Goal: Task Accomplishment & Management: Manage account settings

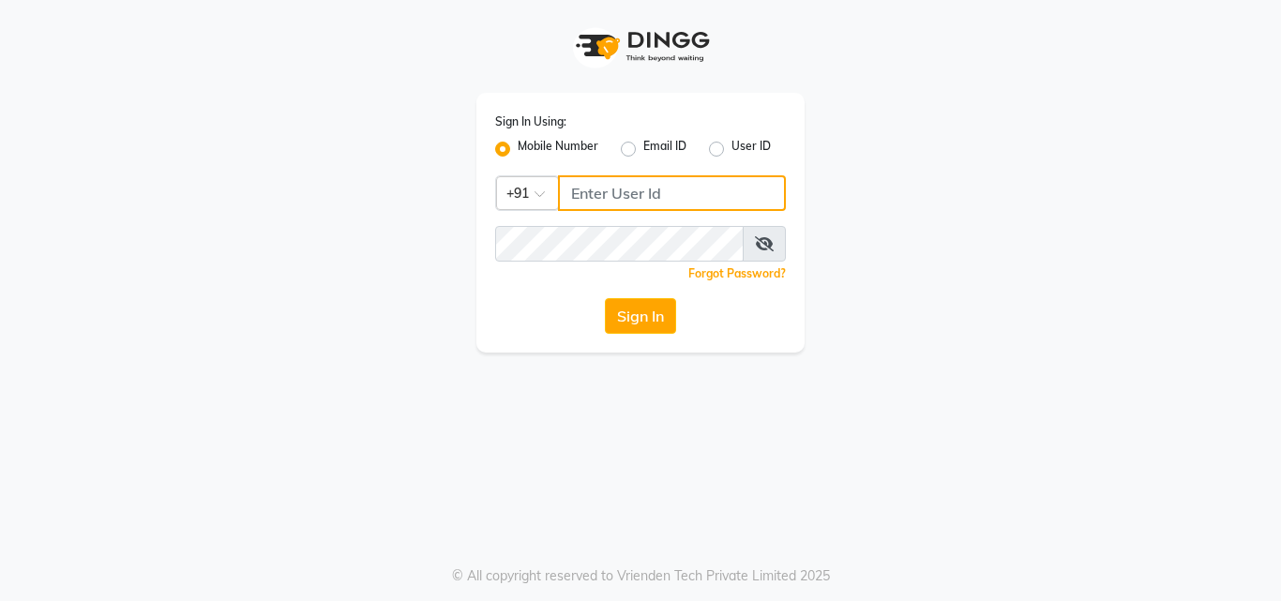
type input "9657515199"
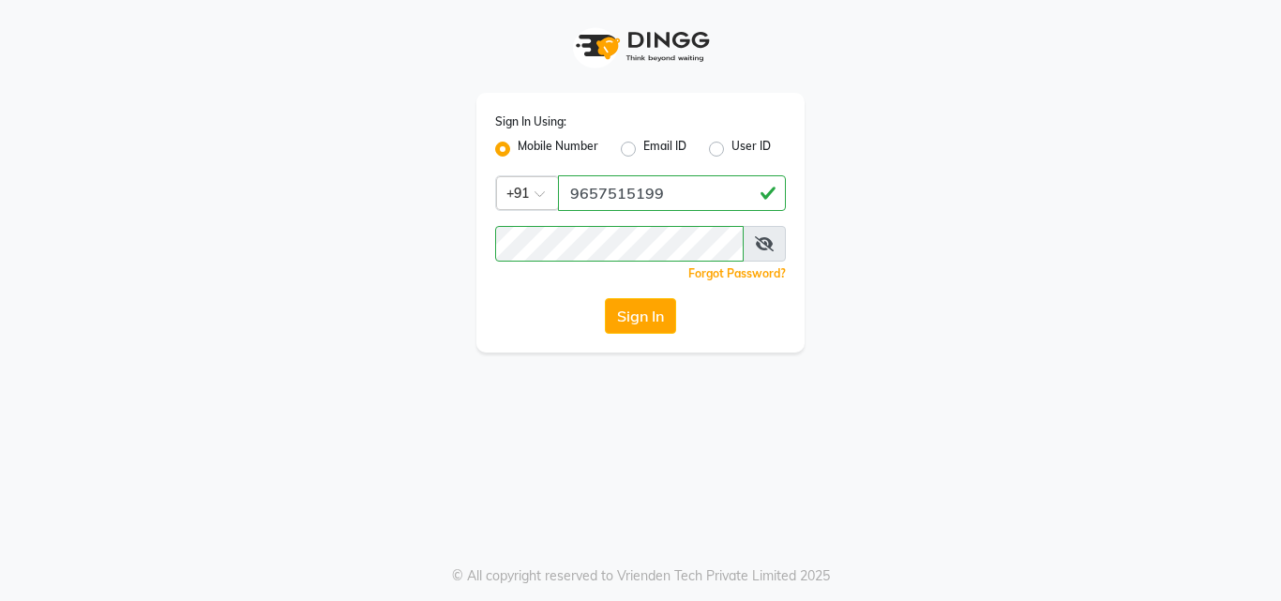
click at [322, 305] on div "Sign In Using: Mobile Number Email ID User ID Country Code × [PHONE_NUMBER] Rem…" at bounding box center [640, 176] width 1069 height 353
click at [647, 304] on button "Sign In" at bounding box center [640, 316] width 71 height 36
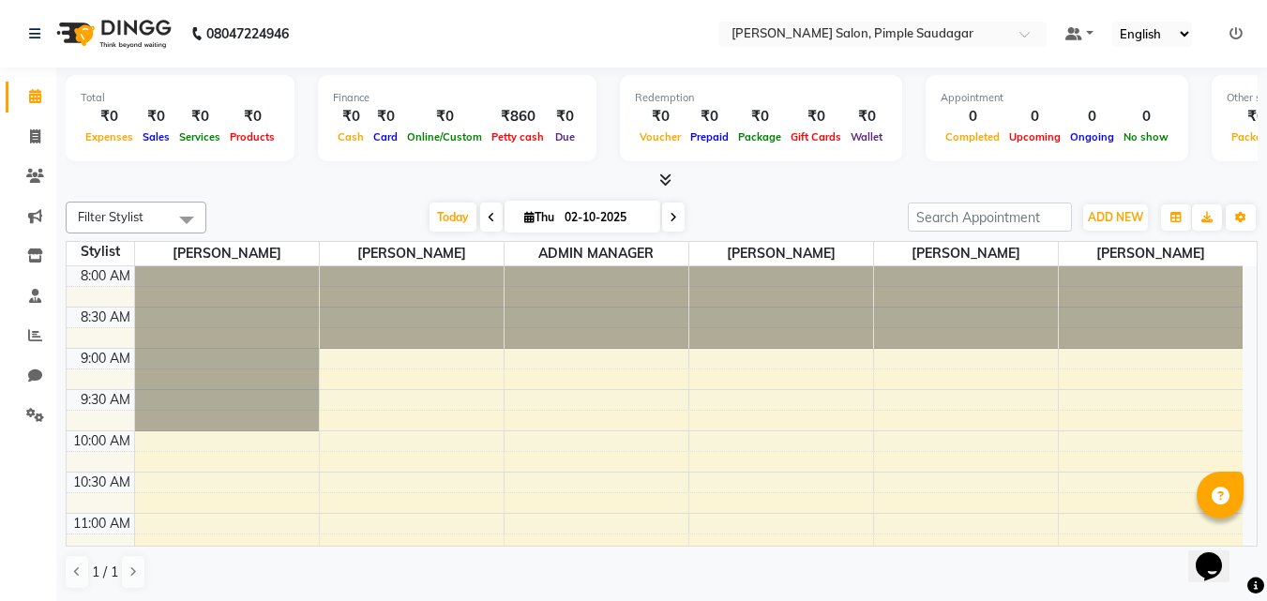
click at [670, 179] on icon at bounding box center [665, 180] width 12 height 14
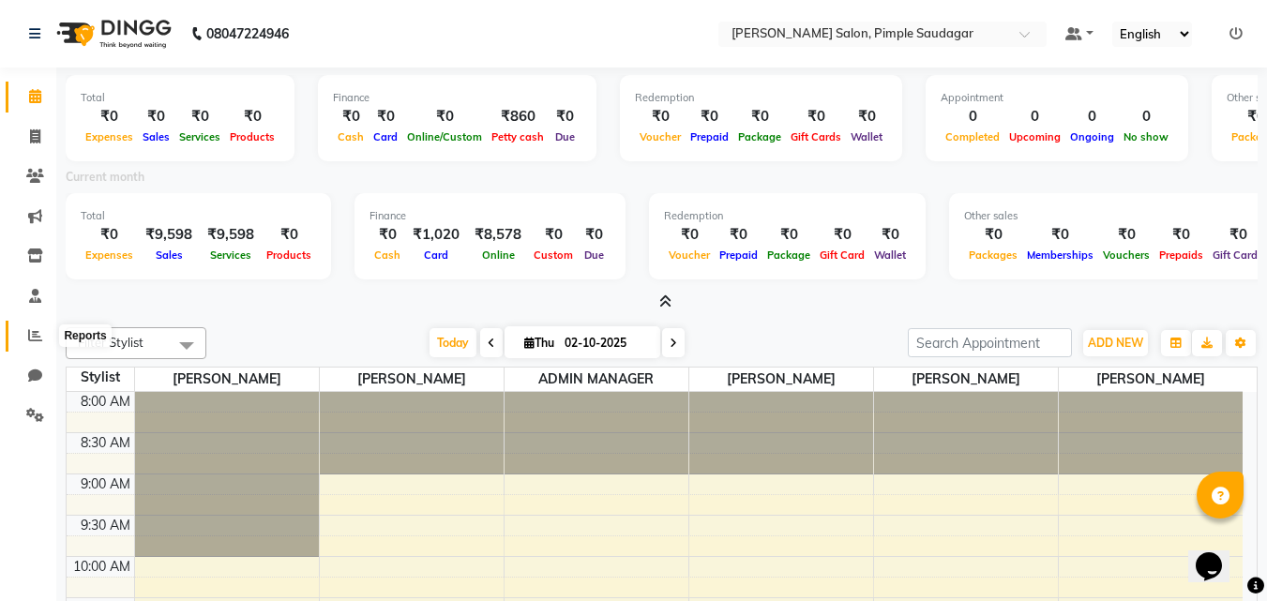
click at [34, 333] on icon at bounding box center [35, 335] width 14 height 14
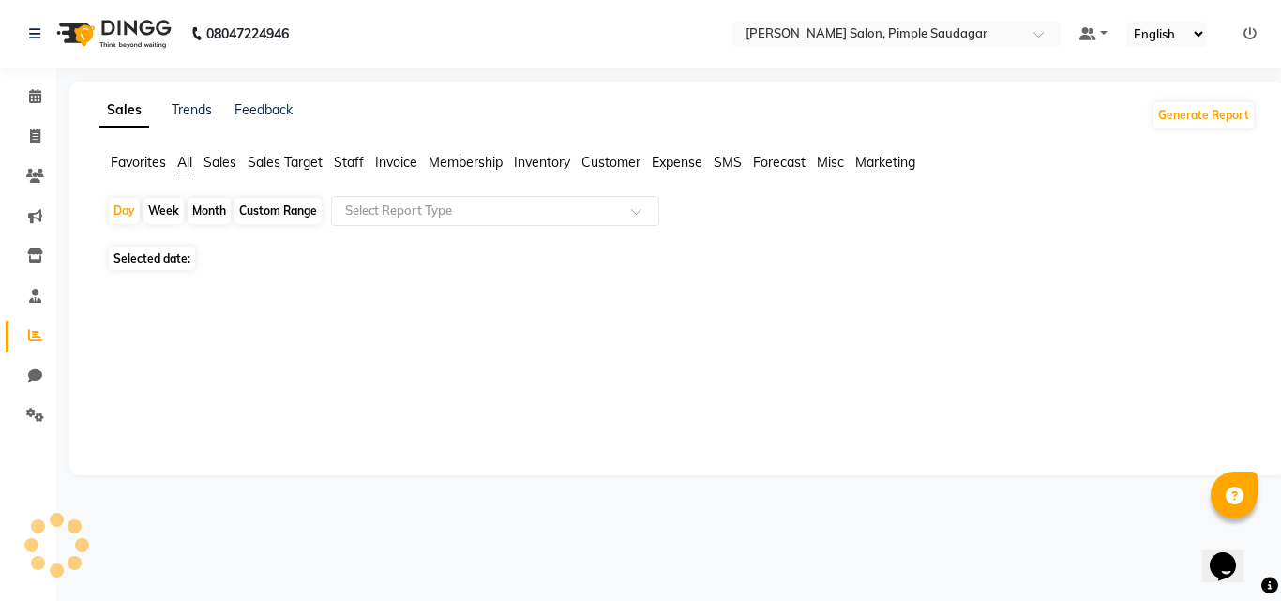
click at [215, 206] on div "Month" at bounding box center [209, 211] width 43 height 26
select select "10"
select select "2025"
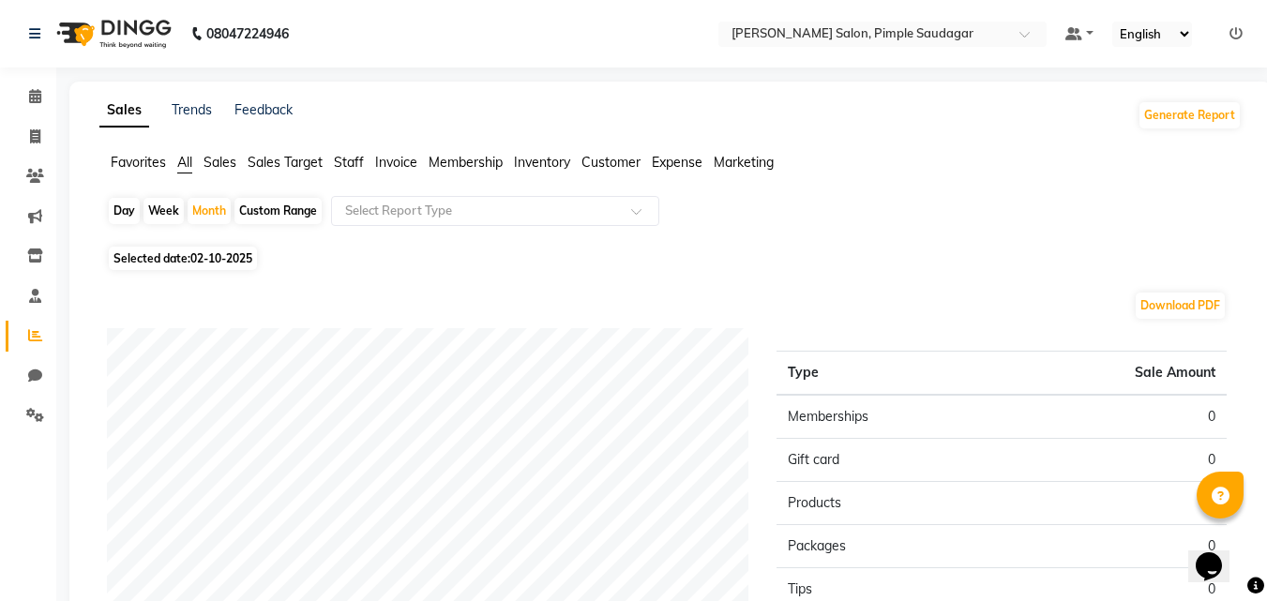
click at [216, 260] on span "02-10-2025" at bounding box center [221, 258] width 62 height 14
select select "10"
select select "2025"
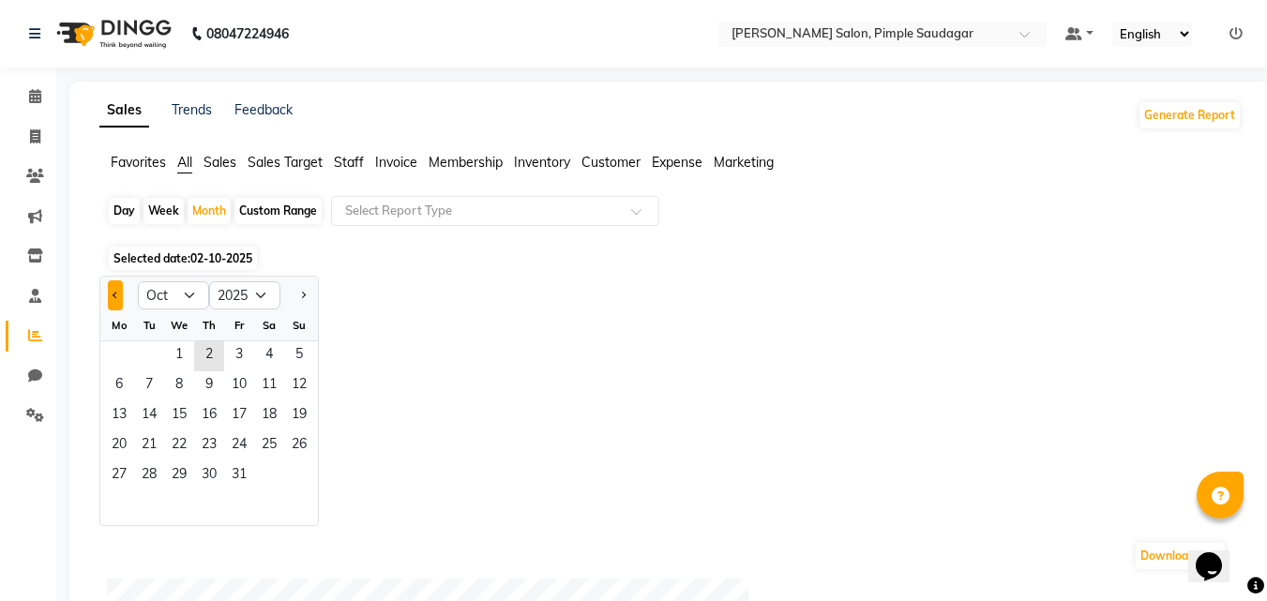
click at [115, 294] on span "Previous month" at bounding box center [116, 294] width 7 height 7
select select "9"
click at [118, 355] on span "1" at bounding box center [119, 356] width 30 height 30
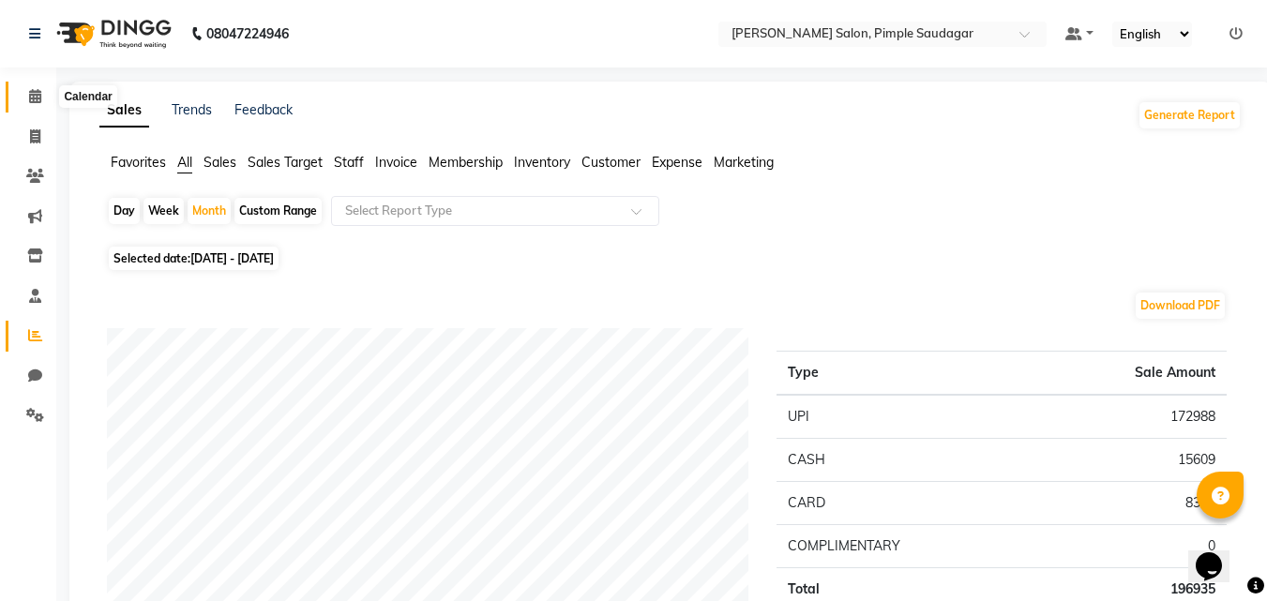
click at [40, 100] on icon at bounding box center [35, 96] width 12 height 14
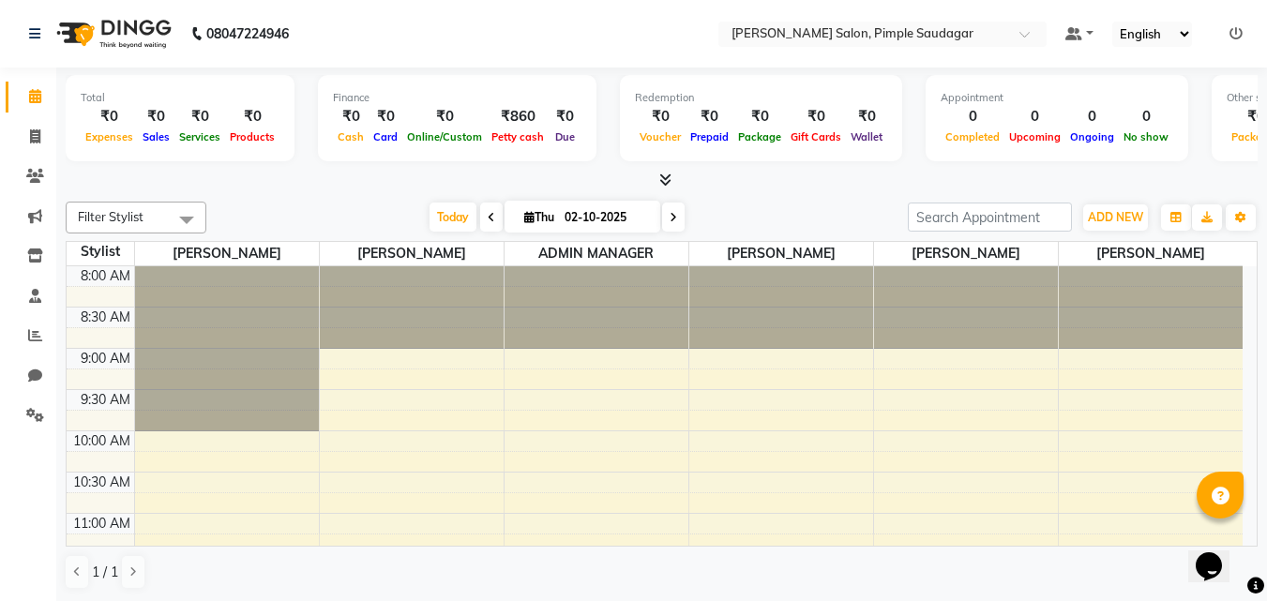
click at [491, 215] on span at bounding box center [491, 217] width 23 height 29
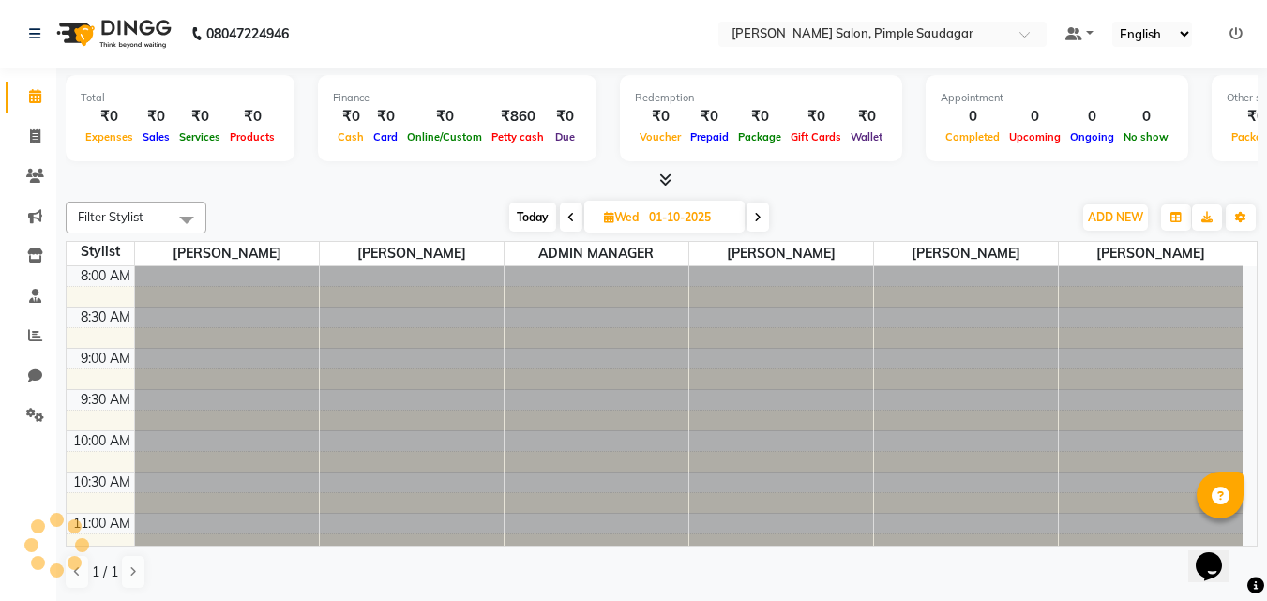
scroll to position [331, 0]
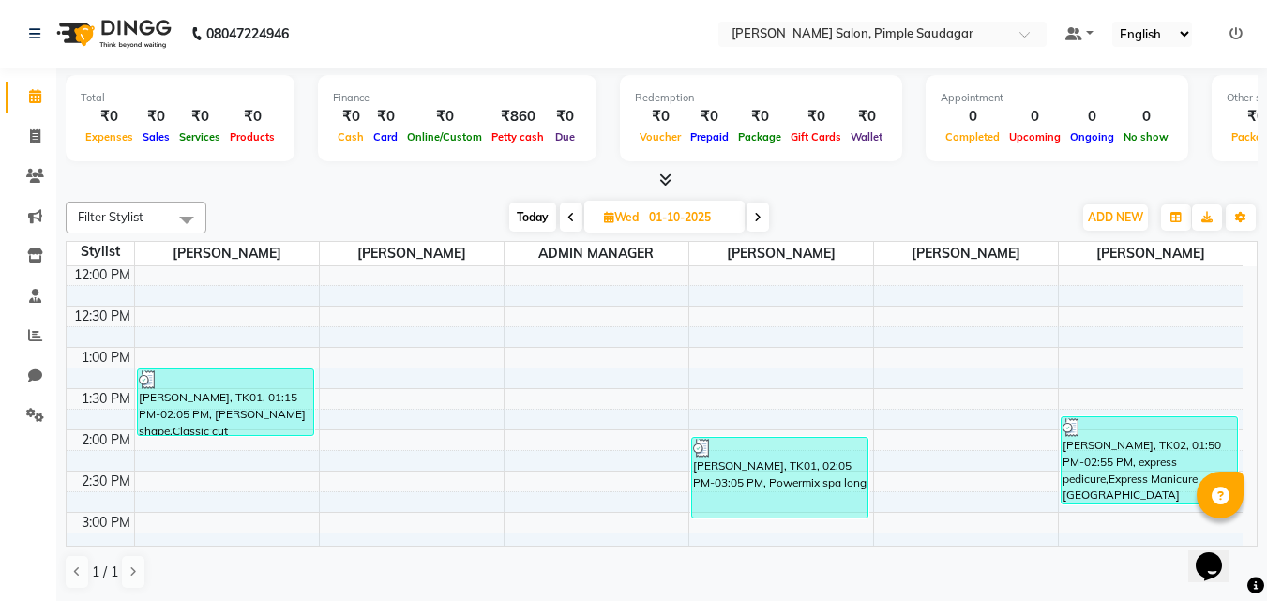
click at [558, 223] on div "[DATE] [DATE]" at bounding box center [639, 218] width 264 height 28
click at [573, 223] on span at bounding box center [571, 217] width 23 height 29
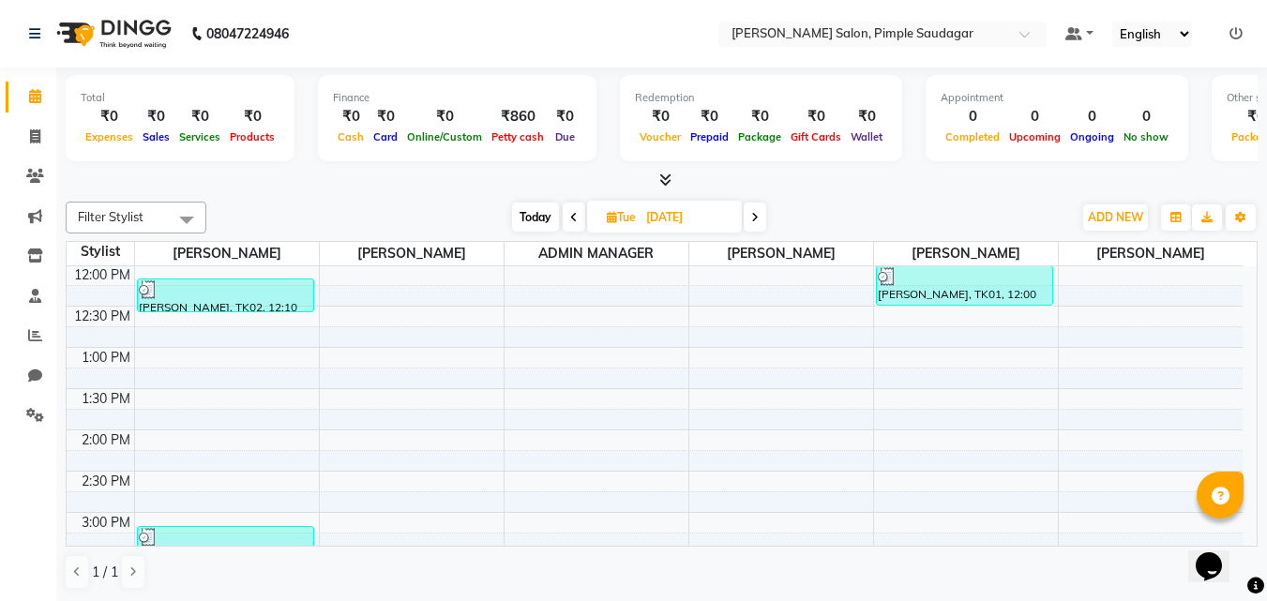
scroll to position [1, 0]
click at [575, 211] on icon at bounding box center [574, 216] width 8 height 11
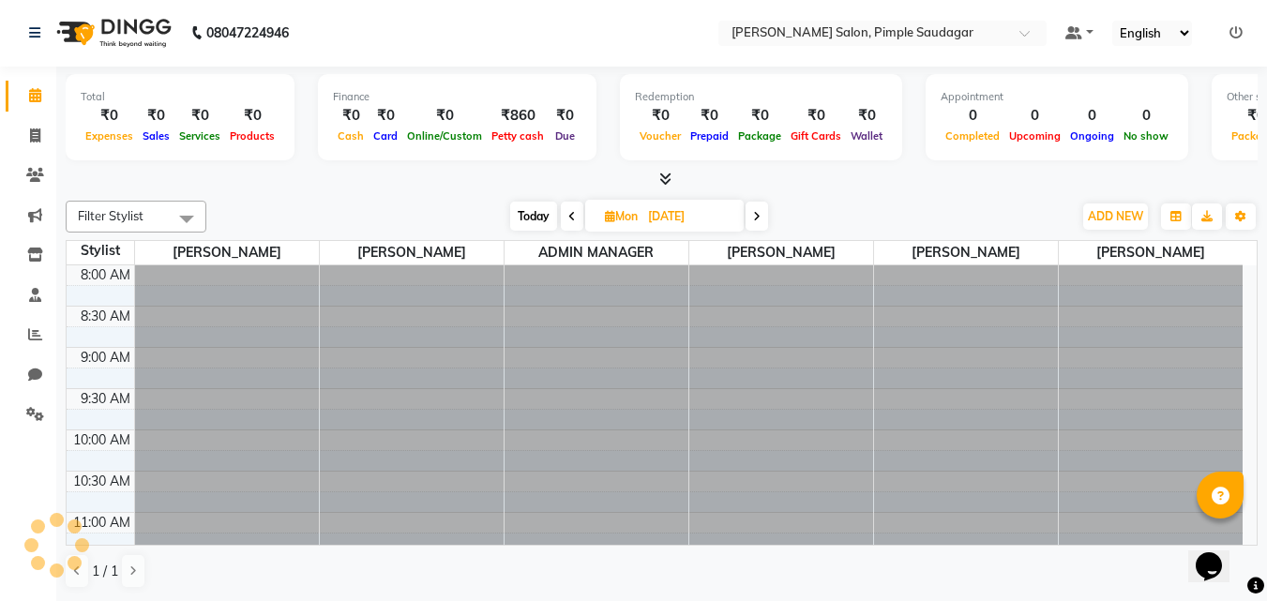
scroll to position [331, 0]
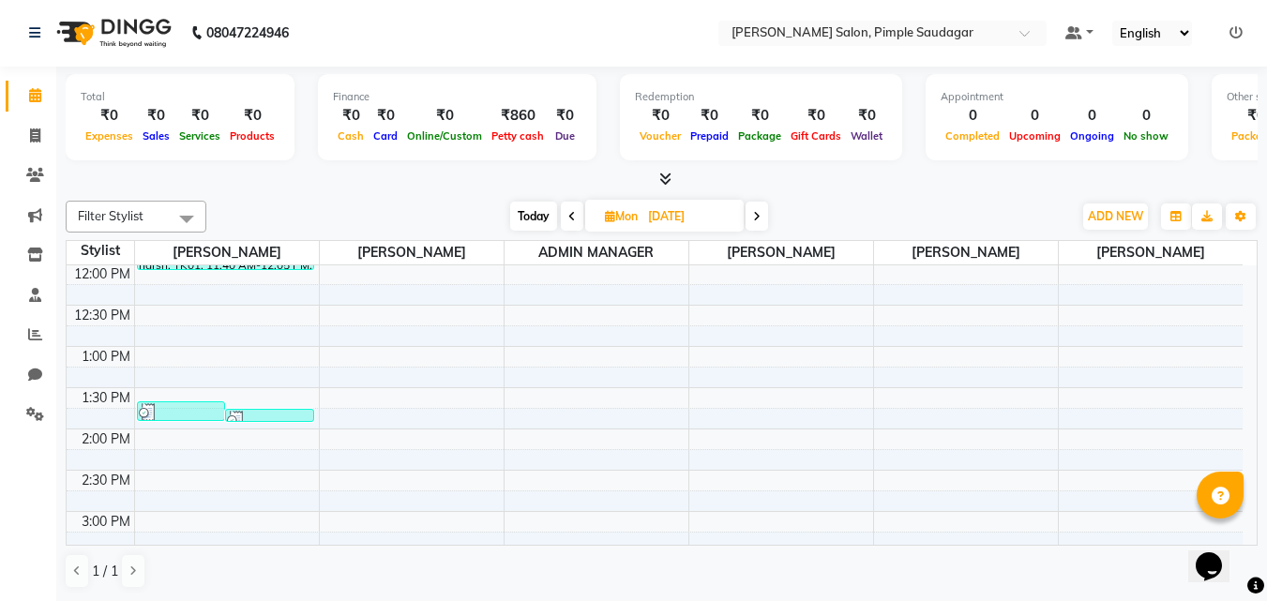
click at [766, 220] on span at bounding box center [757, 216] width 23 height 29
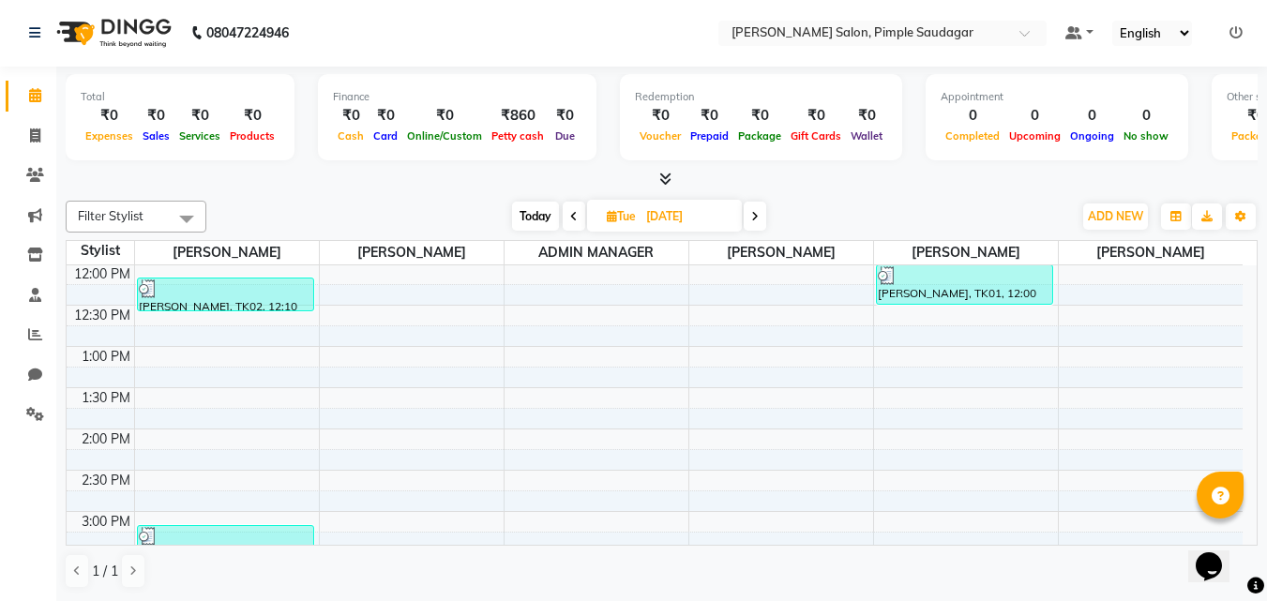
click at [766, 220] on span at bounding box center [755, 216] width 23 height 29
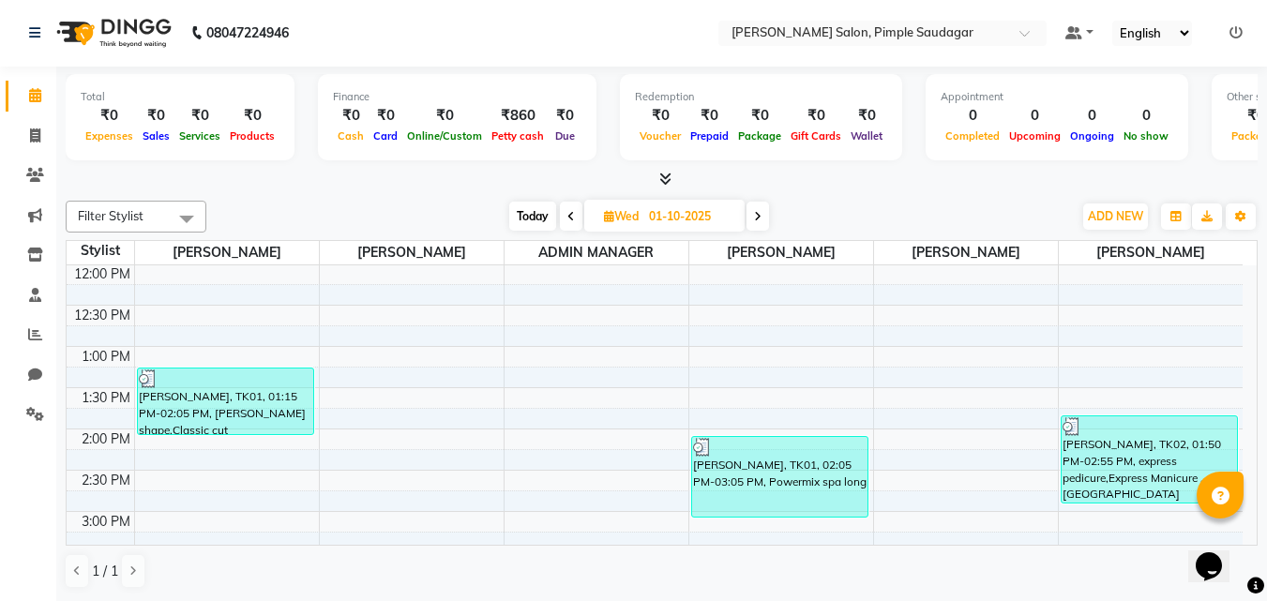
click at [766, 220] on span at bounding box center [758, 216] width 23 height 29
type input "02-10-2025"
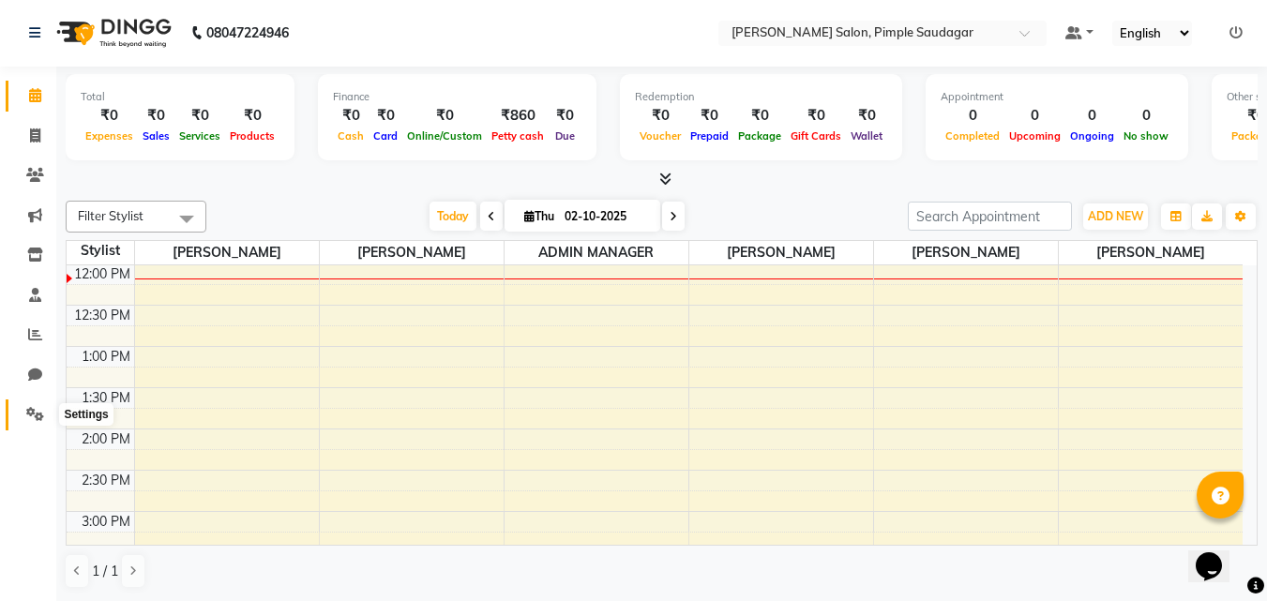
click at [28, 412] on icon at bounding box center [35, 414] width 18 height 14
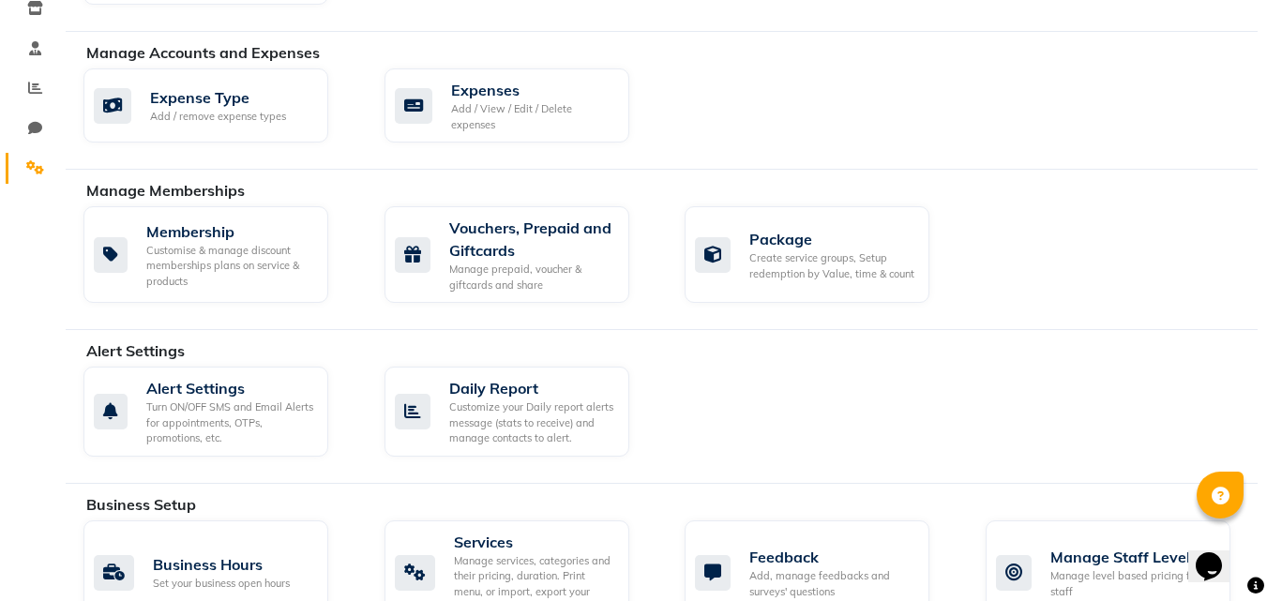
scroll to position [527, 0]
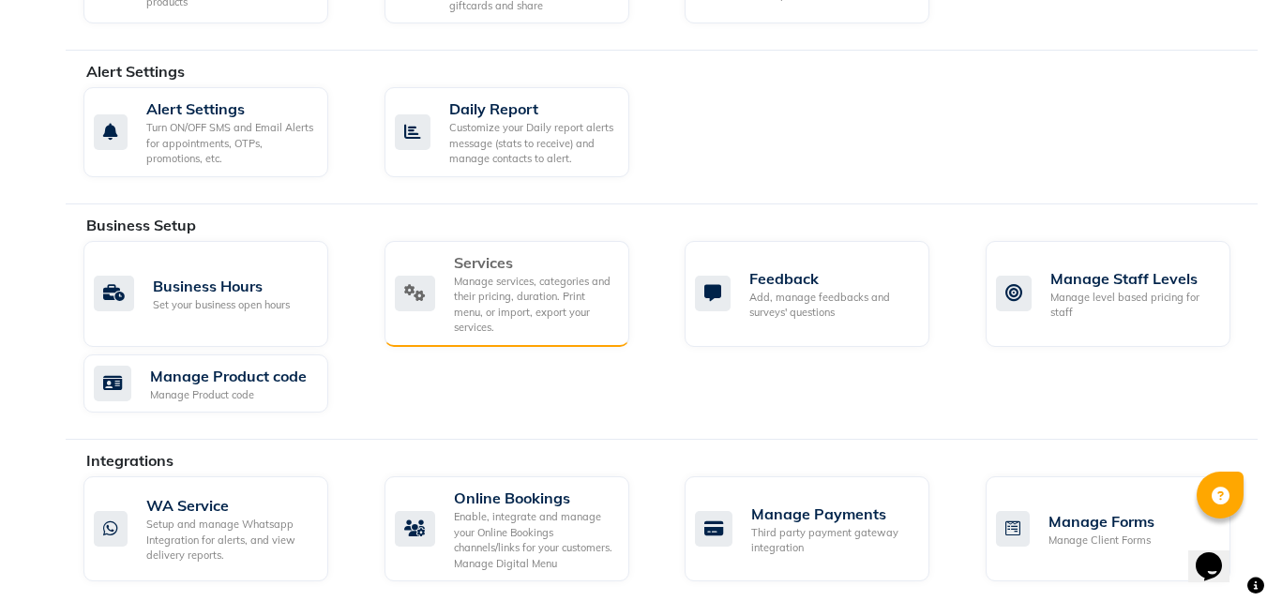
click at [524, 288] on div "Manage services, categories and their pricing, duration. Print menu, or import,…" at bounding box center [534, 305] width 160 height 62
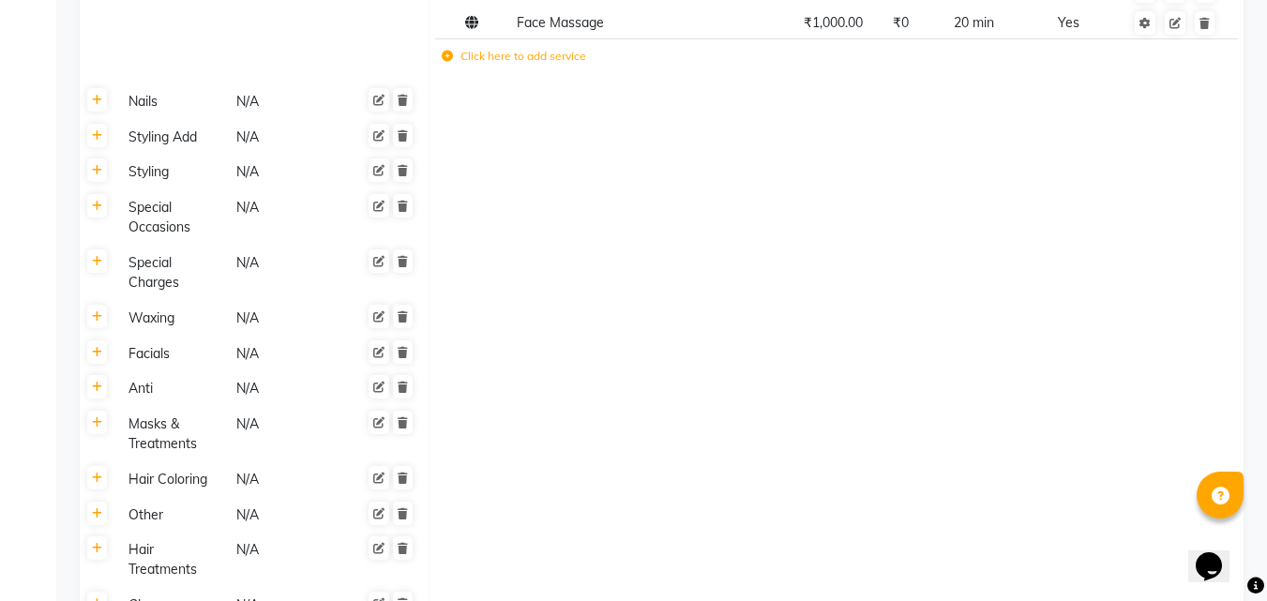
scroll to position [1147, 0]
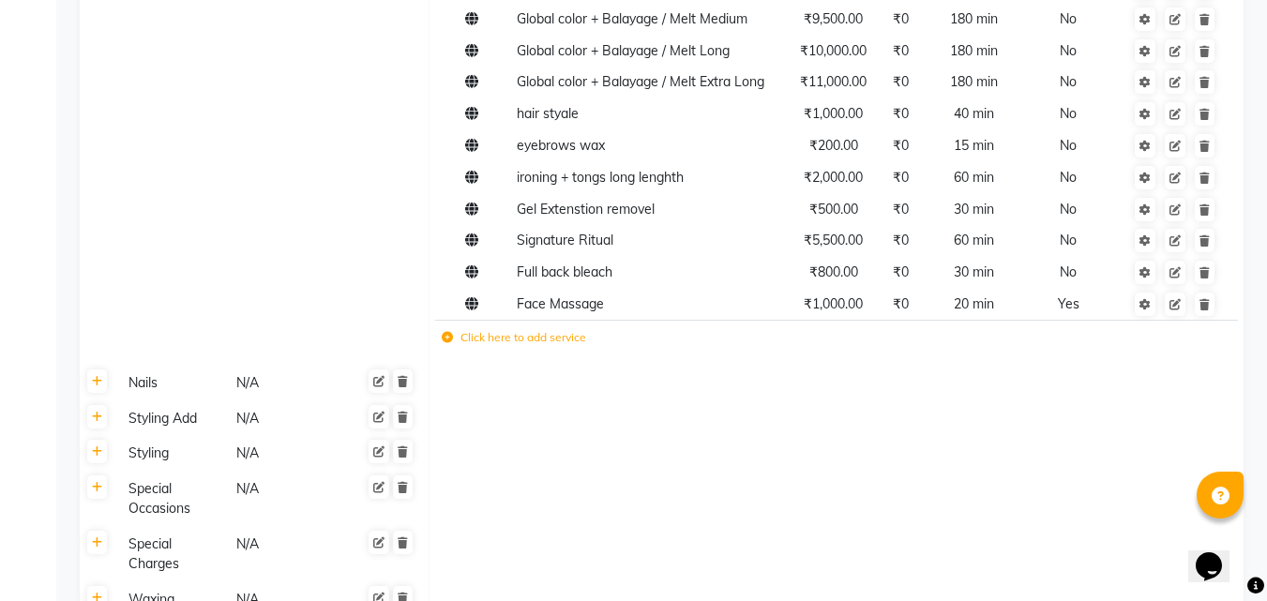
click at [541, 329] on label "Click here to add service" at bounding box center [514, 337] width 144 height 17
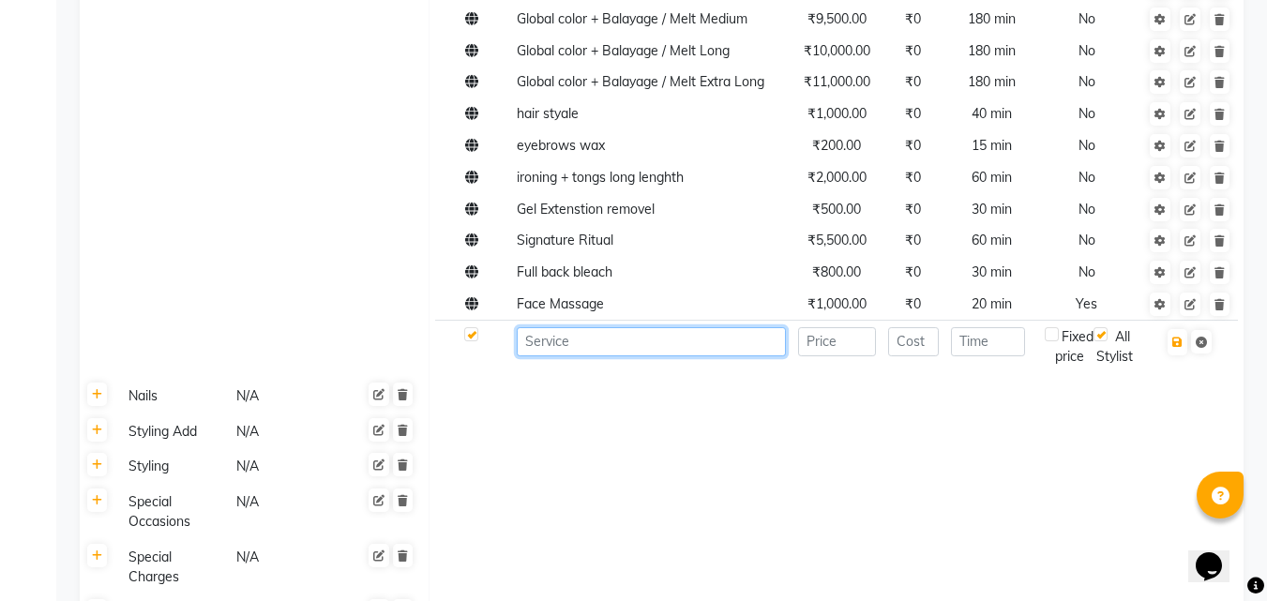
click at [539, 327] on input at bounding box center [651, 341] width 269 height 29
type input "SAVE THE DATE"
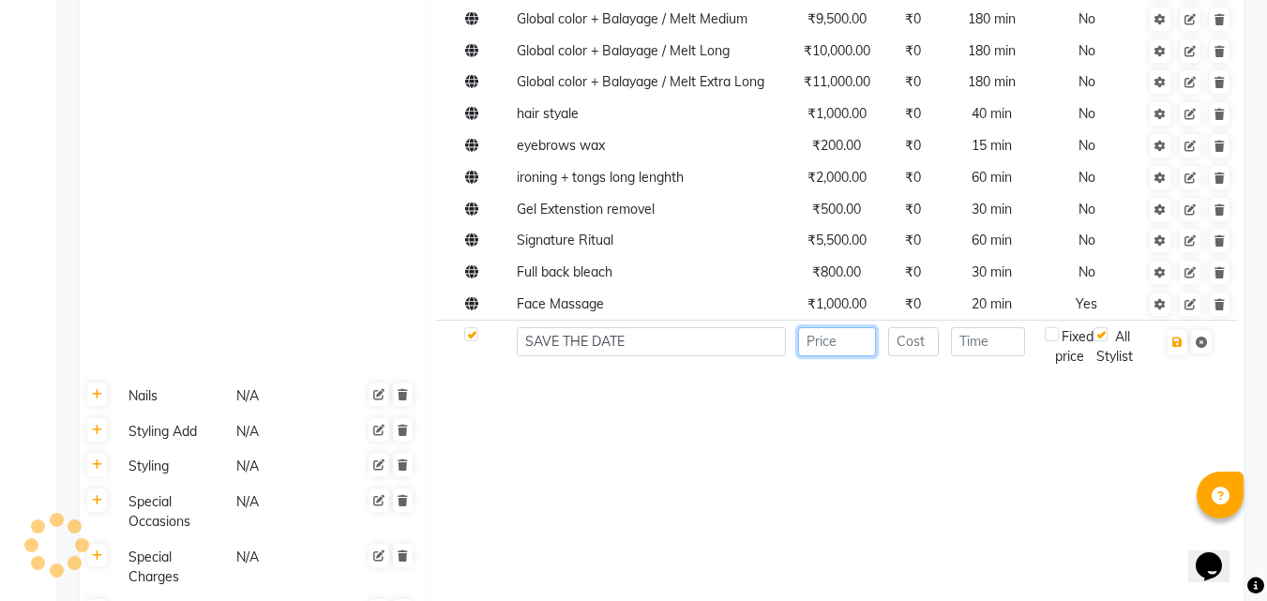
click at [840, 327] on input "number" at bounding box center [837, 341] width 78 height 29
type input "6000"
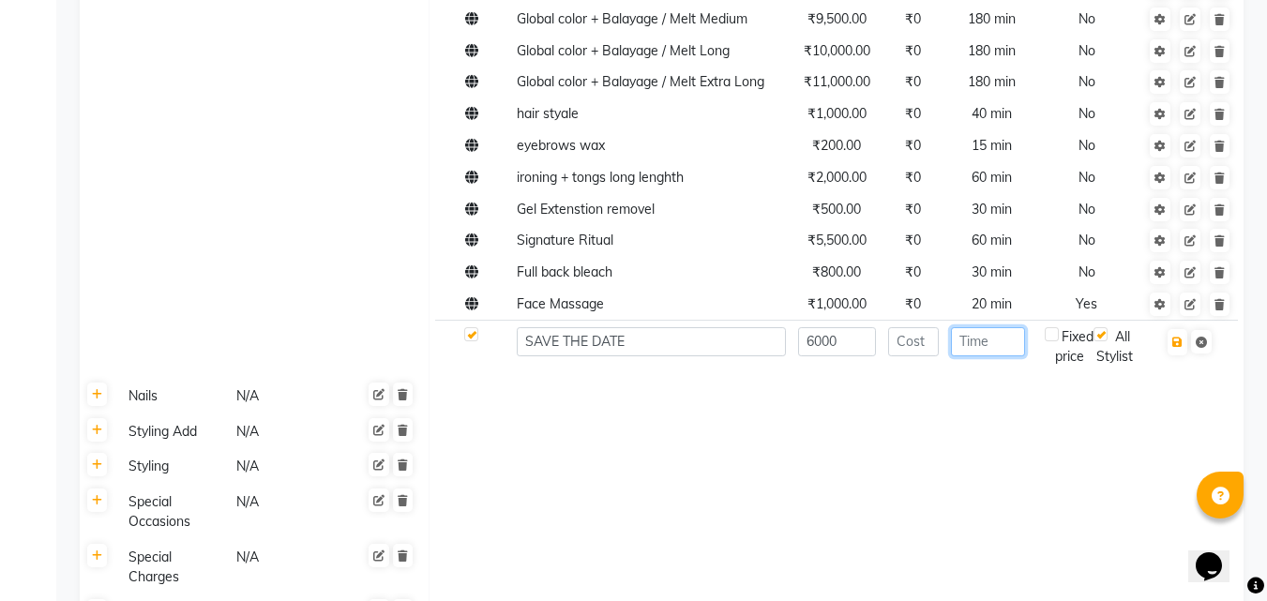
click at [979, 327] on input "number" at bounding box center [988, 341] width 74 height 29
type input "60"
click at [959, 382] on td at bounding box center [836, 396] width 815 height 36
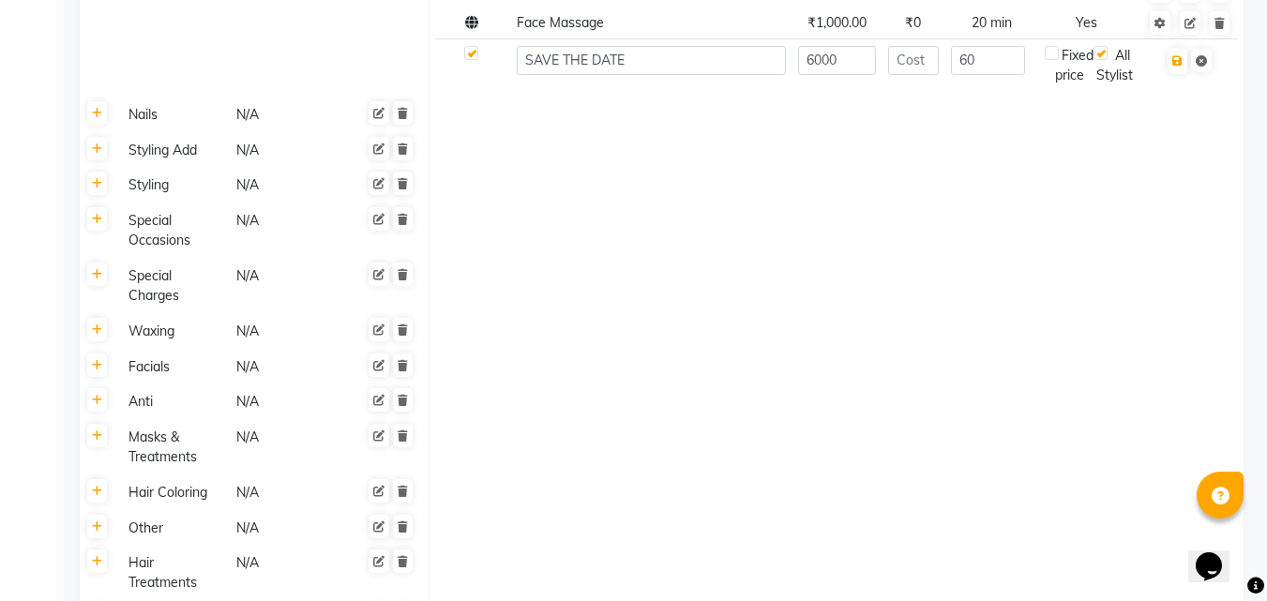
scroll to position [1241, 0]
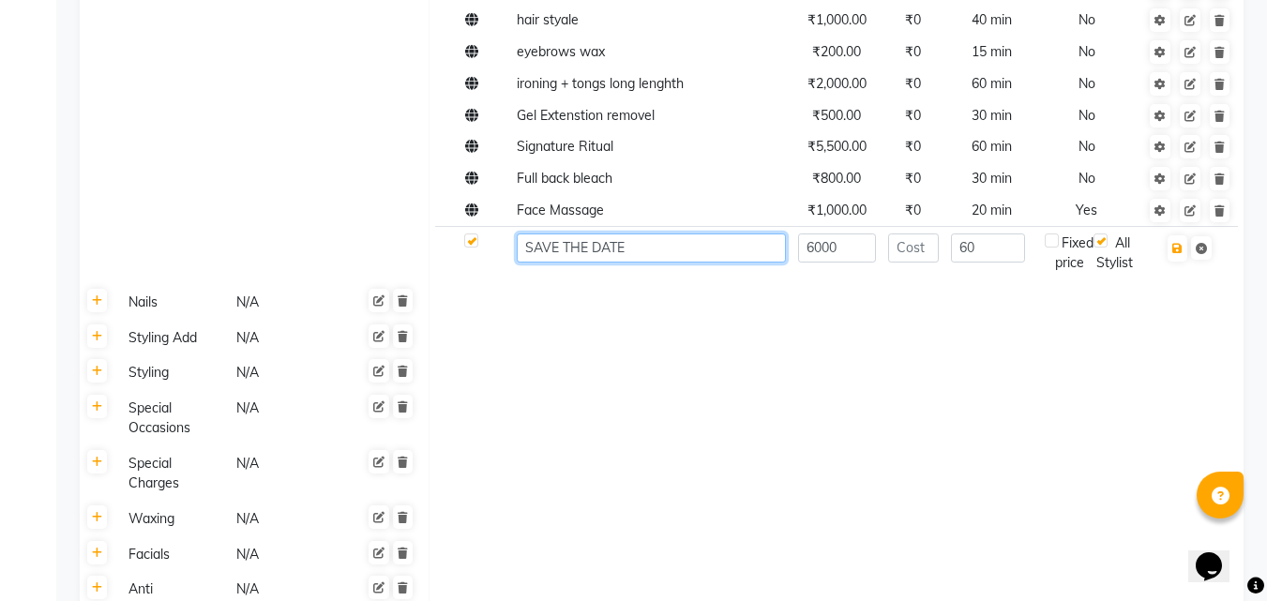
click at [669, 234] on input "SAVE THE DATE" at bounding box center [651, 248] width 269 height 29
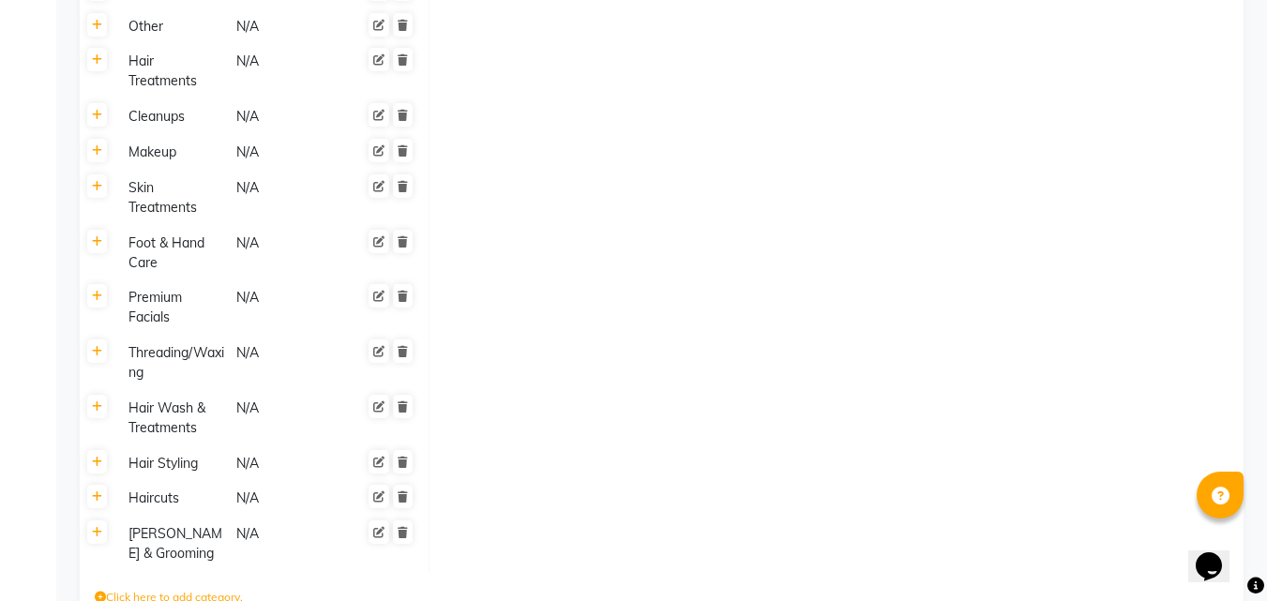
scroll to position [2024, 0]
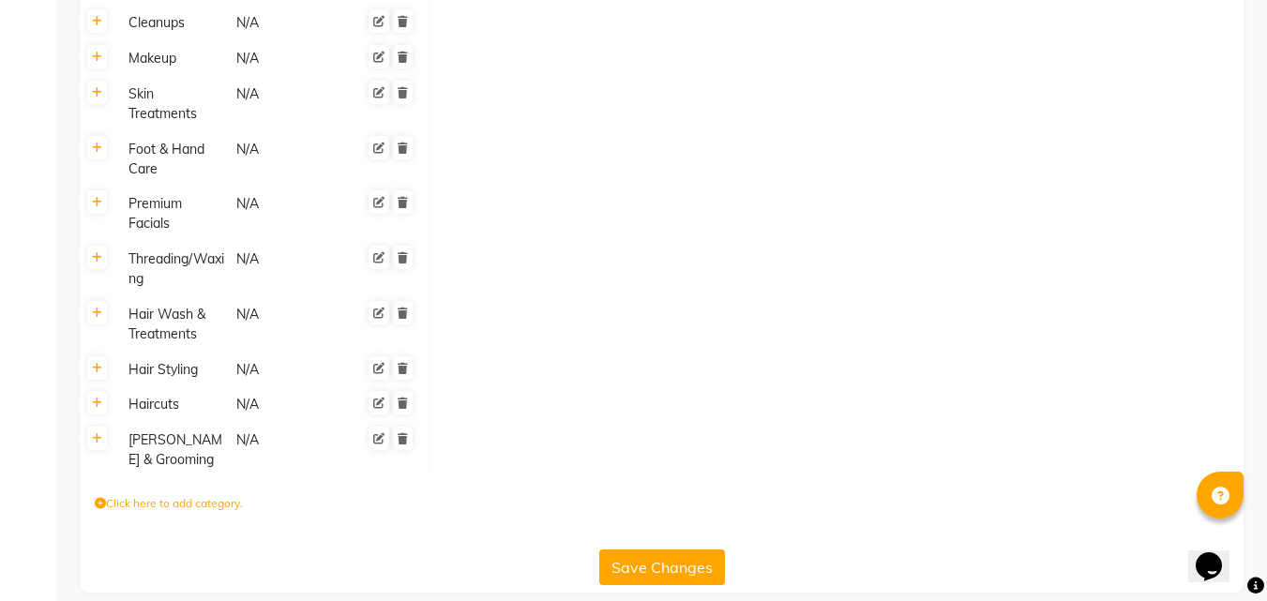
type input "SAVE THE DATE"
click at [166, 495] on label "Click here to add category." at bounding box center [169, 503] width 148 height 17
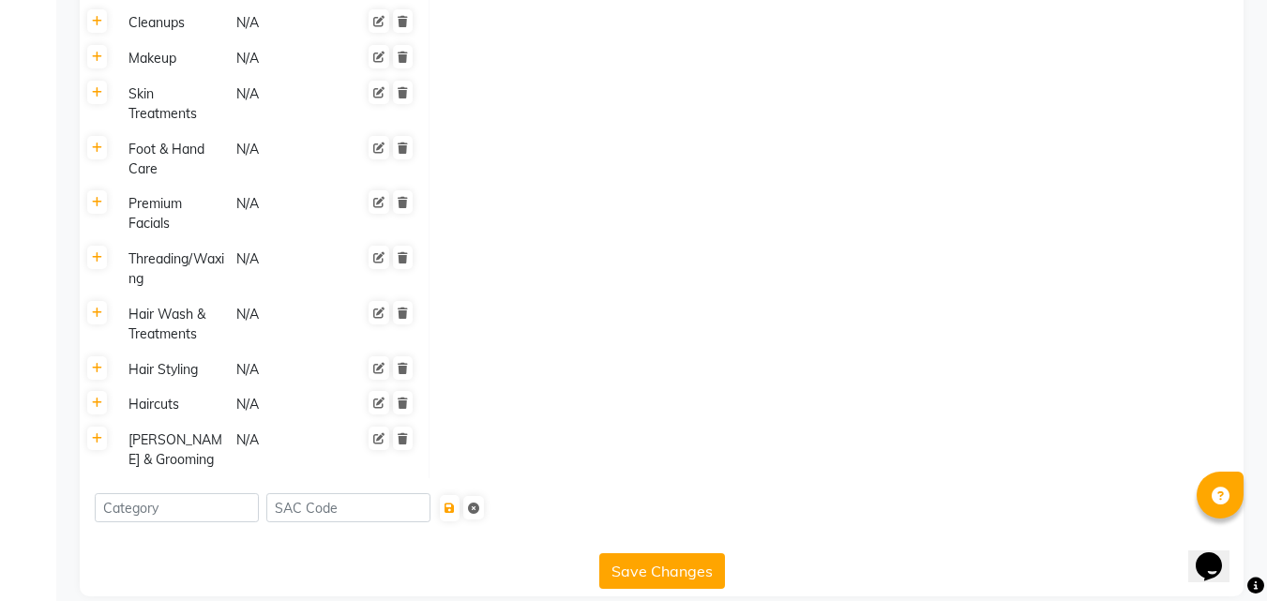
click at [657, 553] on button "Save Changes" at bounding box center [662, 571] width 126 height 36
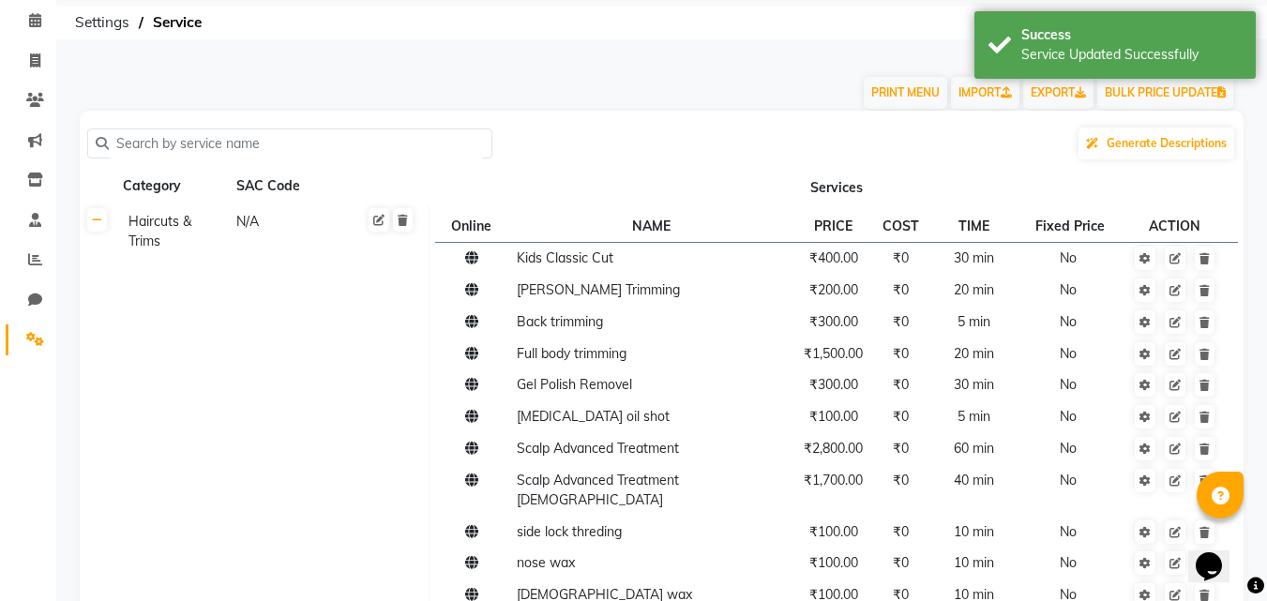
scroll to position [0, 0]
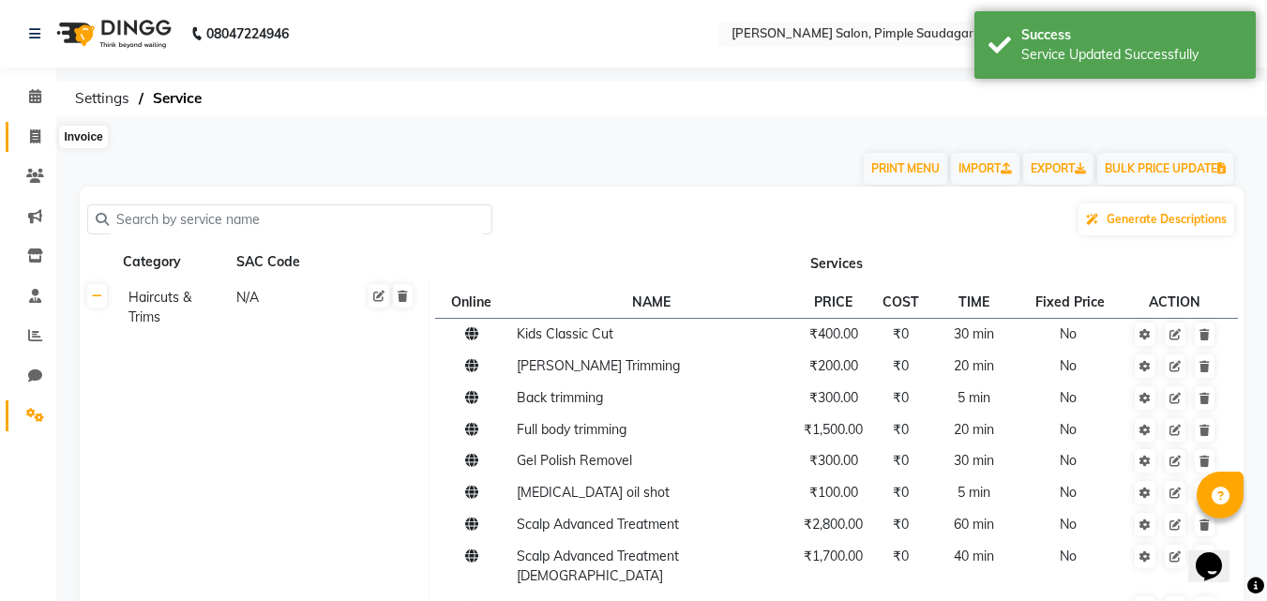
click at [39, 135] on icon at bounding box center [35, 136] width 10 height 14
select select "7816"
select select "service"
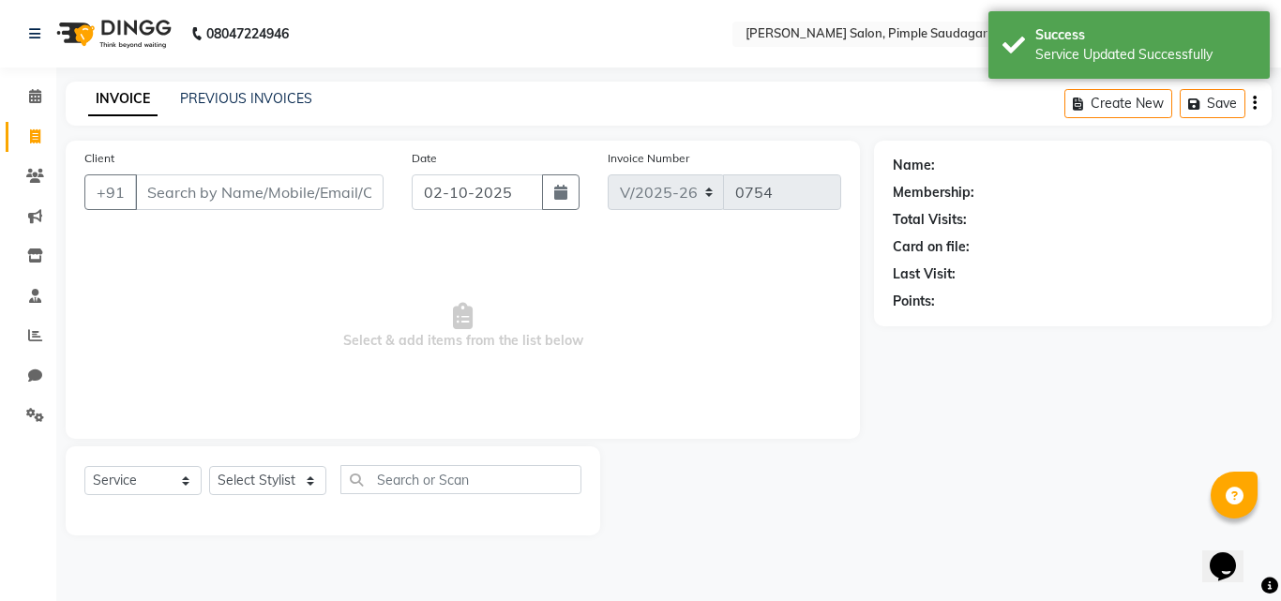
click at [170, 187] on input "Client" at bounding box center [259, 192] width 249 height 36
click at [245, 469] on select "Select Stylist ADMIN MANAGER [PERSON_NAME] [PERSON_NAME] [PERSON_NAME] [PERSON_…" at bounding box center [267, 480] width 117 height 29
click at [245, 473] on select "Select Stylist ADMIN MANAGER [PERSON_NAME] [PERSON_NAME] [PERSON_NAME] [PERSON_…" at bounding box center [267, 480] width 117 height 29
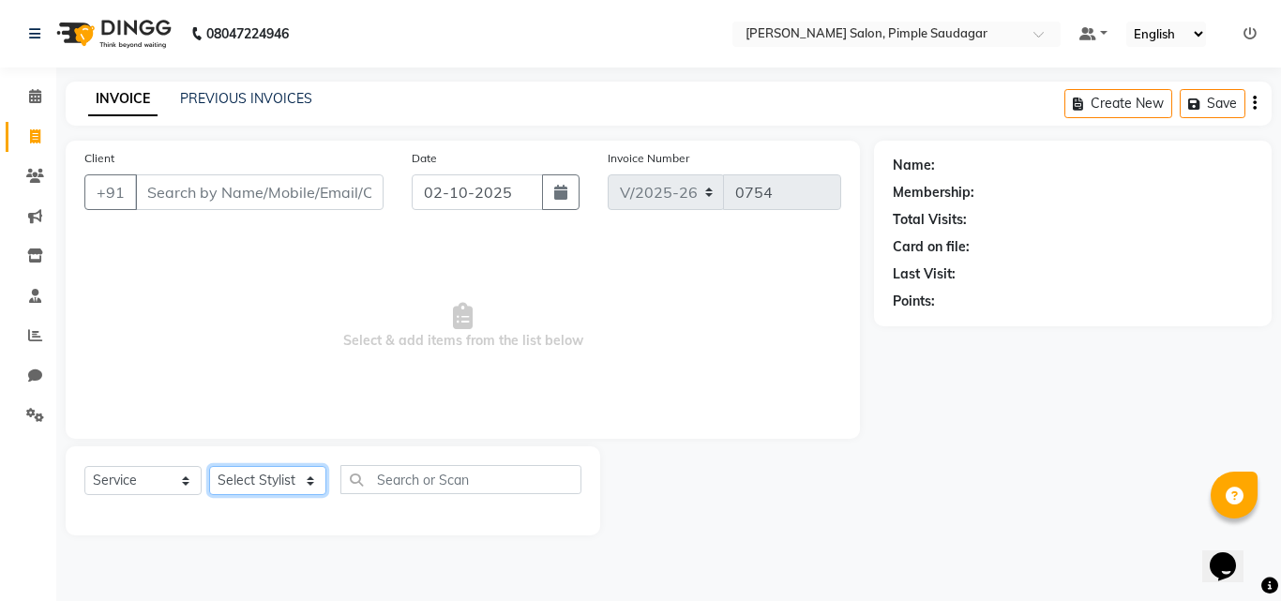
click at [230, 478] on select "Select Stylist ADMIN MANAGER [PERSON_NAME] [PERSON_NAME] [PERSON_NAME] [PERSON_…" at bounding box center [267, 480] width 117 height 29
select select "74593"
click at [209, 466] on select "Select Stylist ADMIN MANAGER [PERSON_NAME] [PERSON_NAME] [PERSON_NAME] [PERSON_…" at bounding box center [267, 480] width 117 height 29
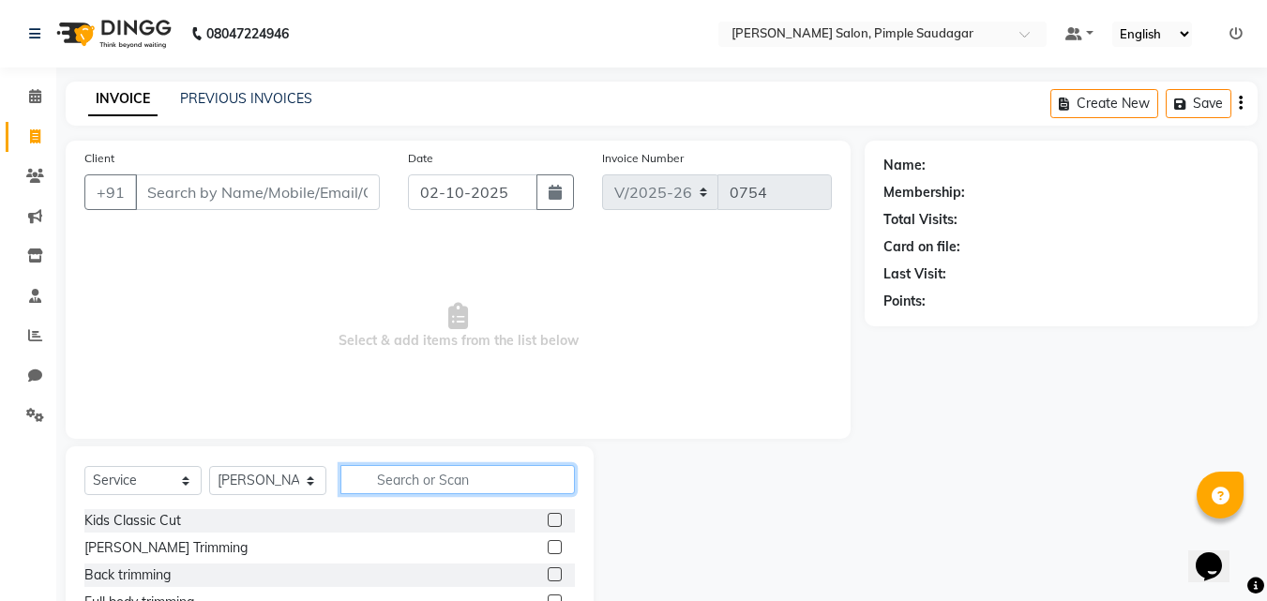
click at [515, 477] on input "text" at bounding box center [457, 479] width 234 height 29
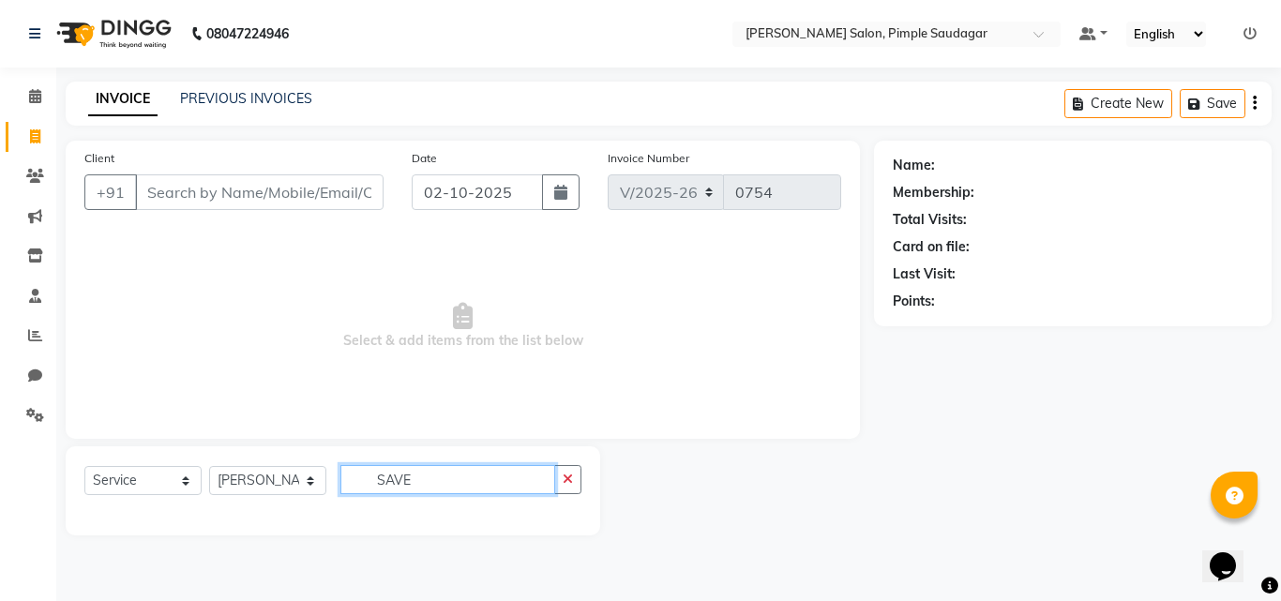
click at [468, 474] on input "SAVE" at bounding box center [447, 479] width 215 height 29
type input "S"
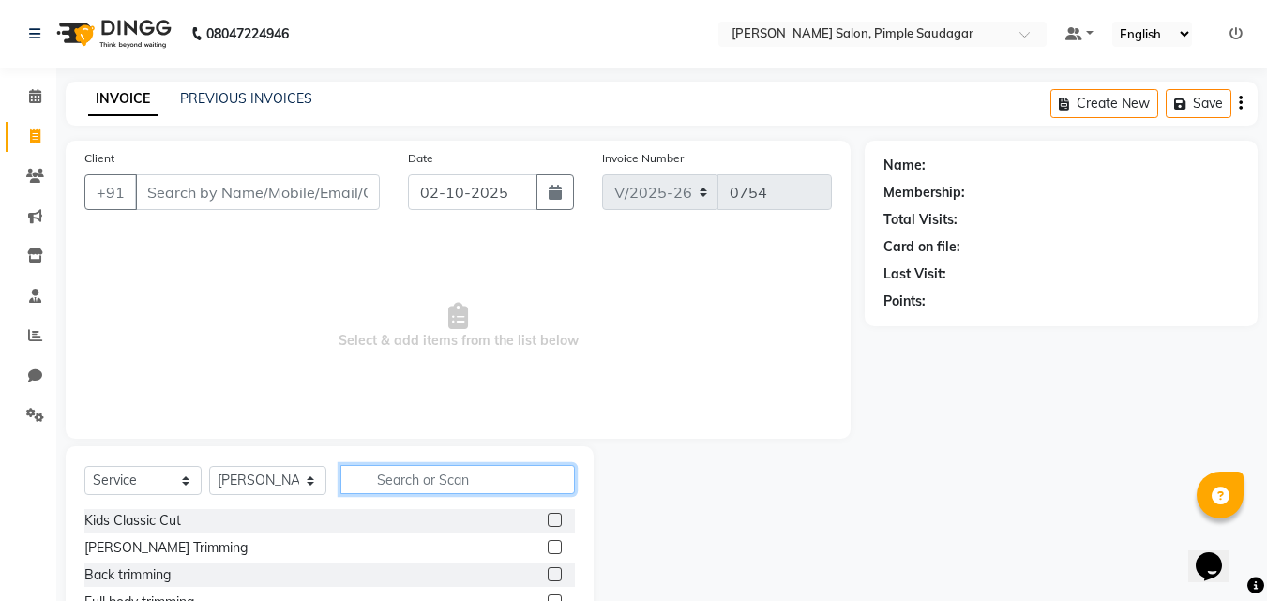
scroll to position [150, 0]
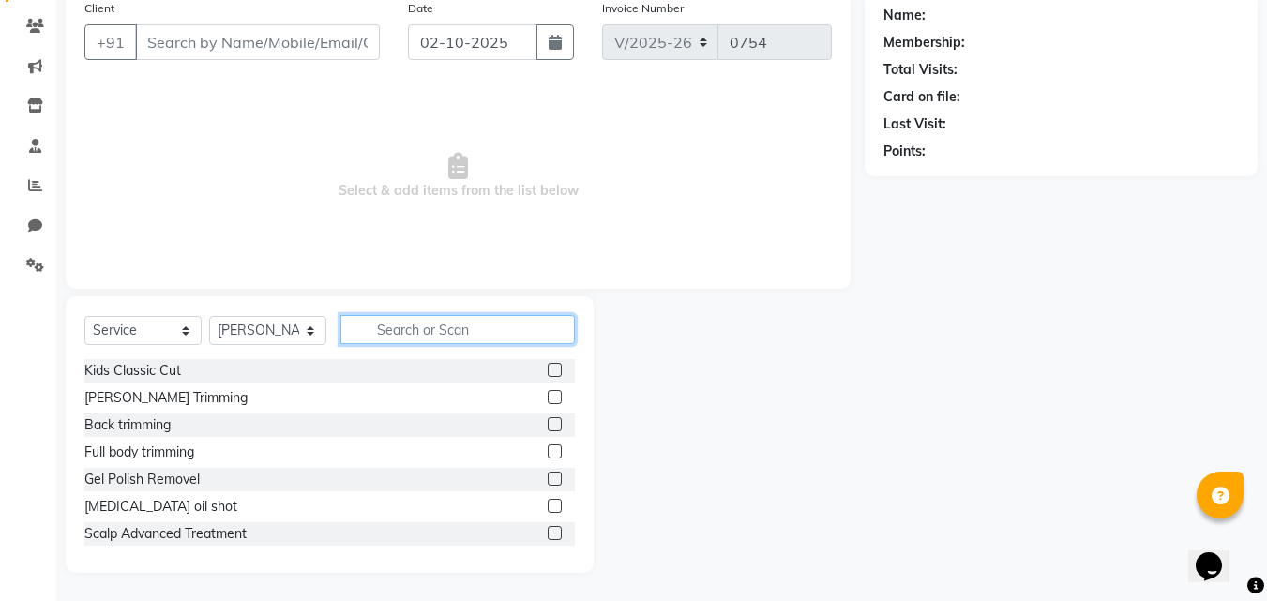
click at [399, 338] on input "text" at bounding box center [457, 329] width 234 height 29
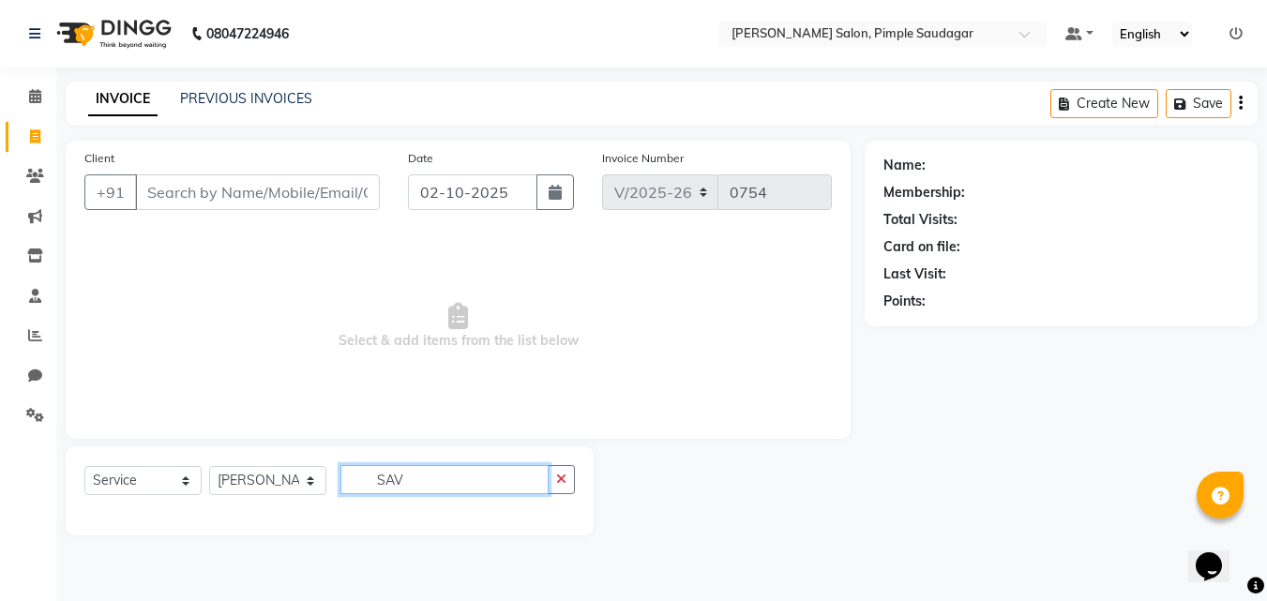
scroll to position [0, 0]
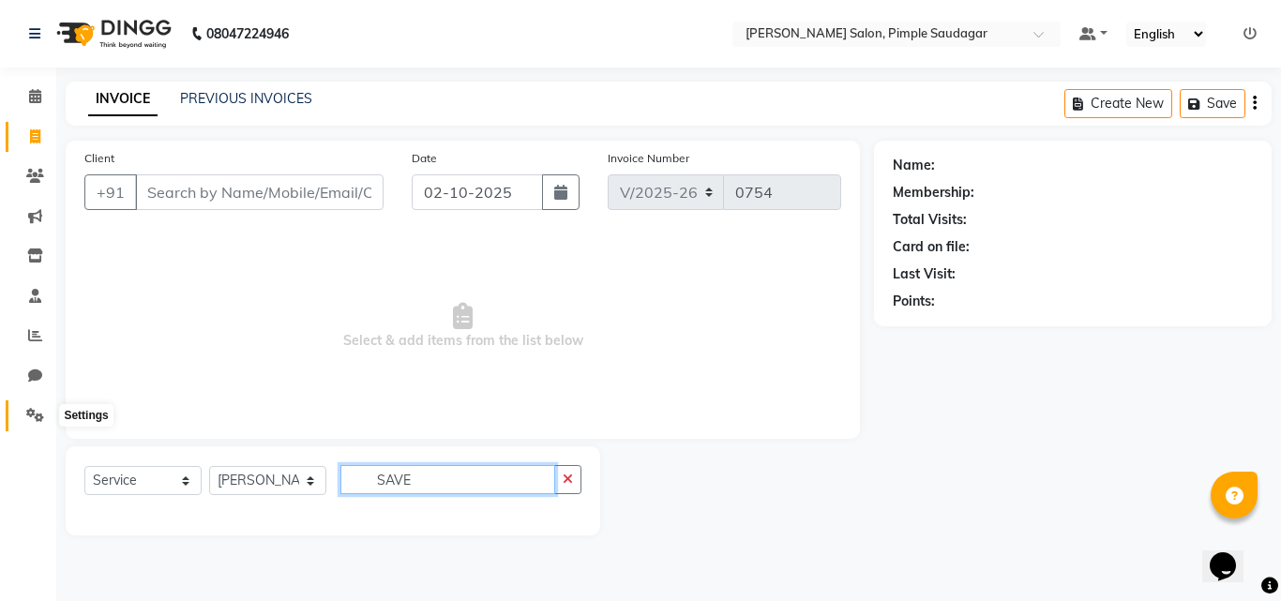
type input "SAVE"
click at [35, 414] on icon at bounding box center [35, 415] width 18 height 14
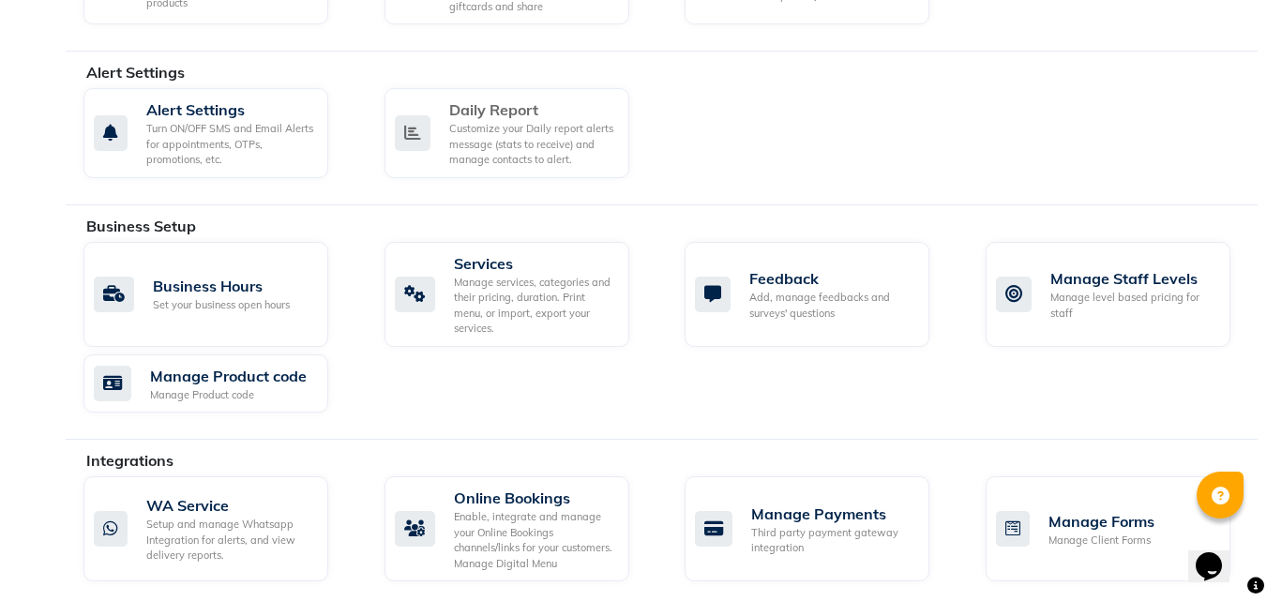
scroll to position [339, 0]
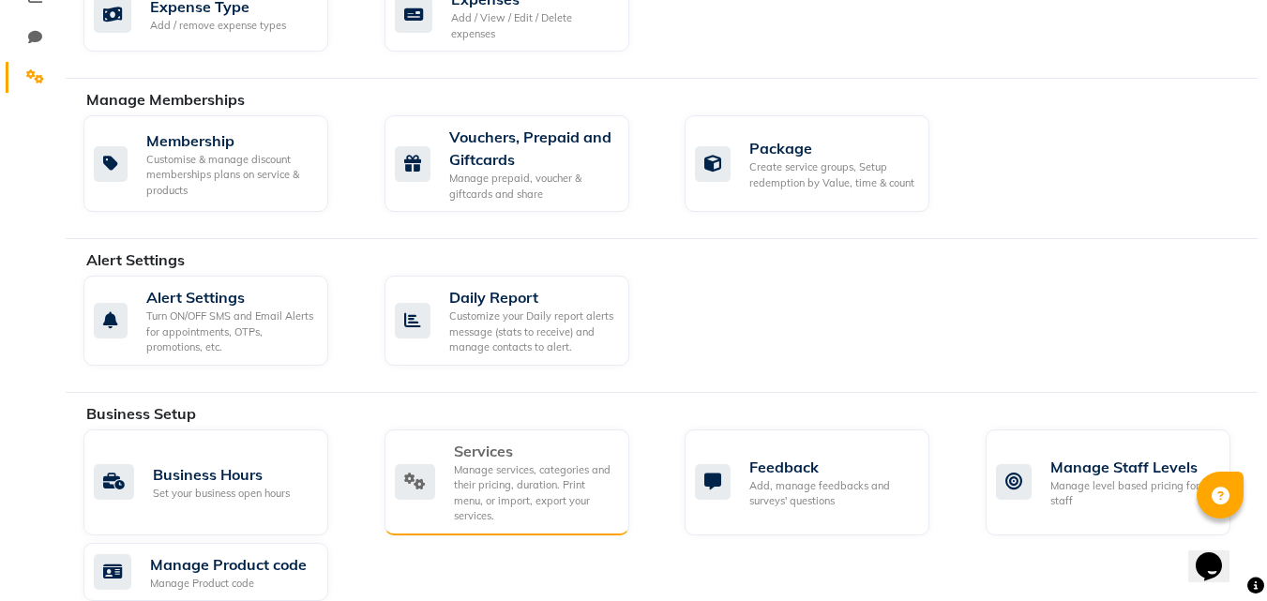
click at [511, 472] on div "Manage services, categories and their pricing, duration. Print menu, or import,…" at bounding box center [534, 493] width 160 height 62
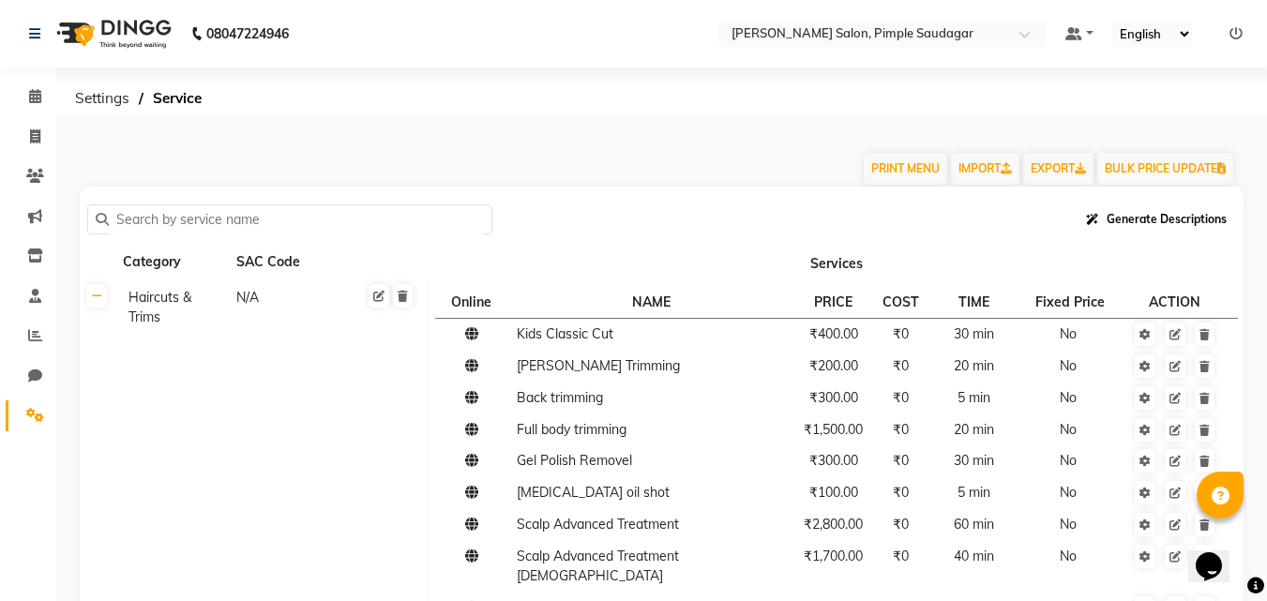
click at [1178, 219] on span "Generate Descriptions" at bounding box center [1167, 219] width 120 height 14
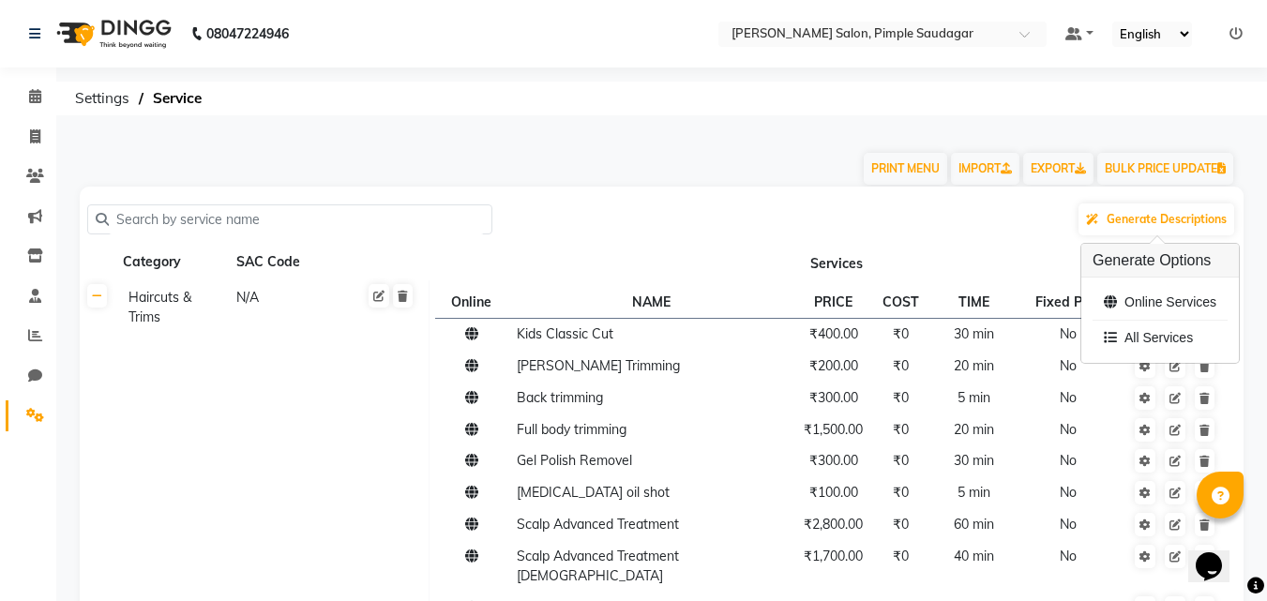
click at [950, 263] on th "Services" at bounding box center [836, 263] width 815 height 36
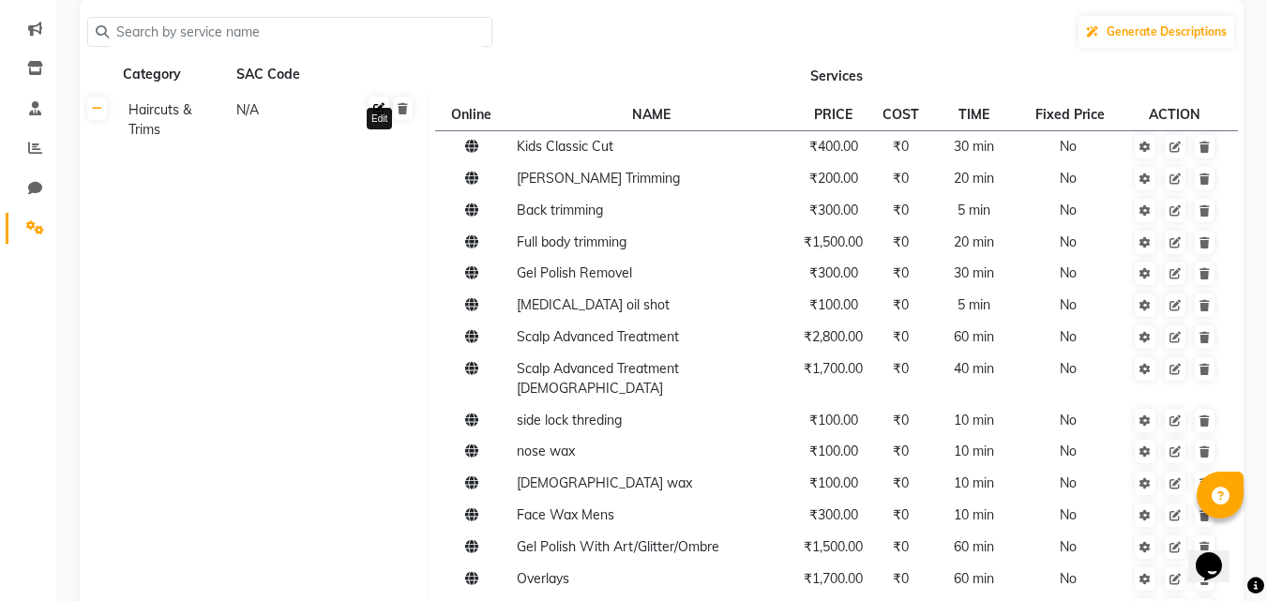
click at [378, 118] on link at bounding box center [379, 108] width 21 height 23
click at [380, 105] on span at bounding box center [400, 124] width 44 height 53
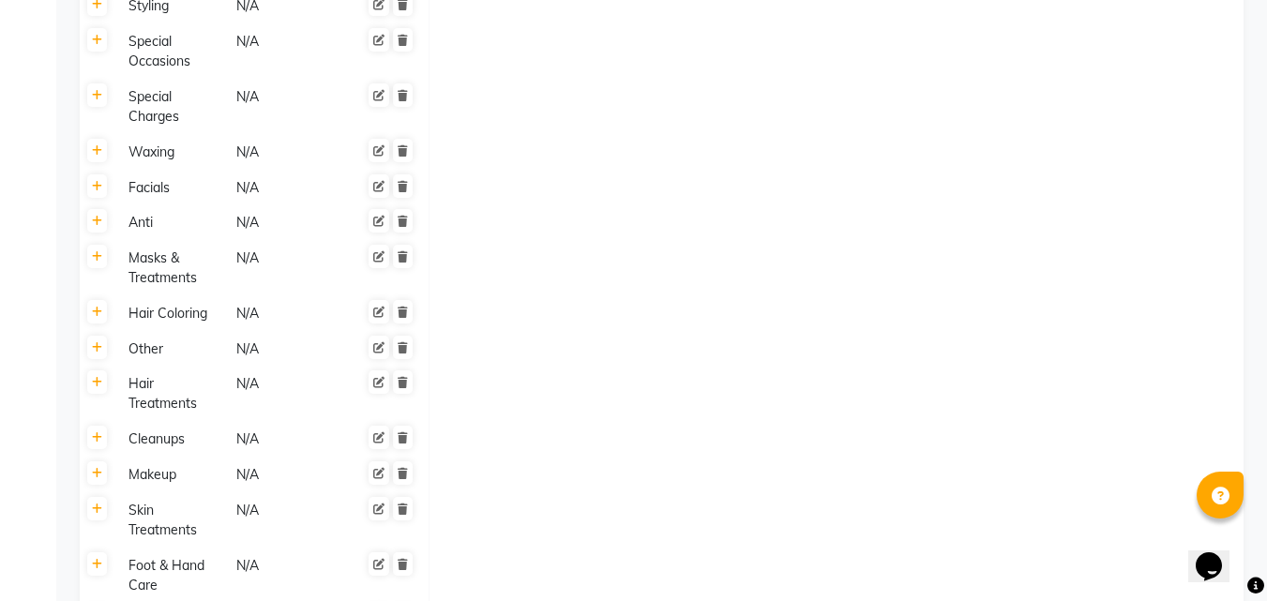
click at [715, 367] on td at bounding box center [836, 394] width 815 height 55
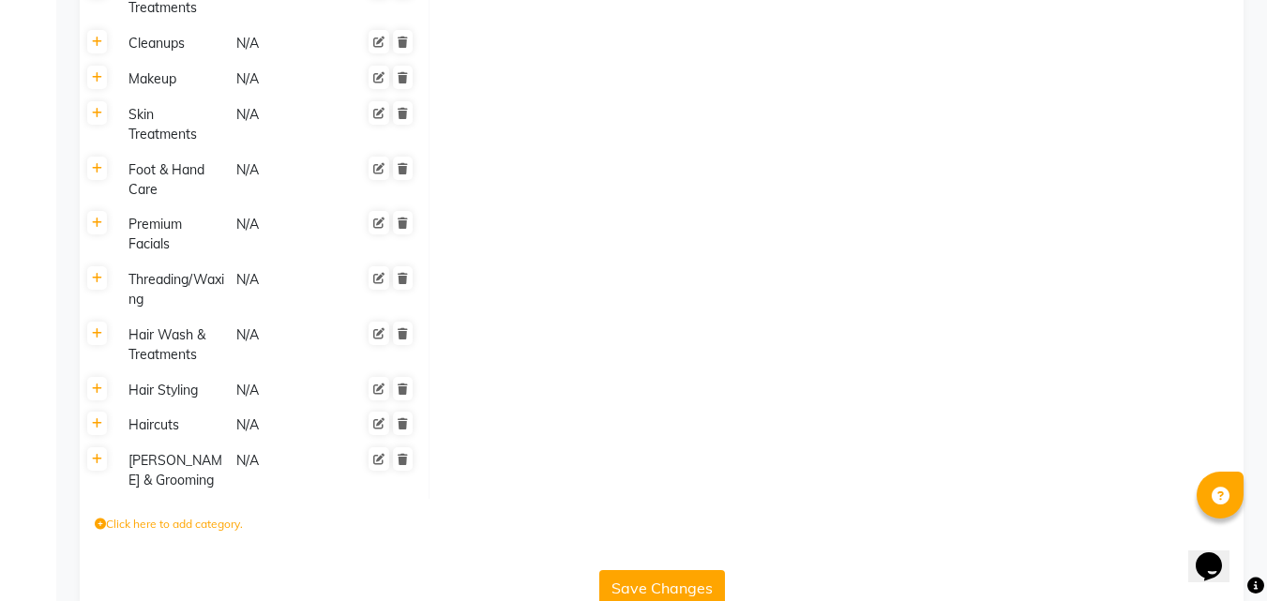
scroll to position [1991, 0]
click at [154, 515] on label "Click here to add category." at bounding box center [169, 523] width 148 height 17
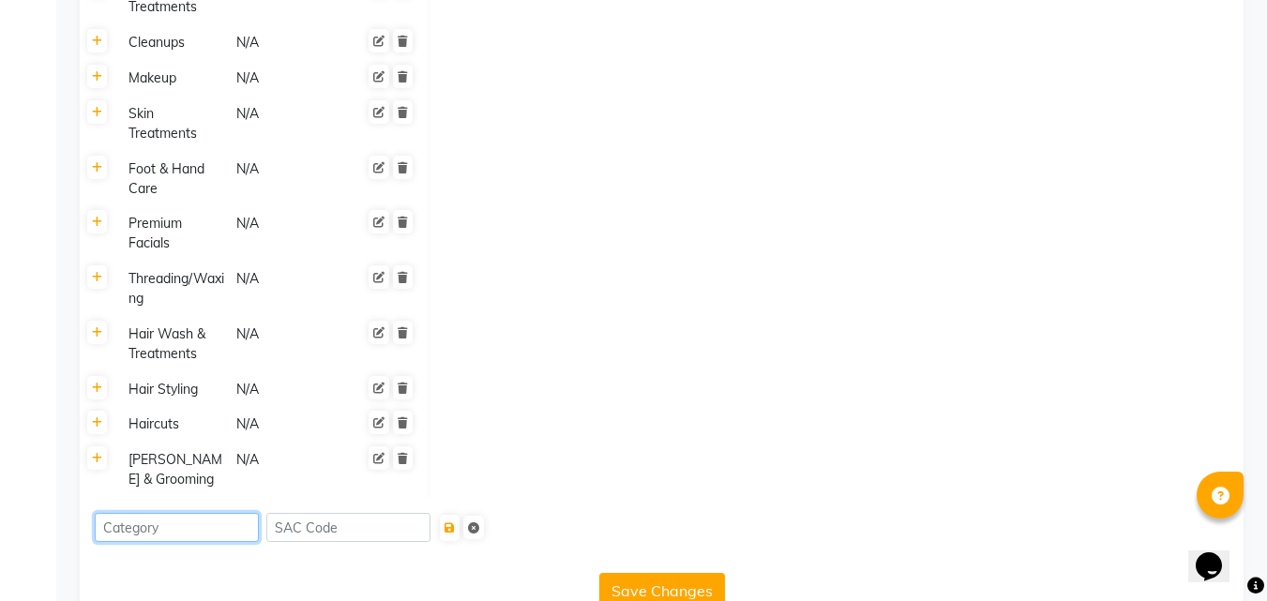
click at [191, 513] on input at bounding box center [177, 527] width 164 height 29
type input "F"
type input "k"
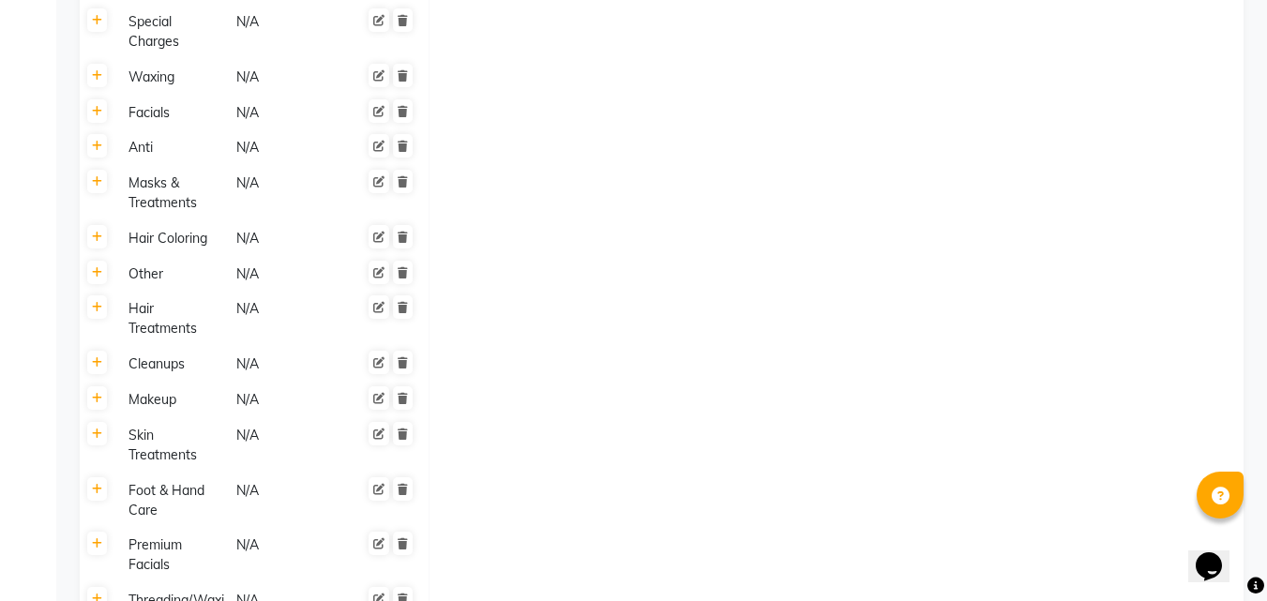
scroll to position [1616, 0]
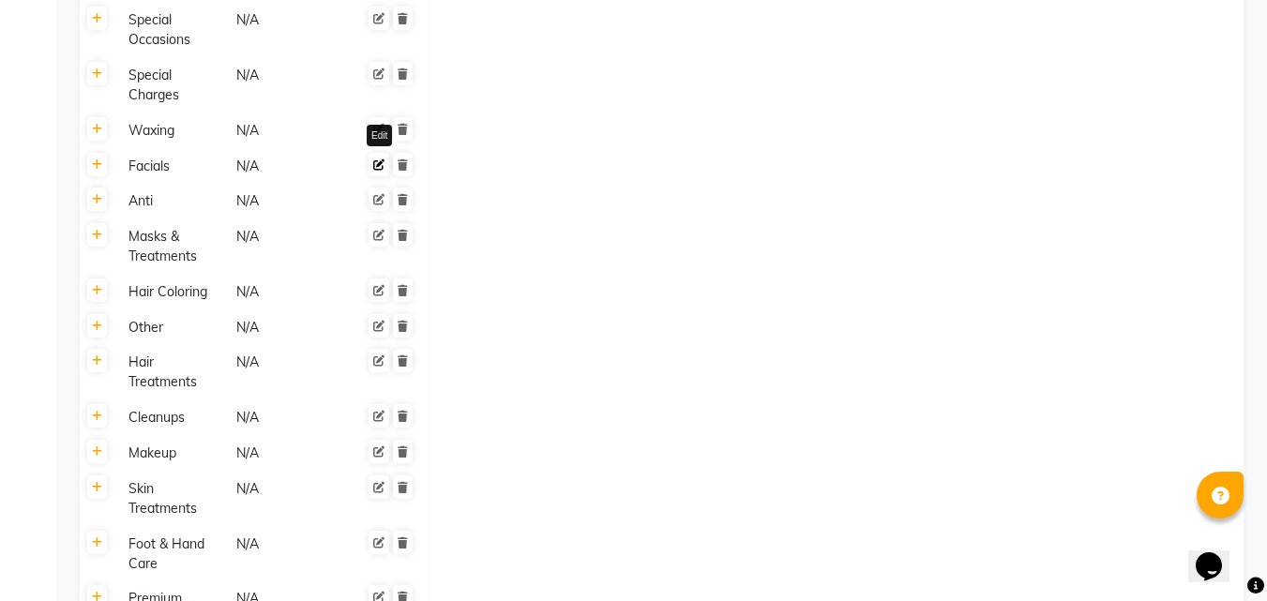
click at [382, 159] on icon at bounding box center [378, 164] width 11 height 11
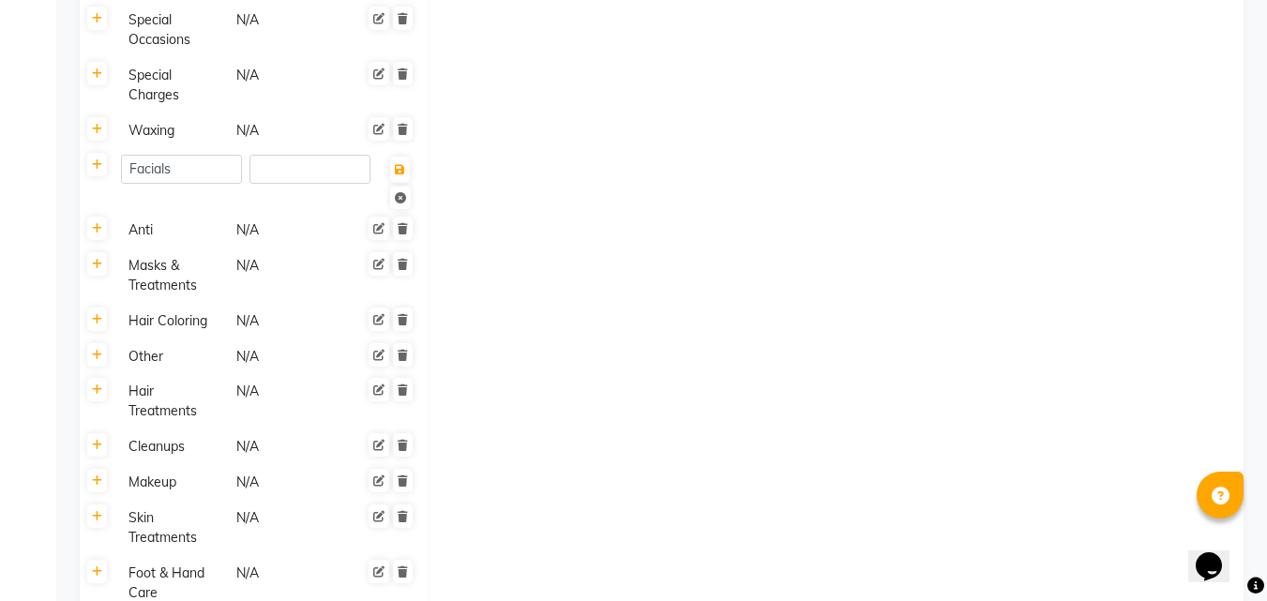
click at [701, 339] on td at bounding box center [836, 357] width 815 height 36
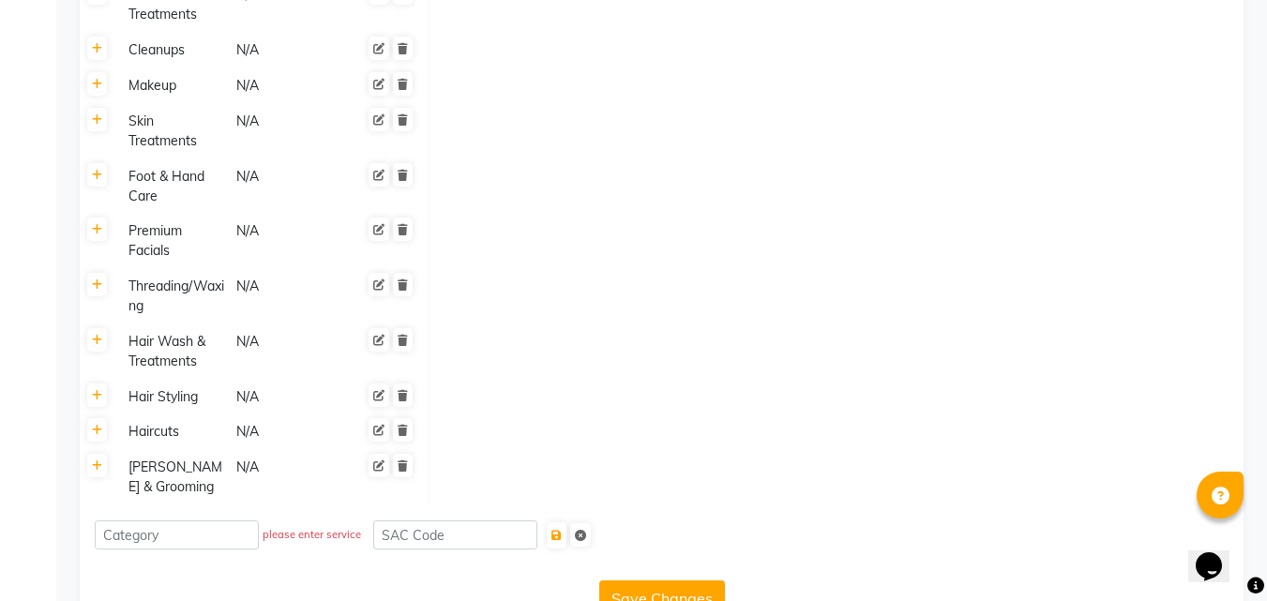
scroll to position [2024, 0]
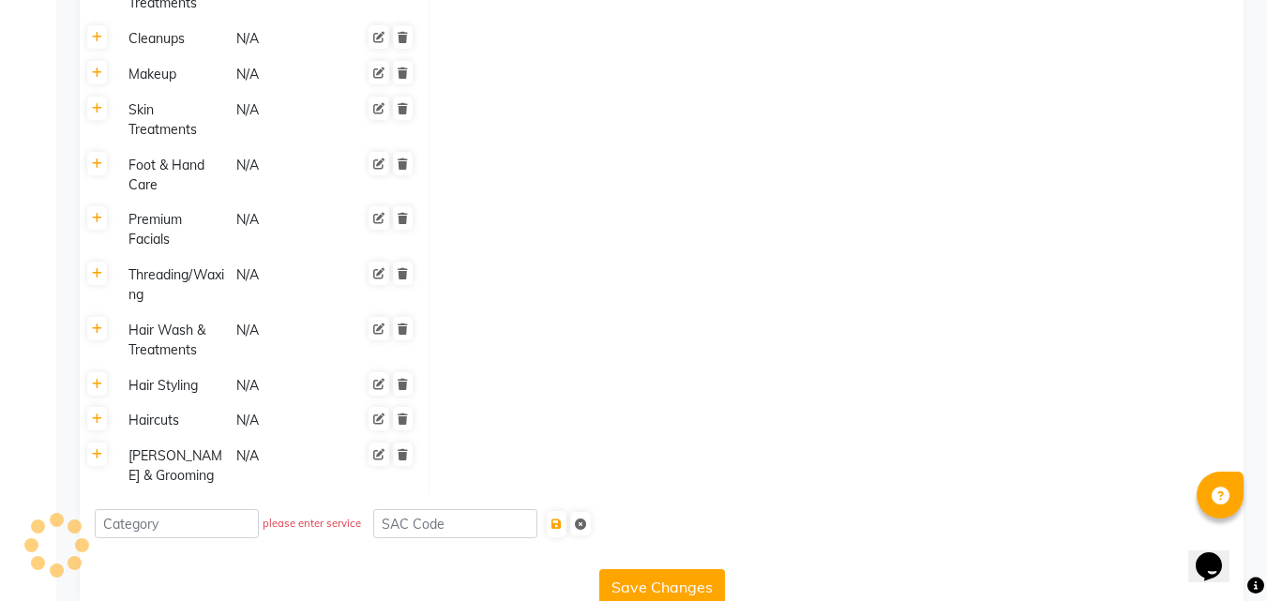
click at [586, 519] on icon at bounding box center [580, 524] width 11 height 11
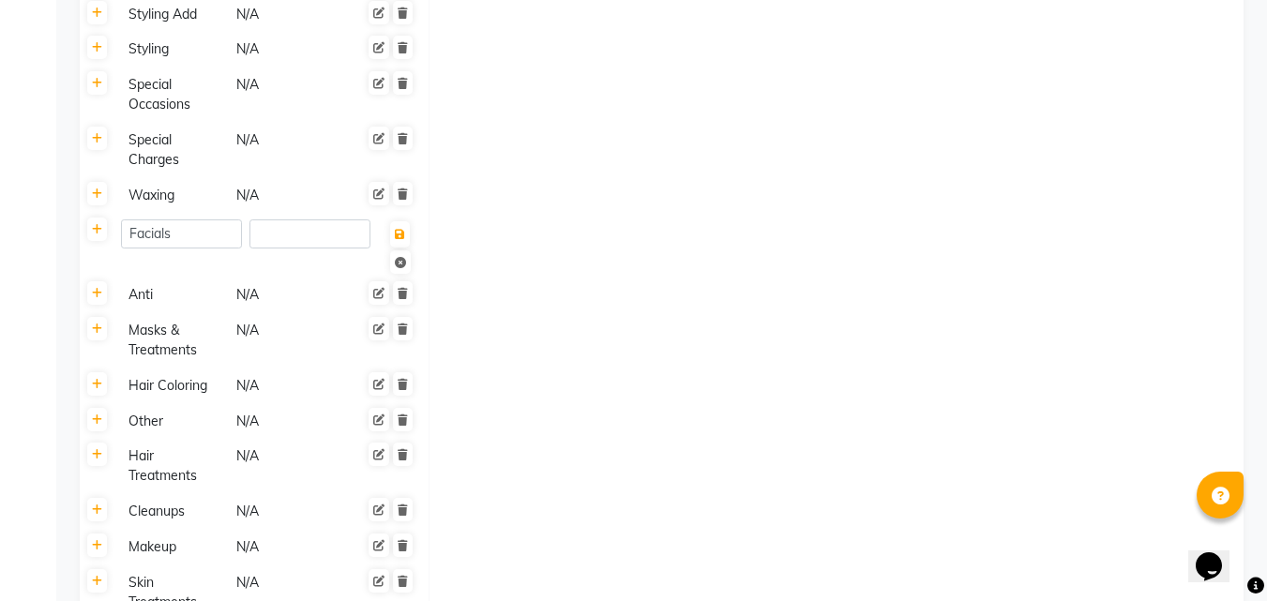
scroll to position [989, 0]
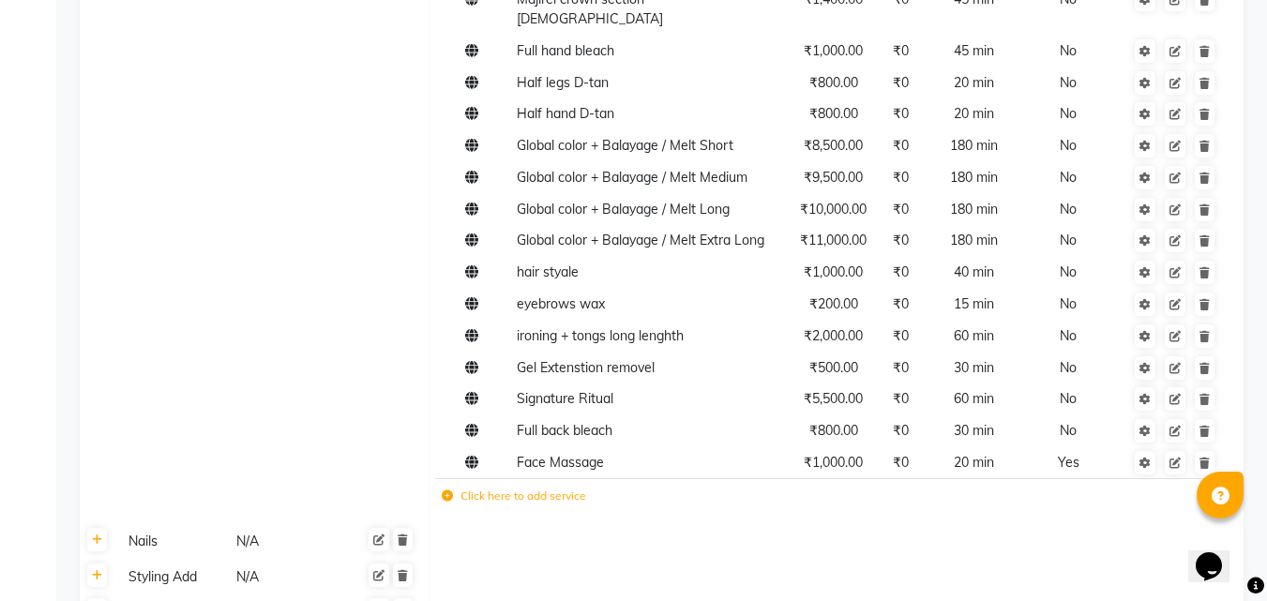
click at [516, 488] on label "Click here to add service" at bounding box center [514, 496] width 144 height 17
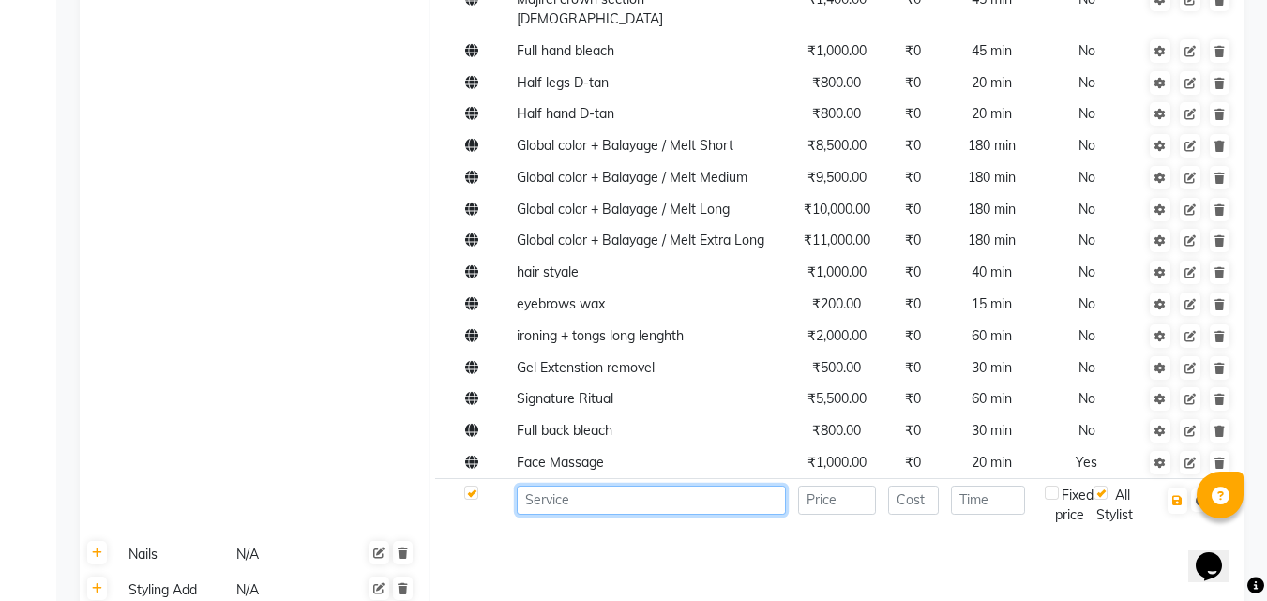
click at [595, 486] on input at bounding box center [651, 500] width 269 height 29
type input "Save the Date"
click at [862, 486] on input "number" at bounding box center [837, 500] width 78 height 29
type input "6000"
click at [965, 486] on input "number" at bounding box center [988, 500] width 74 height 29
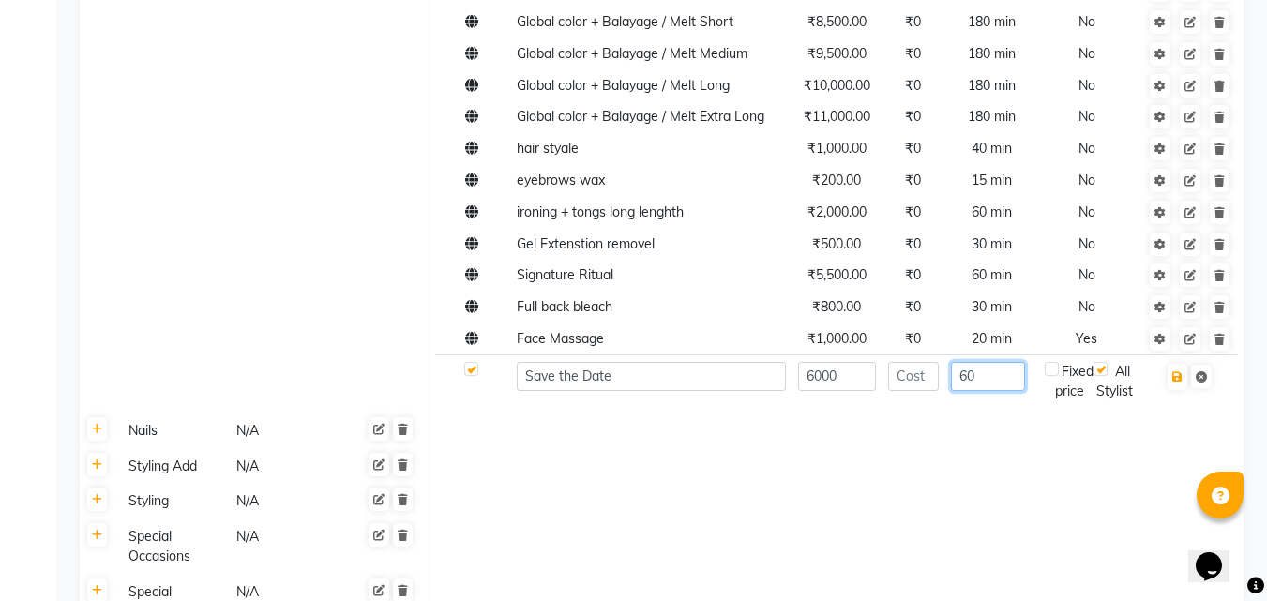
scroll to position [1176, 0]
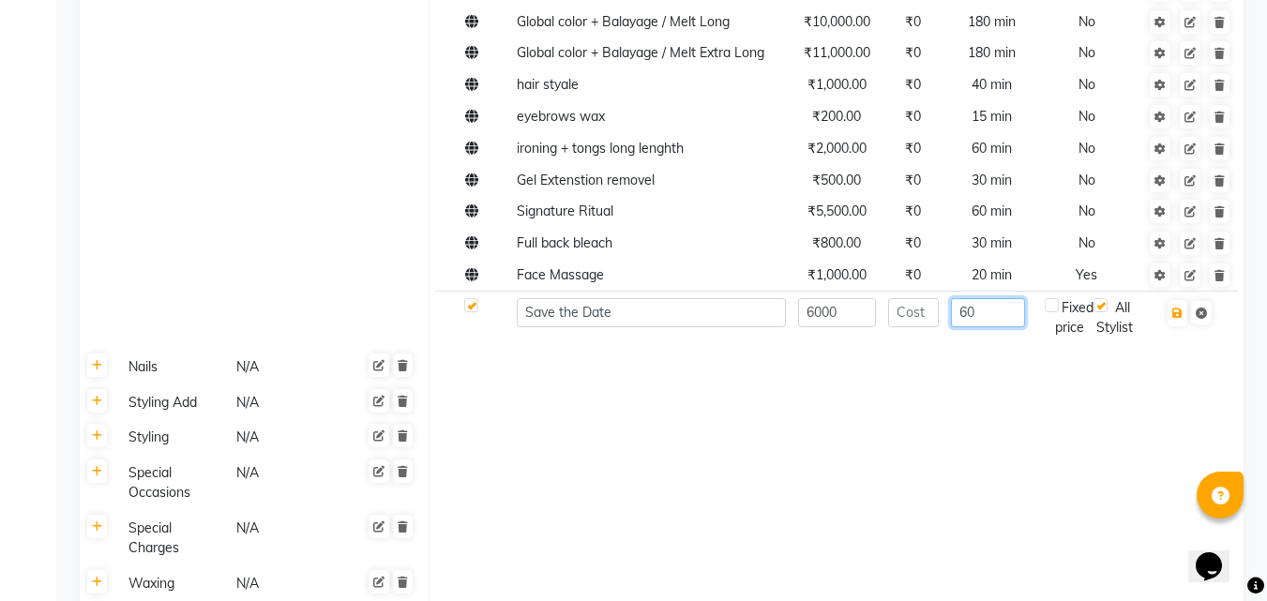
type input "60"
click at [1059, 298] on div "Fixed price" at bounding box center [1069, 317] width 49 height 39
click at [1051, 298] on div "Fixed price" at bounding box center [1069, 317] width 49 height 39
click at [1101, 298] on div "All Stylist" at bounding box center [1115, 317] width 43 height 39
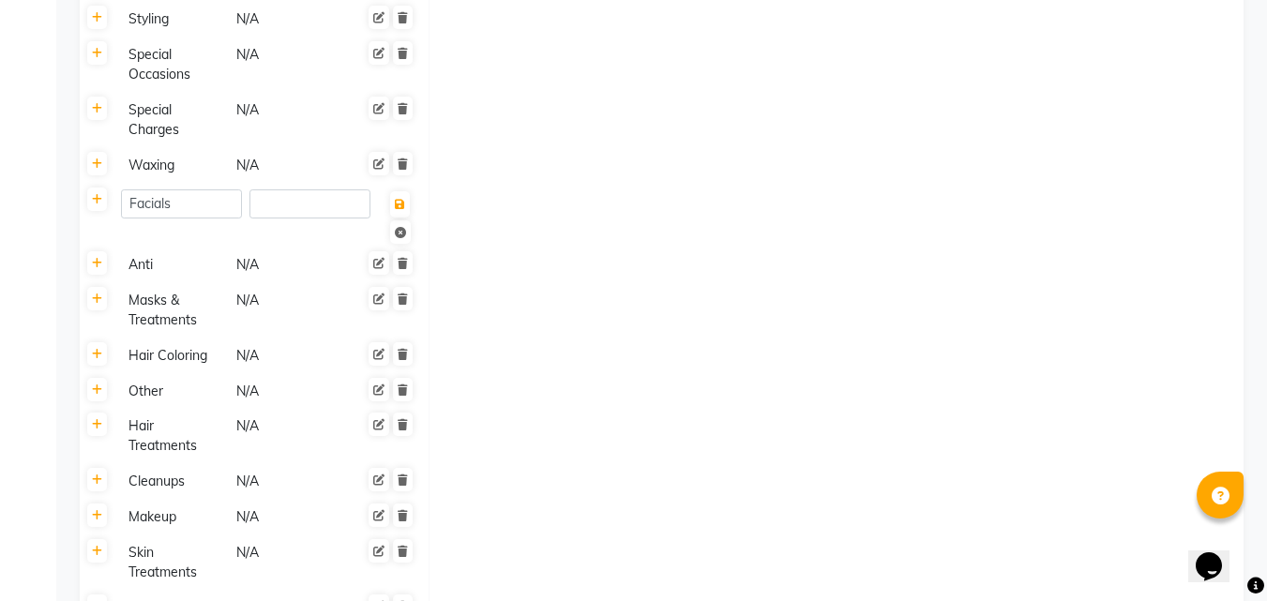
scroll to position [2053, 0]
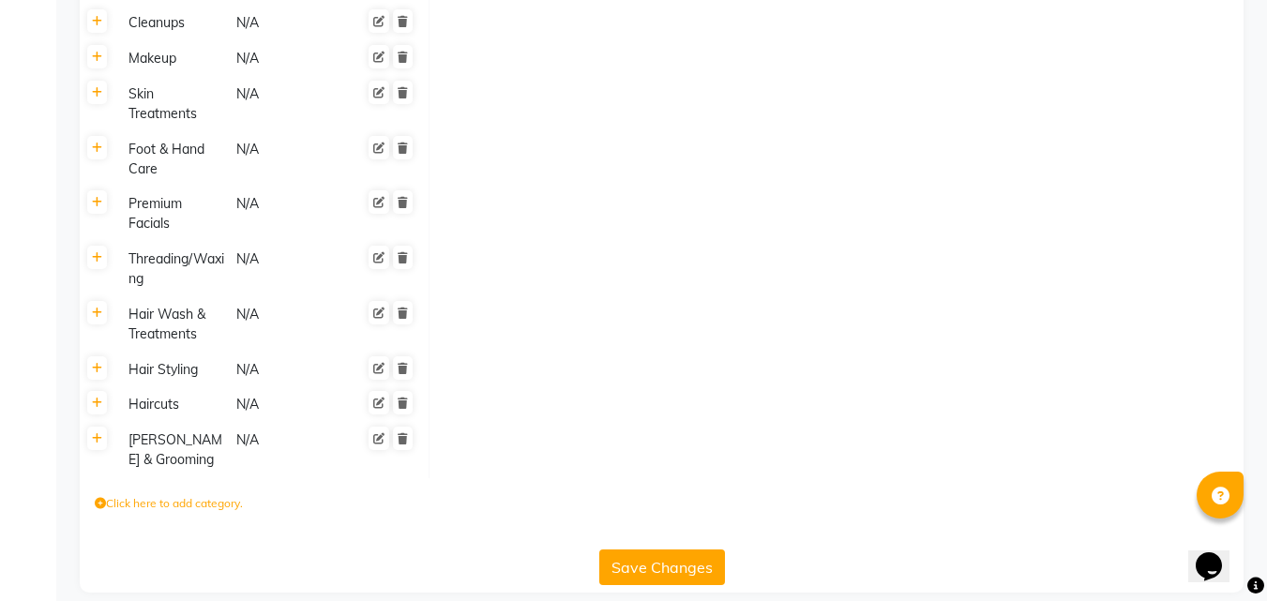
click at [160, 495] on label "Click here to add category." at bounding box center [169, 503] width 148 height 17
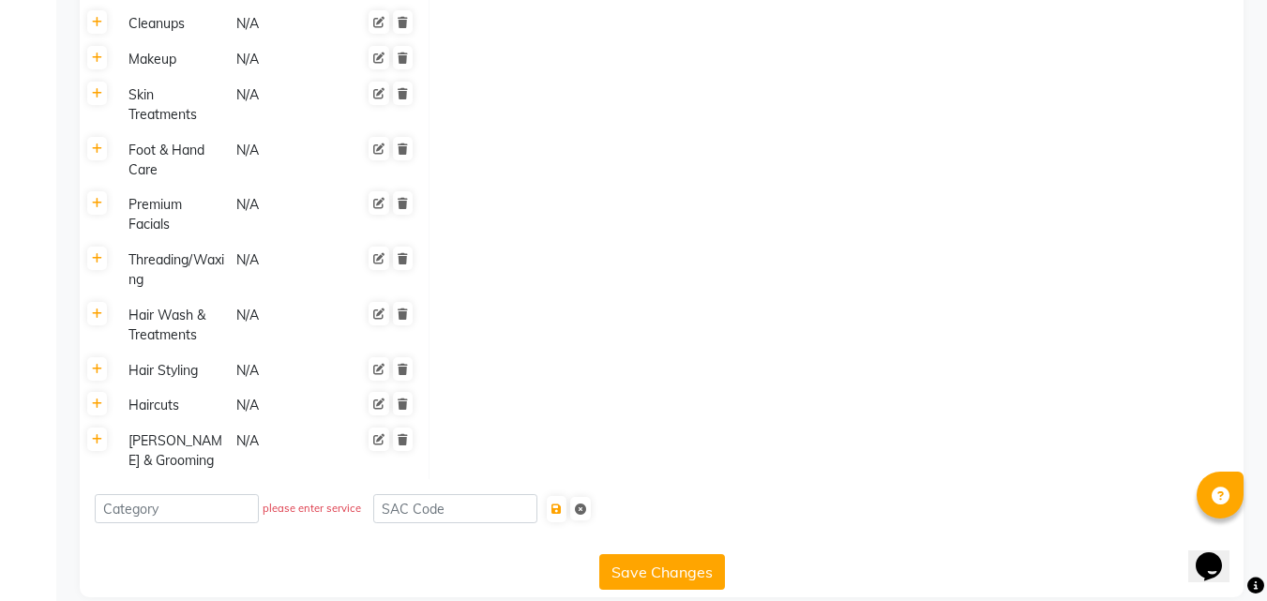
scroll to position [2057, 0]
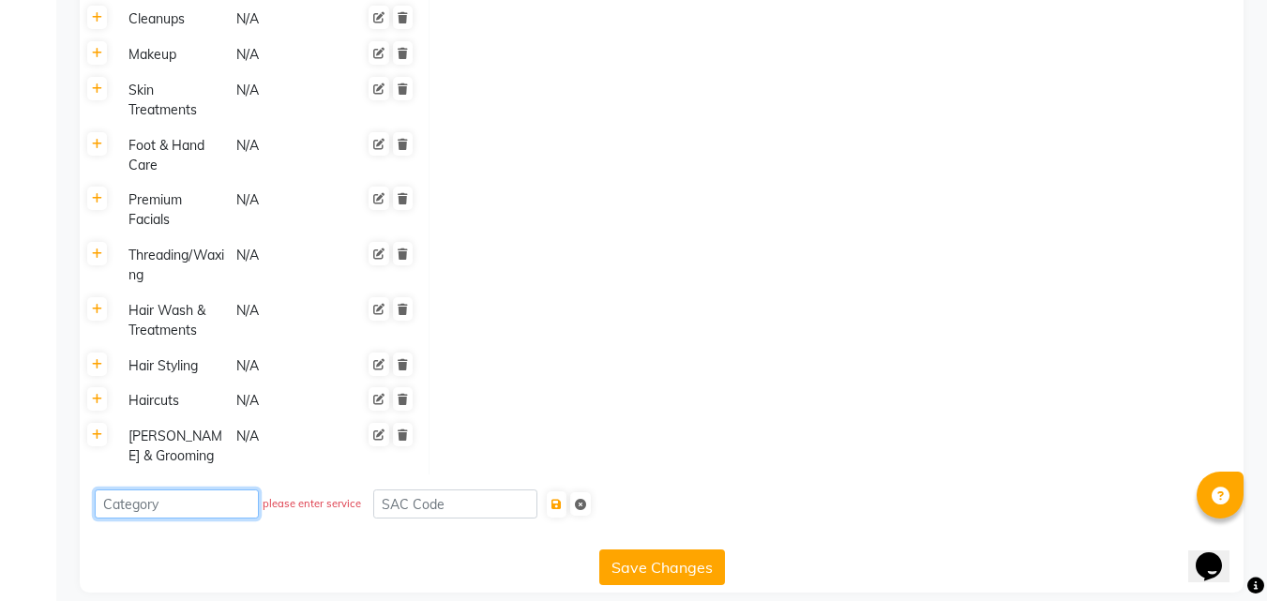
click at [186, 491] on input at bounding box center [177, 504] width 164 height 29
type input "facials"
click at [479, 499] on icon at bounding box center [473, 504] width 11 height 11
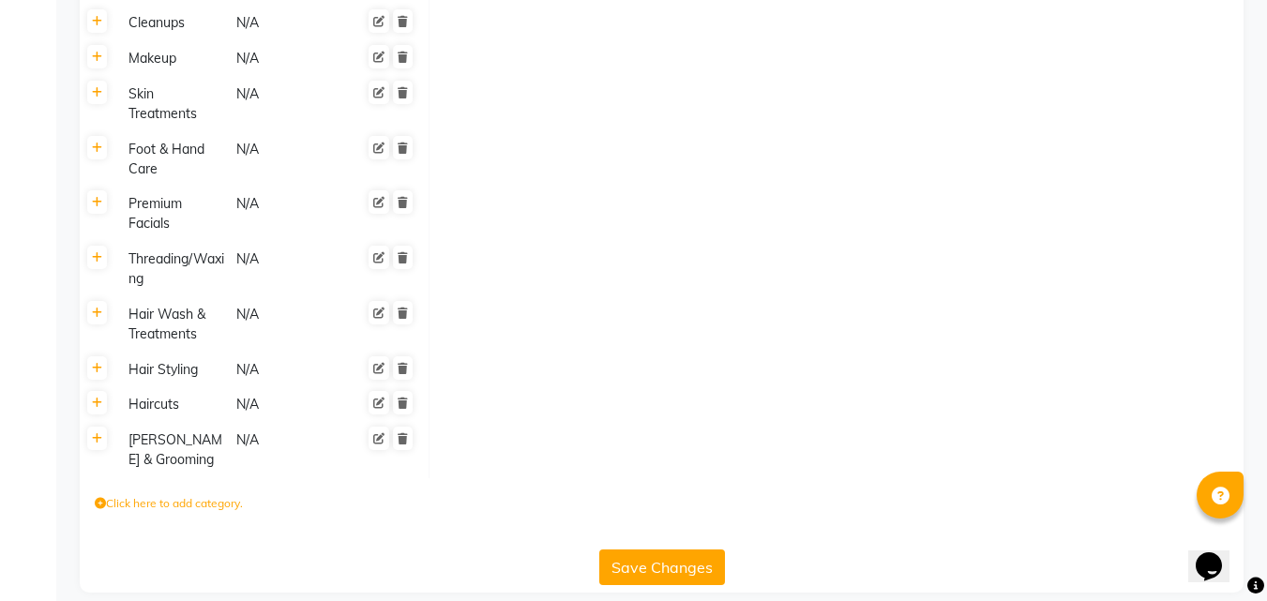
click at [713, 550] on button "Save Changes" at bounding box center [662, 568] width 126 height 36
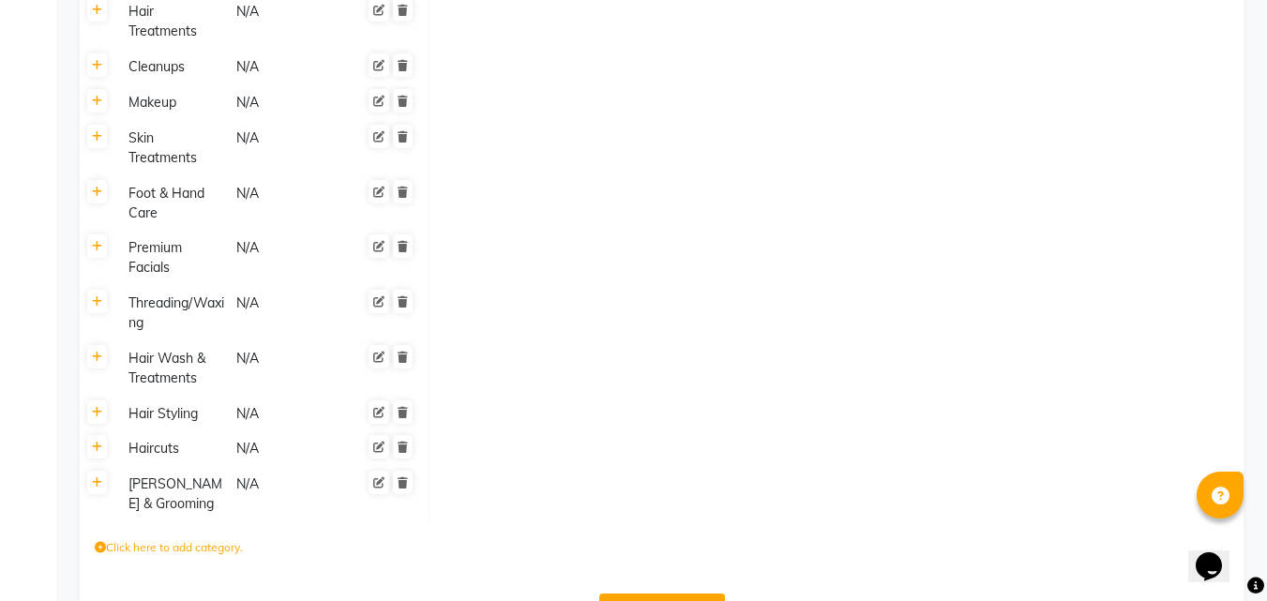
scroll to position [1991, 0]
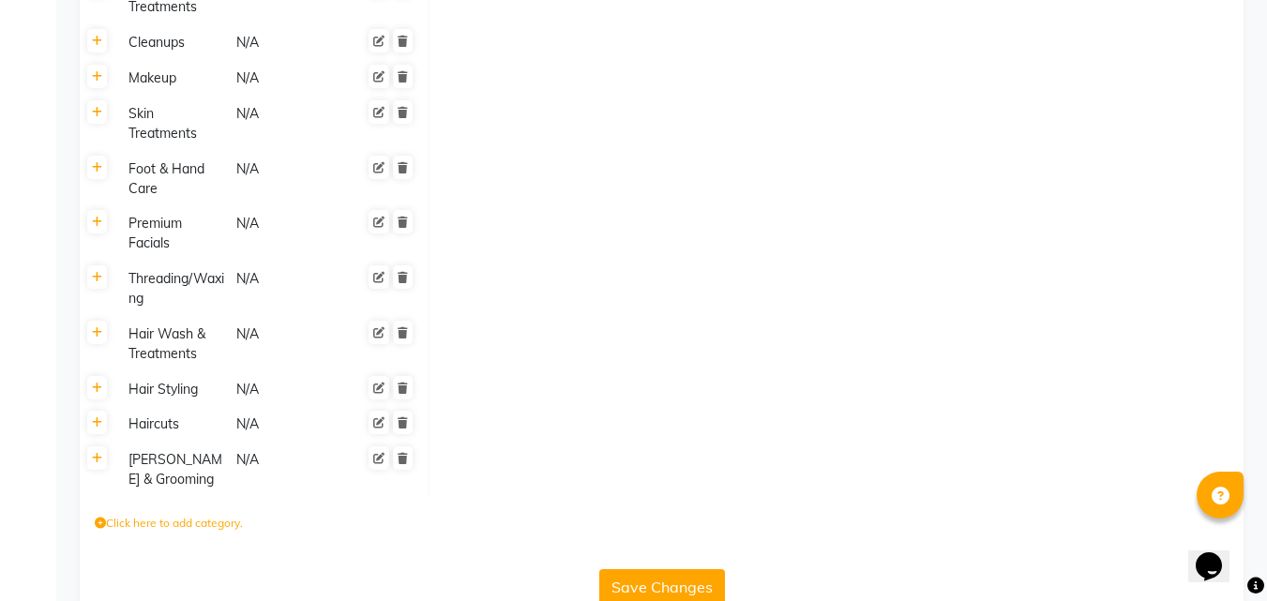
click at [631, 569] on button "Save Changes" at bounding box center [662, 587] width 126 height 36
click at [645, 569] on button "Save Changes" at bounding box center [662, 587] width 126 height 36
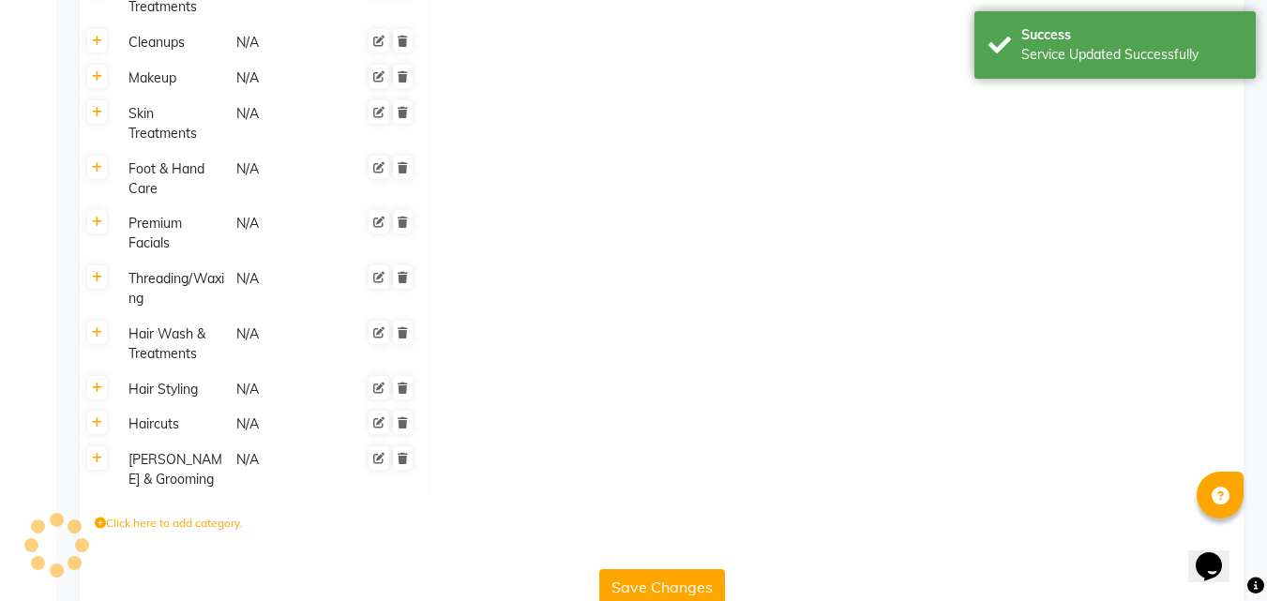
click at [645, 569] on button "Save Changes" at bounding box center [662, 587] width 126 height 36
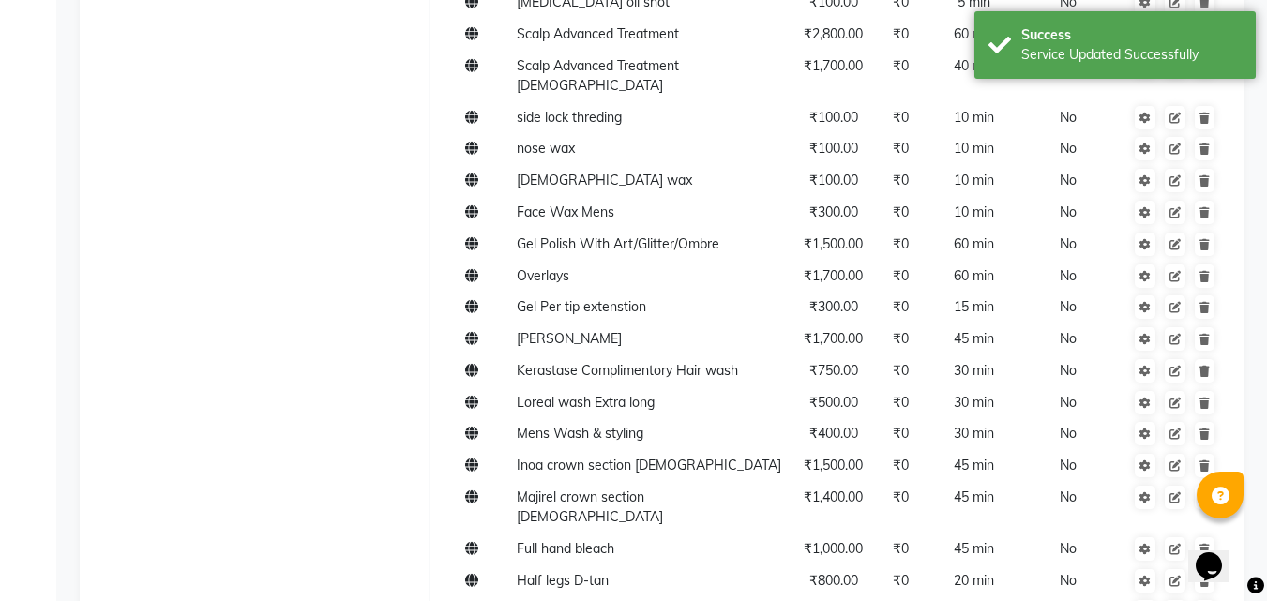
scroll to position [0, 0]
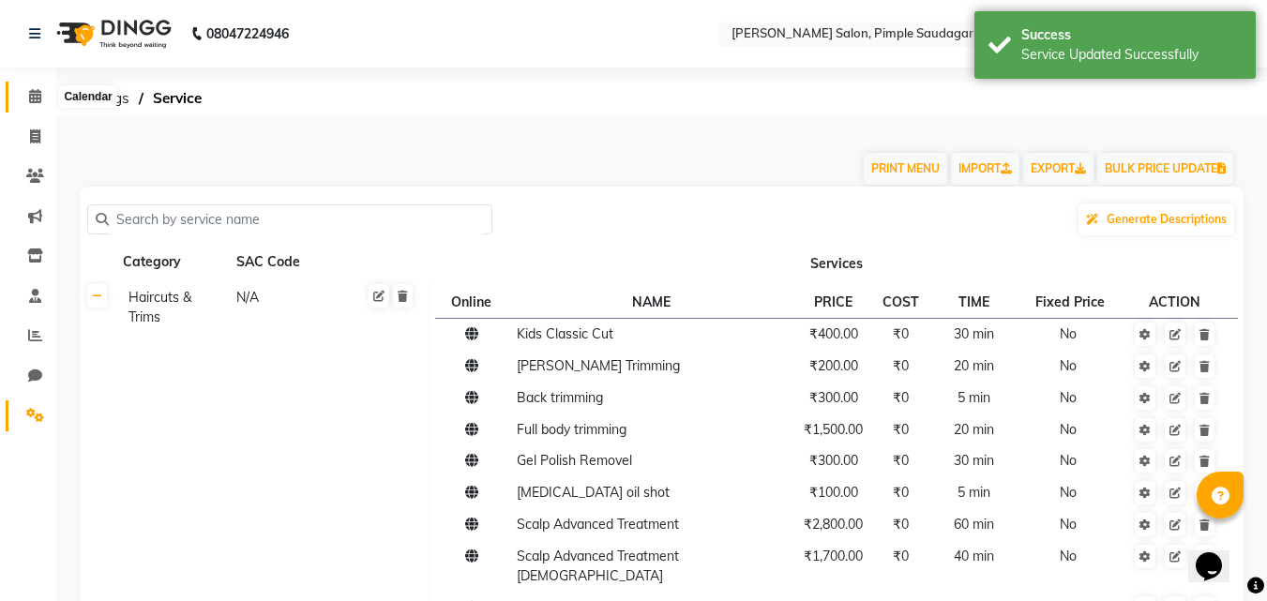
click at [38, 93] on icon at bounding box center [35, 96] width 12 height 14
click at [29, 98] on icon at bounding box center [35, 96] width 12 height 14
click at [34, 99] on icon at bounding box center [35, 96] width 12 height 14
click at [33, 129] on icon at bounding box center [35, 136] width 10 height 14
click at [33, 96] on icon at bounding box center [35, 96] width 12 height 14
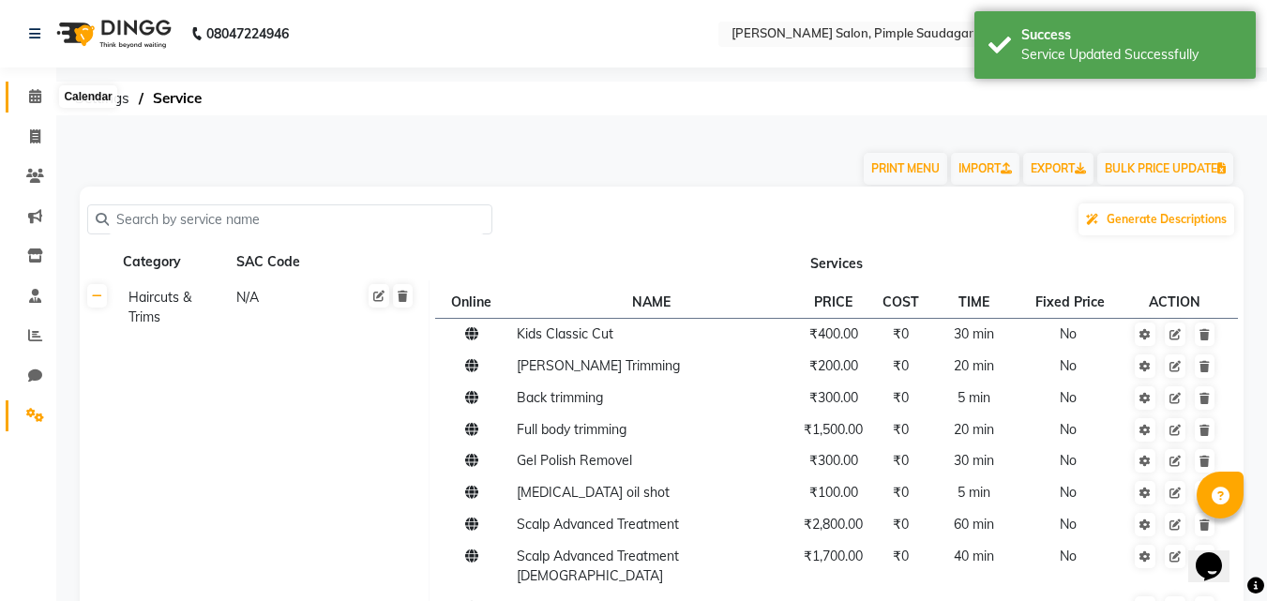
click at [33, 96] on icon at bounding box center [35, 96] width 12 height 14
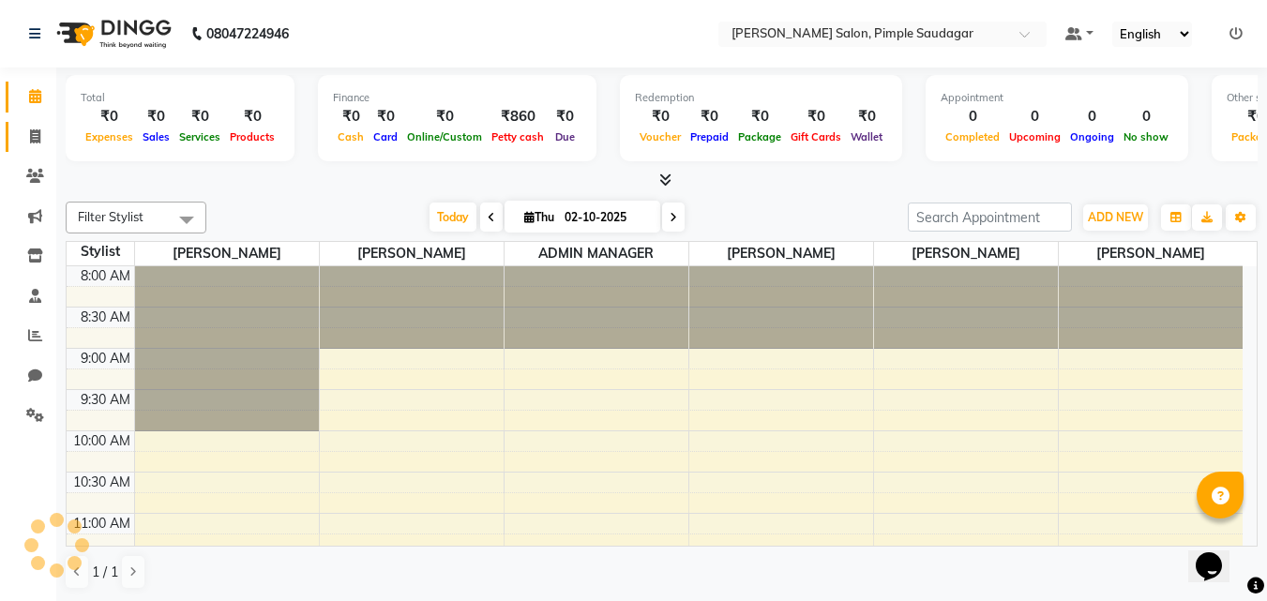
click at [34, 136] on icon at bounding box center [35, 136] width 10 height 14
select select "service"
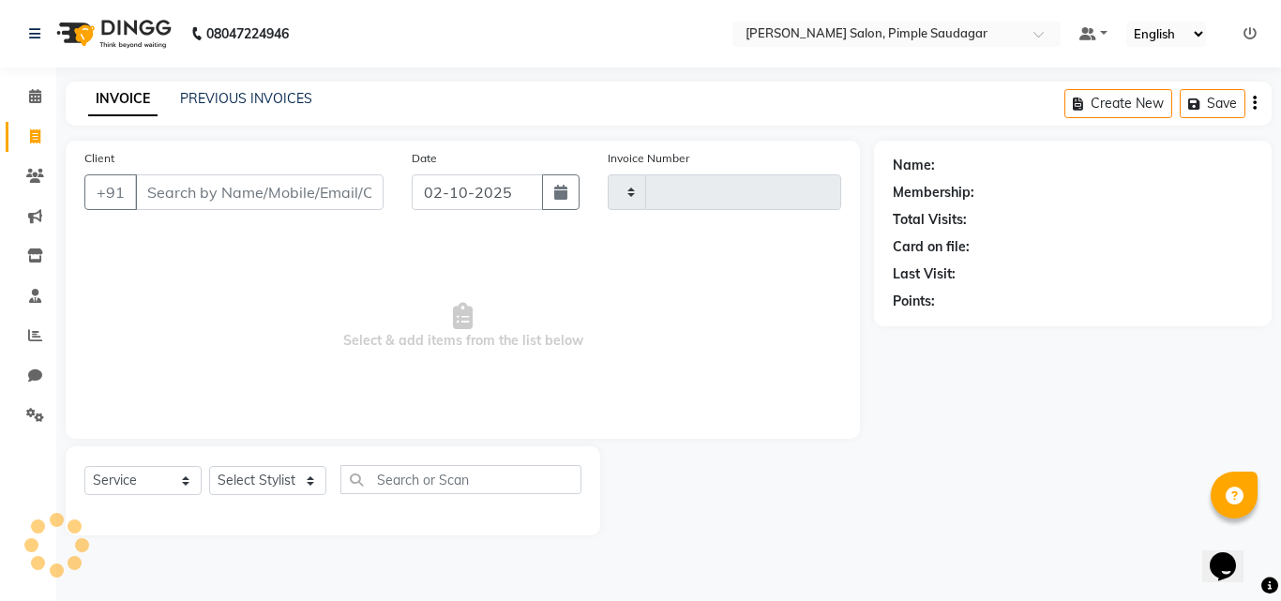
click at [151, 182] on input "Client" at bounding box center [259, 192] width 249 height 36
type input "0754"
select select "7816"
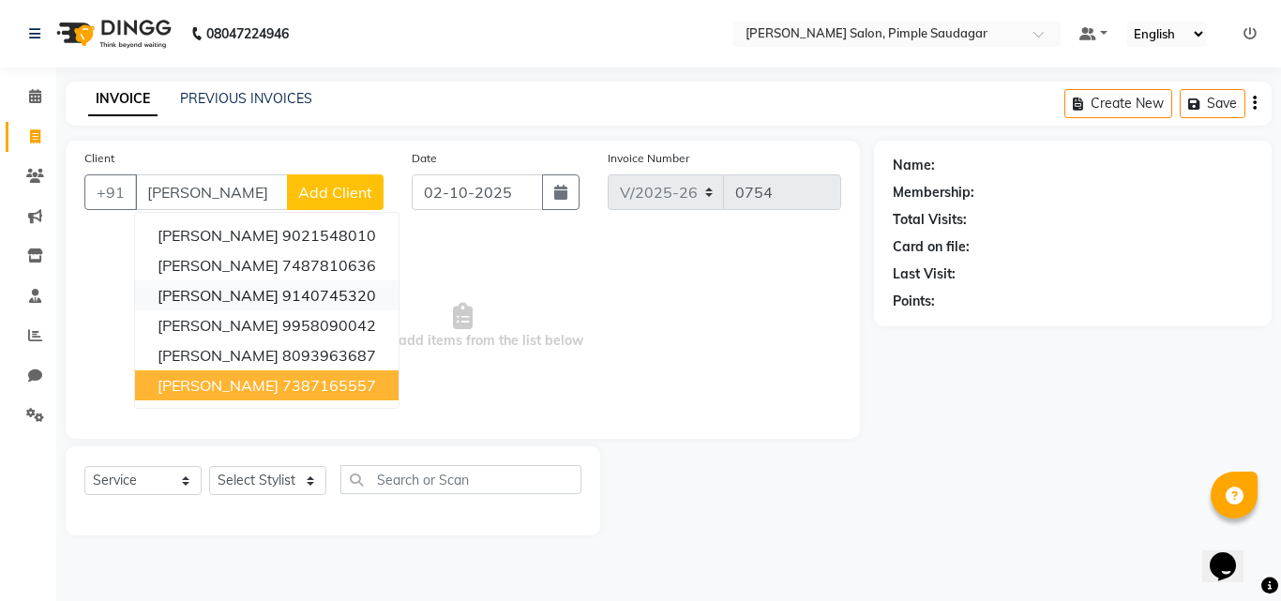
drag, startPoint x: 238, startPoint y: 235, endPoint x: 254, endPoint y: 298, distance: 64.8
click at [249, 371] on ngb-typeahead-window "[PERSON_NAME] 9021548010 [PERSON_NAME] 7487810636 [PERSON_NAME] 9140745320 [PER…" at bounding box center [266, 310] width 265 height 197
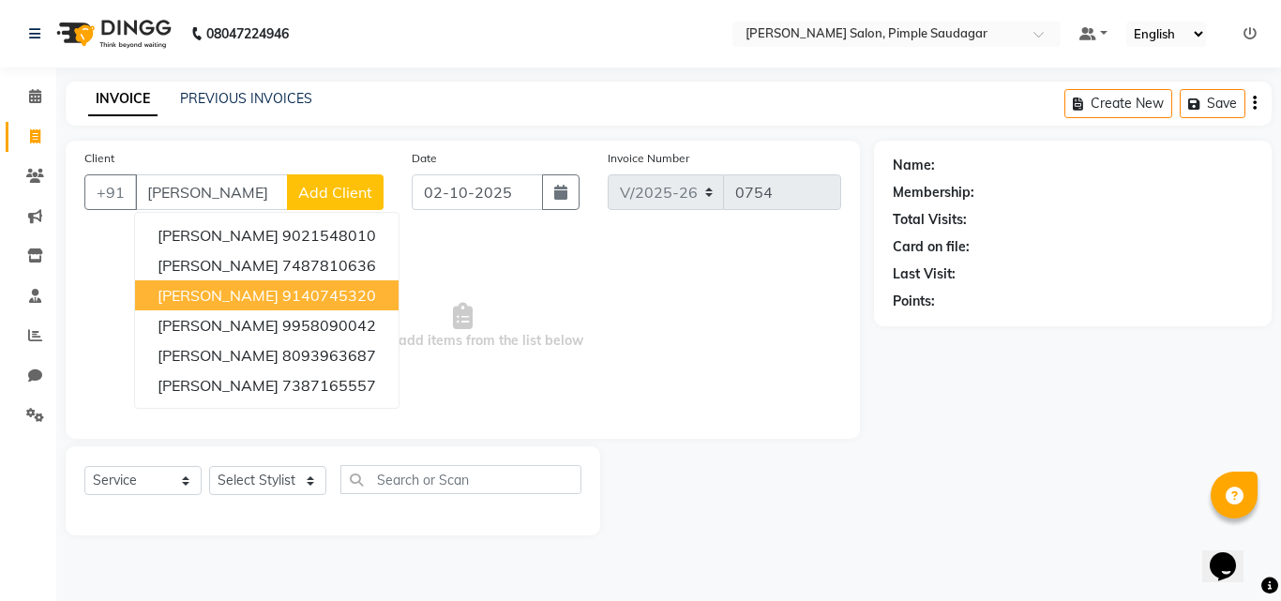
click at [282, 286] on ngb-highlight "9140745320" at bounding box center [329, 295] width 94 height 19
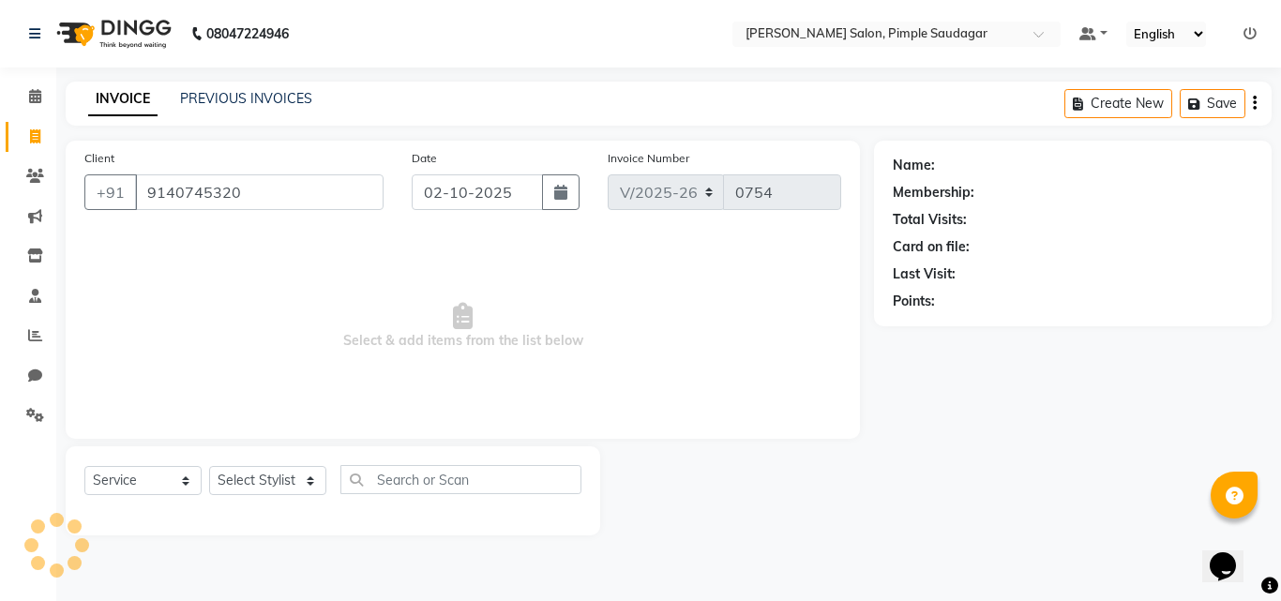
type input "9140745320"
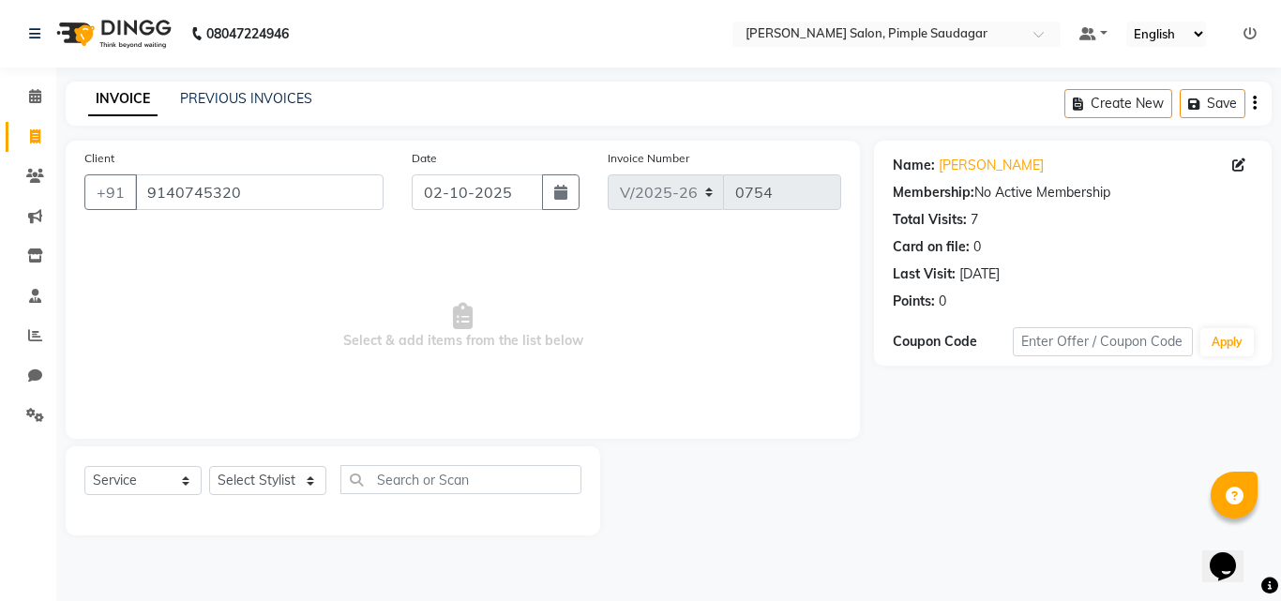
click at [231, 496] on div "Select Service Product Membership Package Voucher Prepaid Gift Card Select Styl…" at bounding box center [332, 487] width 497 height 44
click at [234, 488] on select "Select Stylist ADMIN MANAGER [PERSON_NAME] [PERSON_NAME] [PERSON_NAME] [PERSON_…" at bounding box center [267, 480] width 117 height 29
click at [253, 477] on select "Select Stylist ADMIN MANAGER [PERSON_NAME] [PERSON_NAME] [PERSON_NAME] [PERSON_…" at bounding box center [267, 480] width 117 height 29
select select "74593"
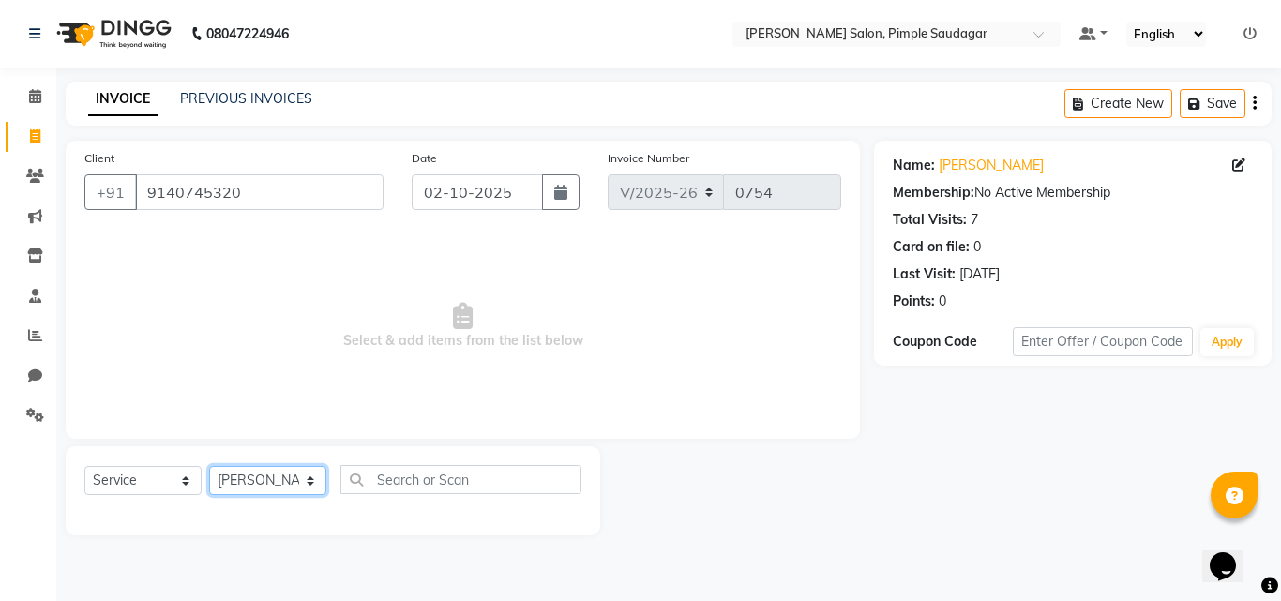
click at [209, 466] on select "Select Stylist ADMIN MANAGER [PERSON_NAME] [PERSON_NAME] [PERSON_NAME] [PERSON_…" at bounding box center [267, 480] width 117 height 29
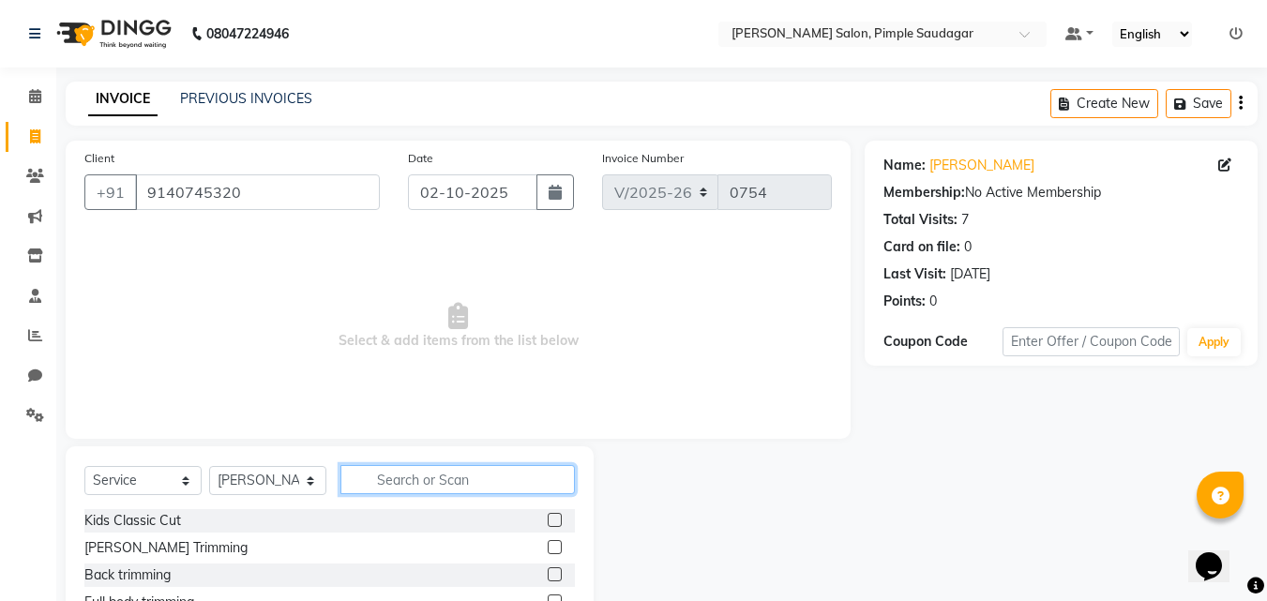
click at [397, 490] on input "text" at bounding box center [457, 479] width 234 height 29
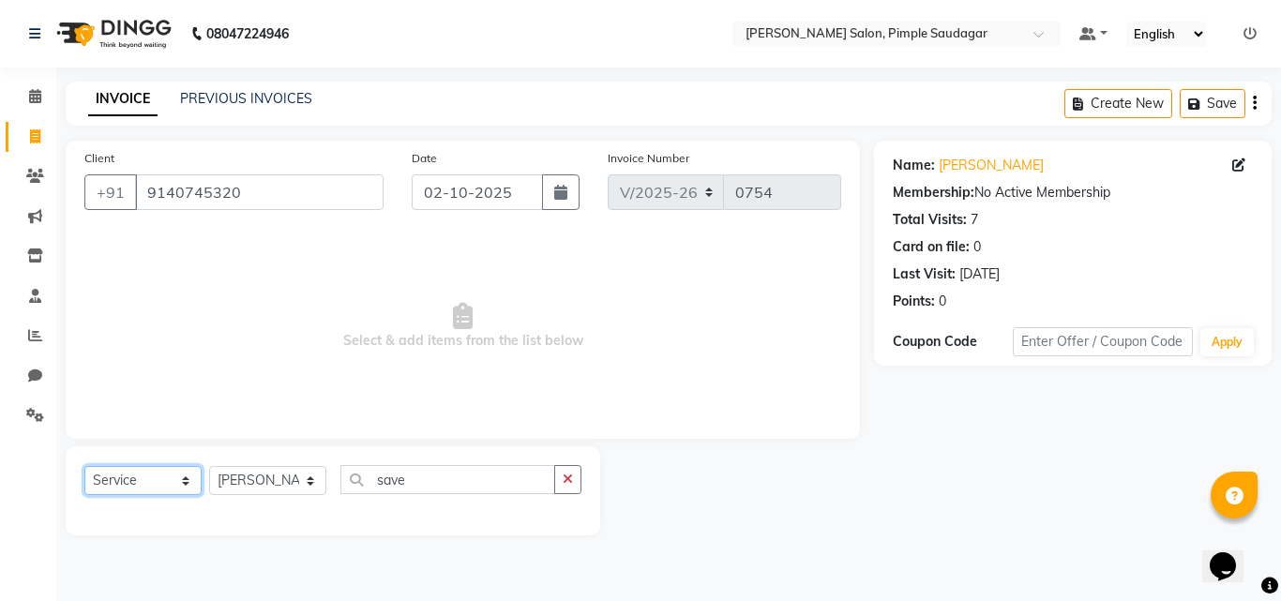
click at [155, 474] on select "Select Service Product Membership Package Voucher Prepaid Gift Card" at bounding box center [142, 480] width 117 height 29
click at [84, 466] on select "Select Service Product Membership Package Voucher Prepaid Gift Card" at bounding box center [142, 480] width 117 height 29
click at [453, 480] on input "save" at bounding box center [447, 479] width 215 height 29
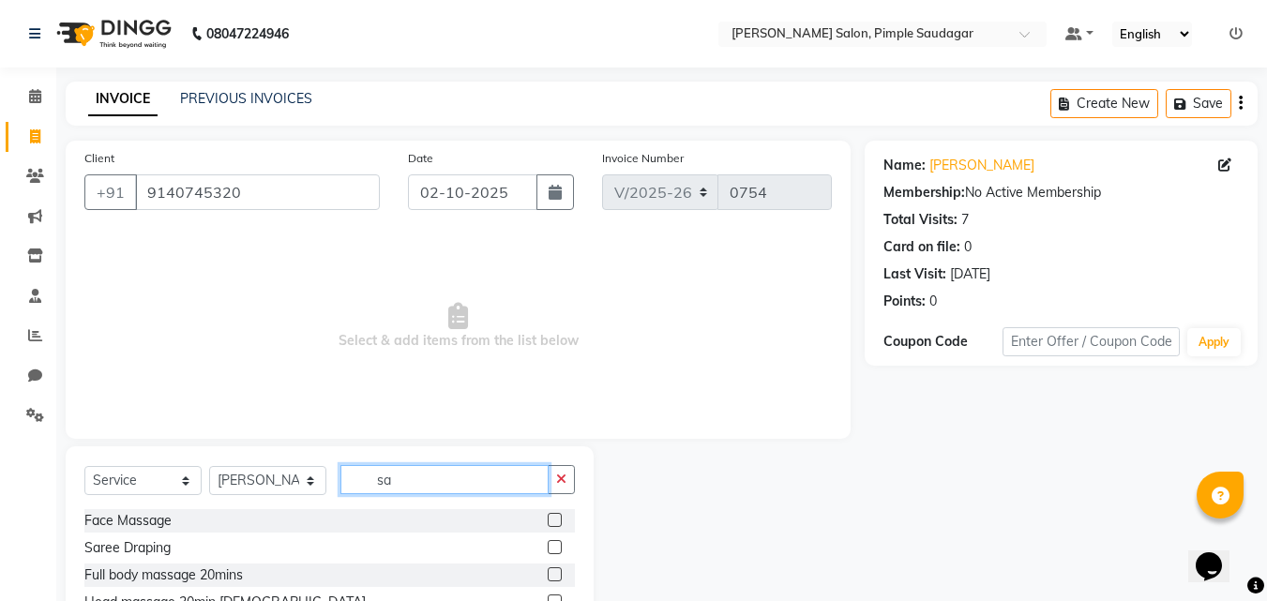
type input "s"
click at [442, 498] on div "Select Service Product Membership Package Voucher Prepaid Gift Card Select Styl…" at bounding box center [329, 487] width 491 height 44
click at [439, 481] on input "fac" at bounding box center [444, 479] width 208 height 29
type input "f"
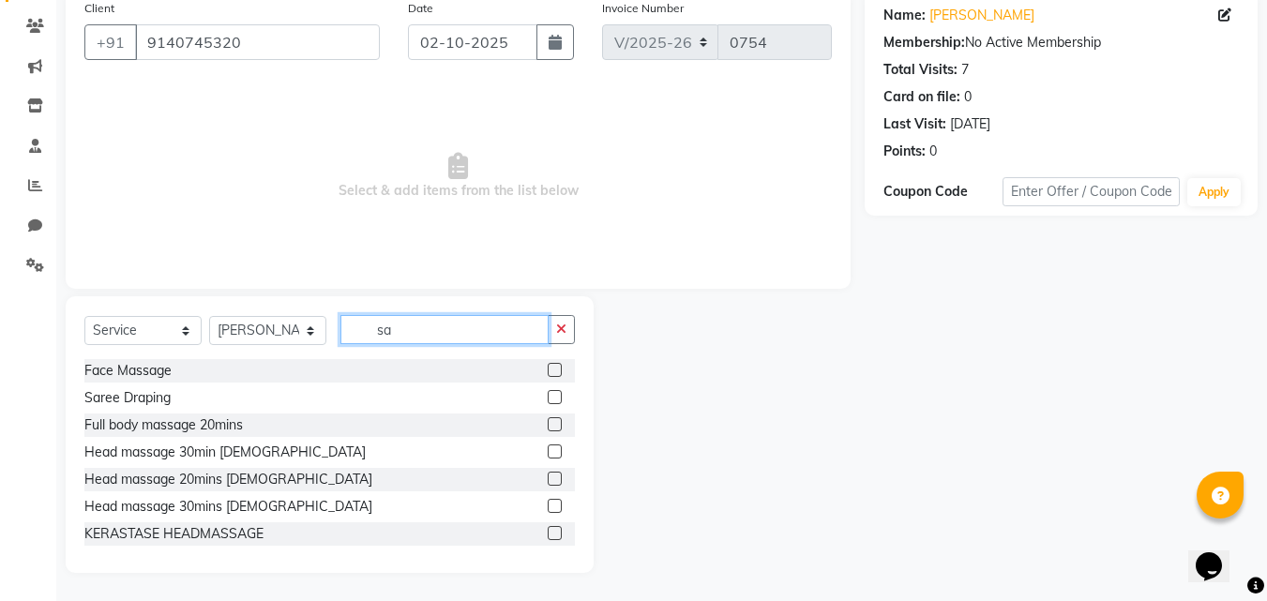
type input "sa"
click at [858, 399] on div at bounding box center [729, 434] width 271 height 277
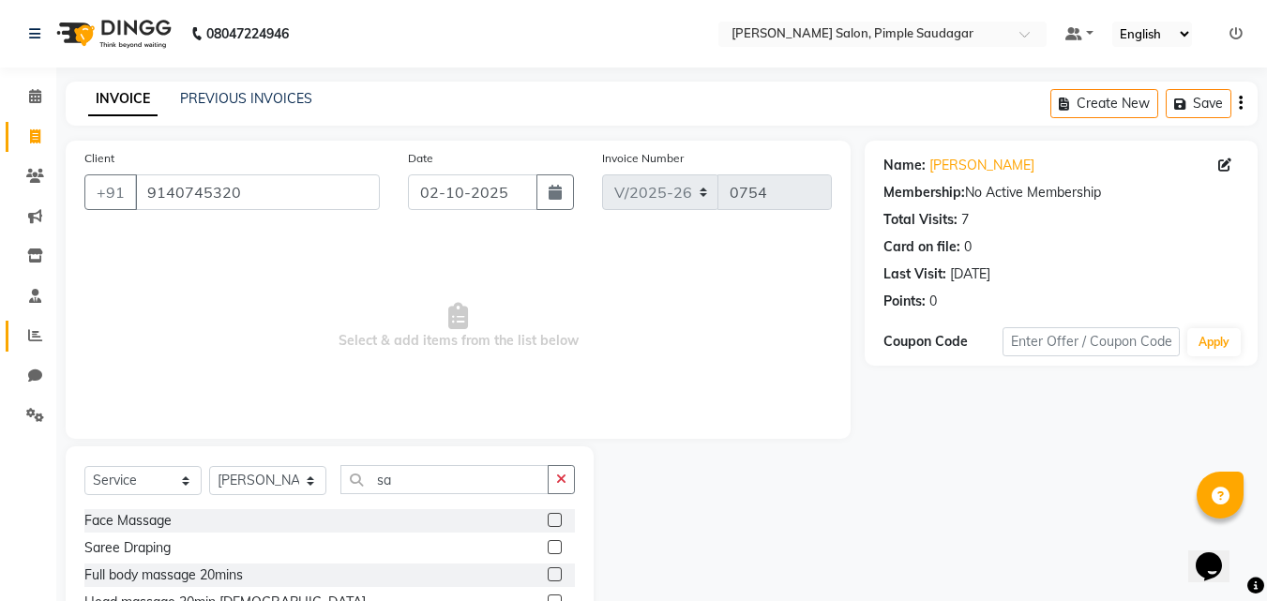
click at [29, 329] on icon at bounding box center [35, 335] width 14 height 14
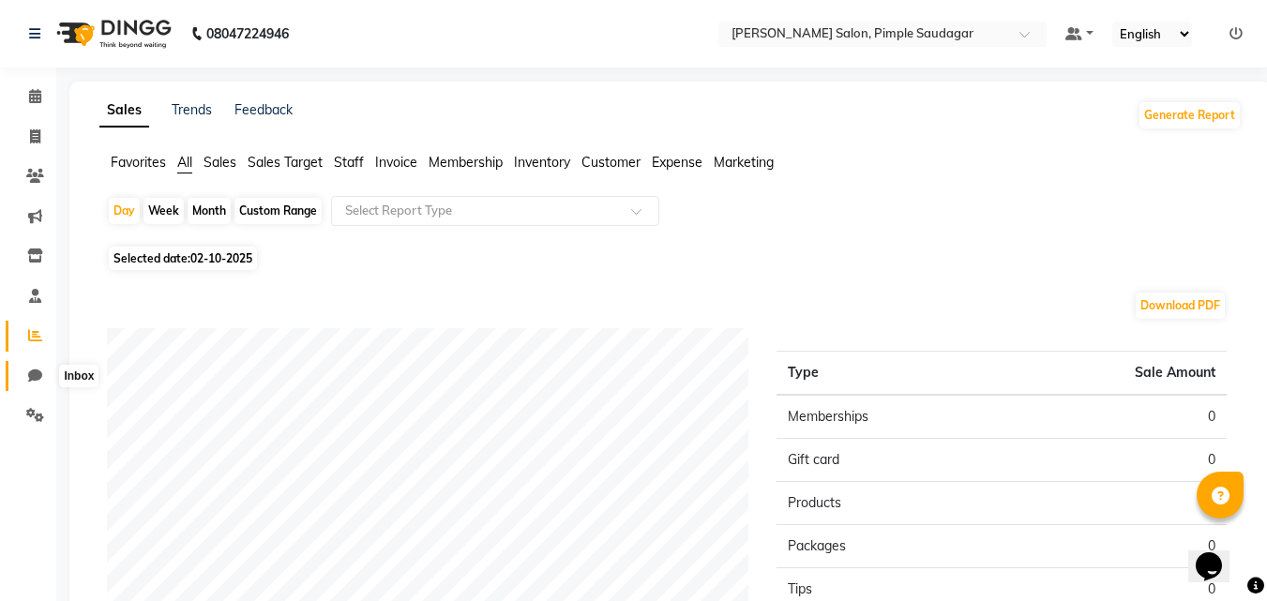
click at [38, 385] on span at bounding box center [35, 377] width 33 height 22
click at [35, 411] on icon at bounding box center [35, 415] width 18 height 14
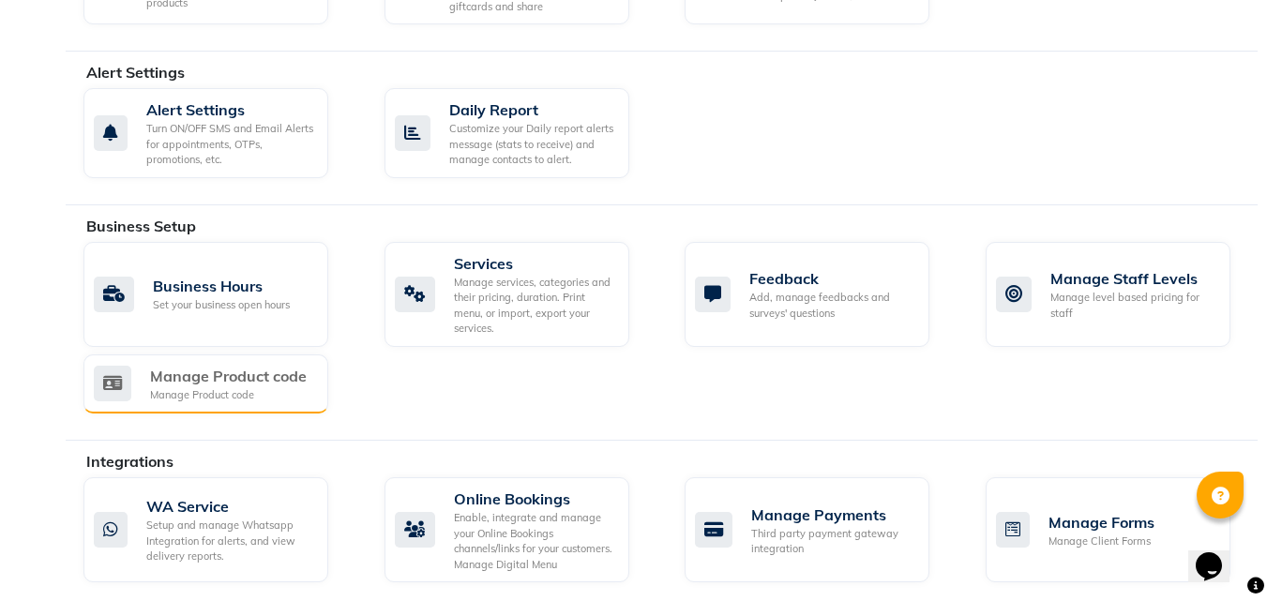
scroll to position [527, 0]
click at [216, 386] on div "Manage Product code" at bounding box center [228, 394] width 157 height 16
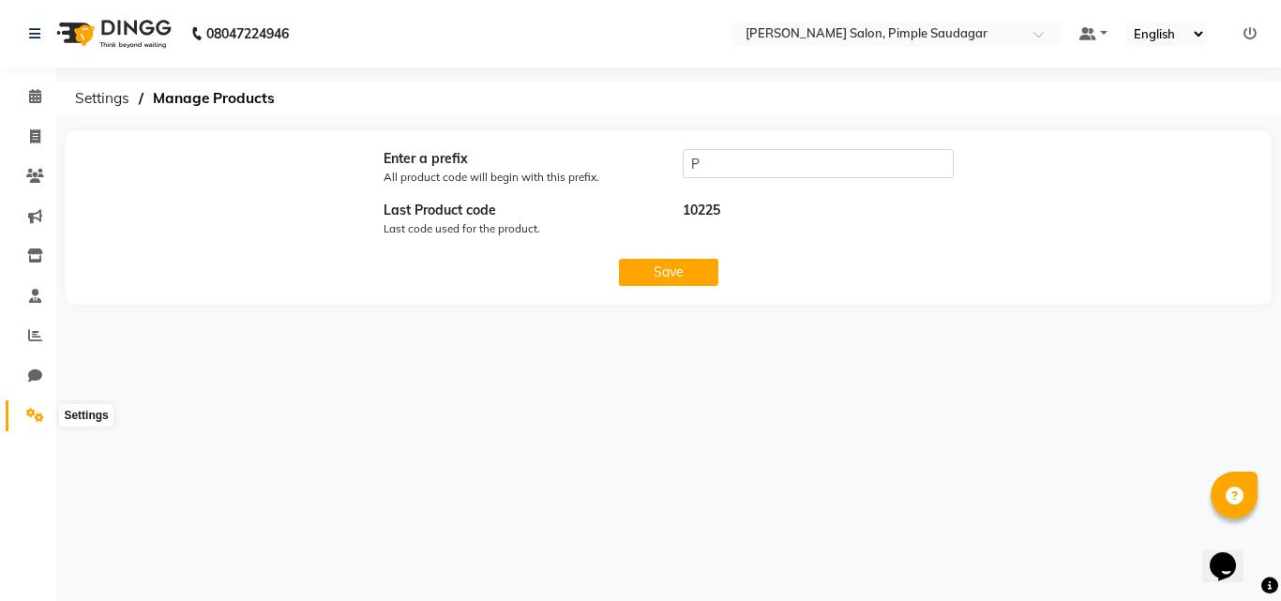
click at [29, 413] on icon at bounding box center [35, 415] width 18 height 14
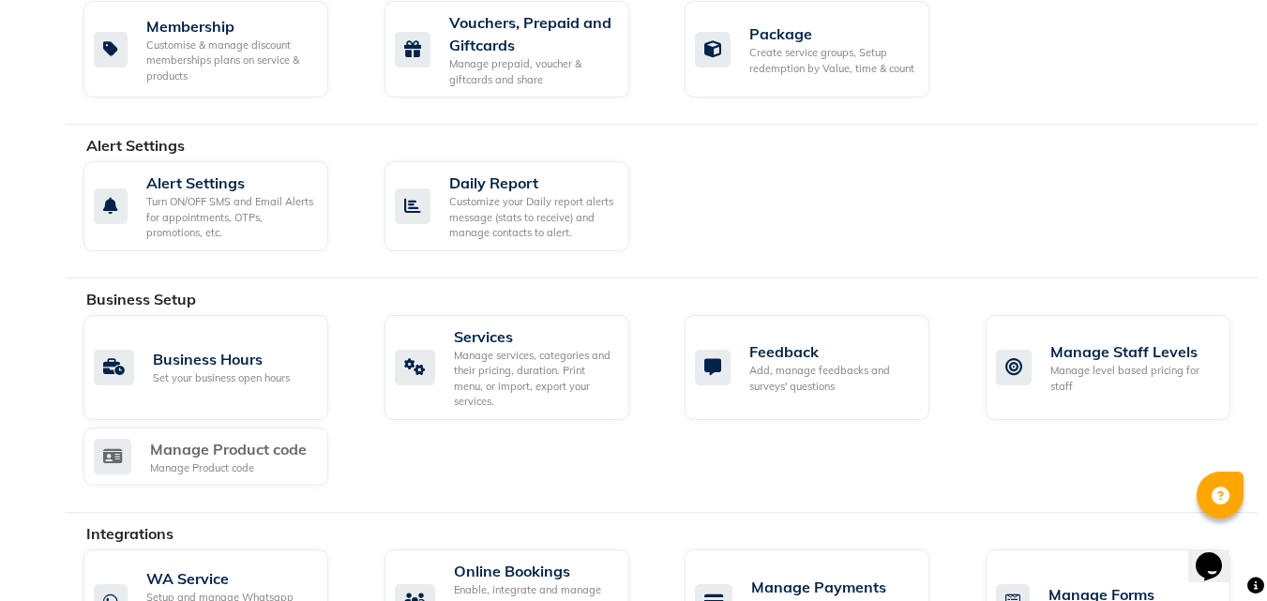
scroll to position [526, 0]
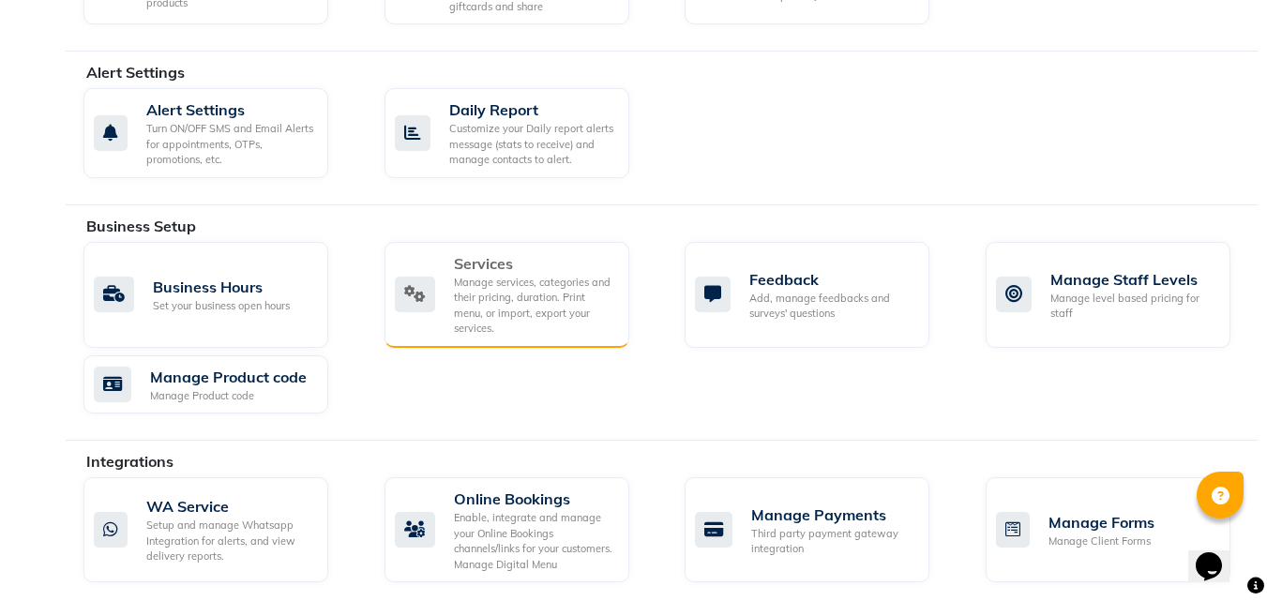
click at [505, 283] on div "Manage services, categories and their pricing, duration. Print menu, or import,…" at bounding box center [534, 306] width 160 height 62
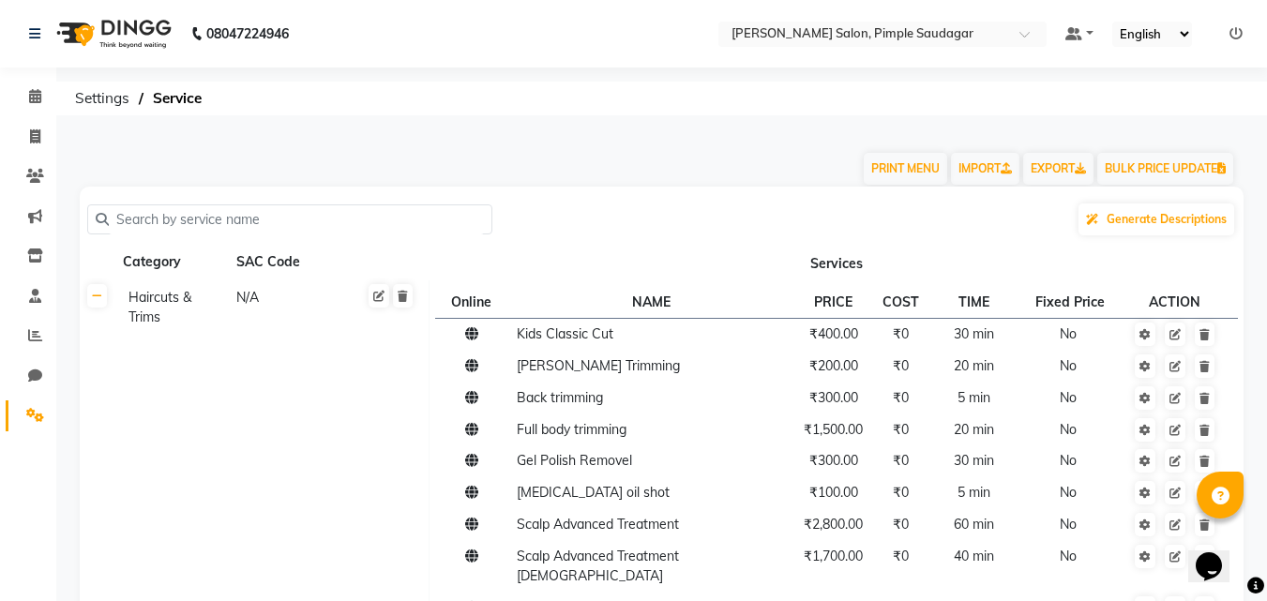
click at [178, 219] on input "text" at bounding box center [296, 219] width 375 height 29
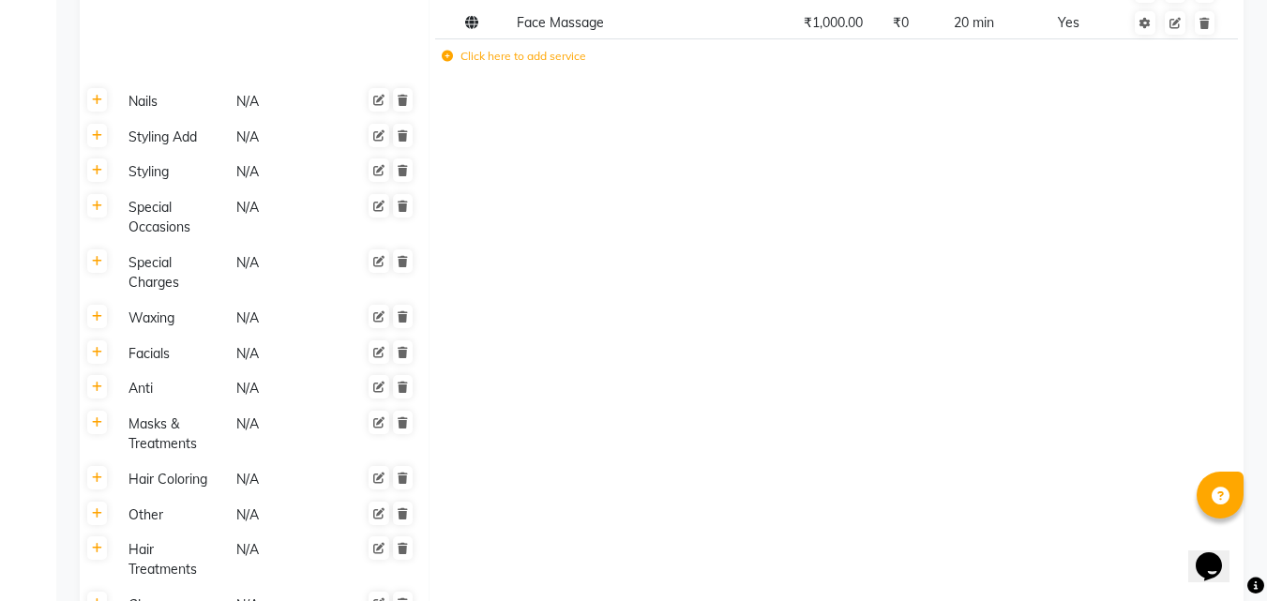
scroll to position [1053, 0]
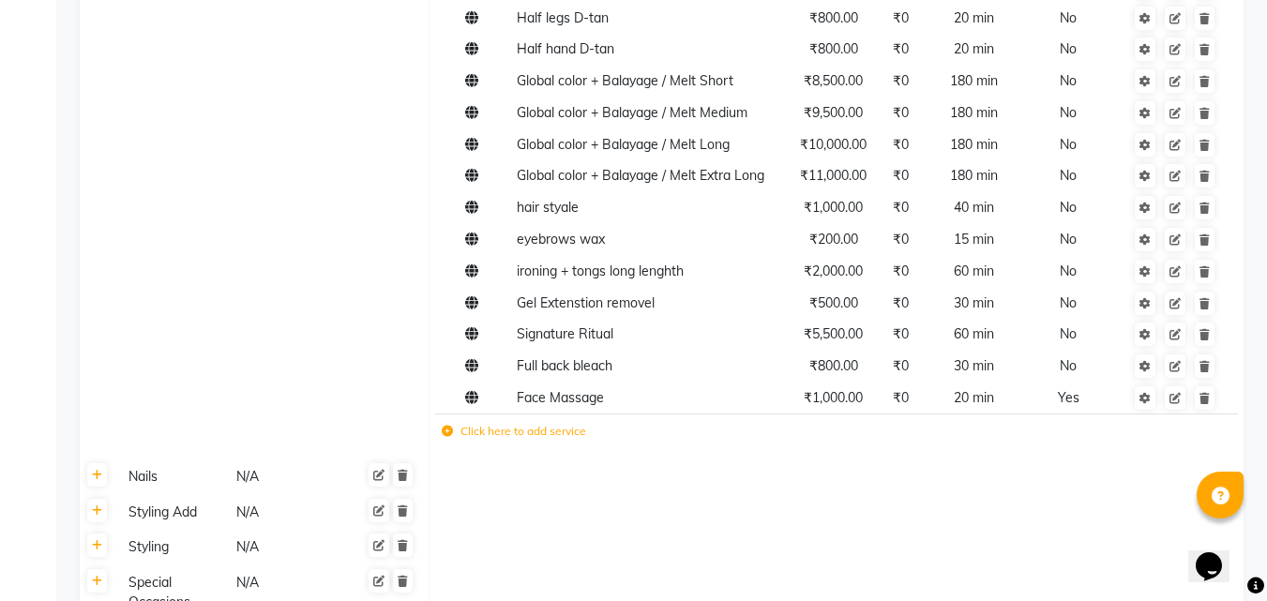
click at [467, 423] on label "Click here to add service" at bounding box center [514, 431] width 144 height 17
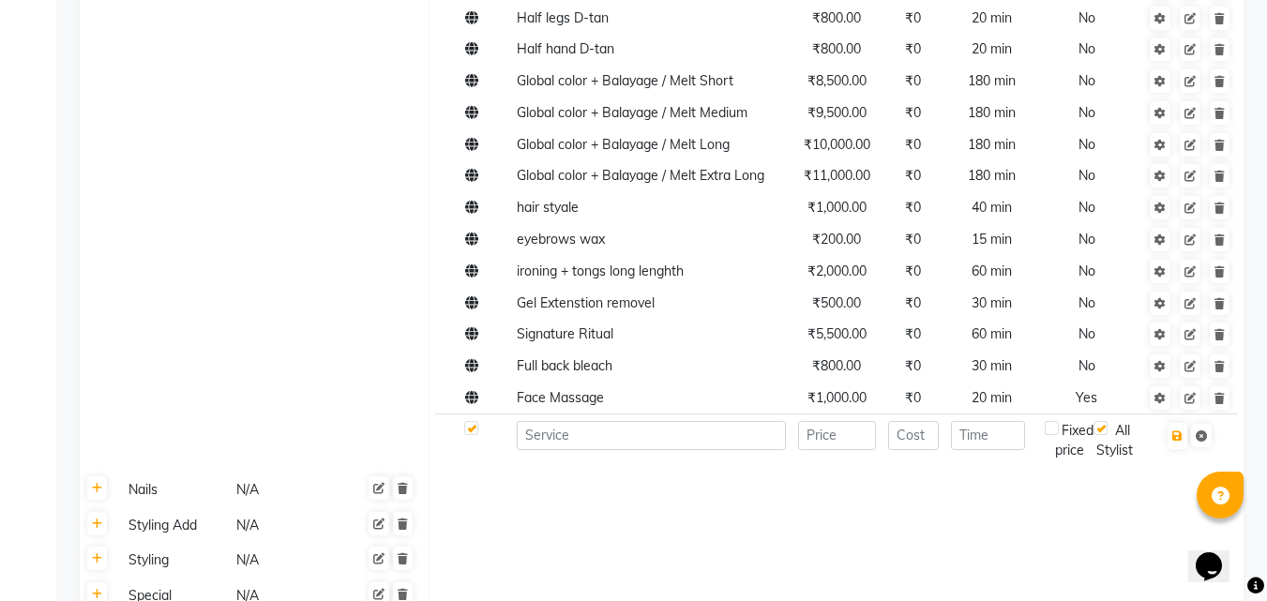
scroll to position [1335, 0]
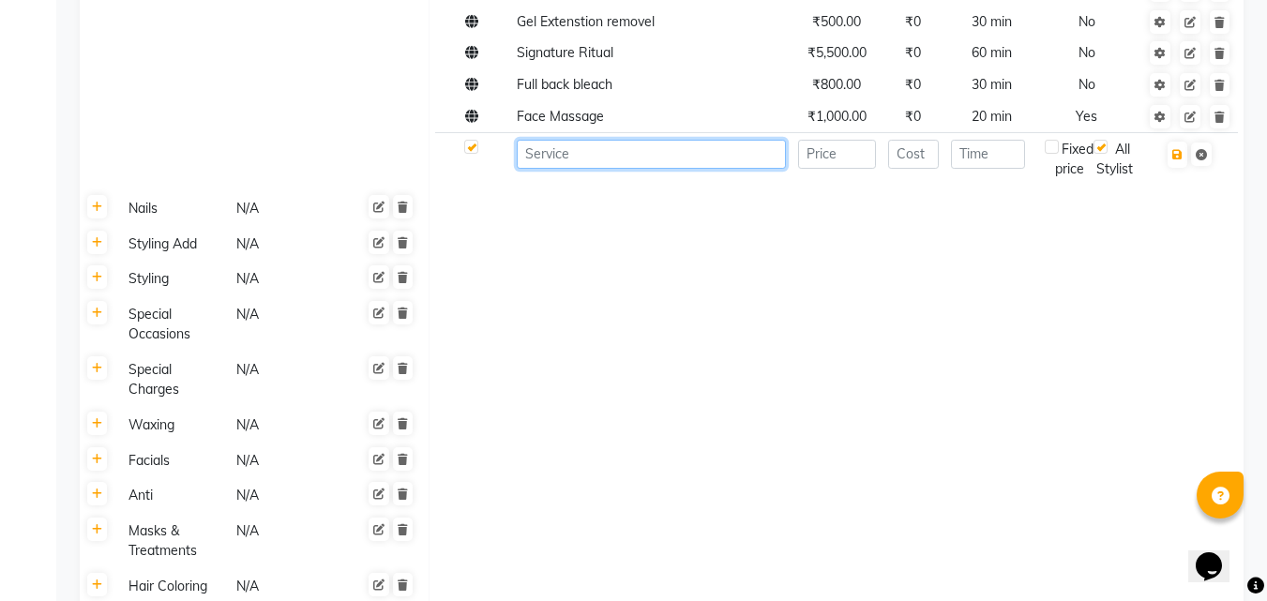
click at [583, 140] on input at bounding box center [651, 154] width 269 height 29
type input "Save the date"
click at [831, 133] on td at bounding box center [837, 159] width 90 height 52
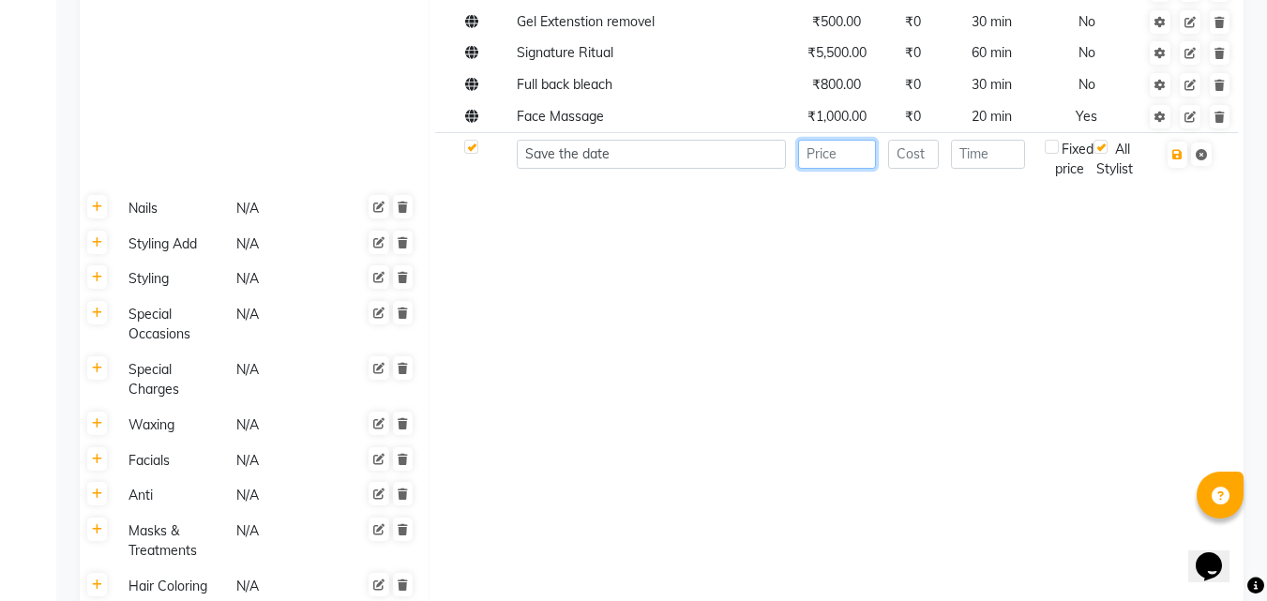
click at [833, 140] on input "number" at bounding box center [837, 154] width 78 height 29
type input "6000"
click at [939, 372] on td at bounding box center [836, 380] width 815 height 55
click at [1011, 140] on input "number" at bounding box center [988, 154] width 74 height 29
type input "60"
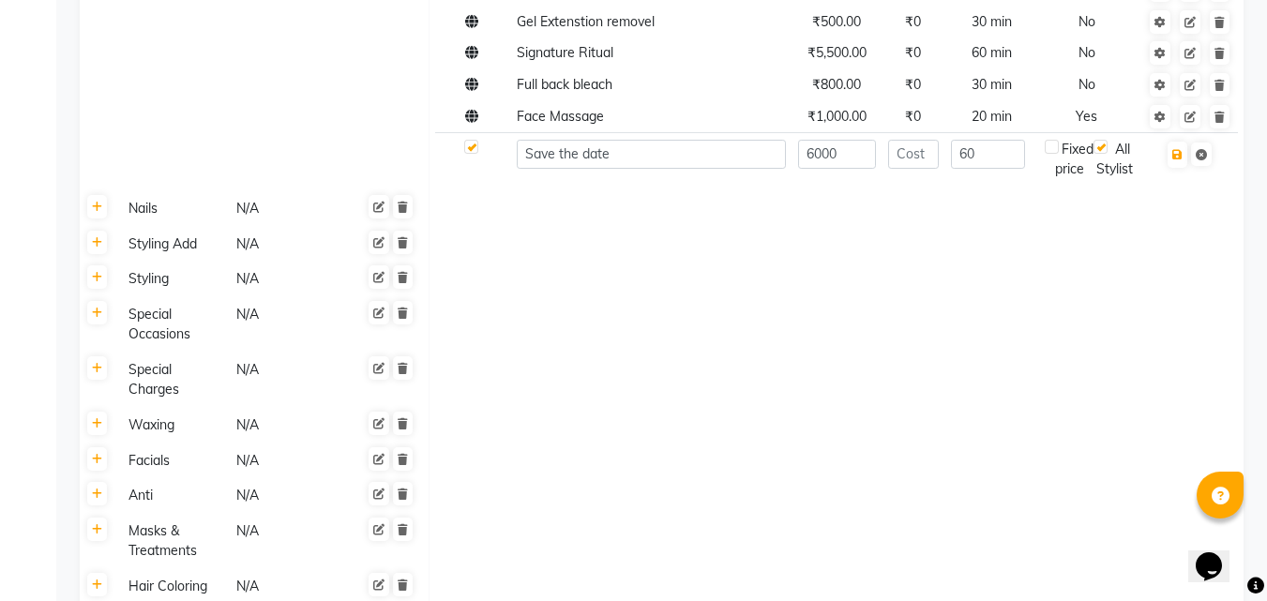
click at [1087, 297] on td at bounding box center [836, 324] width 815 height 55
click at [1050, 140] on label at bounding box center [1052, 147] width 14 height 14
click at [1050, 142] on input "checkbox" at bounding box center [1052, 148] width 12 height 12
checkbox input "true"
click at [1178, 149] on icon "button" at bounding box center [1177, 154] width 10 height 11
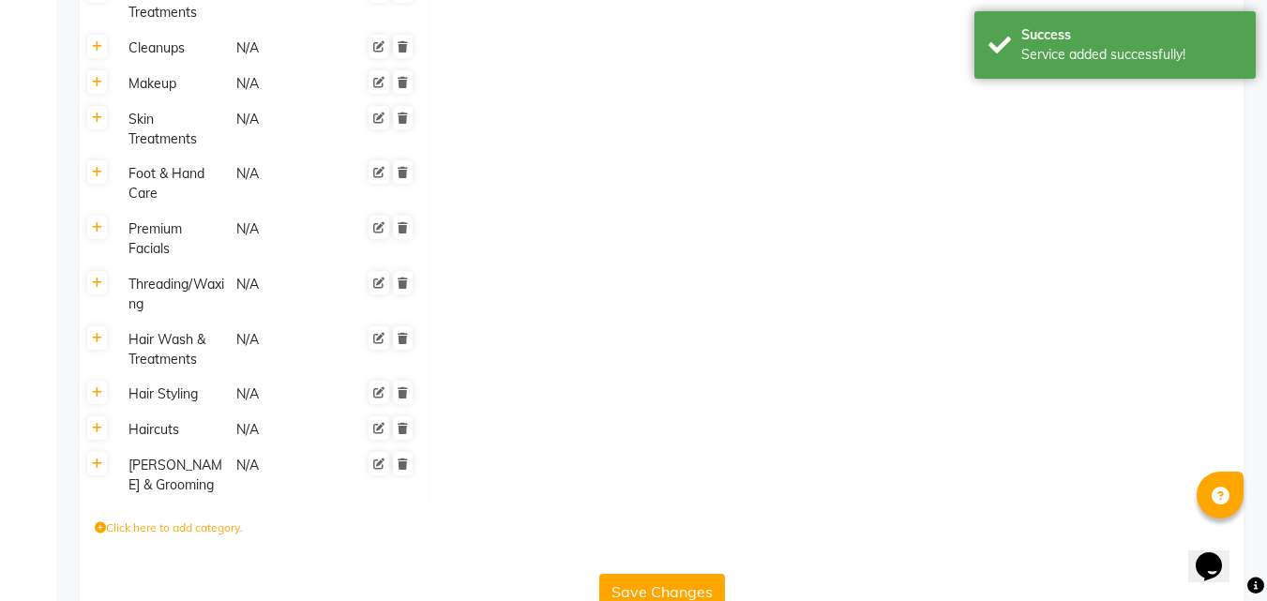
scroll to position [2022, 0]
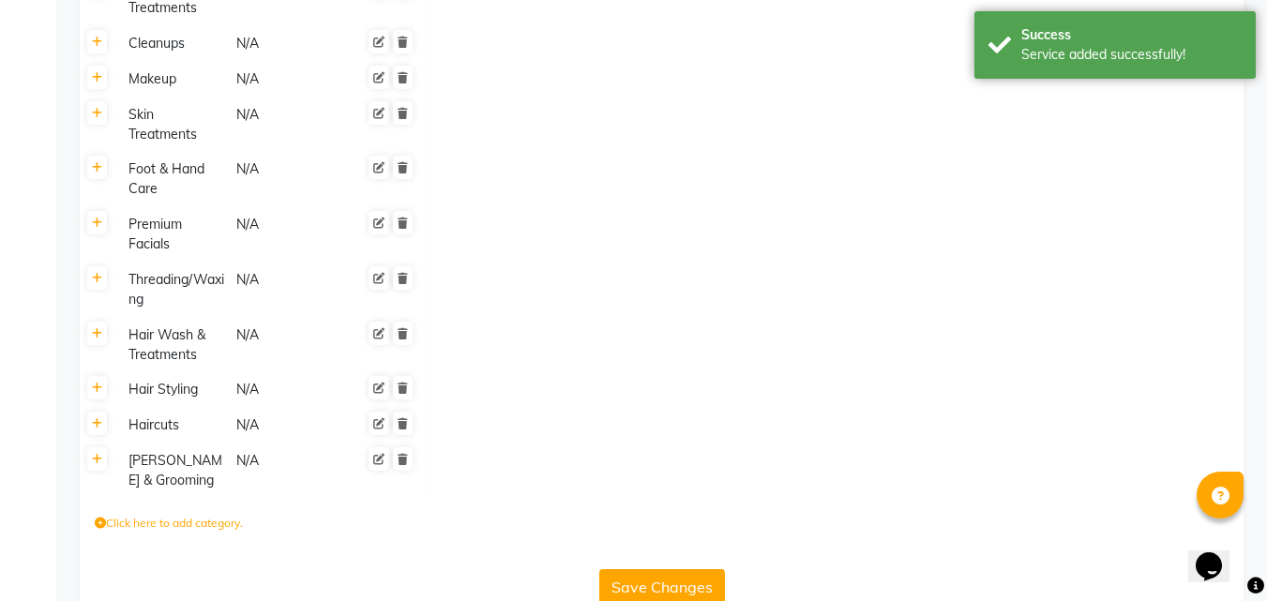
click at [685, 569] on button "Save Changes" at bounding box center [662, 587] width 126 height 36
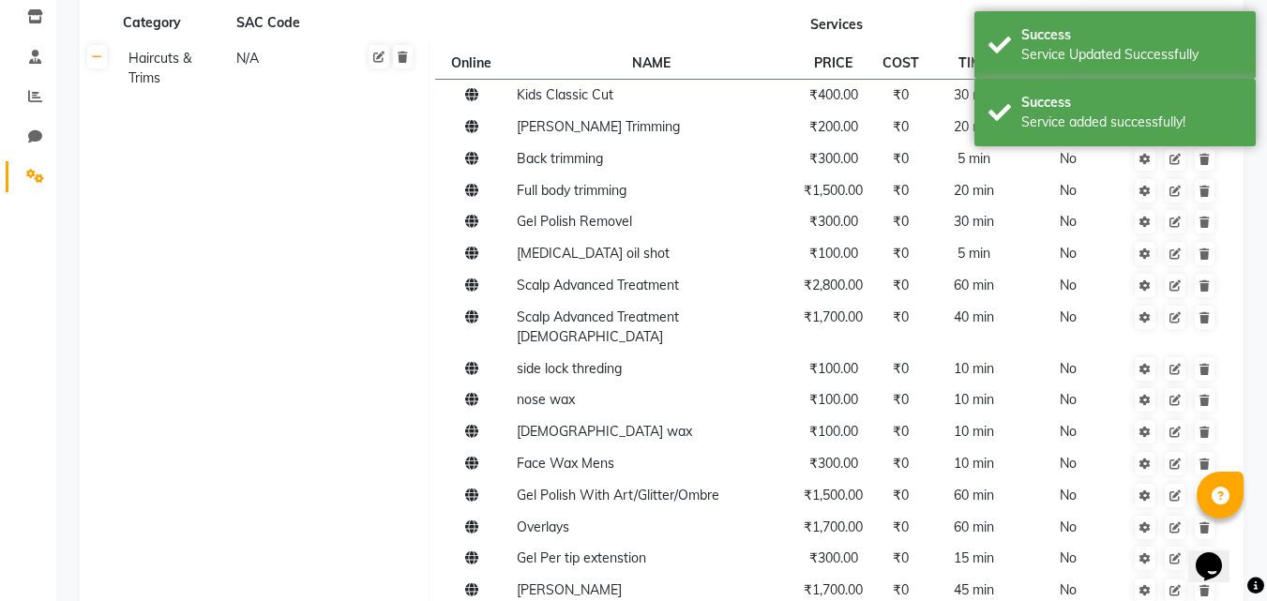
scroll to position [0, 0]
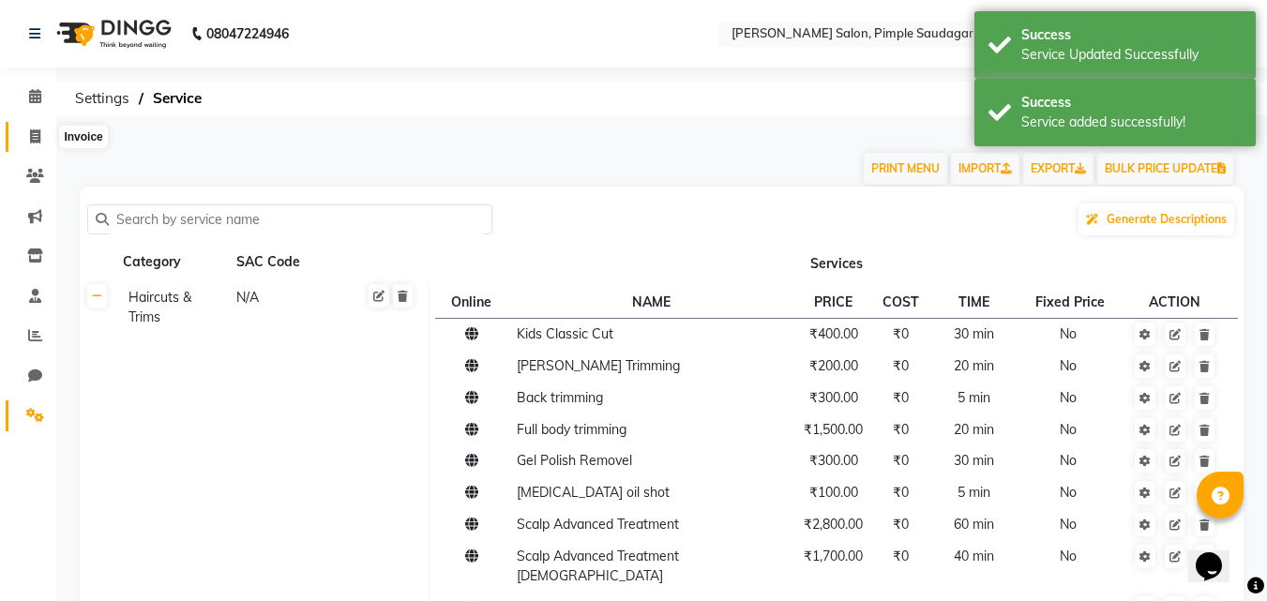
click at [32, 135] on icon at bounding box center [35, 136] width 10 height 14
select select "7816"
select select "service"
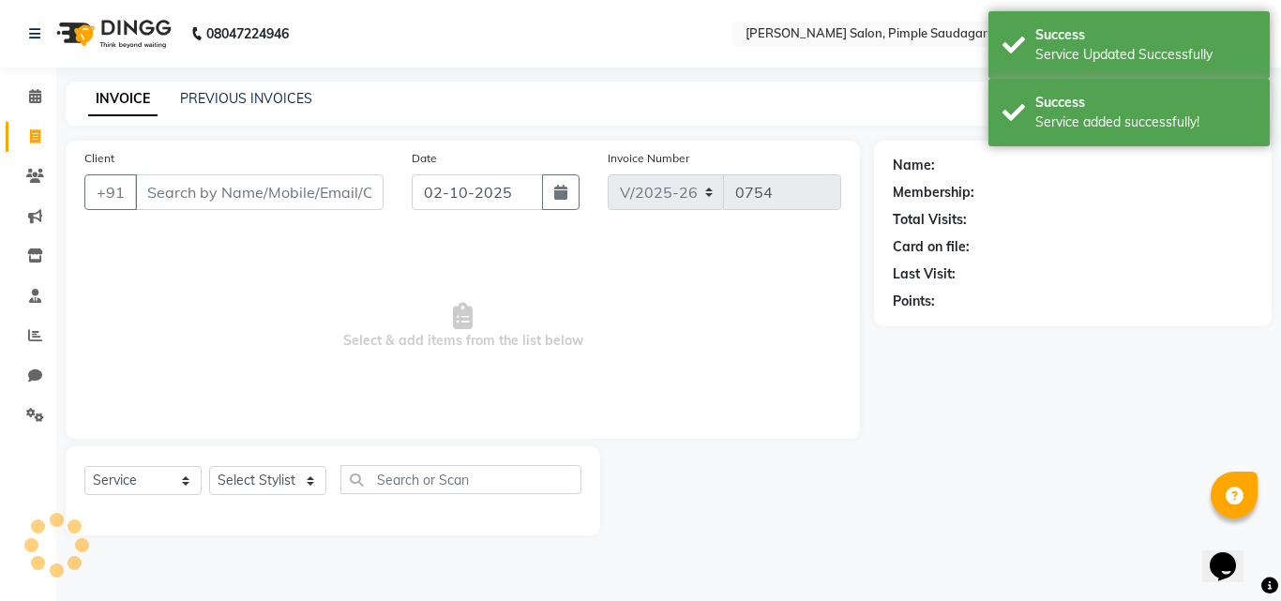
click at [159, 179] on input "Client" at bounding box center [259, 192] width 249 height 36
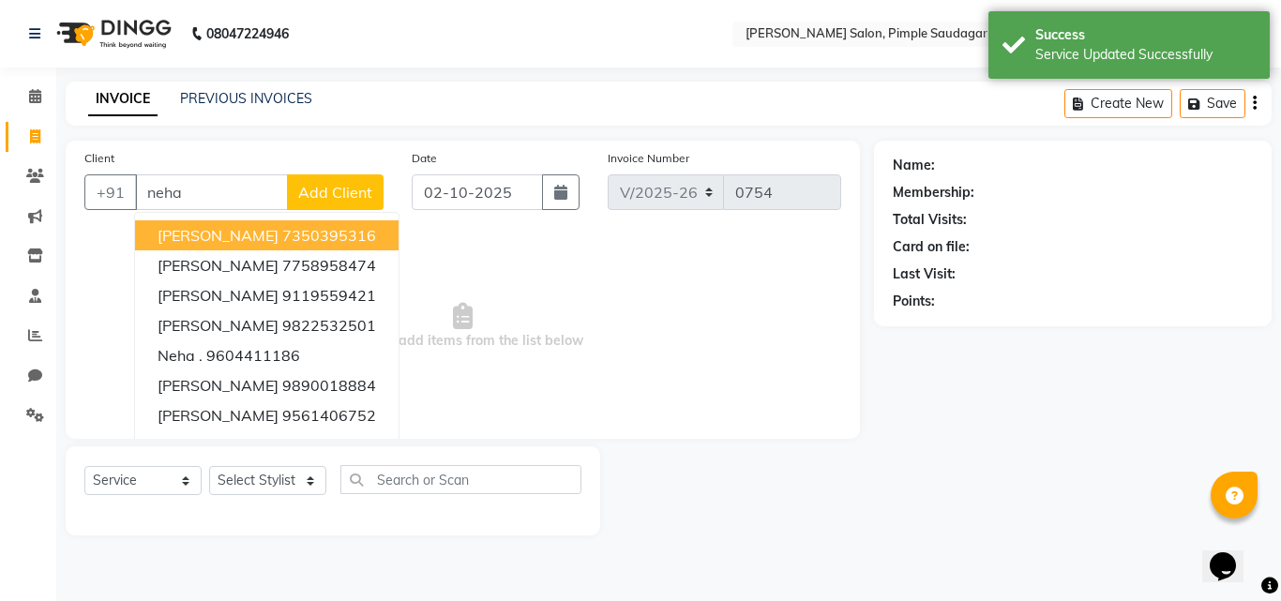
click at [256, 235] on span "[PERSON_NAME]" at bounding box center [218, 235] width 121 height 19
type input "7350395316"
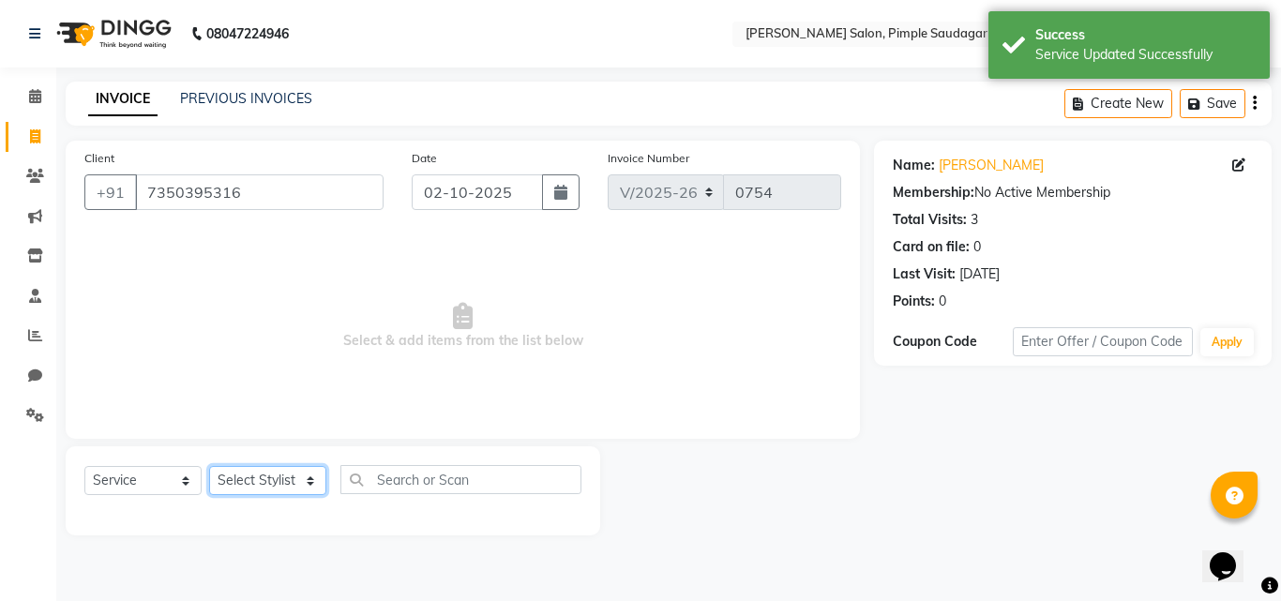
click at [234, 474] on select "Select Stylist ADMIN MANAGER [PERSON_NAME] [PERSON_NAME] [PERSON_NAME] [PERSON_…" at bounding box center [267, 480] width 117 height 29
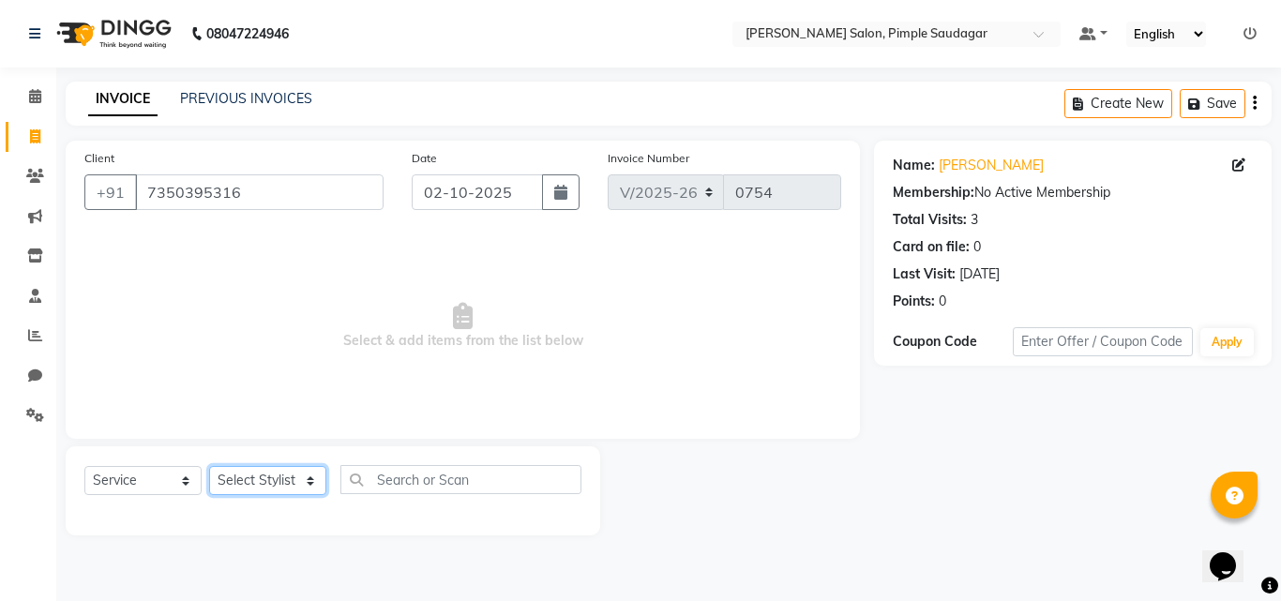
select select "69718"
click at [209, 466] on select "Select Stylist ADMIN MANAGER [PERSON_NAME] [PERSON_NAME] [PERSON_NAME] [PERSON_…" at bounding box center [267, 480] width 117 height 29
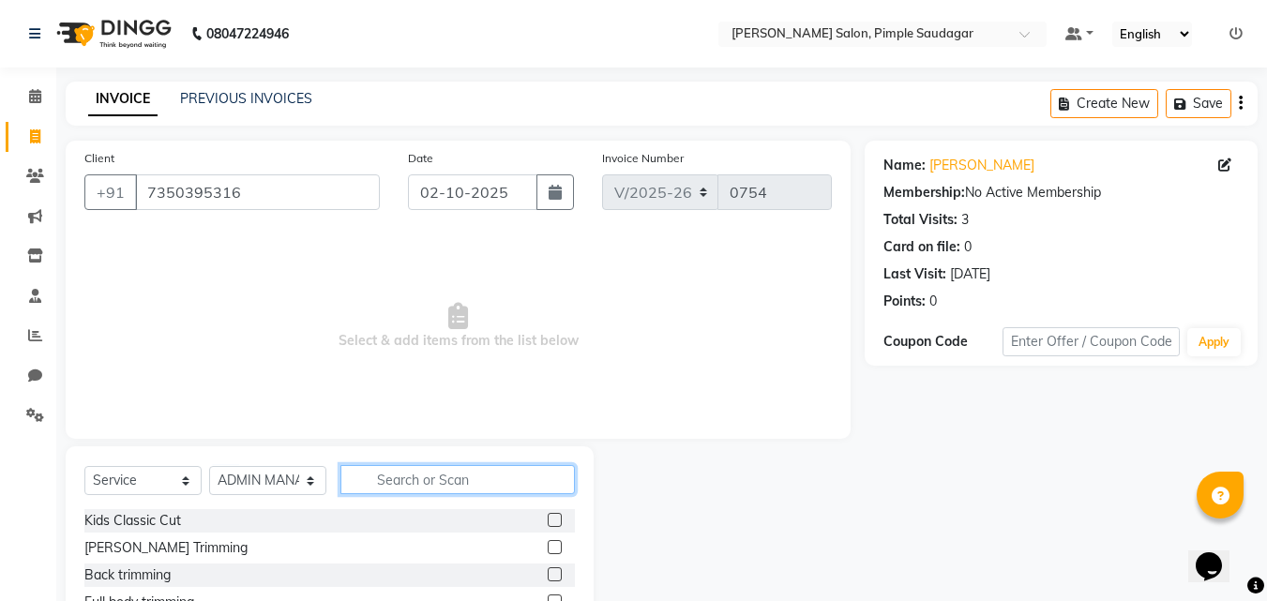
click at [442, 482] on input "text" at bounding box center [457, 479] width 234 height 29
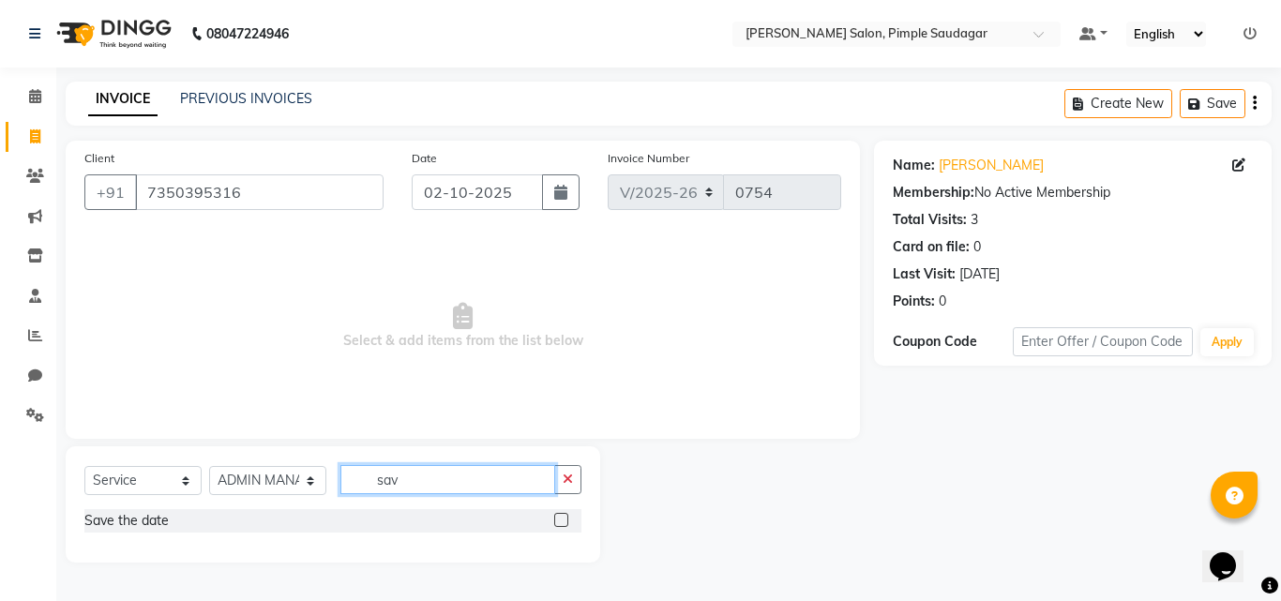
type input "sav"
click at [171, 521] on div "Save the date" at bounding box center [332, 520] width 497 height 23
click at [146, 526] on div "Save the date" at bounding box center [126, 521] width 84 height 20
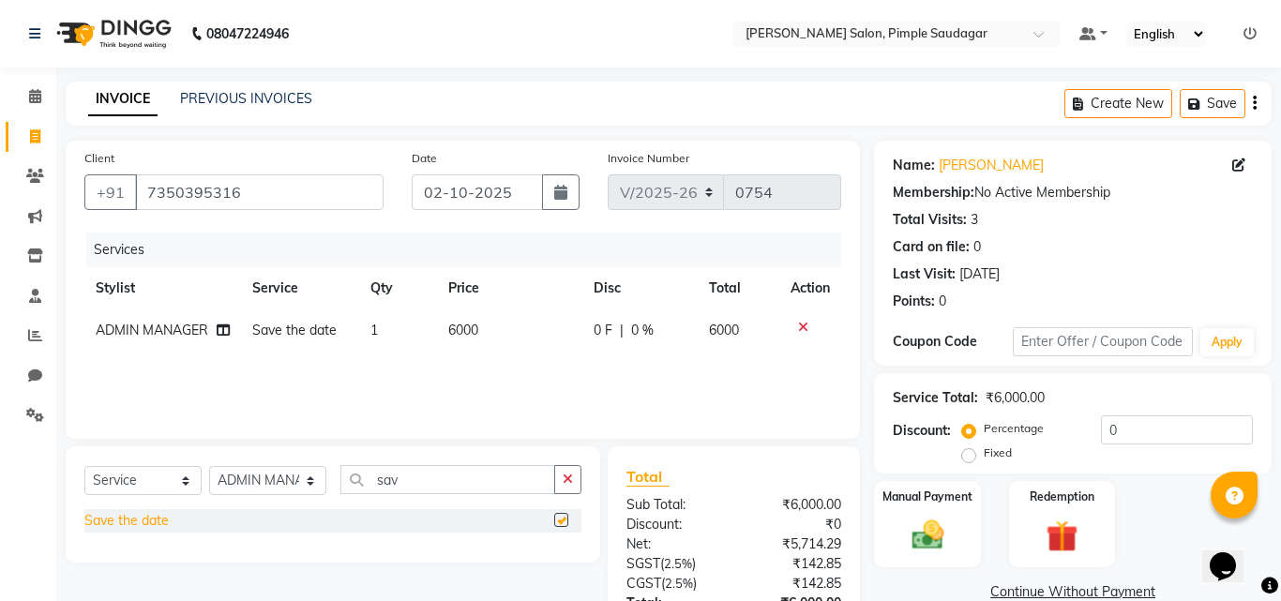
checkbox input "false"
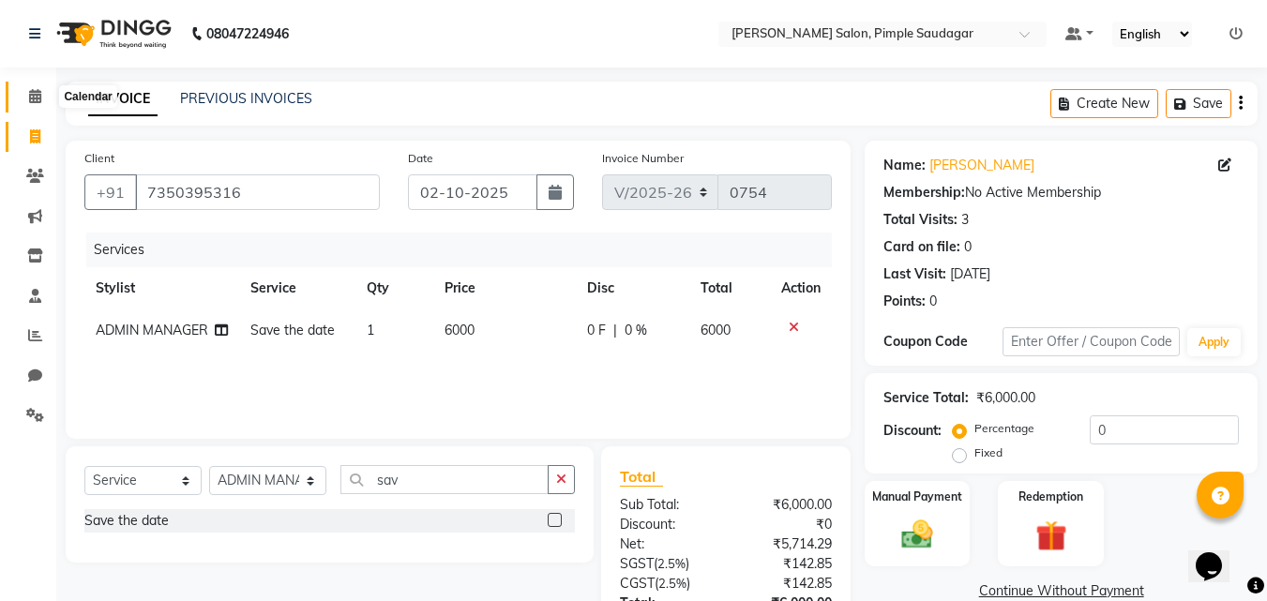
click at [25, 87] on span at bounding box center [35, 97] width 33 height 22
click at [23, 91] on span at bounding box center [35, 97] width 33 height 22
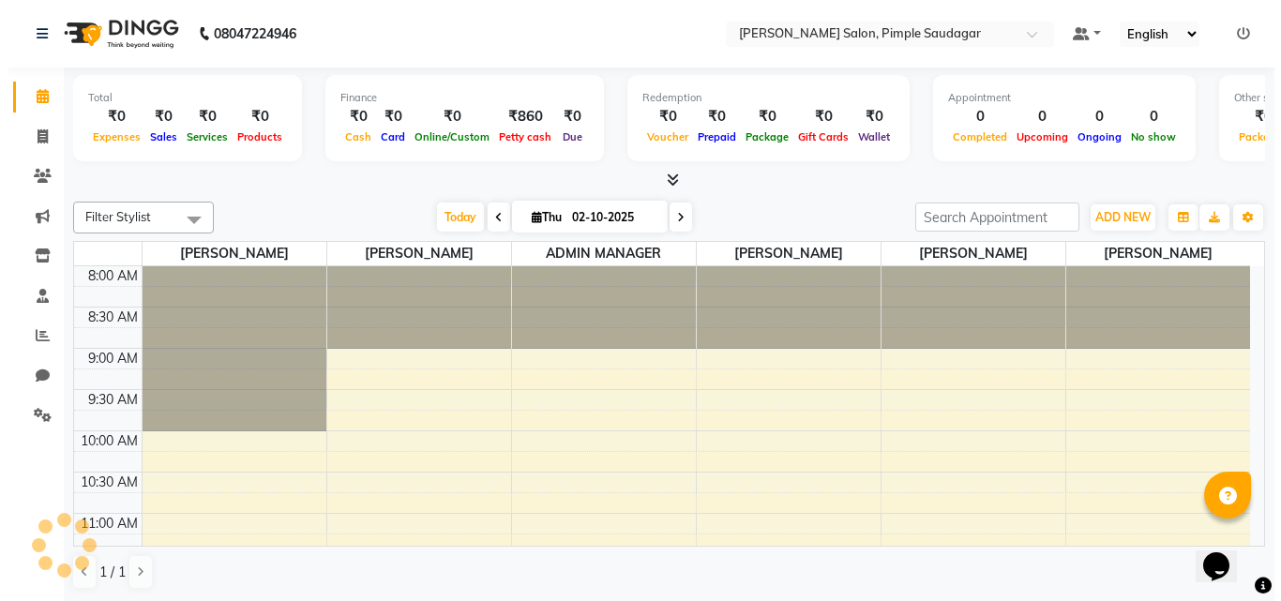
scroll to position [331, 0]
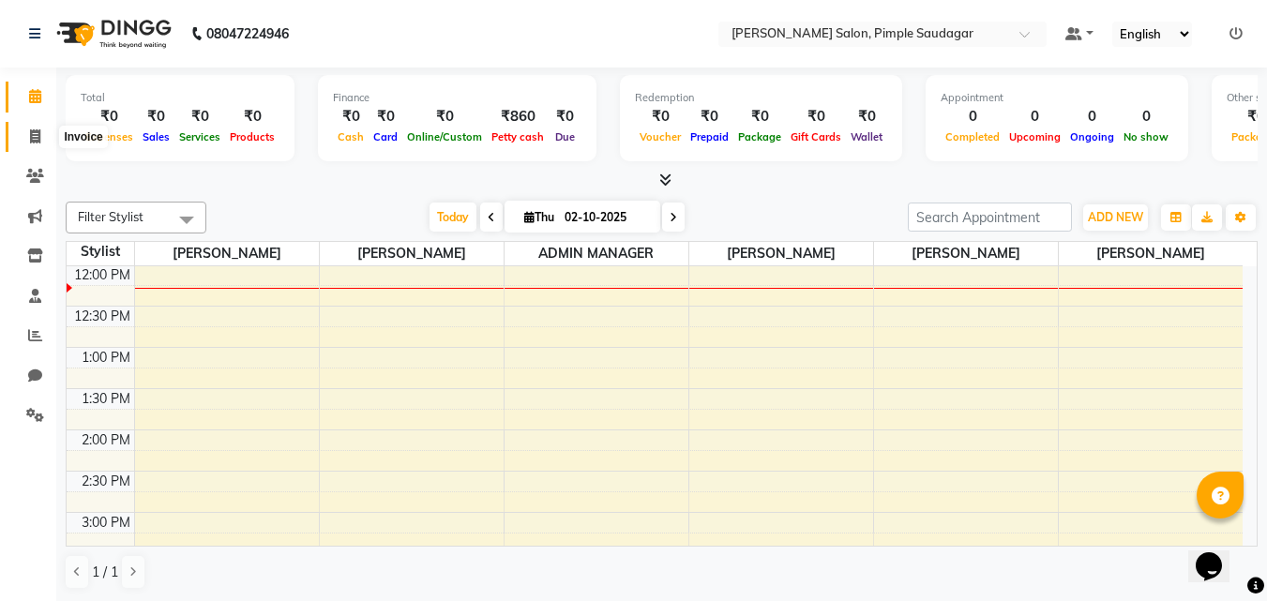
click at [31, 136] on icon at bounding box center [35, 136] width 10 height 14
select select "7816"
select select "service"
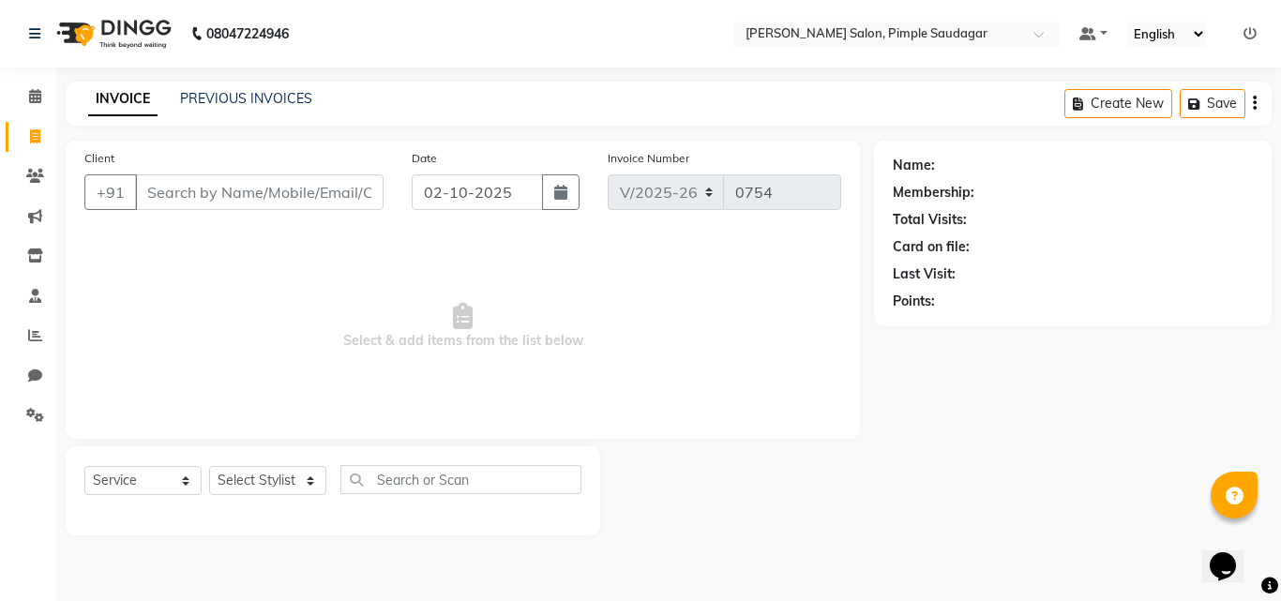
click at [170, 187] on input "Client" at bounding box center [259, 192] width 249 height 36
type input "6909186270"
click at [320, 196] on span "Add Client" at bounding box center [335, 192] width 74 height 19
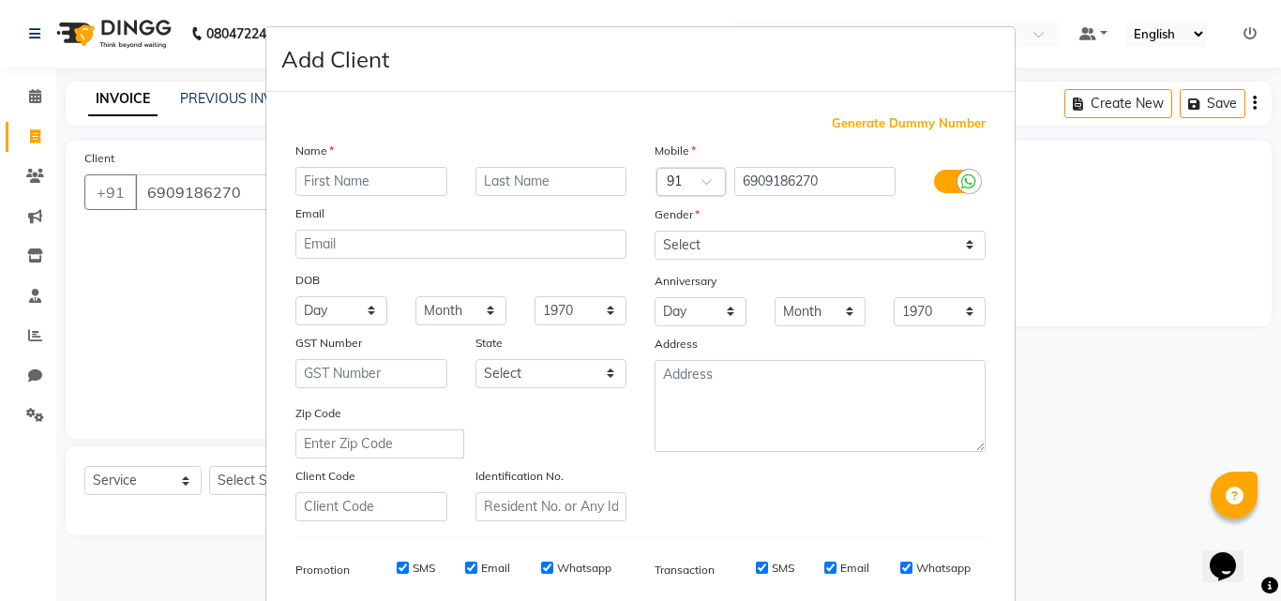
click at [356, 182] on input "text" at bounding box center [371, 181] width 152 height 29
type input "Nuby"
click at [738, 247] on select "Select [DEMOGRAPHIC_DATA] [DEMOGRAPHIC_DATA] Other Prefer Not To Say" at bounding box center [820, 245] width 331 height 29
select select "[DEMOGRAPHIC_DATA]"
click at [655, 231] on select "Select [DEMOGRAPHIC_DATA] [DEMOGRAPHIC_DATA] Other Prefer Not To Say" at bounding box center [820, 245] width 331 height 29
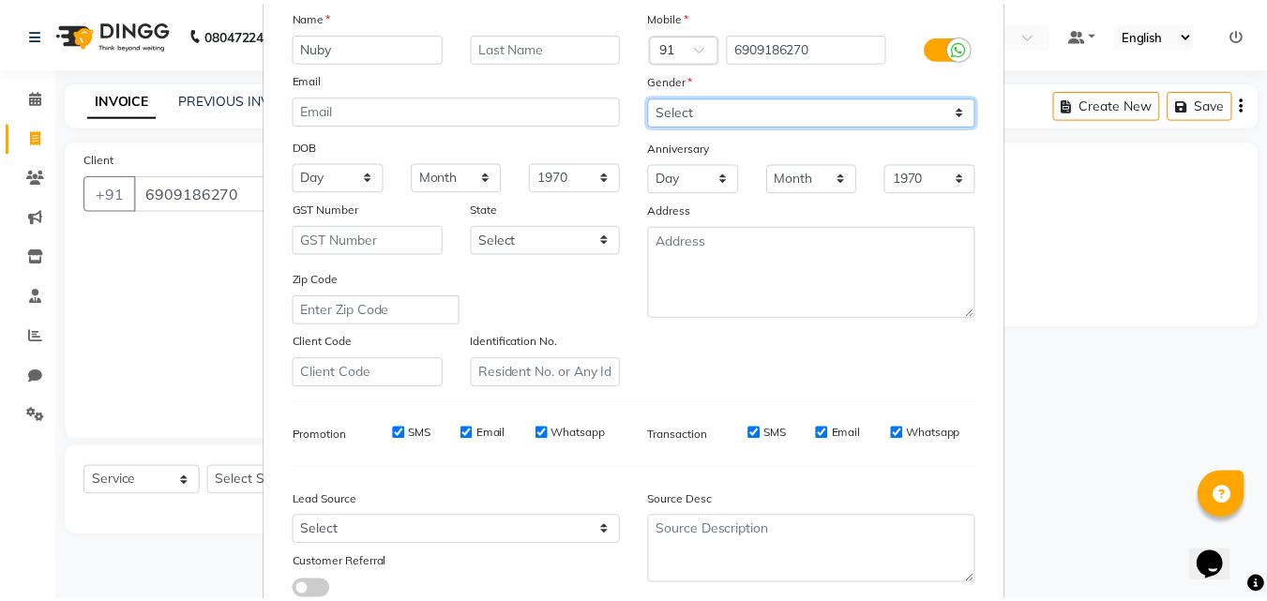
scroll to position [264, 0]
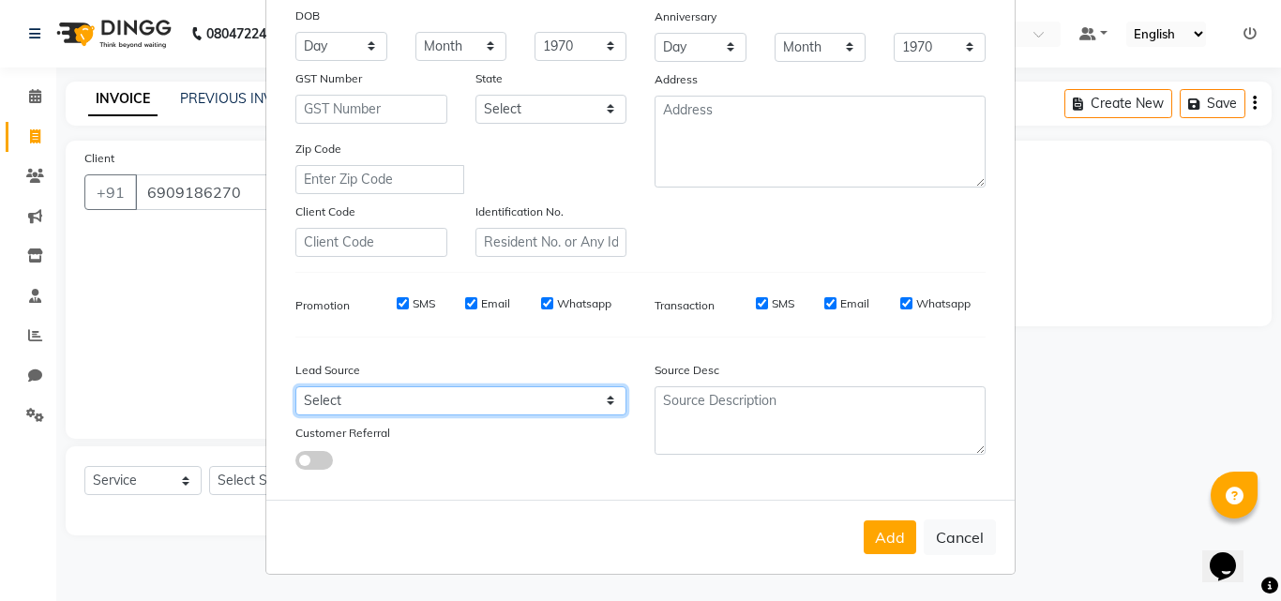
click at [375, 408] on select "Select Walk-in Referral Internet Friend Word of Mouth Advertisement Facebook Ju…" at bounding box center [460, 400] width 331 height 29
select select "52508"
click at [295, 386] on select "Select Walk-in Referral Internet Friend Word of Mouth Advertisement Facebook Ju…" at bounding box center [460, 400] width 331 height 29
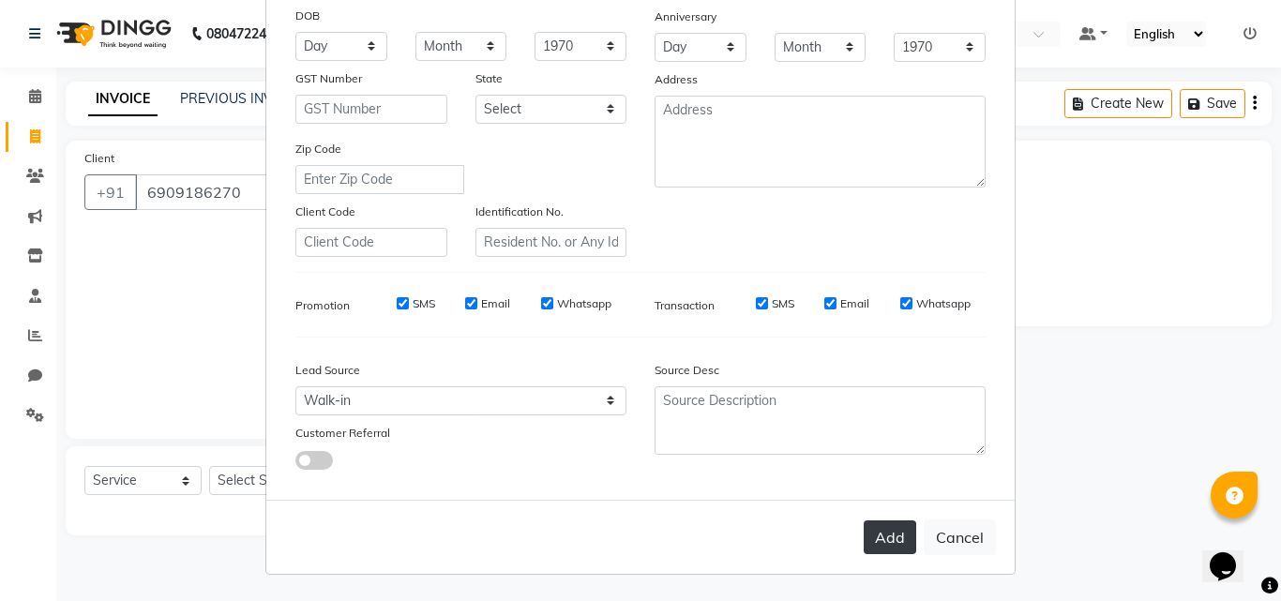
click at [883, 533] on button "Add" at bounding box center [890, 538] width 53 height 34
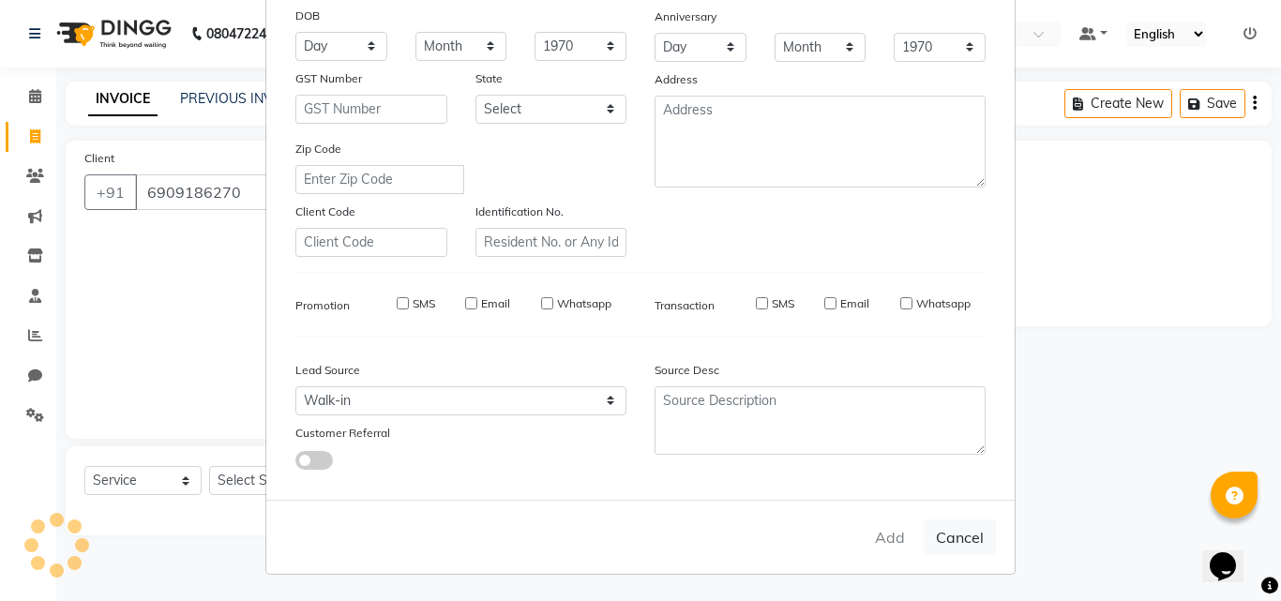
select select
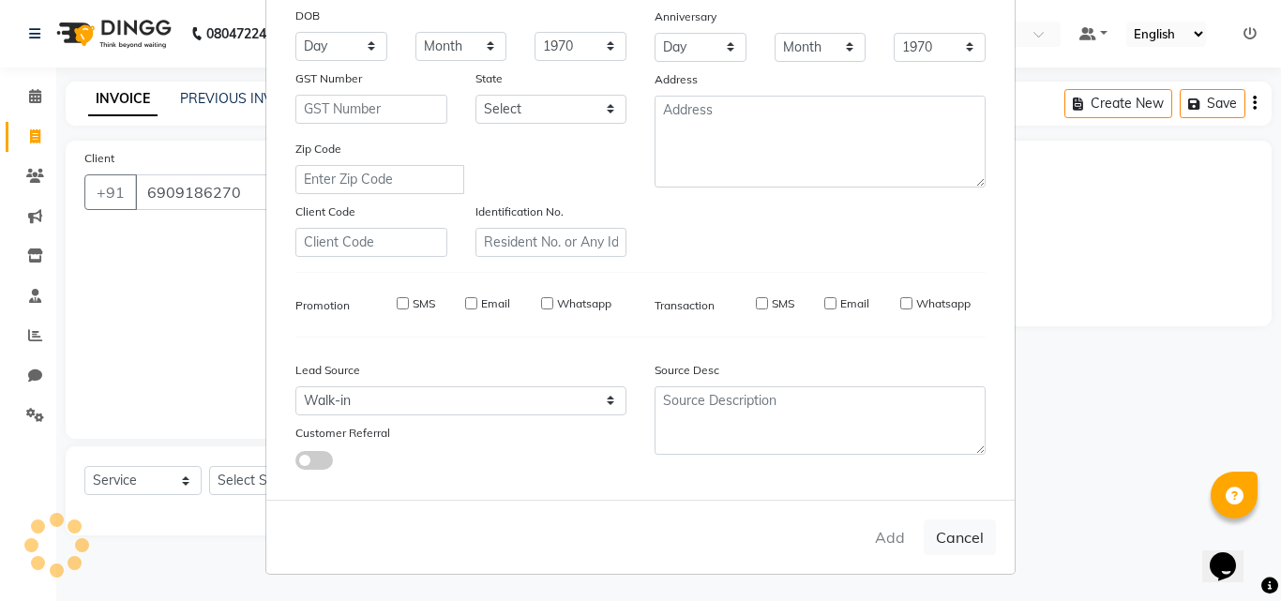
select select
checkbox input "false"
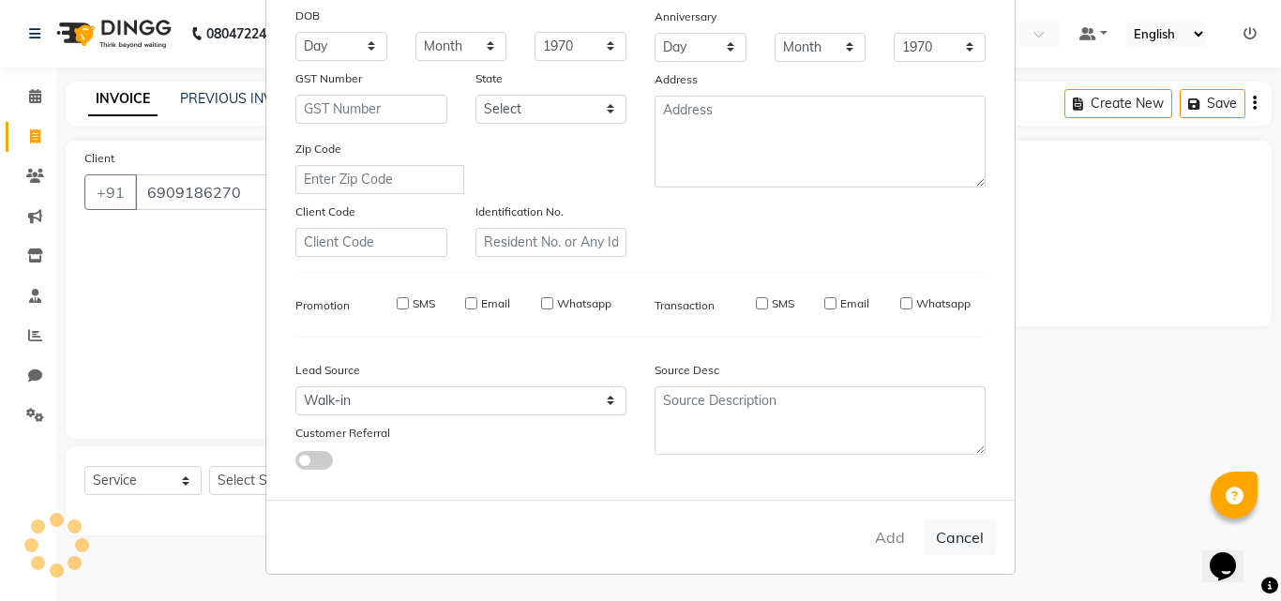
checkbox input "false"
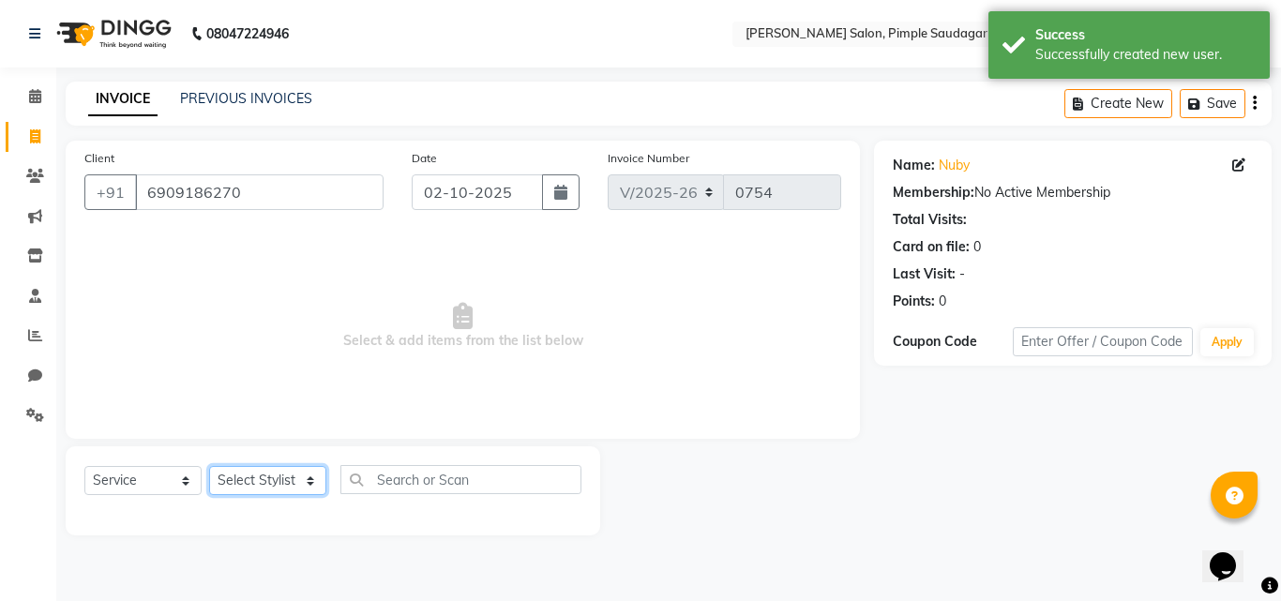
click at [245, 481] on select "Select Stylist ADMIN MANAGER [PERSON_NAME] [PERSON_NAME] [PERSON_NAME] [PERSON_…" at bounding box center [267, 480] width 117 height 29
select select "69969"
click at [209, 466] on select "Select Stylist ADMIN MANAGER [PERSON_NAME] [PERSON_NAME] [PERSON_NAME] [PERSON_…" at bounding box center [267, 480] width 117 height 29
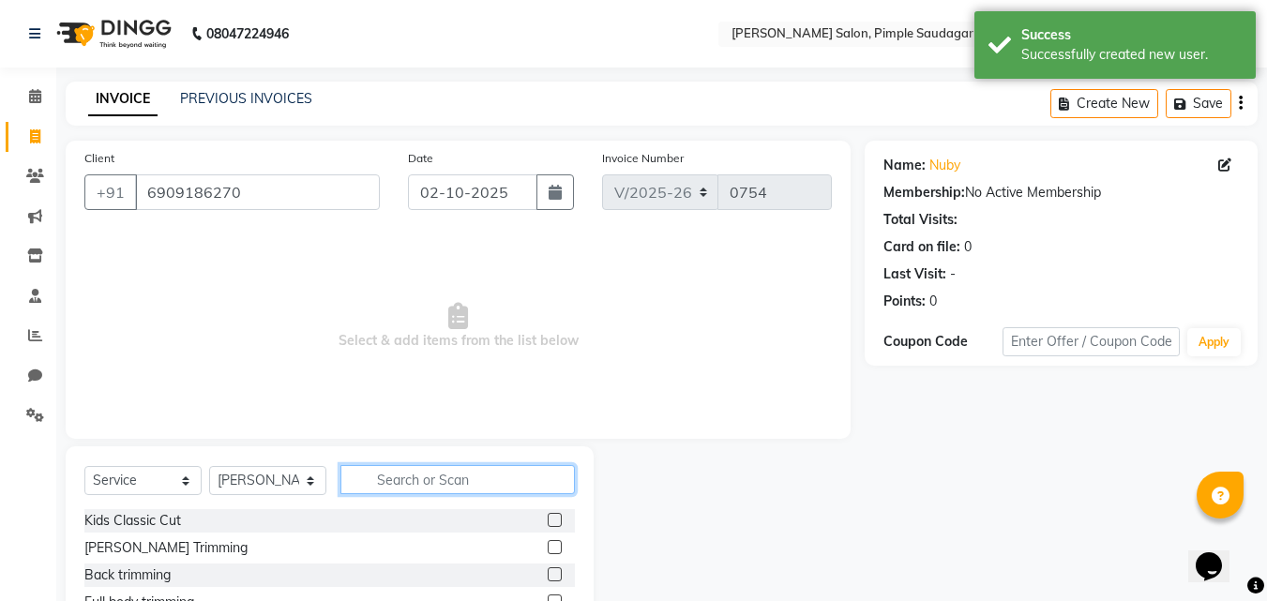
click at [464, 483] on input "text" at bounding box center [457, 479] width 234 height 29
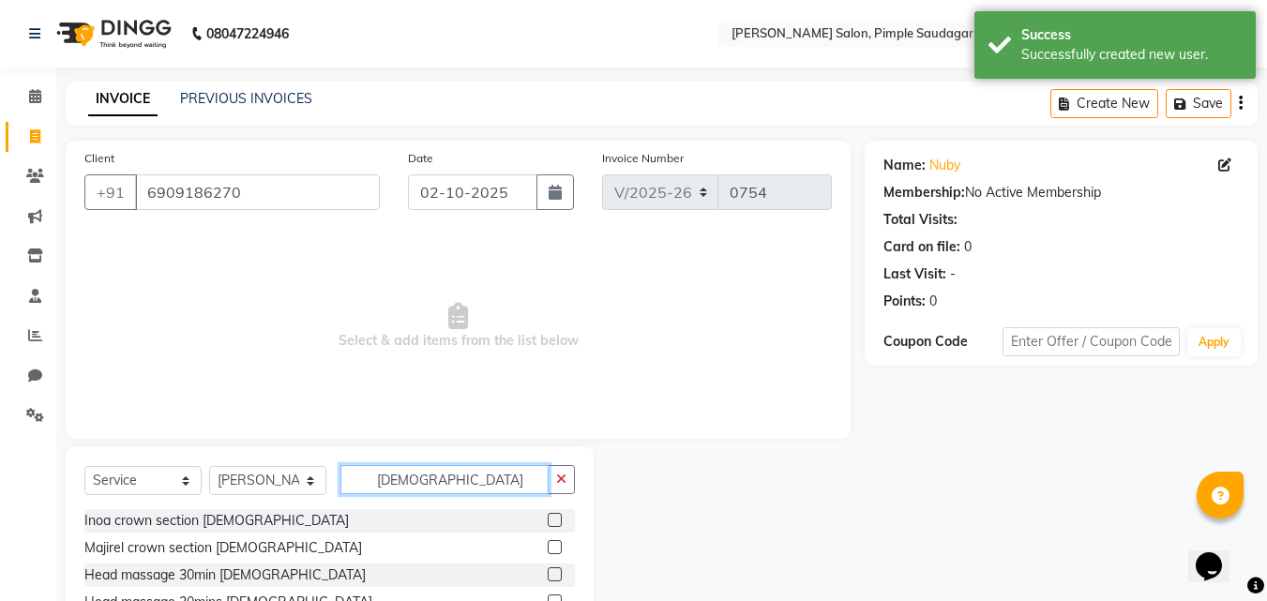
scroll to position [150, 0]
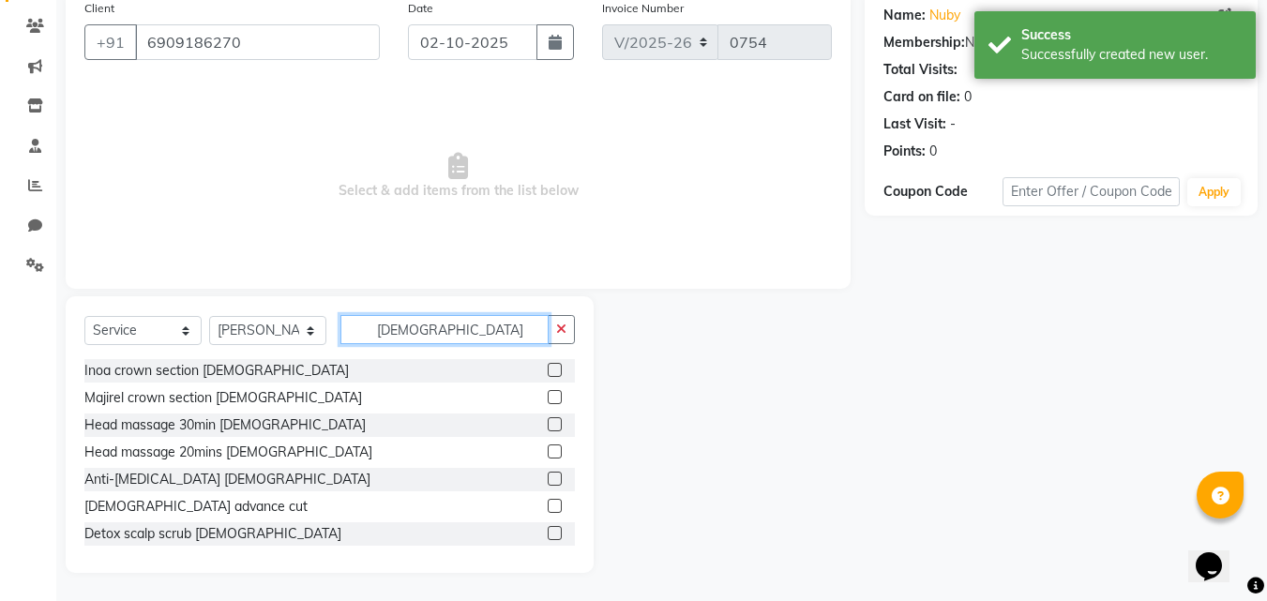
type input "[DEMOGRAPHIC_DATA]"
click at [548, 506] on label at bounding box center [555, 506] width 14 height 14
click at [548, 506] on input "checkbox" at bounding box center [554, 507] width 12 height 12
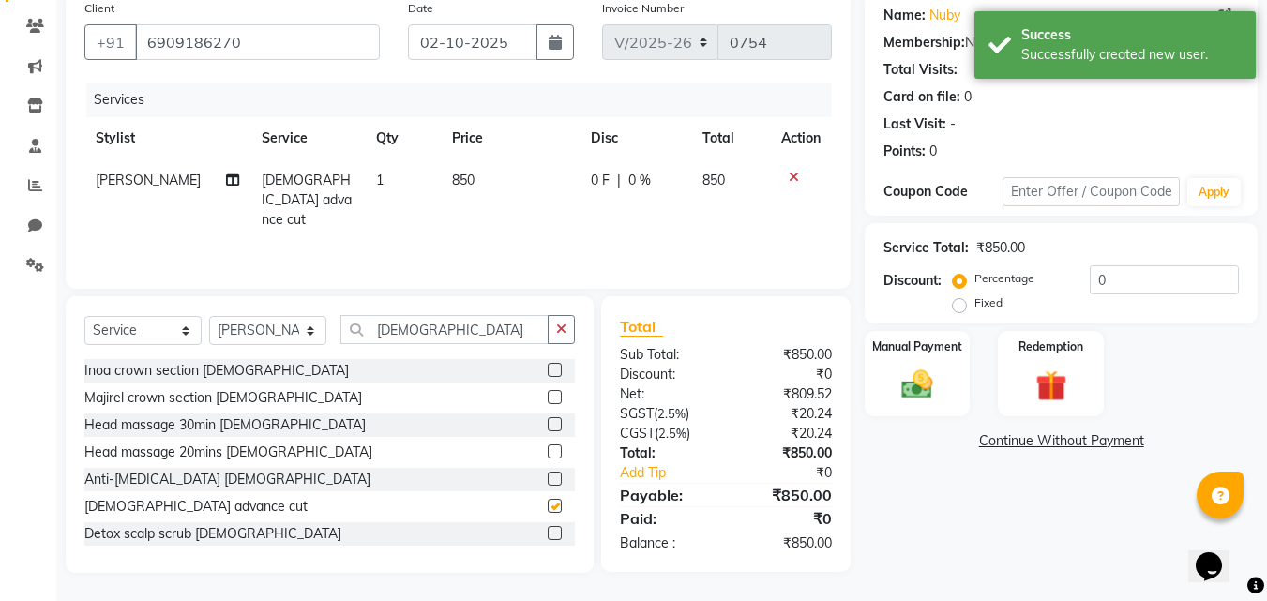
checkbox input "false"
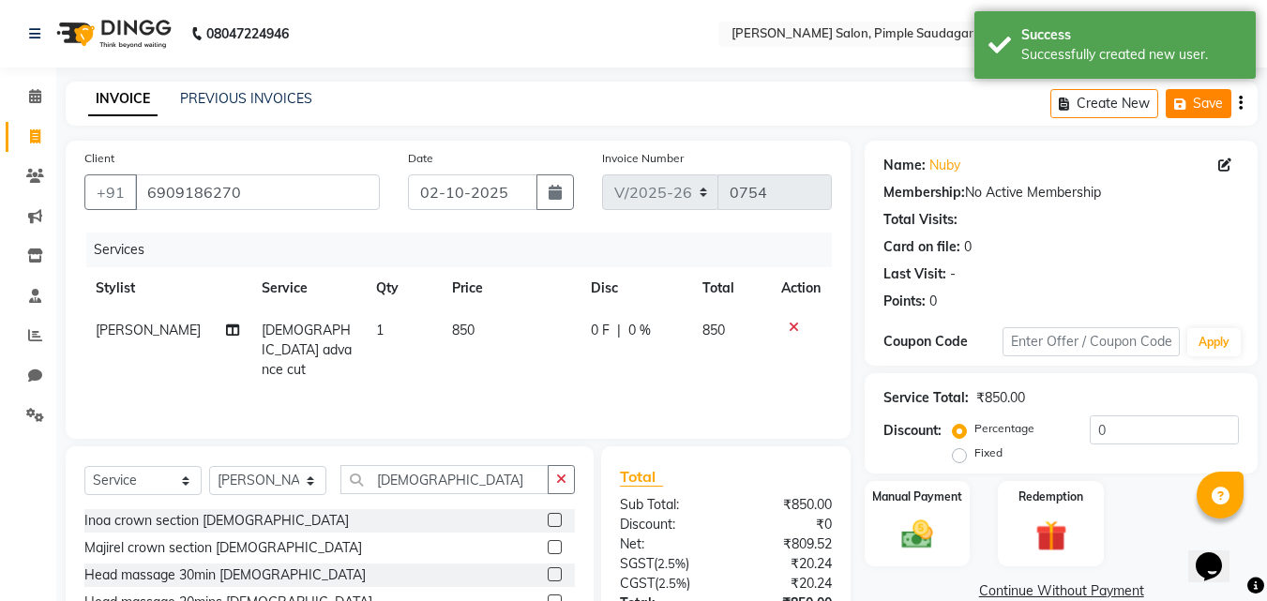
click at [1200, 99] on button "Save" at bounding box center [1199, 103] width 66 height 29
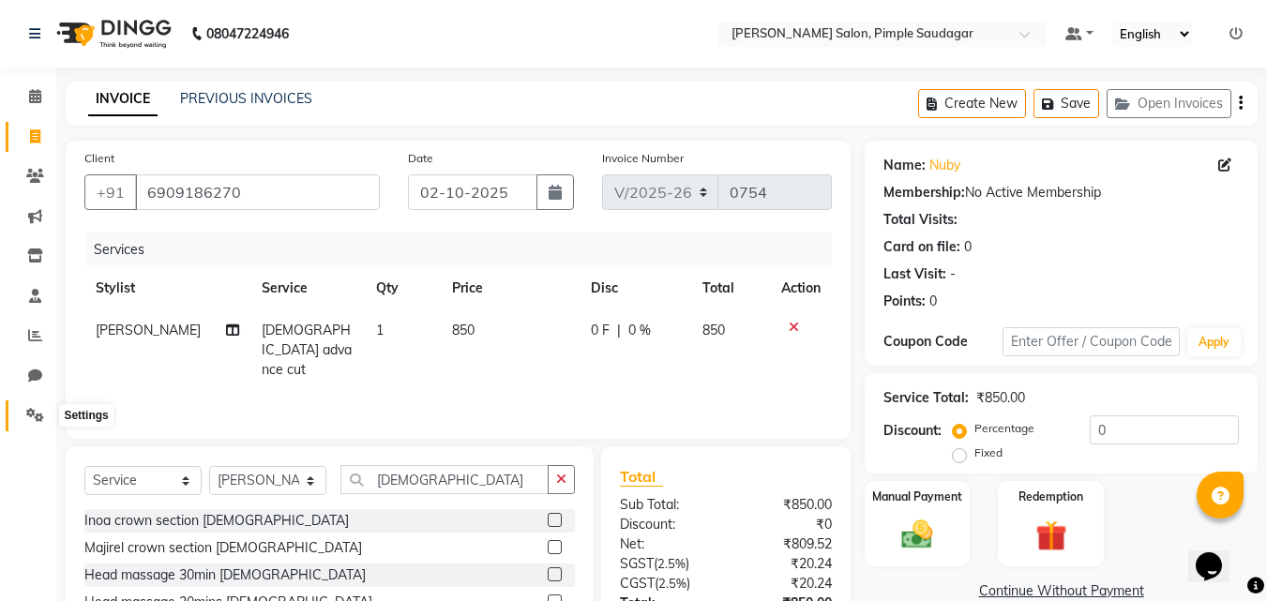
click at [35, 414] on icon at bounding box center [35, 415] width 18 height 14
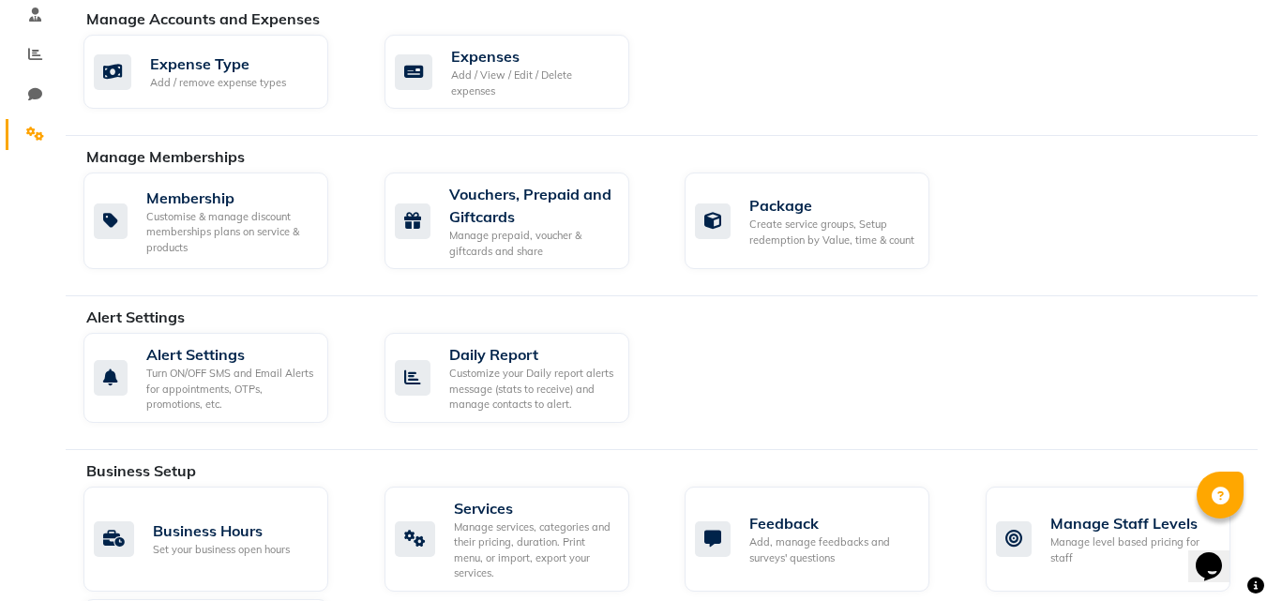
scroll to position [526, 0]
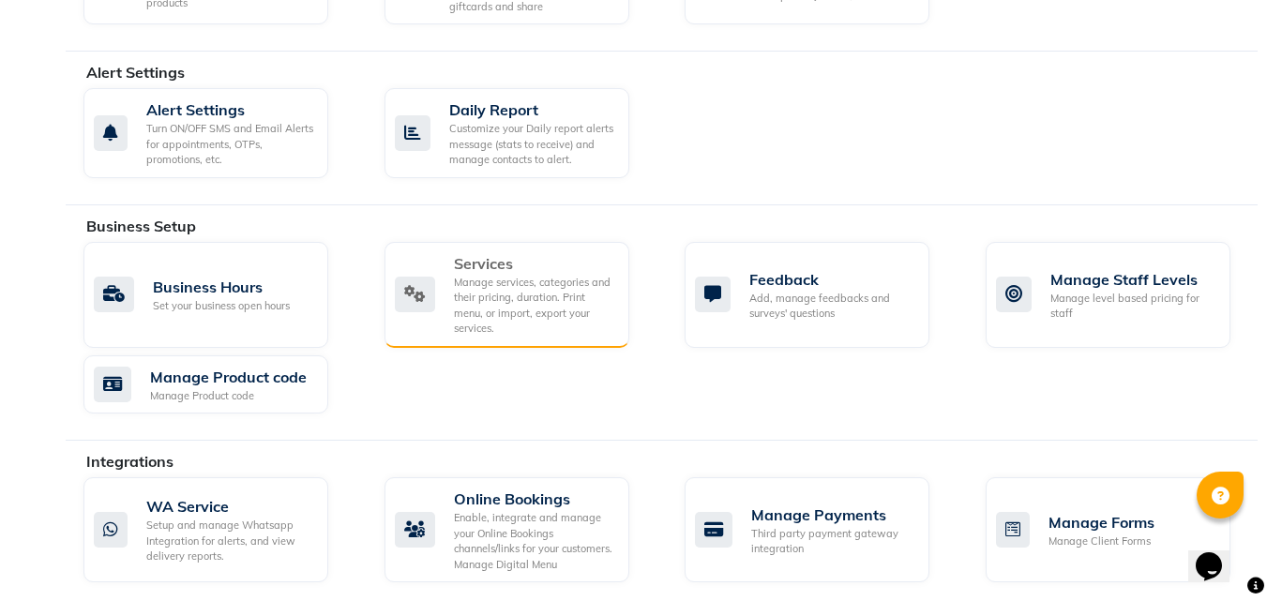
click at [498, 294] on div "Manage services, categories and their pricing, duration. Print menu, or import,…" at bounding box center [534, 306] width 160 height 62
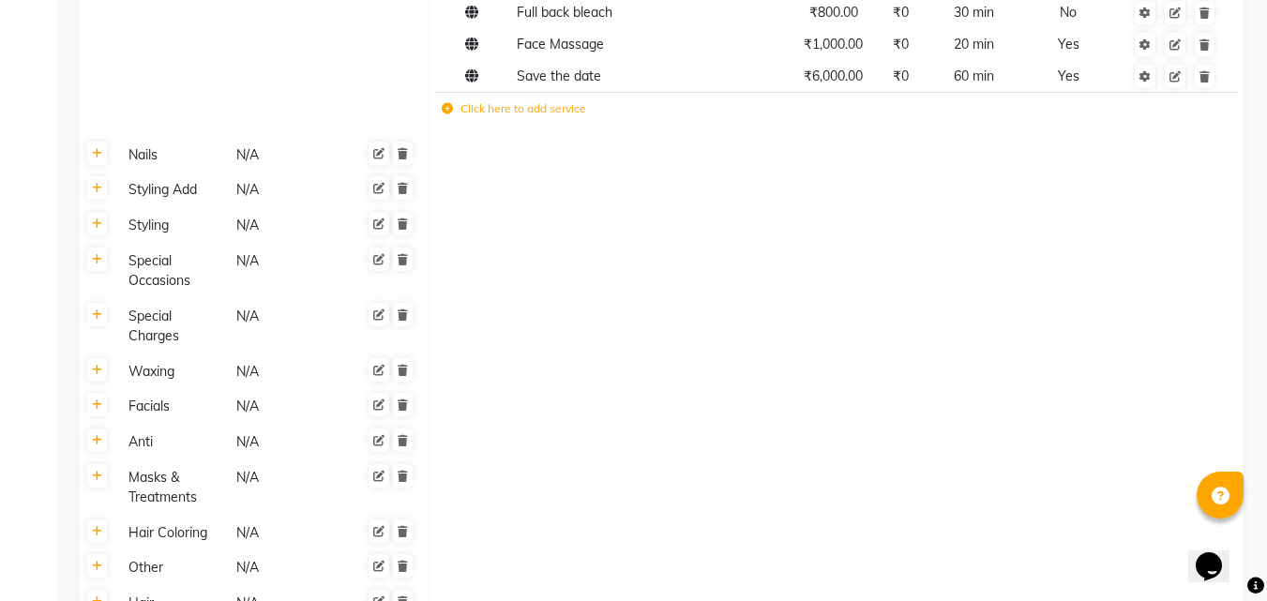
scroll to position [1313, 0]
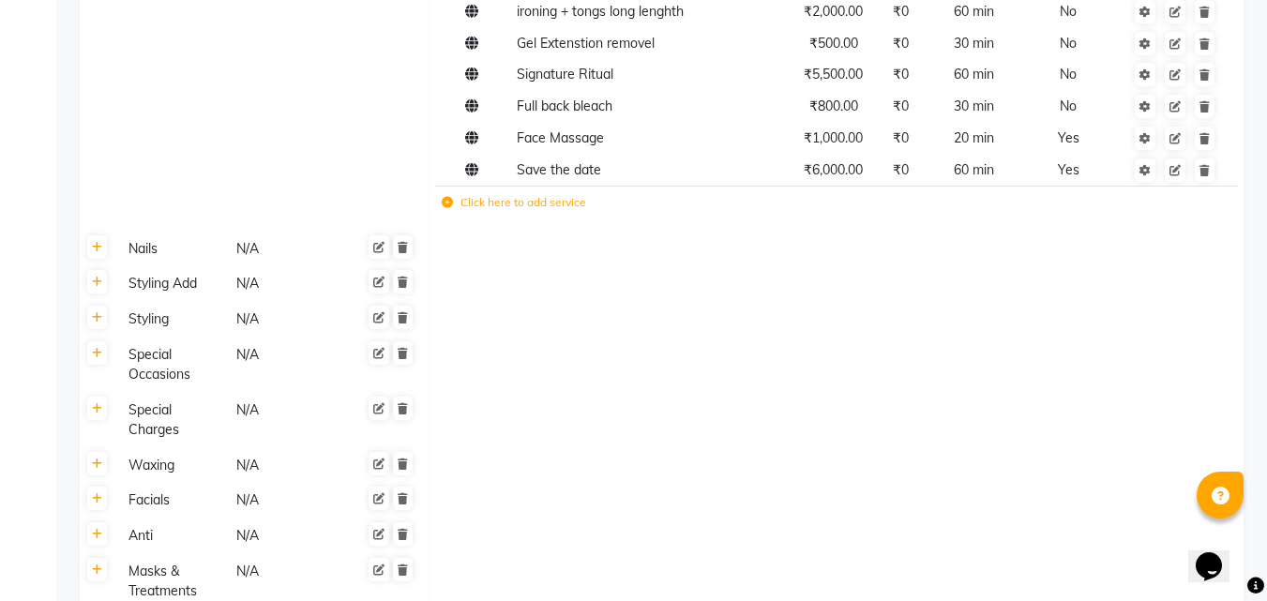
click at [530, 194] on label "Click here to add service" at bounding box center [514, 202] width 144 height 17
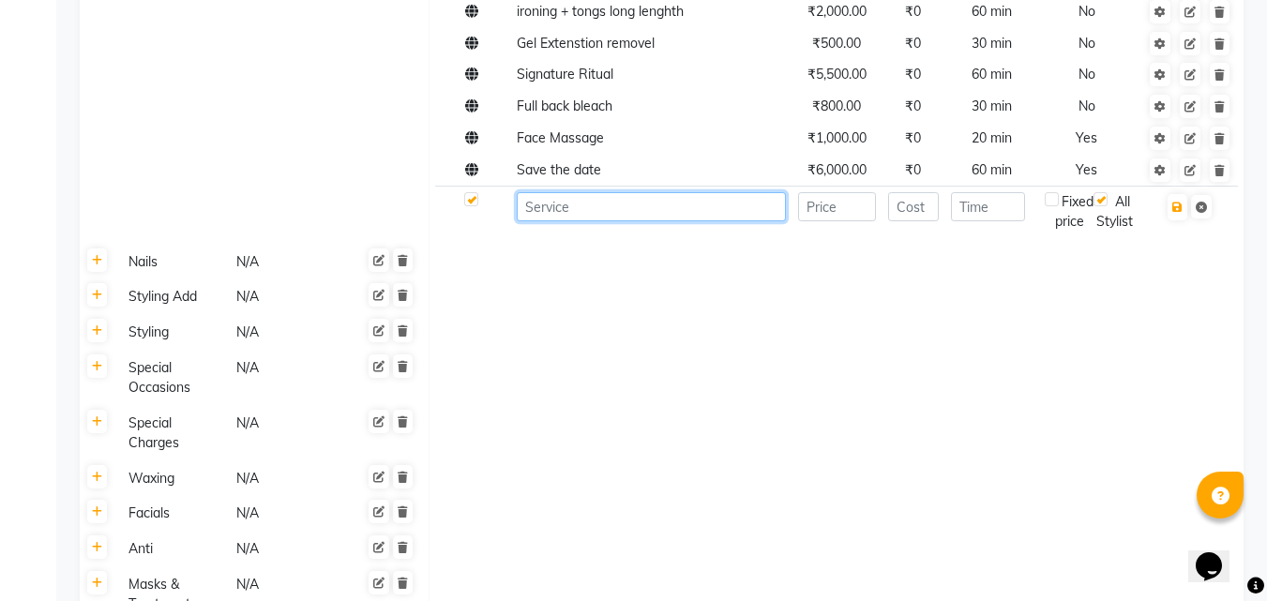
click at [569, 192] on input at bounding box center [651, 206] width 269 height 29
type input "g"
type input "Gensyl"
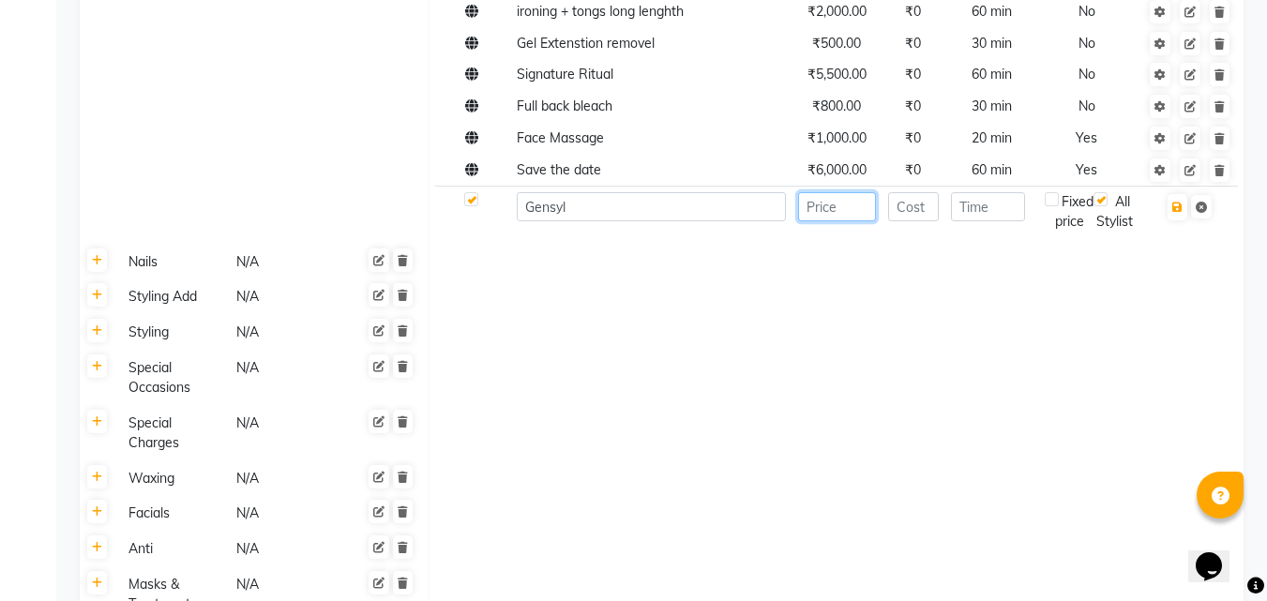
click at [826, 192] on input "number" at bounding box center [837, 206] width 78 height 29
type input "3800"
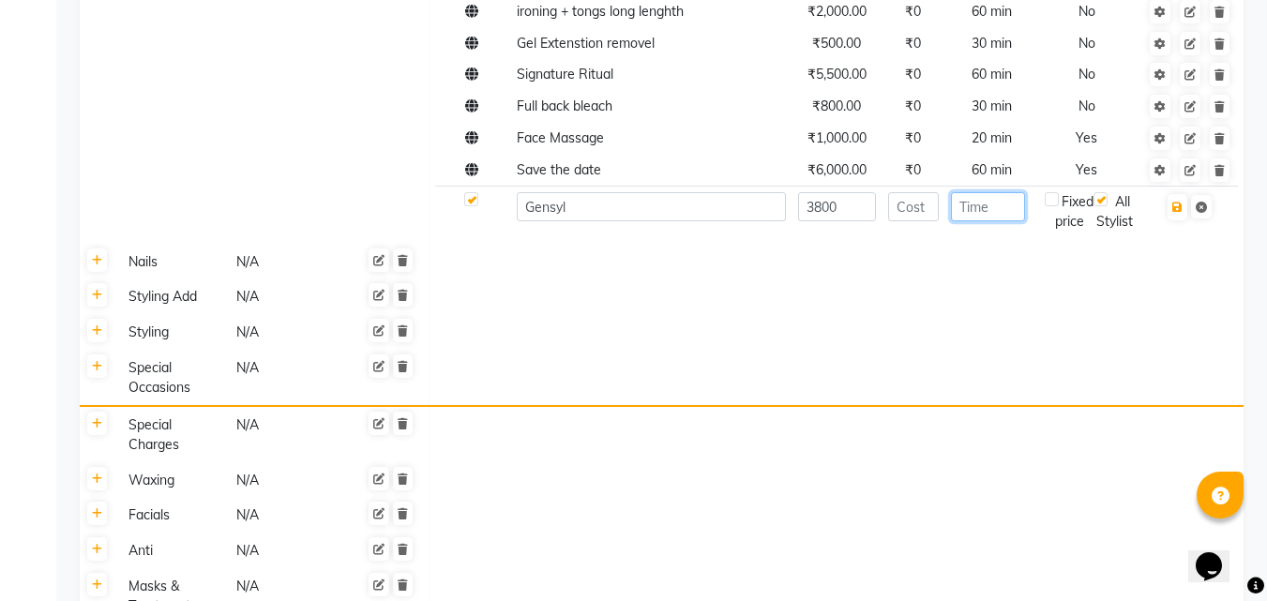
click at [978, 192] on input "number" at bounding box center [988, 206] width 74 height 29
type input "45"
click at [890, 316] on td at bounding box center [836, 333] width 815 height 36
click at [1183, 202] on icon "button" at bounding box center [1177, 207] width 10 height 11
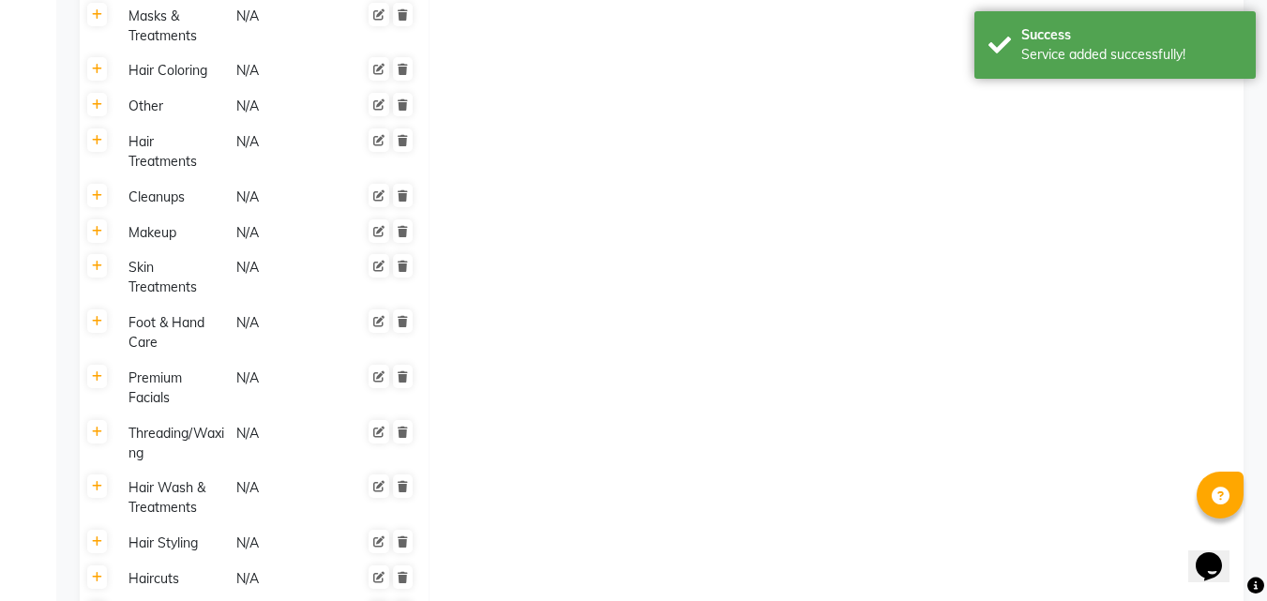
scroll to position [2056, 0]
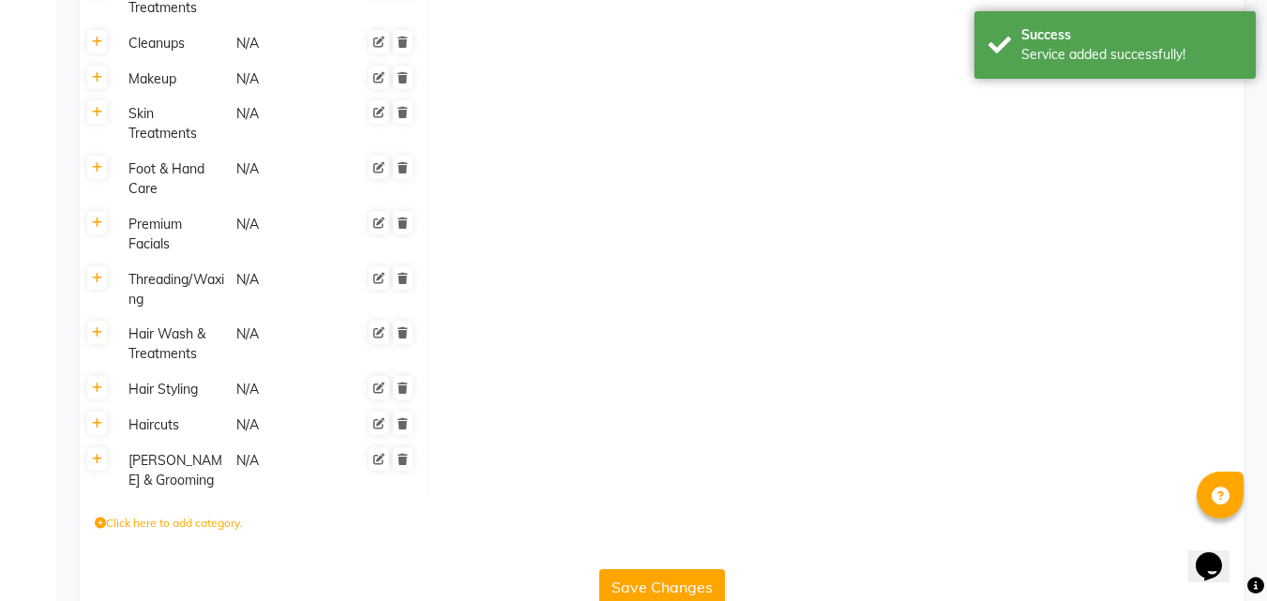
click at [682, 569] on button "Save Changes" at bounding box center [662, 587] width 126 height 36
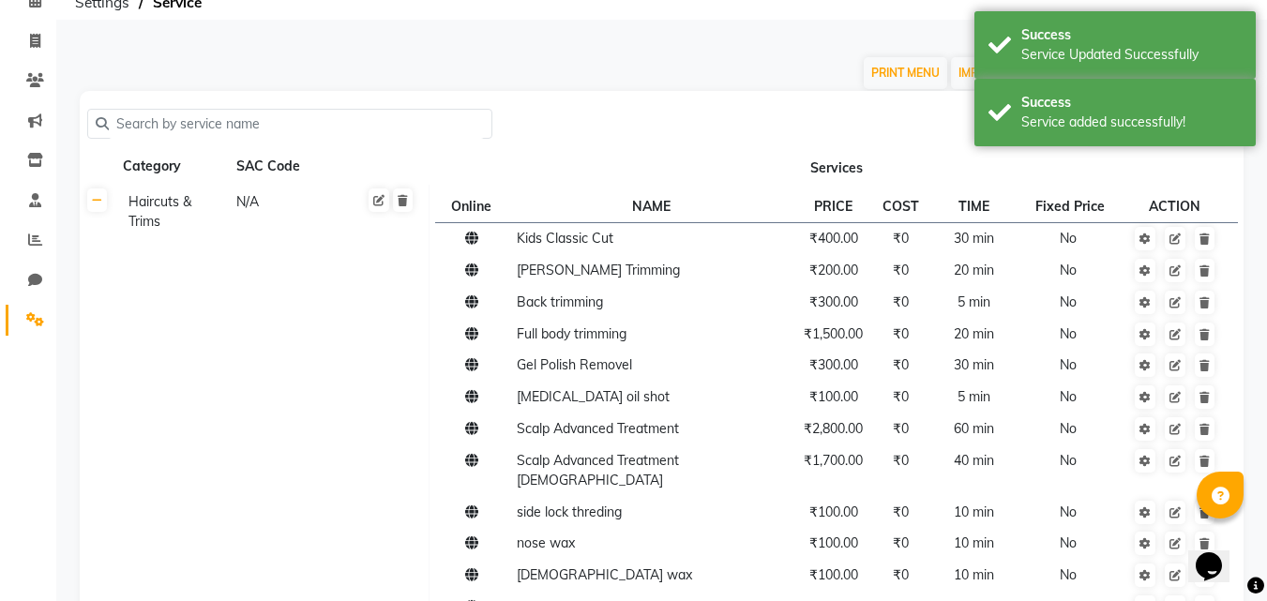
scroll to position [0, 0]
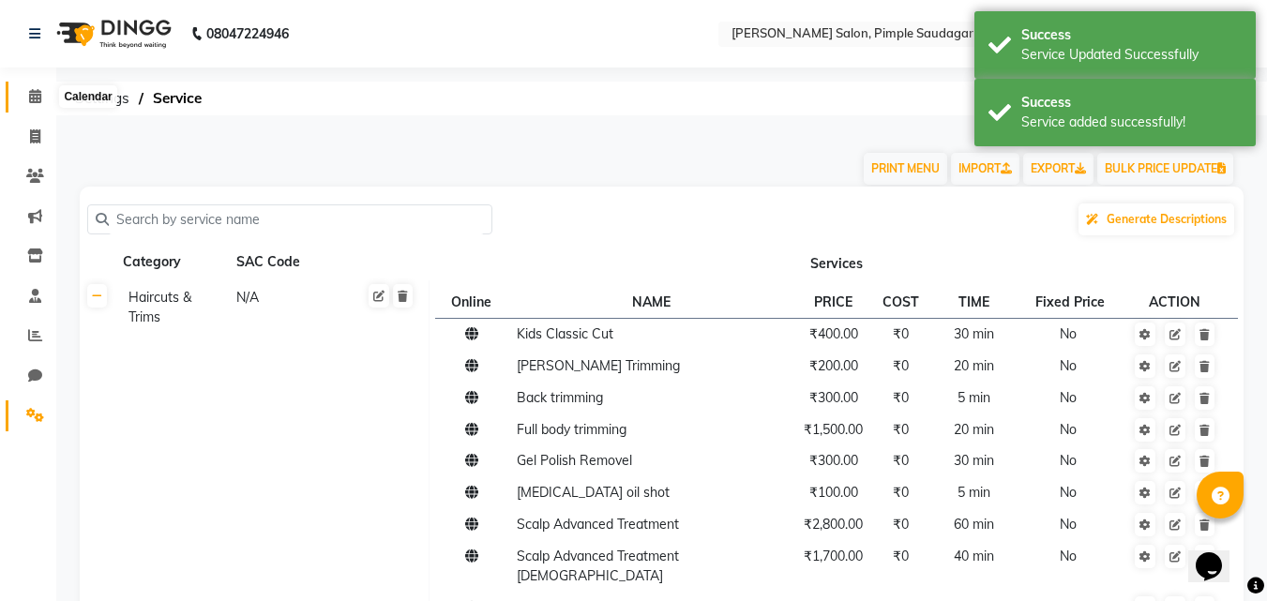
click at [38, 92] on icon at bounding box center [35, 96] width 12 height 14
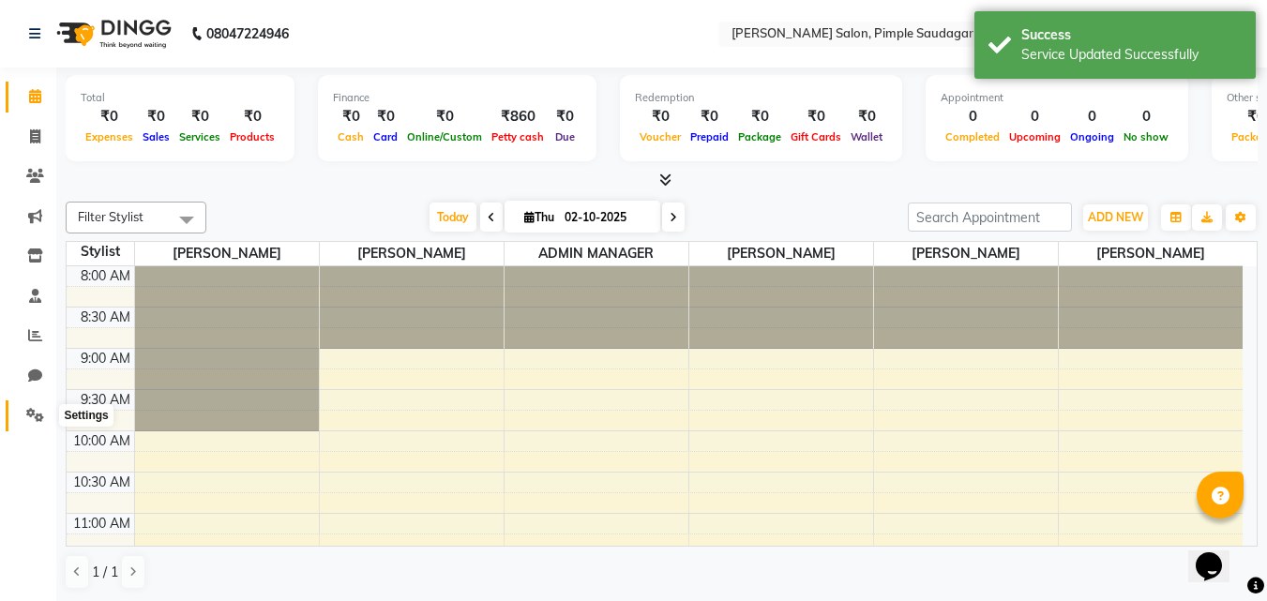
click at [33, 414] on icon at bounding box center [35, 415] width 18 height 14
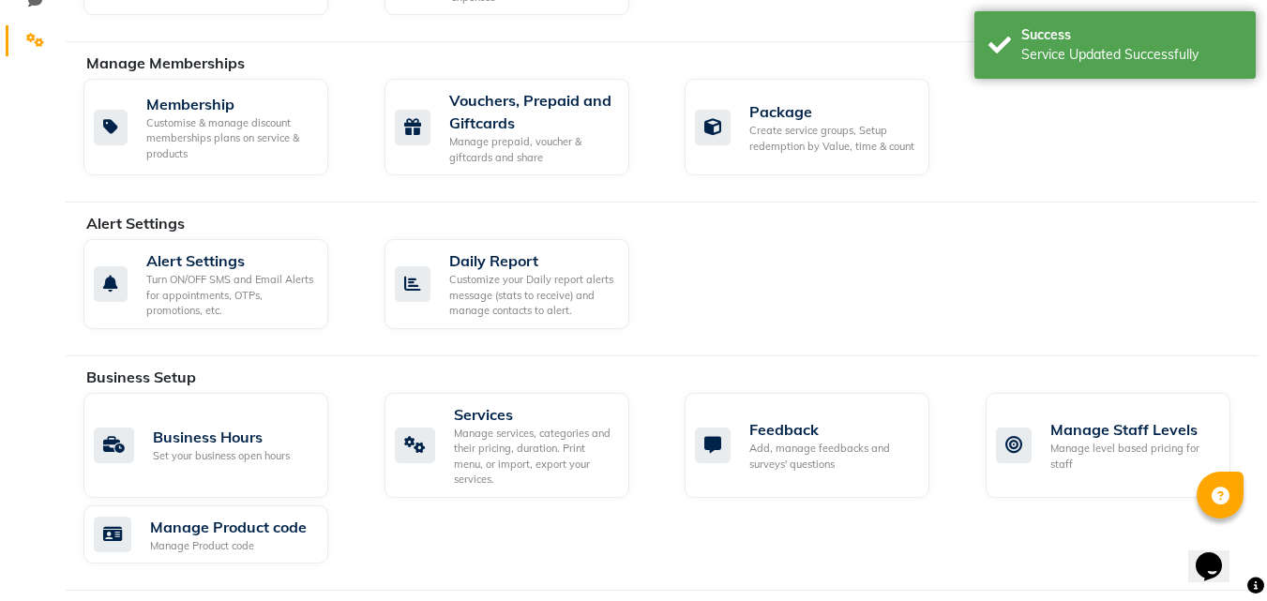
scroll to position [526, 0]
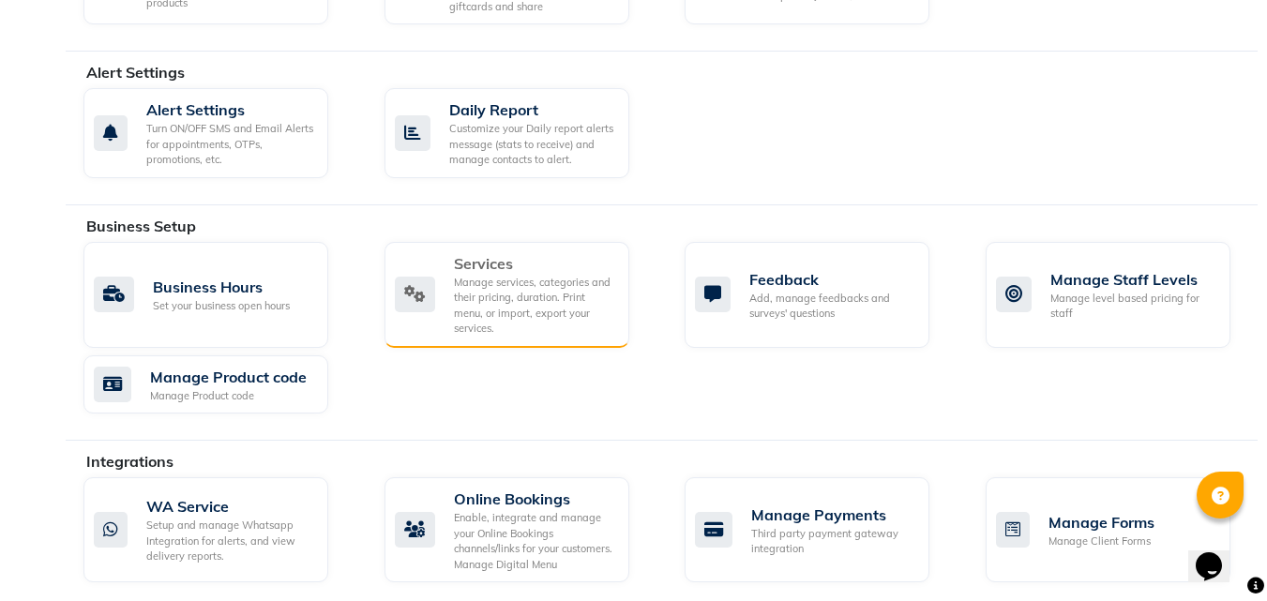
click at [515, 293] on div "Manage services, categories and their pricing, duration. Print menu, or import,…" at bounding box center [534, 306] width 160 height 62
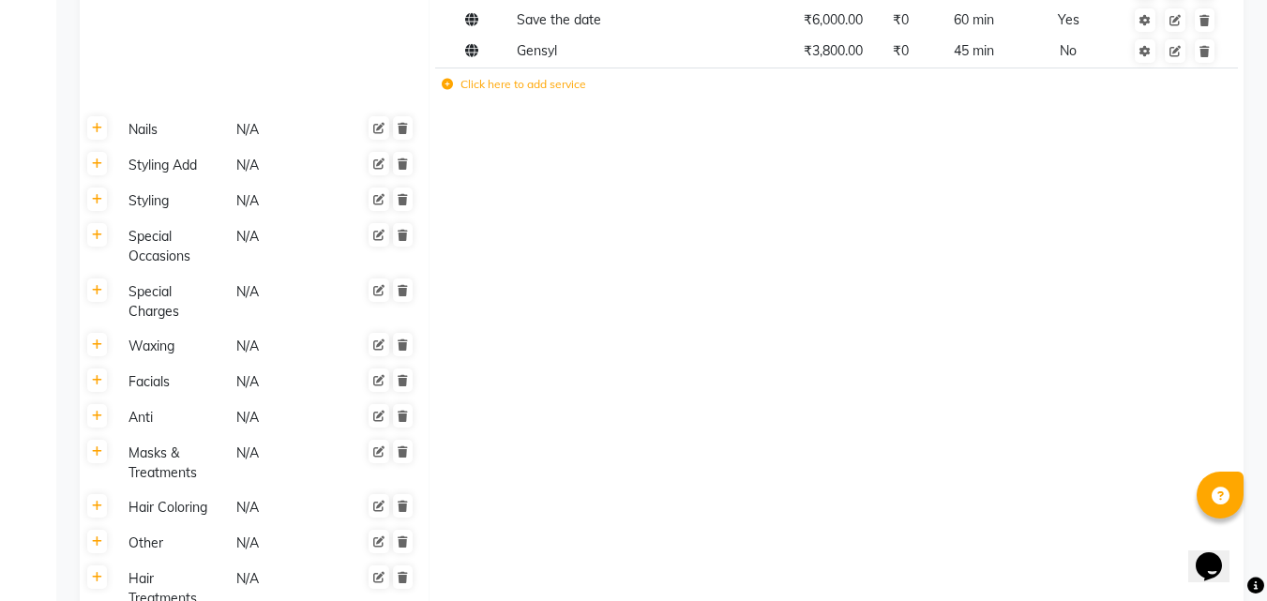
scroll to position [1219, 0]
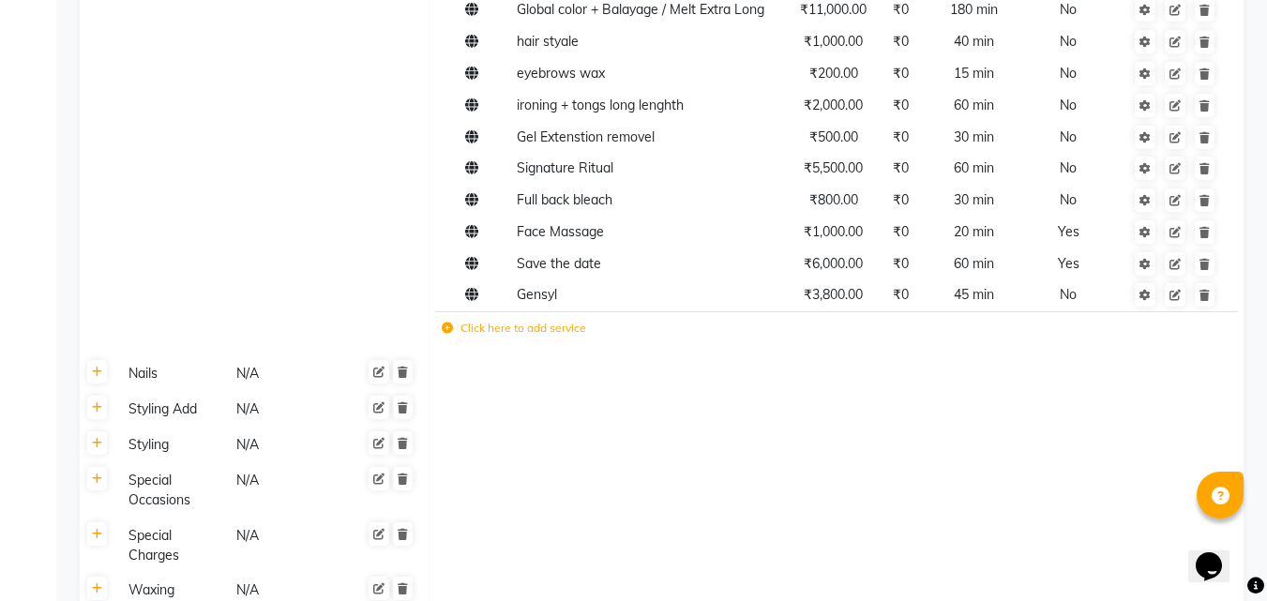
click at [515, 320] on label "Click here to add service" at bounding box center [514, 328] width 144 height 17
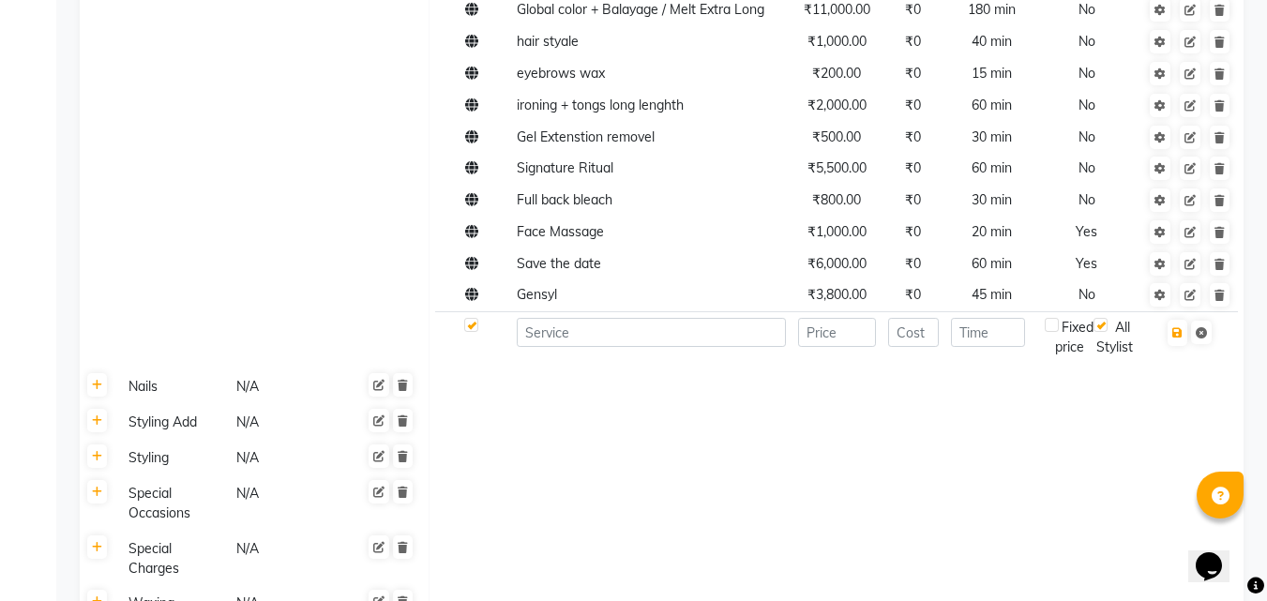
click at [514, 311] on td at bounding box center [650, 337] width 281 height 52
click at [565, 318] on input at bounding box center [651, 332] width 269 height 29
type input "Dermasyl"
click at [854, 318] on input "number" at bounding box center [837, 332] width 78 height 29
type input "4200"
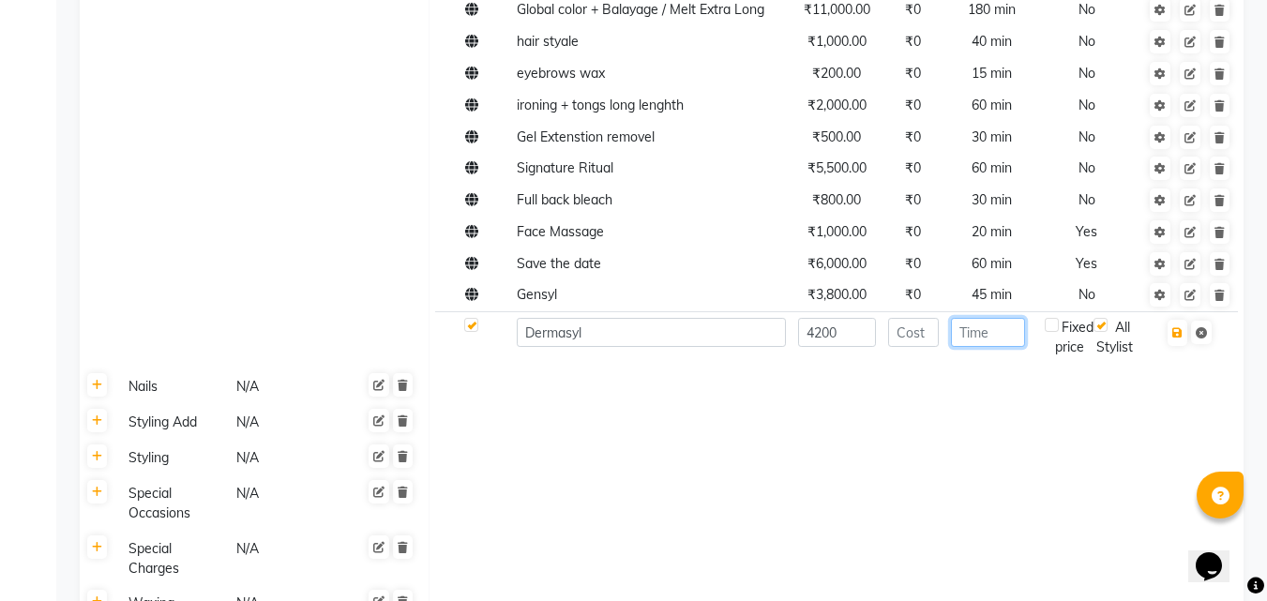
click at [998, 318] on input "number" at bounding box center [988, 332] width 74 height 29
type input "45"
click at [996, 370] on td at bounding box center [836, 388] width 815 height 36
click at [1182, 327] on icon "button" at bounding box center [1177, 332] width 10 height 11
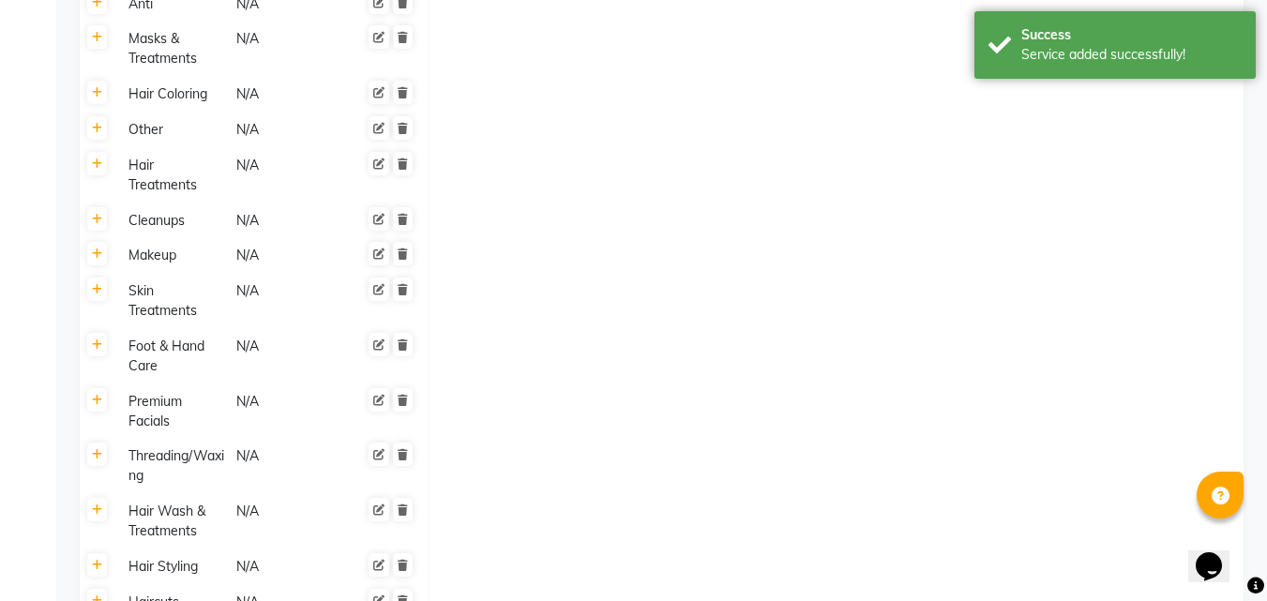
scroll to position [2086, 0]
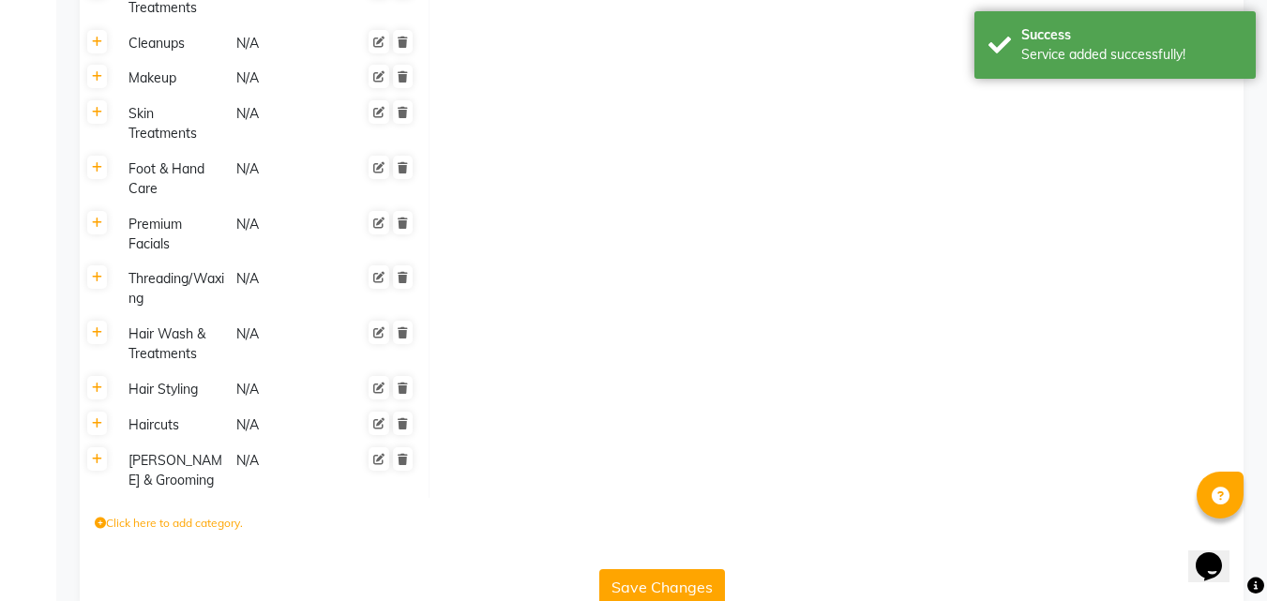
click at [659, 569] on button "Save Changes" at bounding box center [662, 587] width 126 height 36
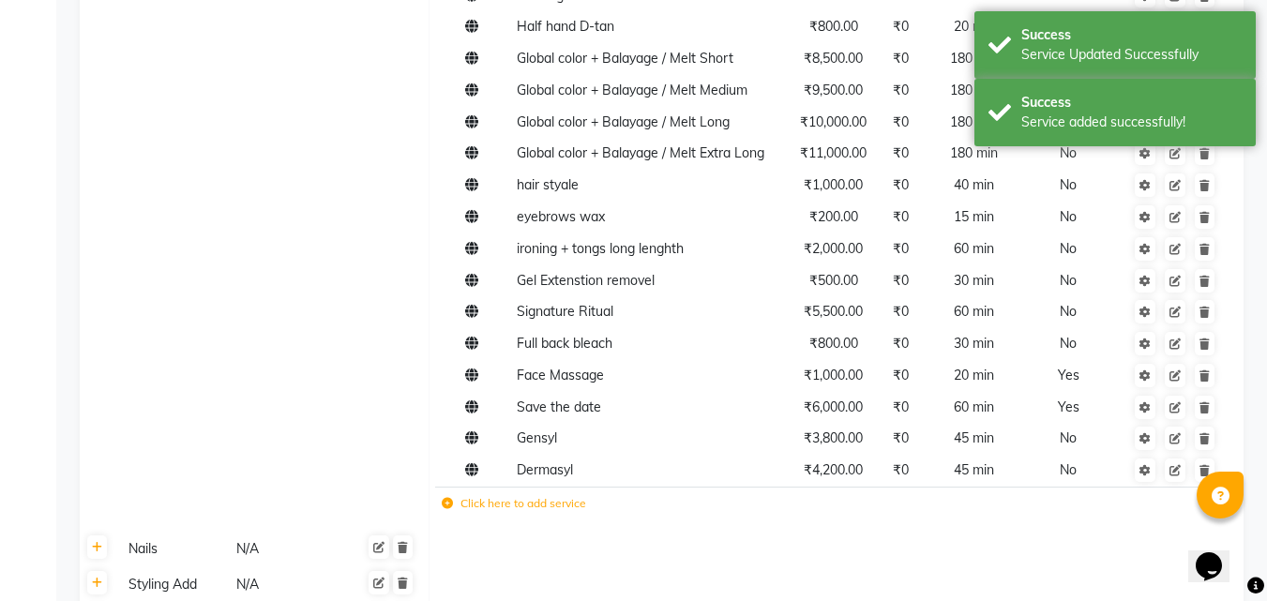
scroll to position [1336, 0]
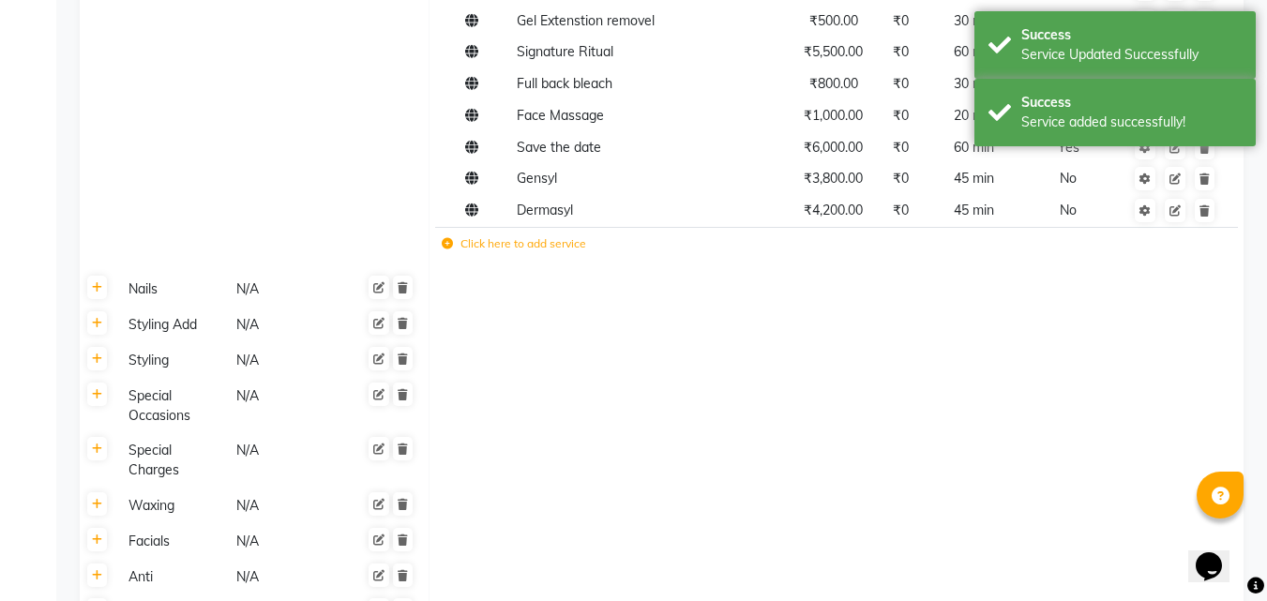
click at [498, 227] on td "Click here to add service" at bounding box center [680, 246] width 491 height 38
click at [535, 235] on label "Click here to add service" at bounding box center [514, 243] width 144 height 17
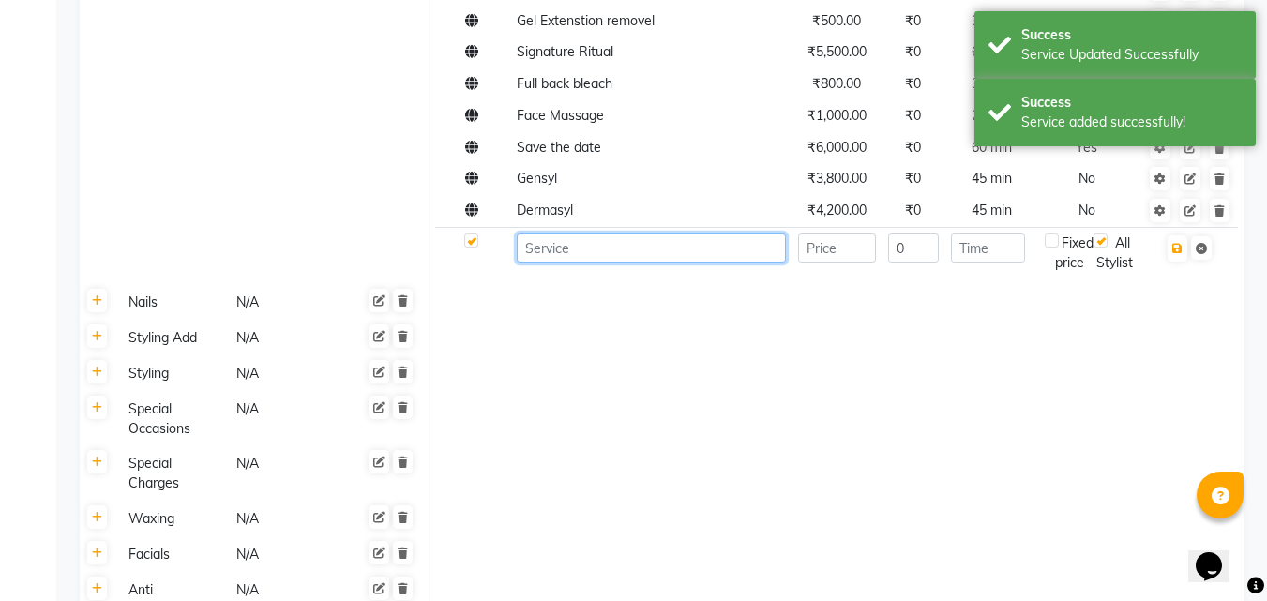
click at [559, 234] on input at bounding box center [651, 248] width 269 height 29
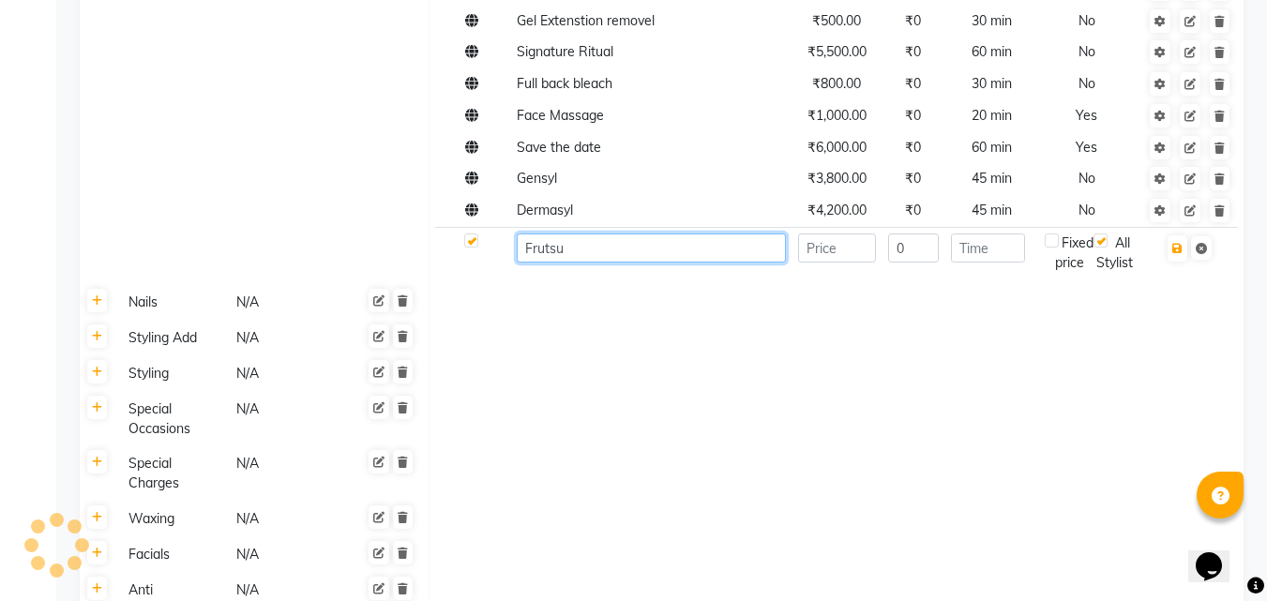
type input "Frutsu"
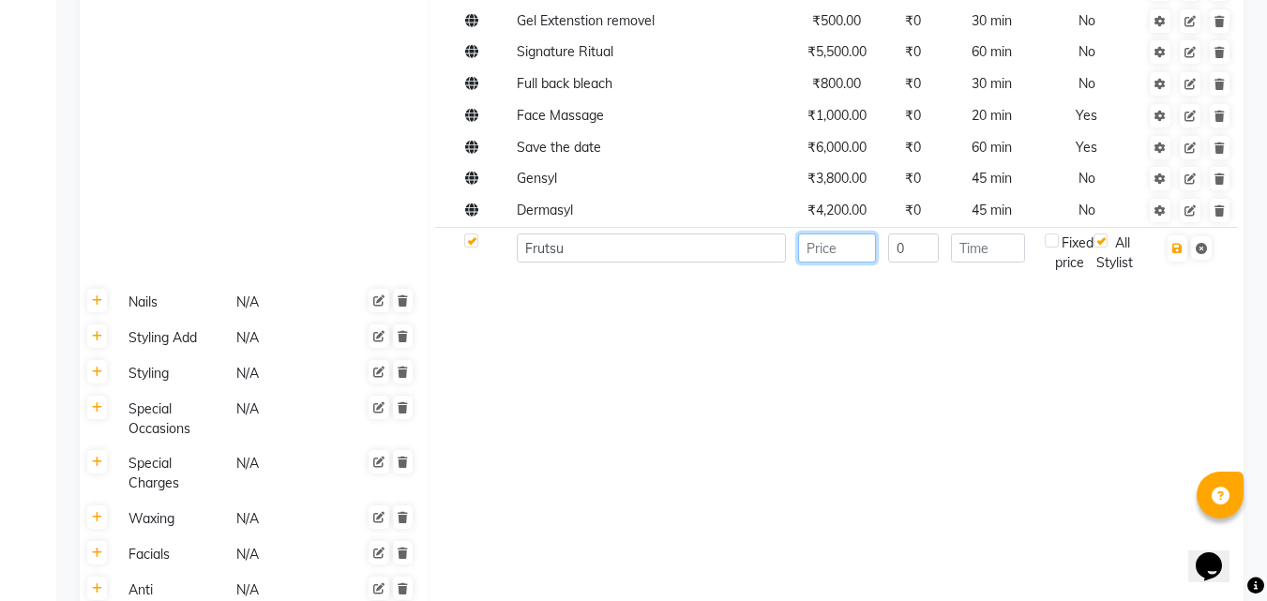
click at [823, 234] on input "number" at bounding box center [837, 248] width 78 height 29
type input "3000"
click at [989, 234] on input "number" at bounding box center [988, 248] width 74 height 29
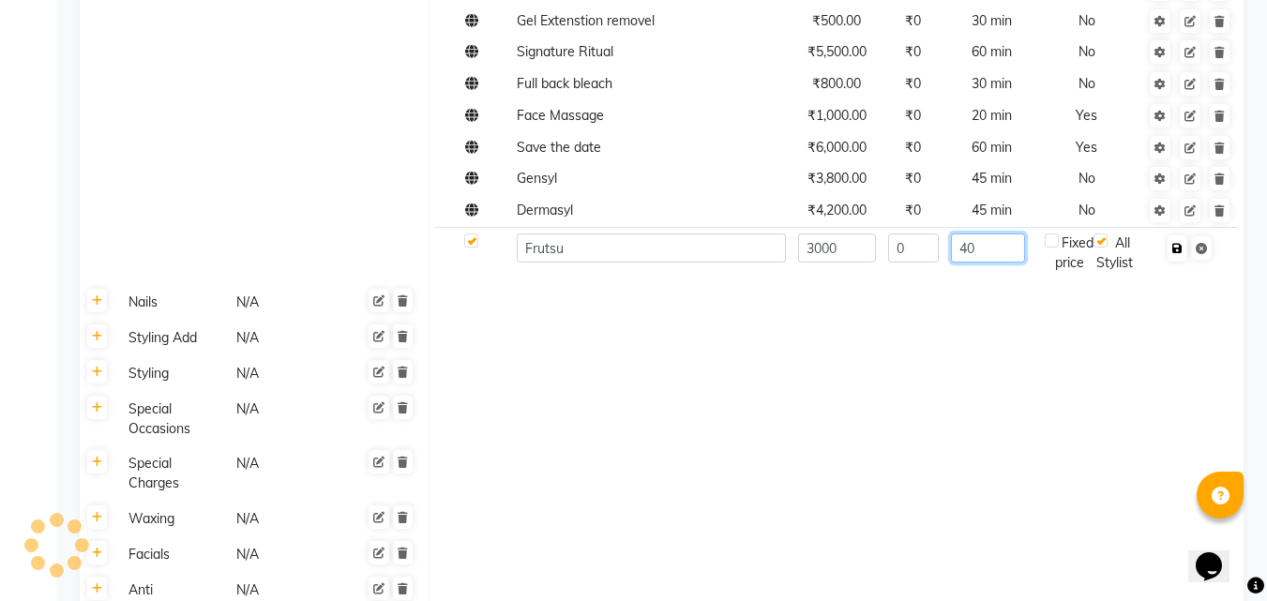
type input "40"
click at [1178, 243] on icon "button" at bounding box center [1177, 248] width 10 height 11
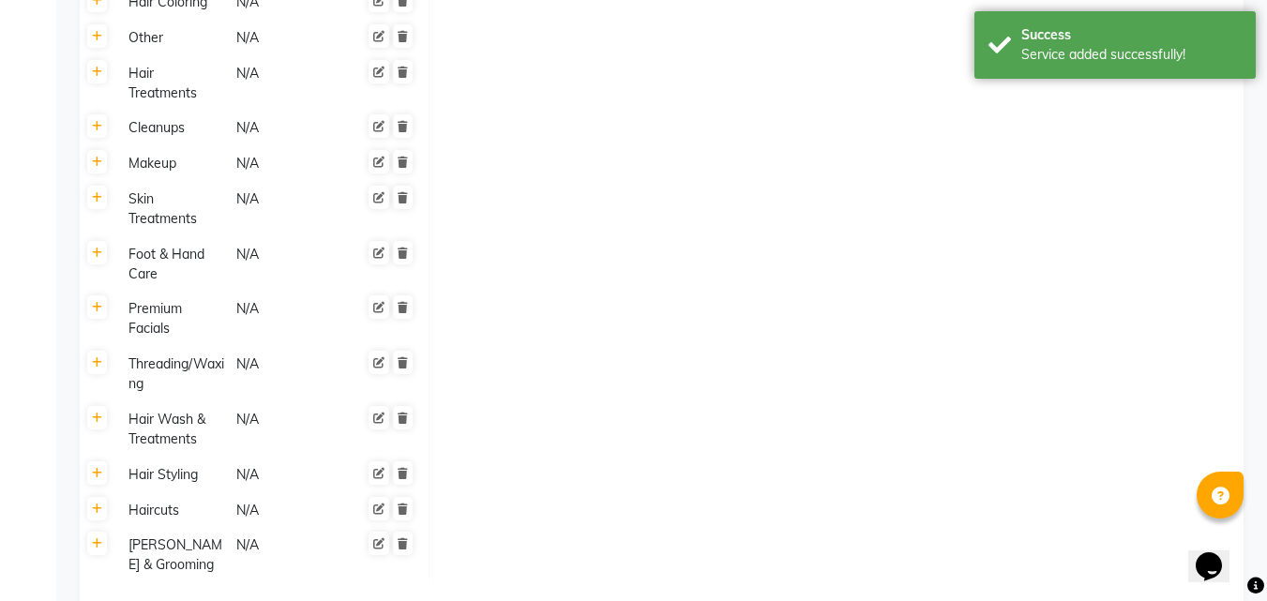
scroll to position [2118, 0]
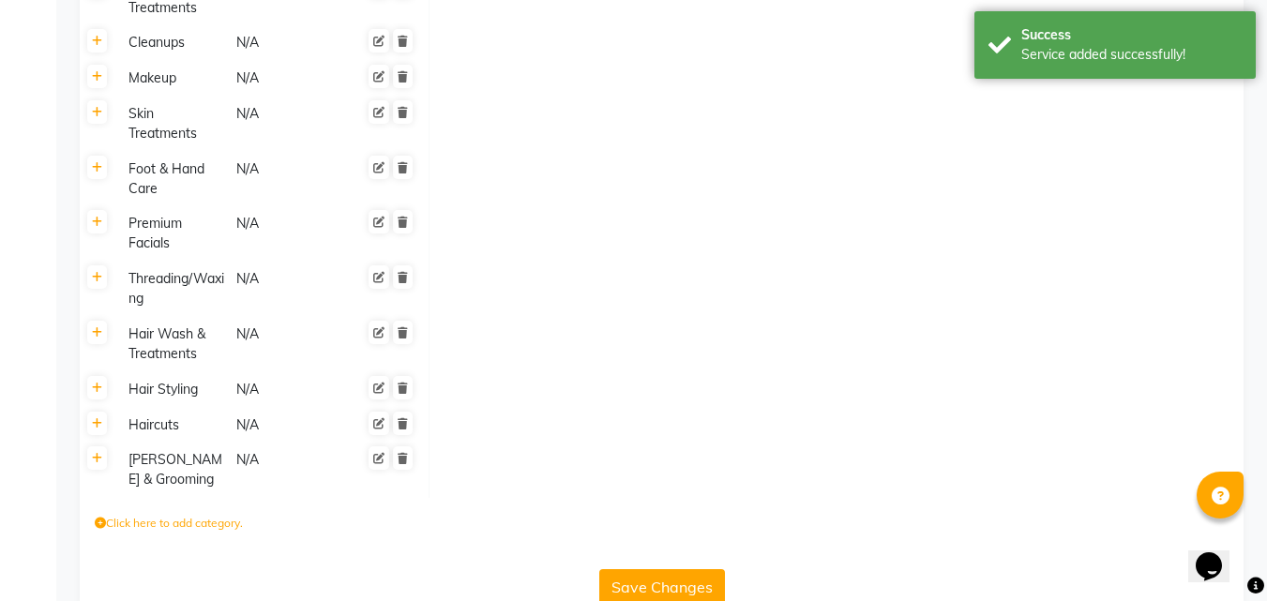
click at [694, 569] on button "Save Changes" at bounding box center [662, 587] width 126 height 36
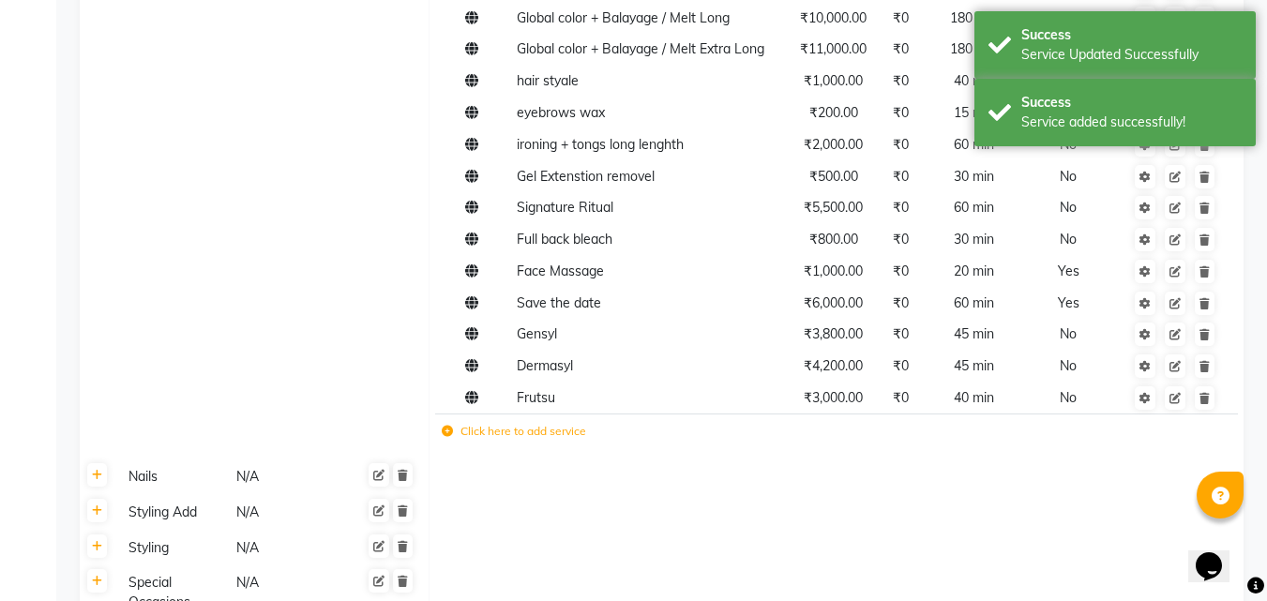
scroll to position [1461, 0]
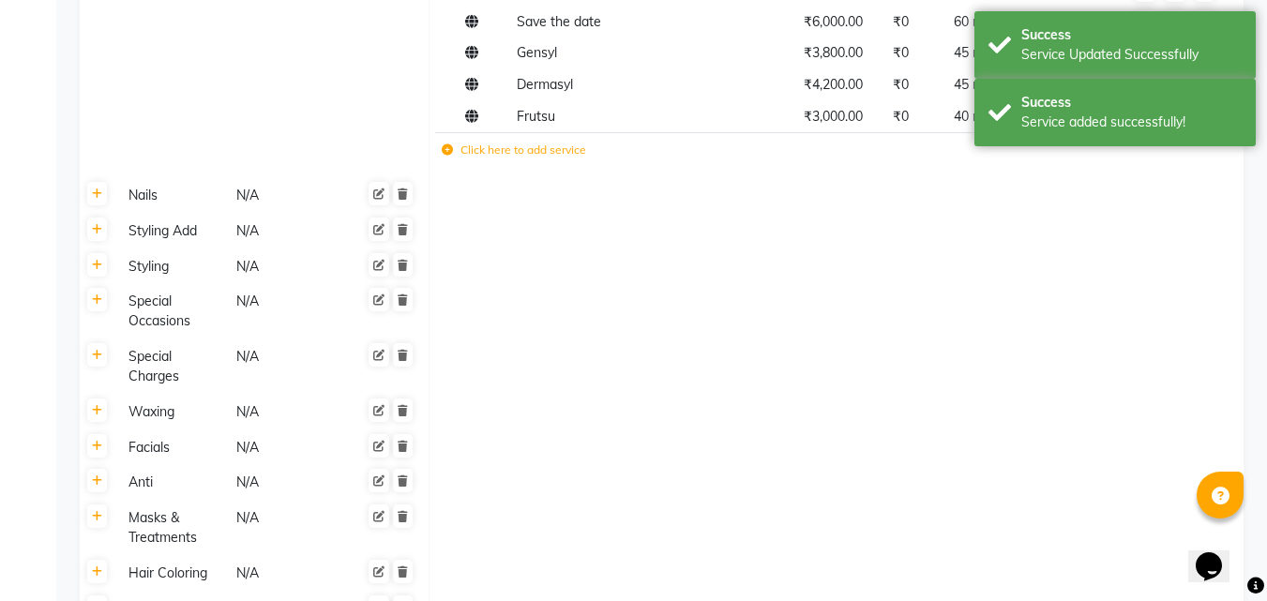
click at [486, 142] on label "Click here to add service" at bounding box center [514, 150] width 144 height 17
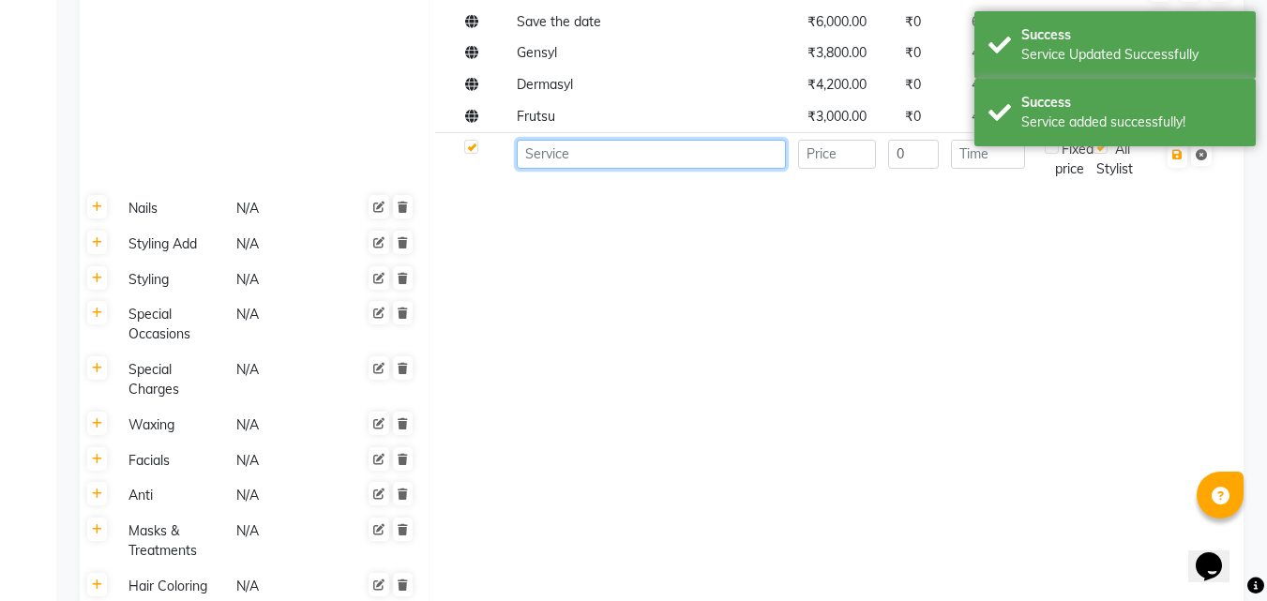
click at [570, 140] on input at bounding box center [651, 154] width 269 height 29
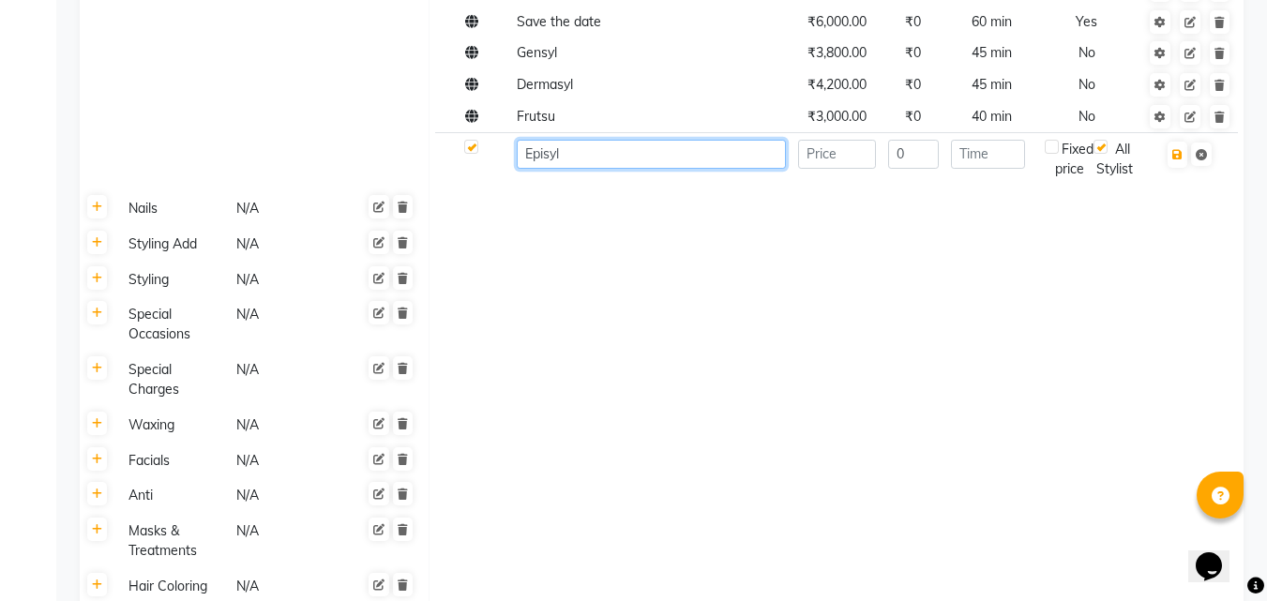
type input "Episyl"
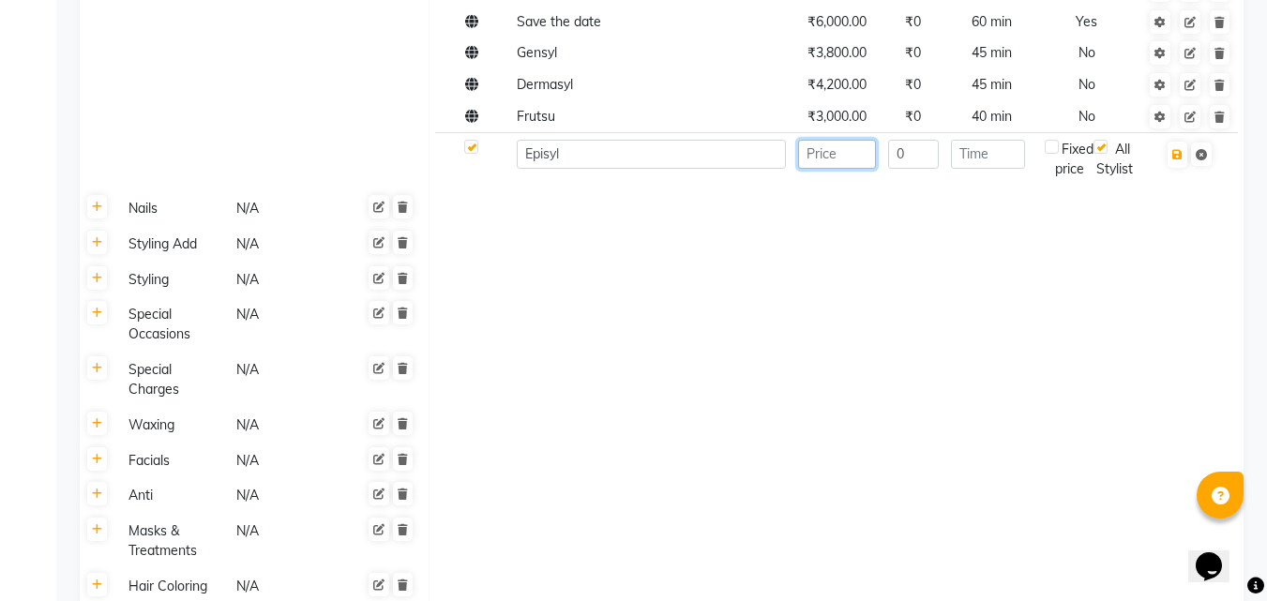
click at [822, 140] on input "number" at bounding box center [837, 154] width 78 height 29
type input "2500"
click at [1016, 140] on input "number" at bounding box center [988, 154] width 74 height 29
type input "35"
click at [1176, 149] on icon "button" at bounding box center [1177, 154] width 10 height 11
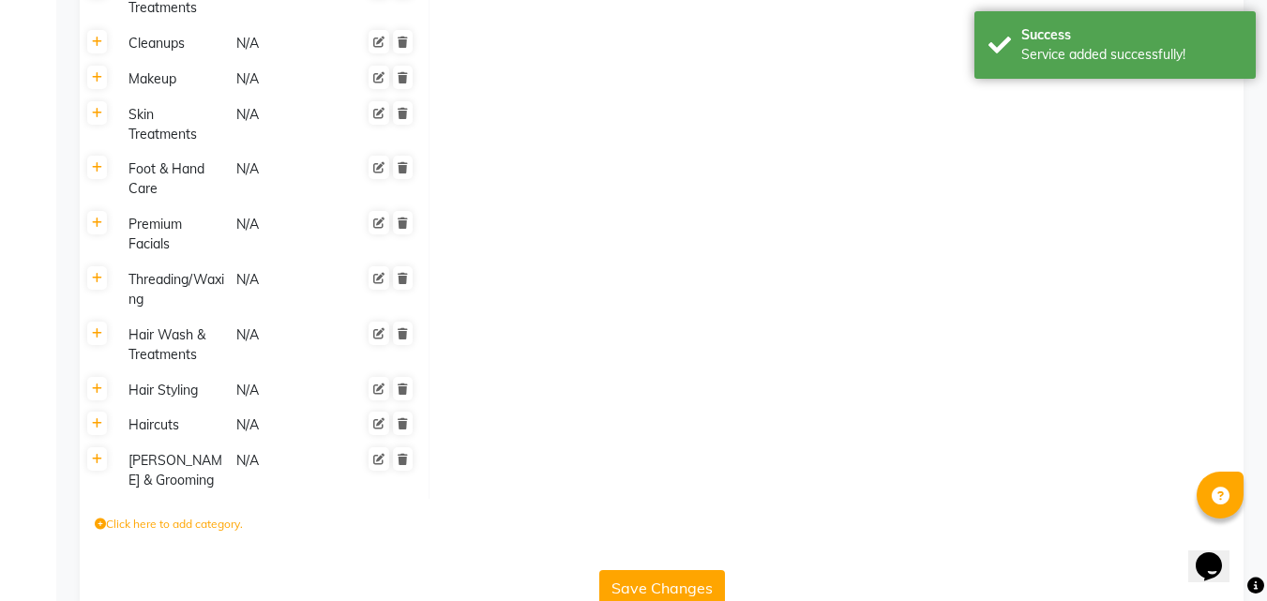
scroll to position [2150, 0]
click at [662, 569] on button "Save Changes" at bounding box center [662, 587] width 126 height 36
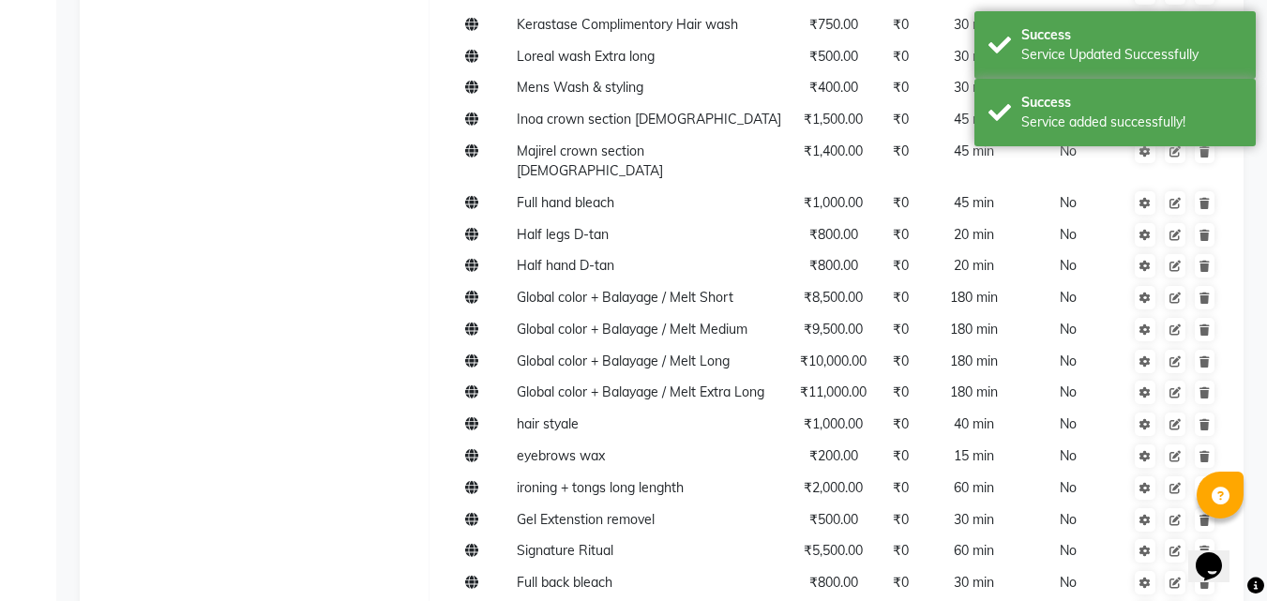
scroll to position [1212, 0]
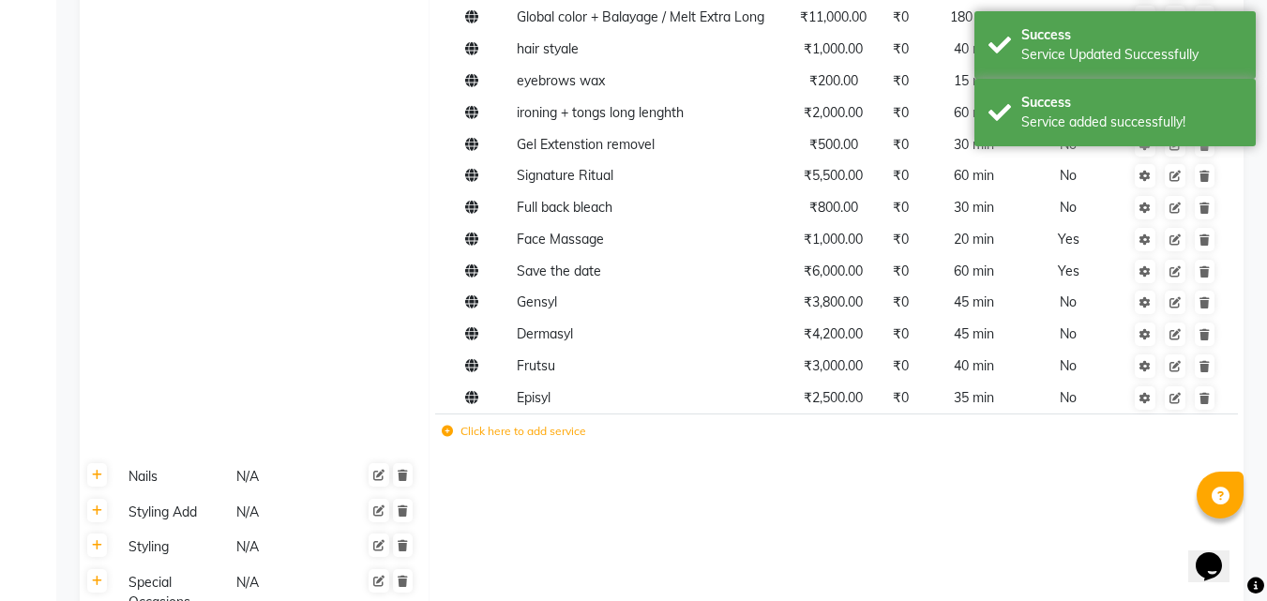
click at [446, 426] on icon at bounding box center [447, 431] width 11 height 11
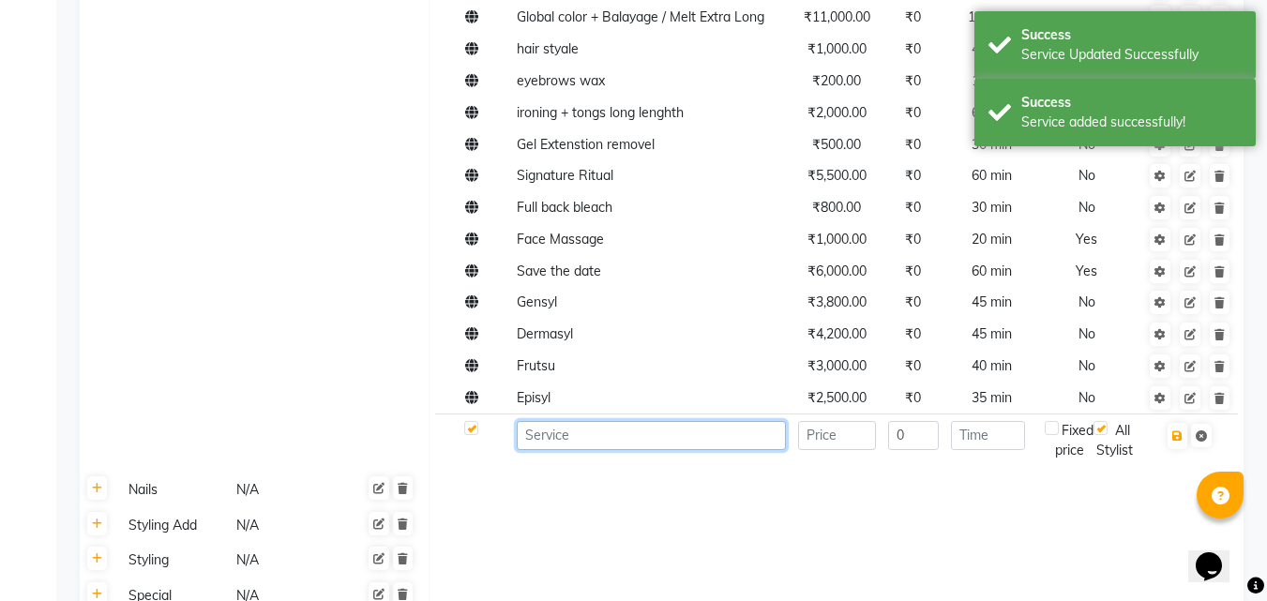
click at [582, 421] on input at bounding box center [651, 435] width 269 height 29
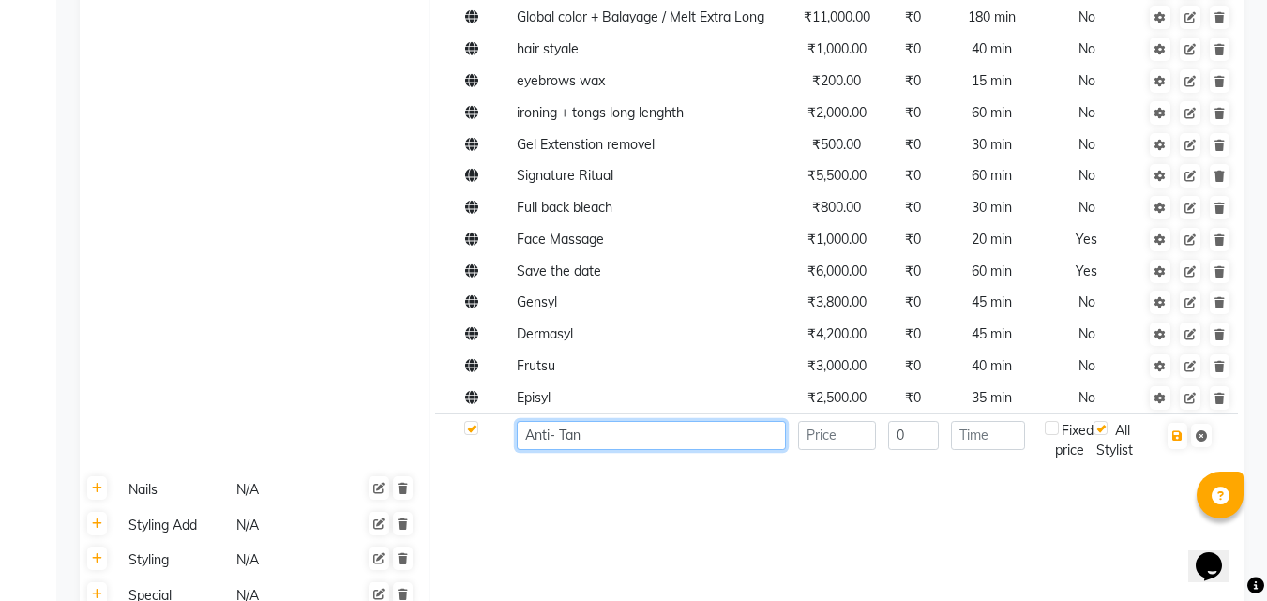
scroll to position [1399, 0]
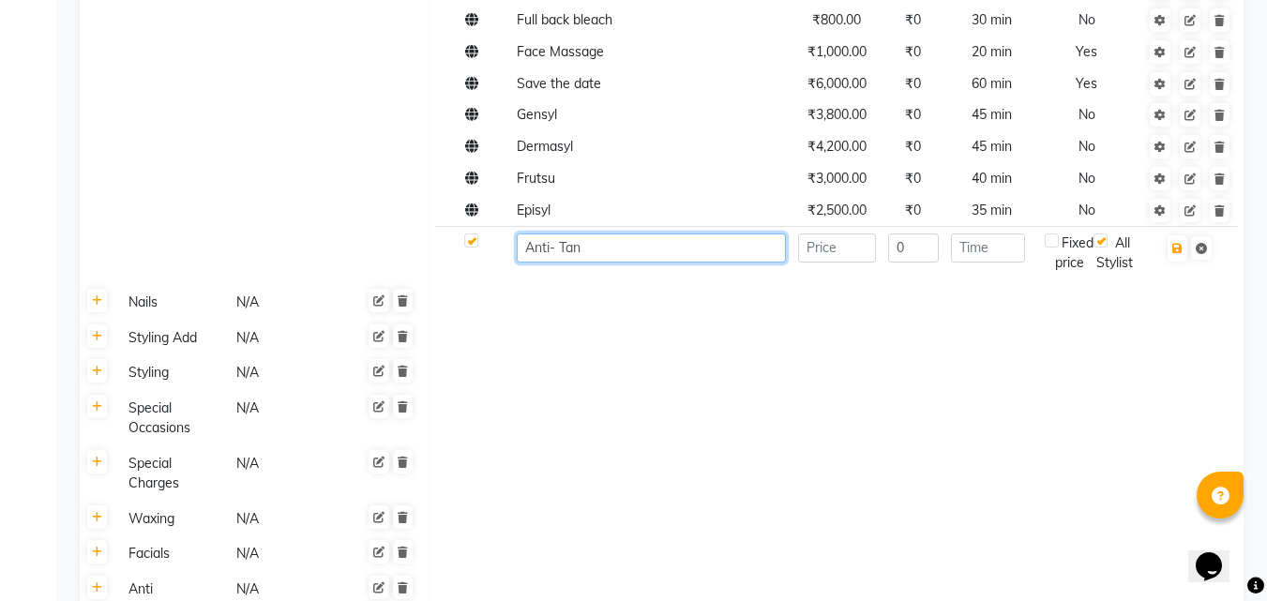
type input "Anti- Tan"
click at [837, 234] on input "number" at bounding box center [837, 248] width 78 height 29
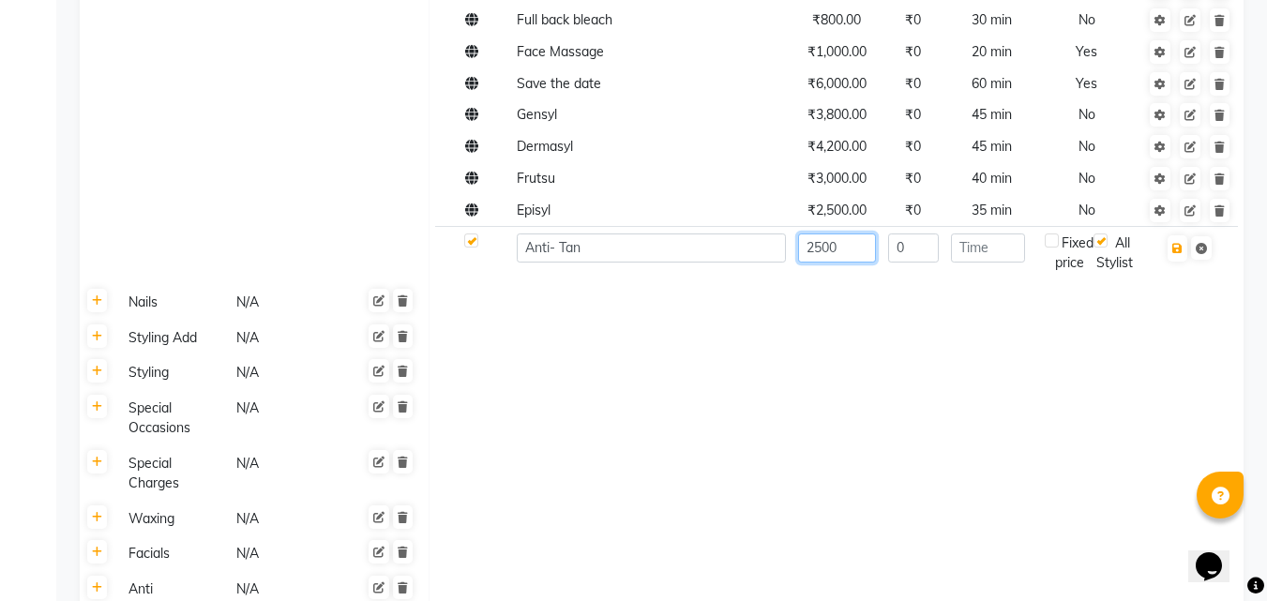
type input "2500"
click at [1019, 234] on input "number" at bounding box center [988, 248] width 74 height 29
type input "35"
click at [1174, 243] on icon "button" at bounding box center [1177, 248] width 10 height 11
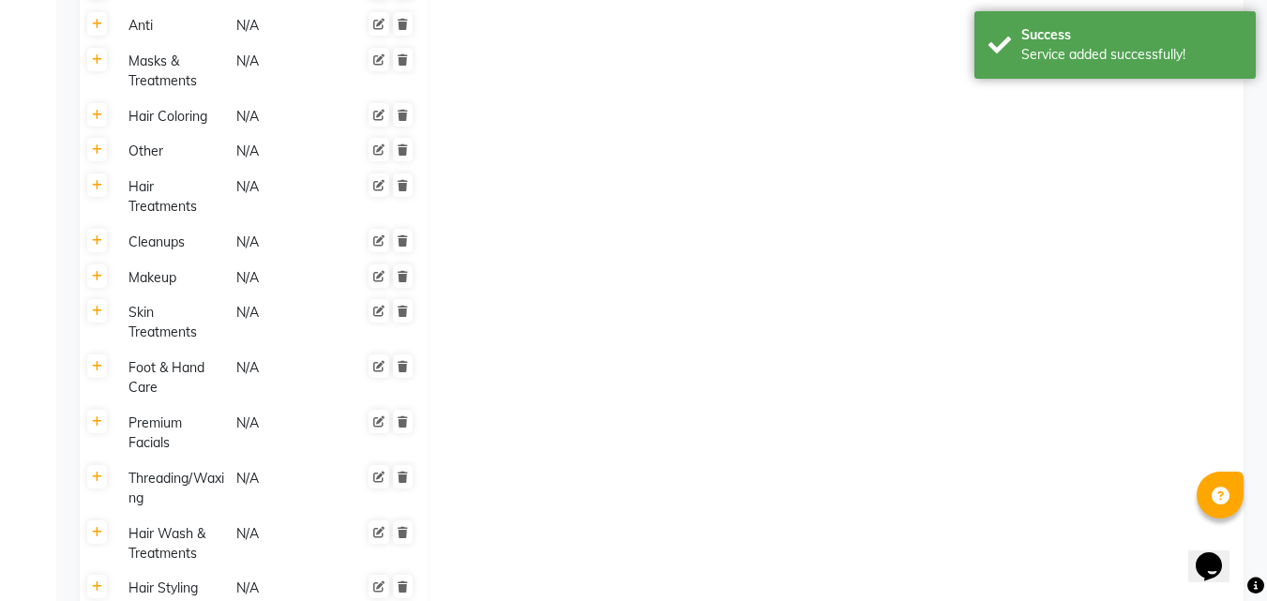
scroll to position [2181, 0]
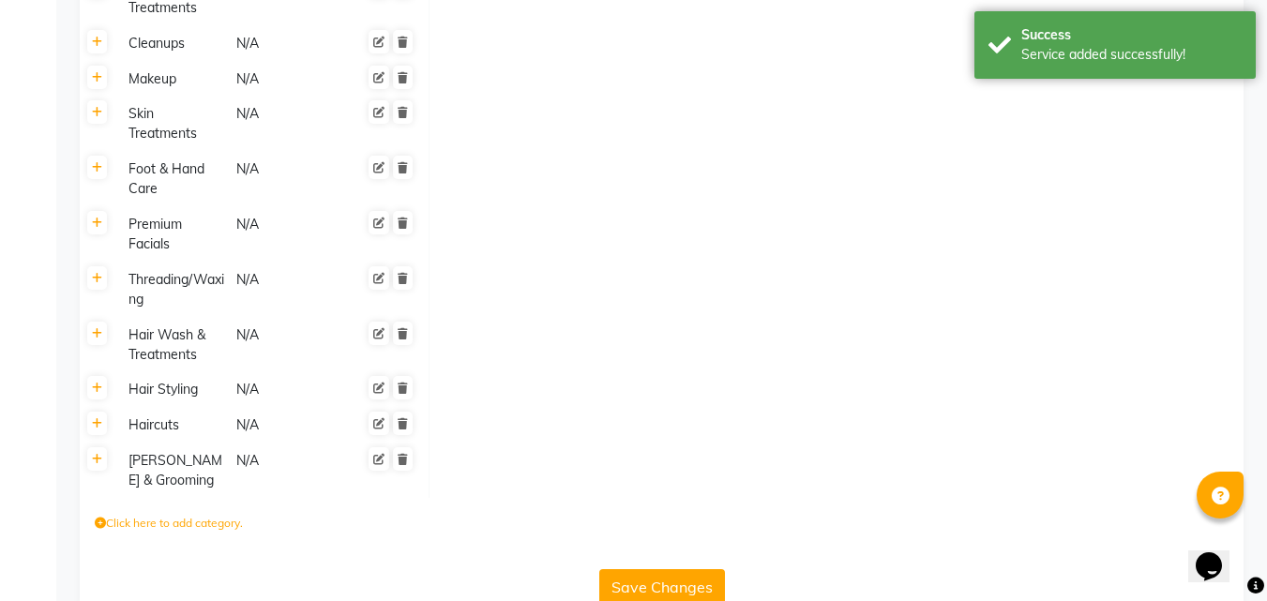
click at [662, 562] on div "Save Changes" at bounding box center [661, 583] width 1149 height 43
click at [645, 569] on button "Save Changes" at bounding box center [662, 587] width 126 height 36
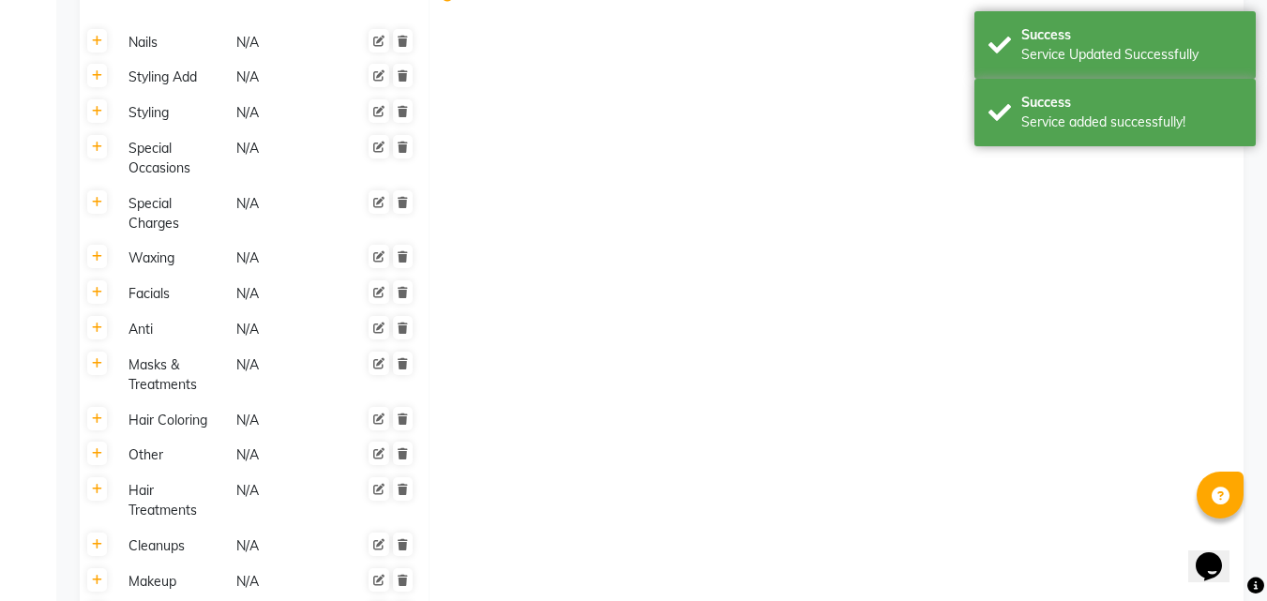
scroll to position [1336, 0]
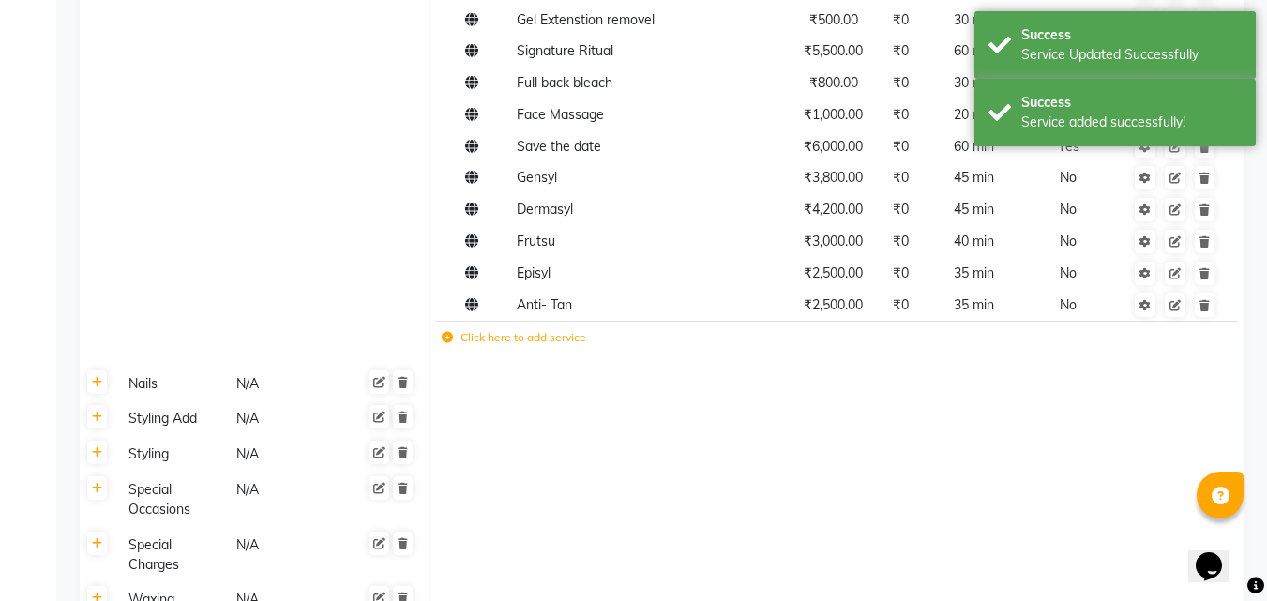
click at [471, 329] on label "Click here to add service" at bounding box center [514, 337] width 144 height 17
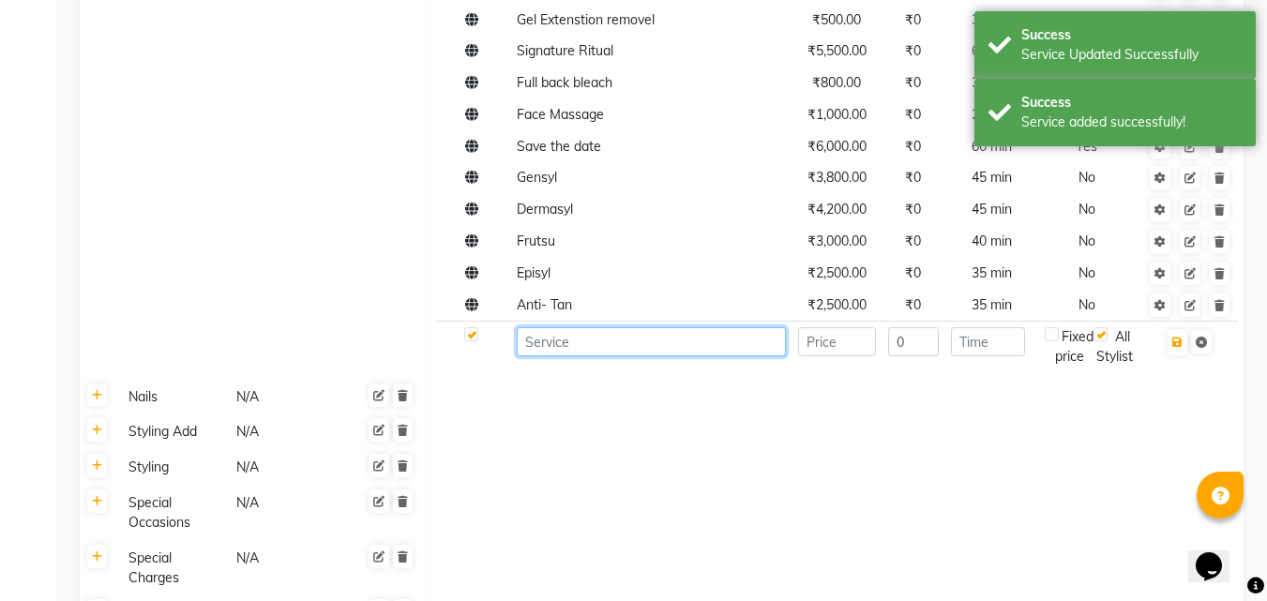
click at [537, 327] on input at bounding box center [651, 341] width 269 height 29
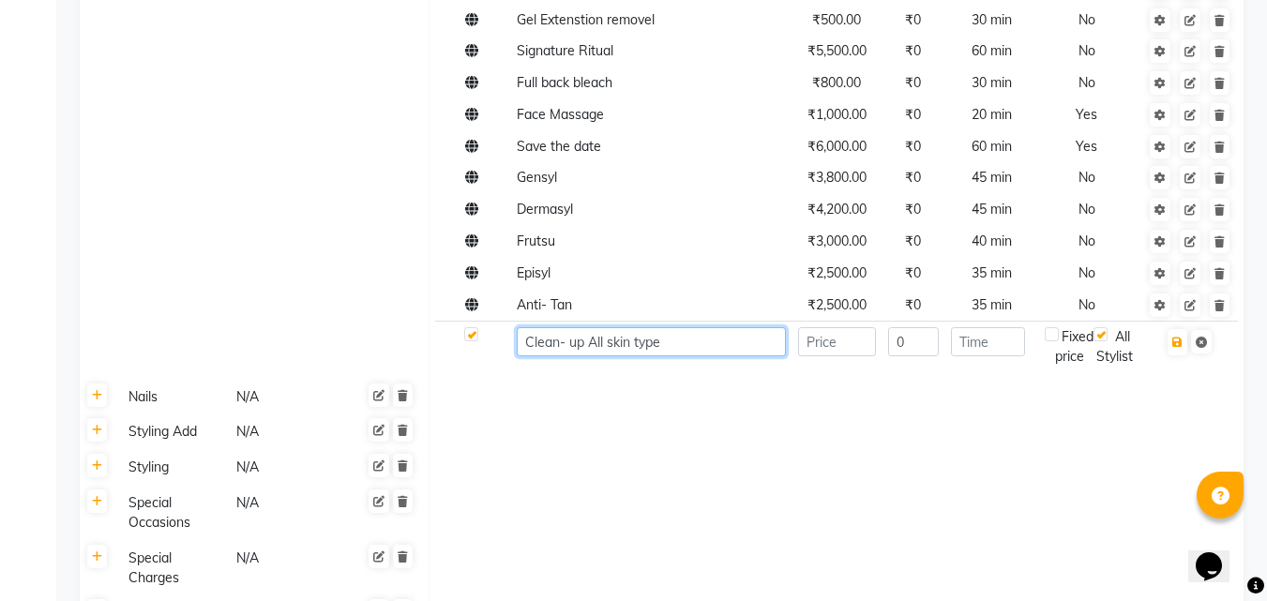
type input "Clean- up All skin type"
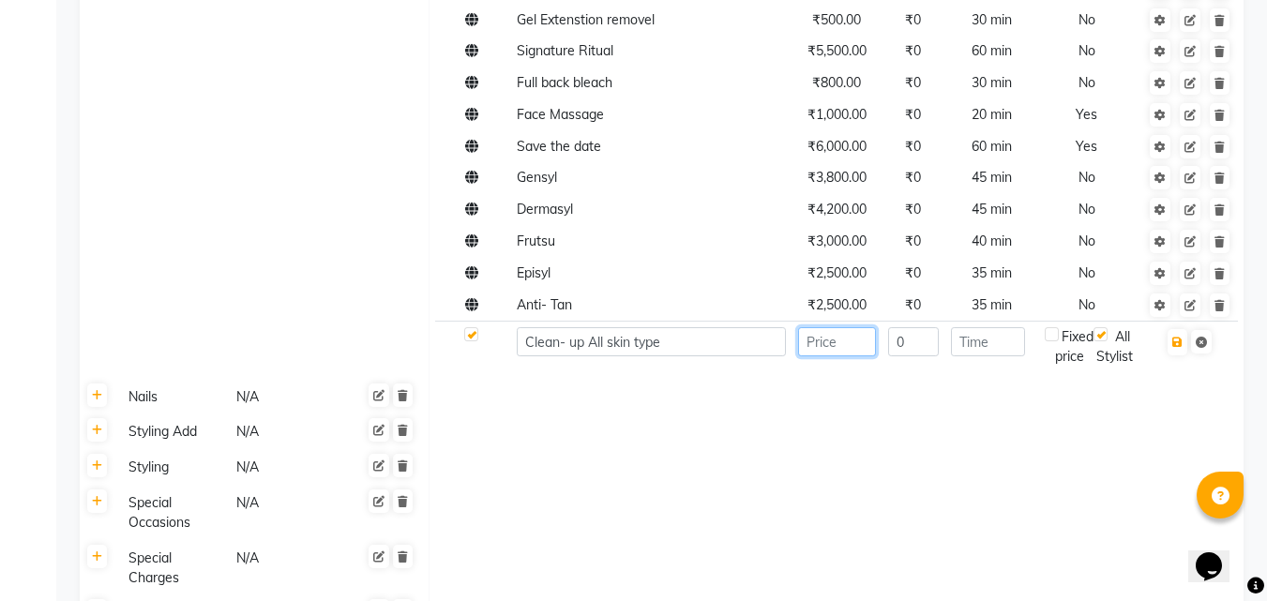
click at [843, 327] on input "number" at bounding box center [837, 341] width 78 height 29
type input "1500"
click at [1000, 327] on input "number" at bounding box center [988, 341] width 74 height 29
type input "30"
click at [1181, 337] on icon "button" at bounding box center [1177, 342] width 10 height 11
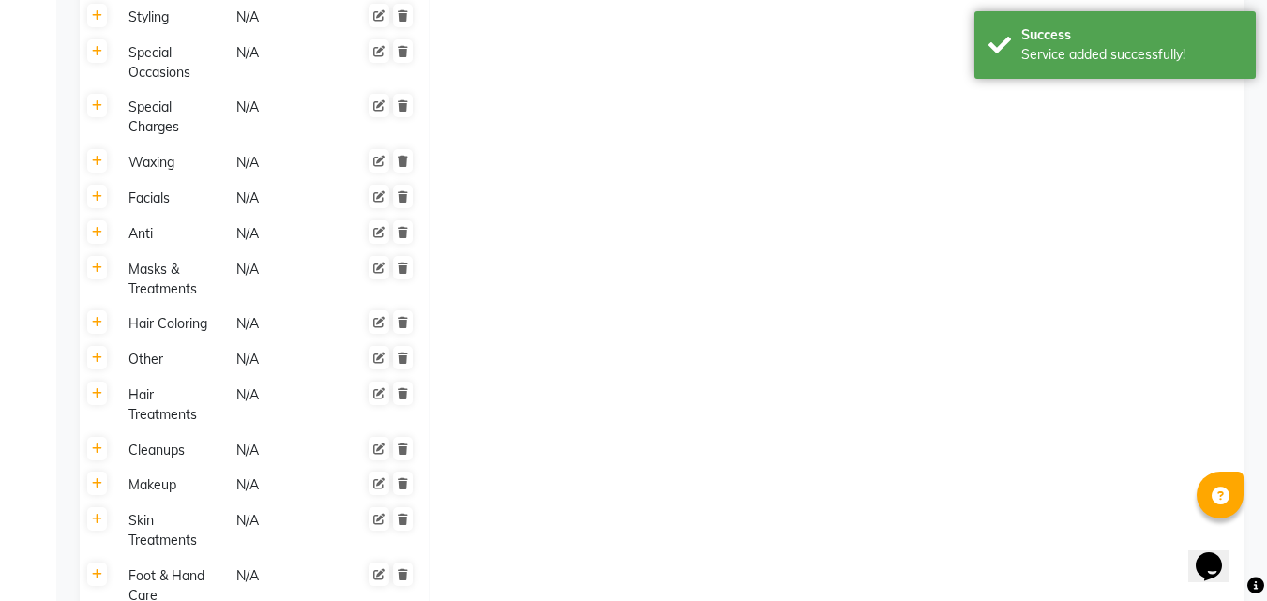
scroll to position [2212, 0]
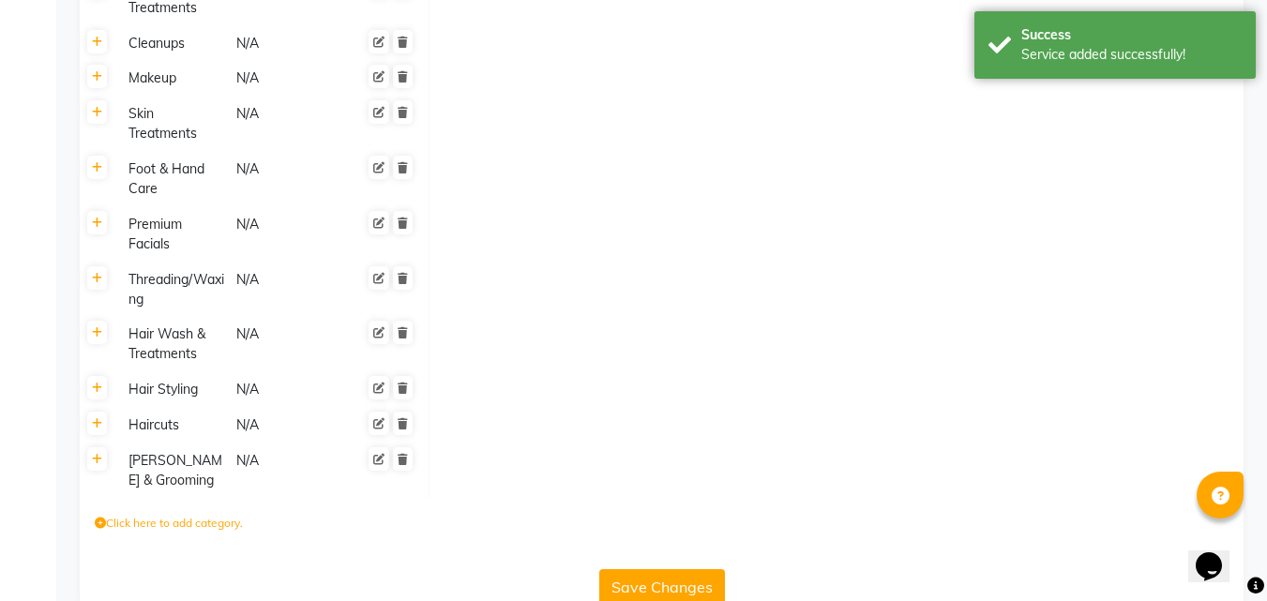
click at [643, 569] on button "Save Changes" at bounding box center [662, 587] width 126 height 36
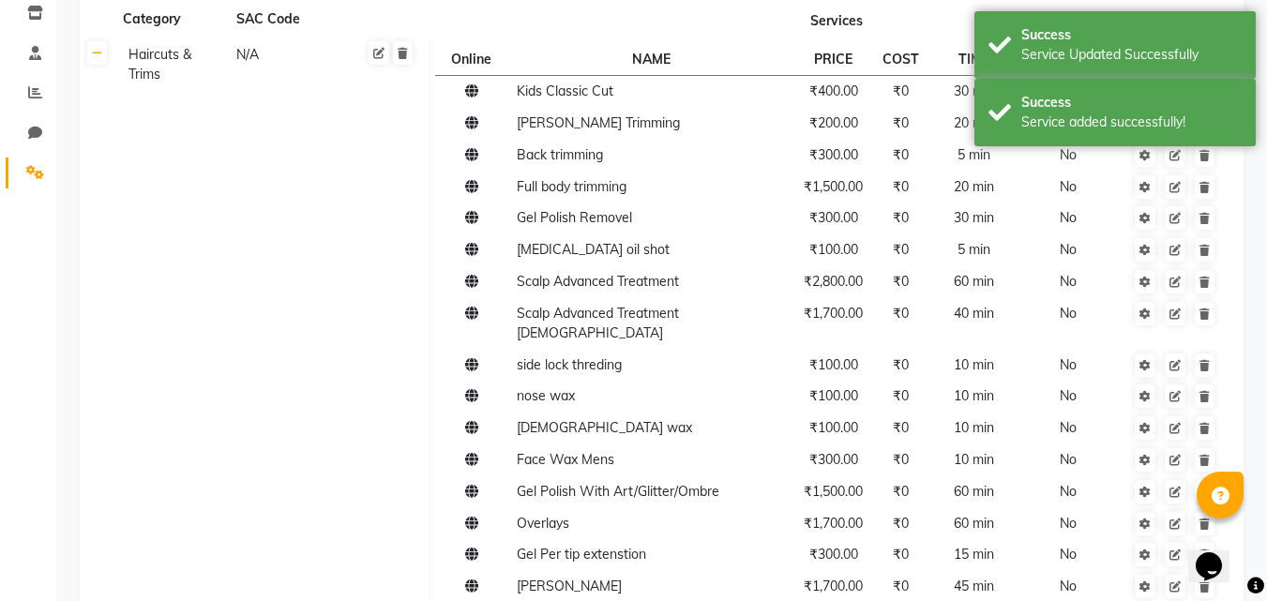
scroll to position [0, 0]
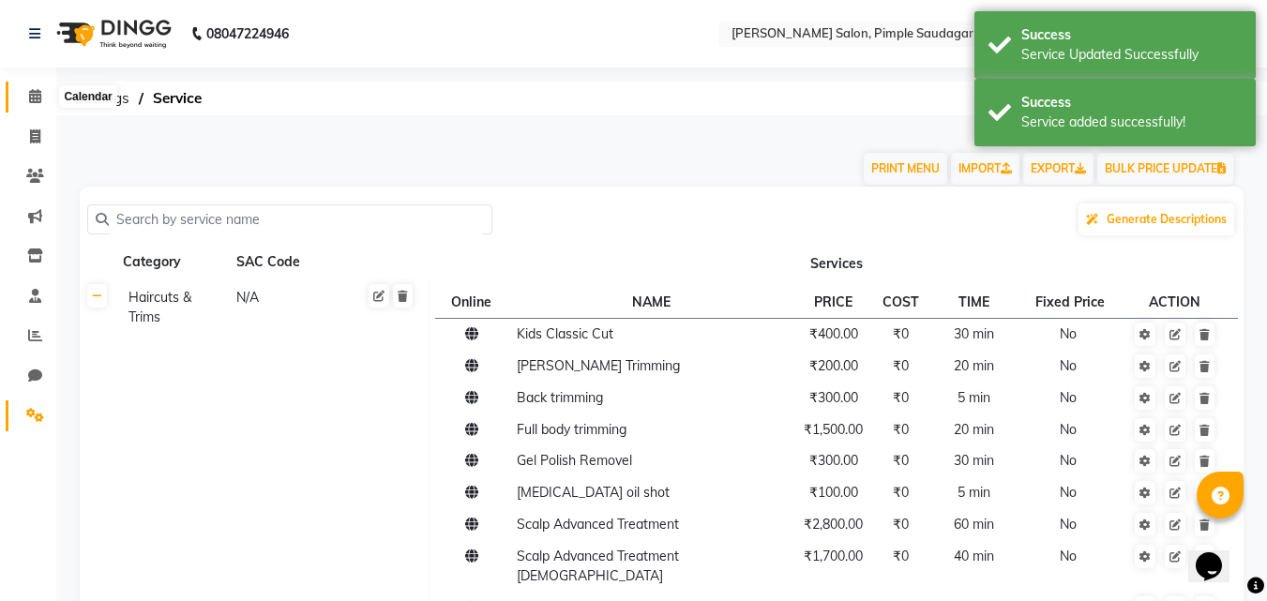
click at [36, 95] on icon at bounding box center [35, 96] width 12 height 14
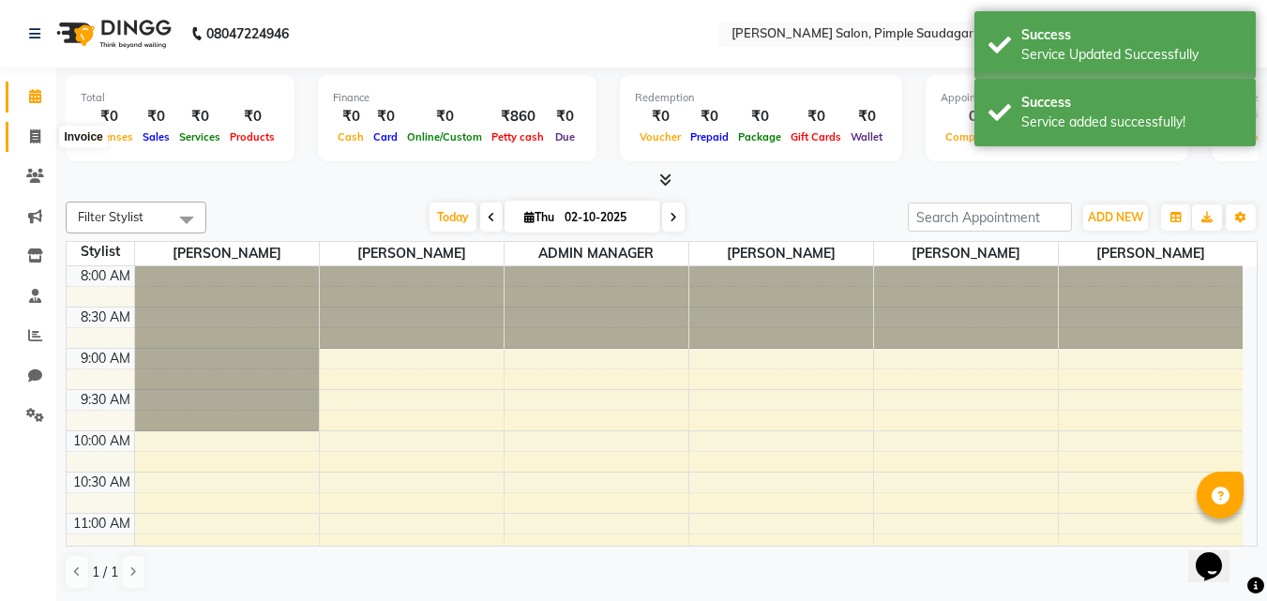
click at [34, 138] on icon at bounding box center [35, 136] width 10 height 14
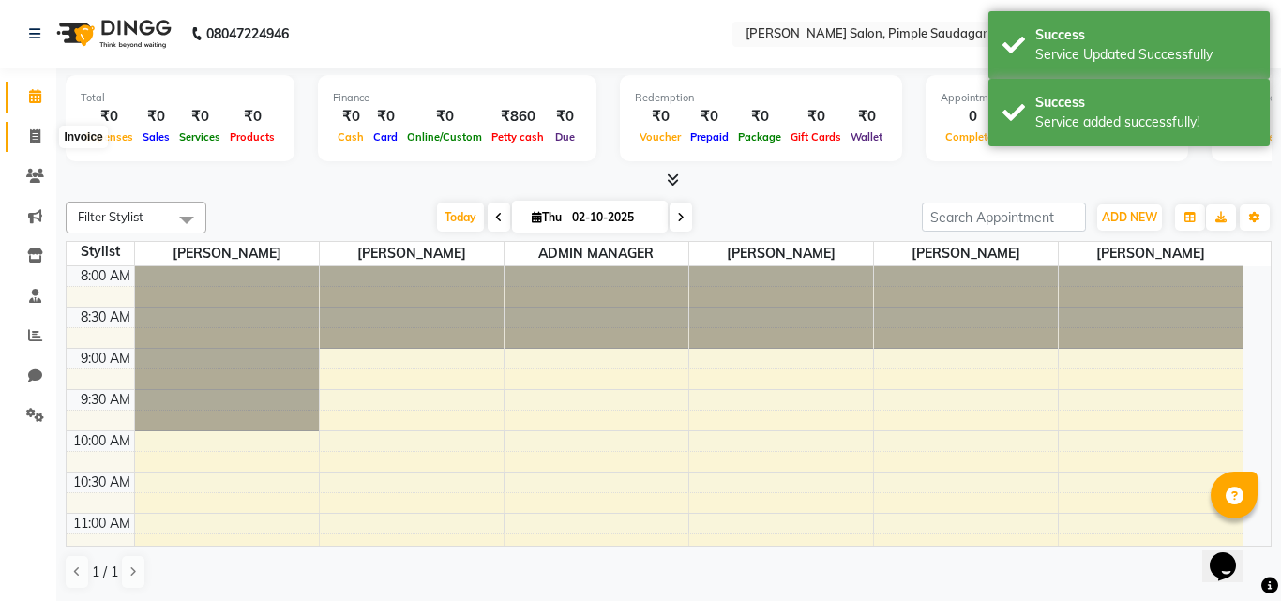
select select "7816"
select select "service"
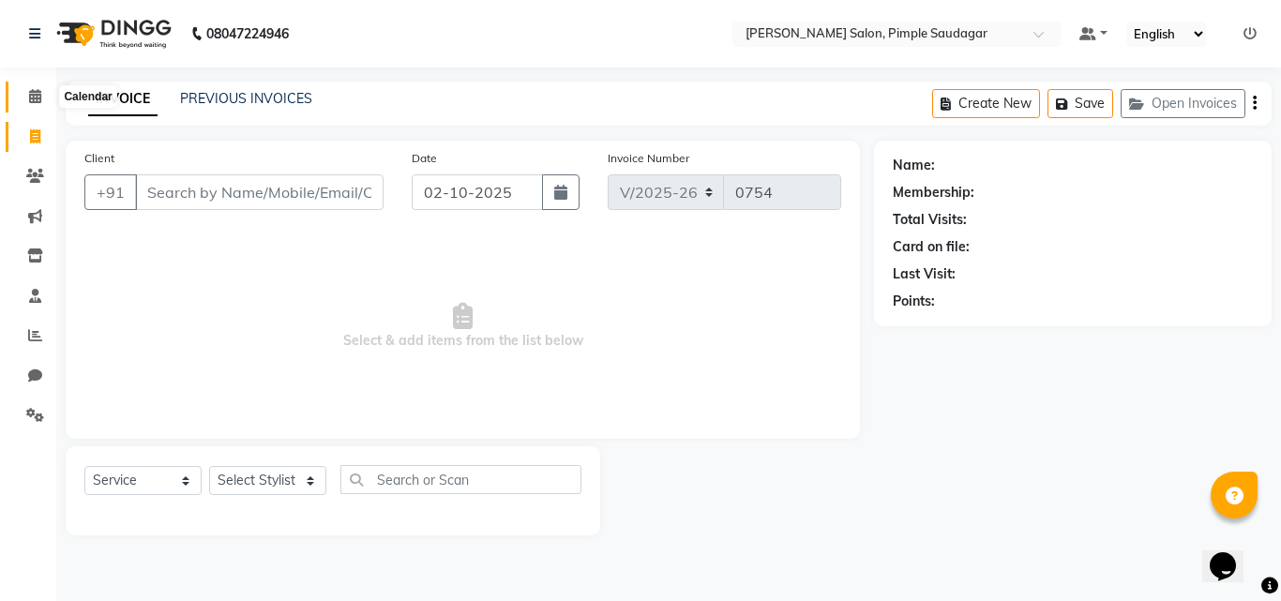
click at [41, 94] on icon at bounding box center [35, 96] width 12 height 14
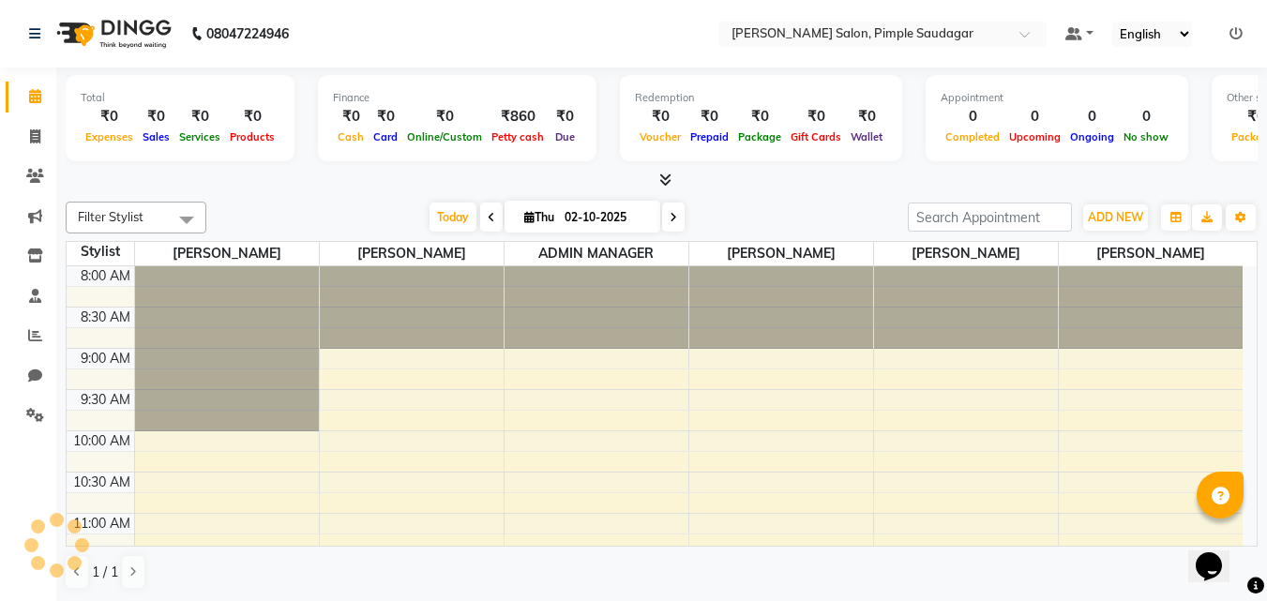
scroll to position [331, 0]
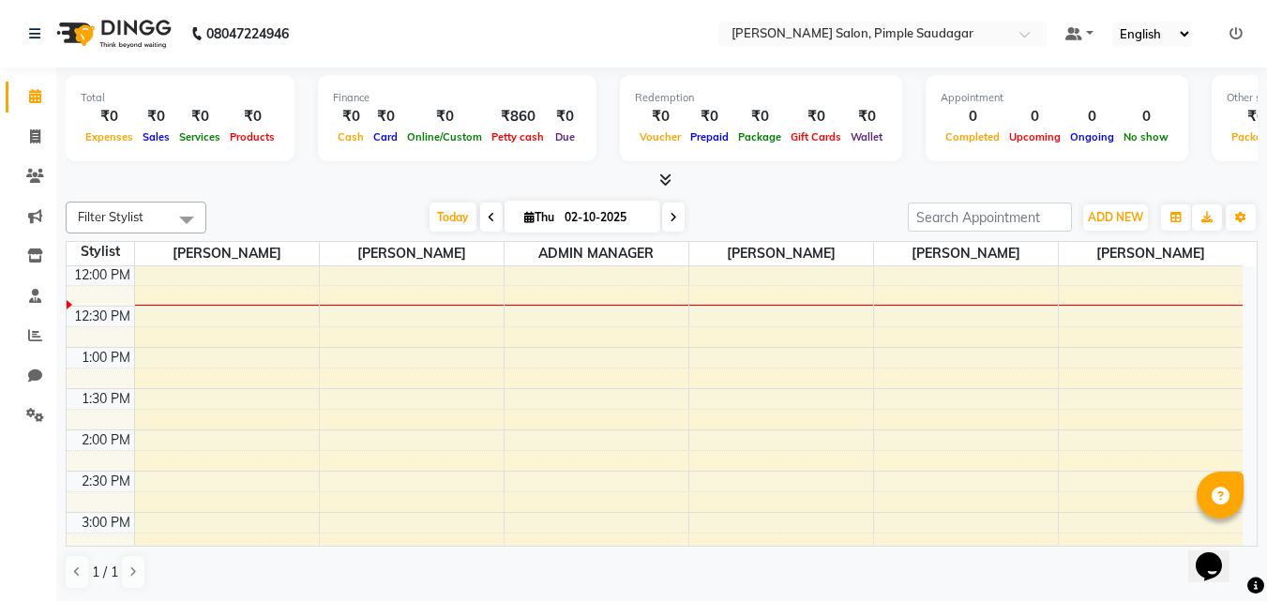
click at [488, 215] on icon at bounding box center [492, 217] width 8 height 11
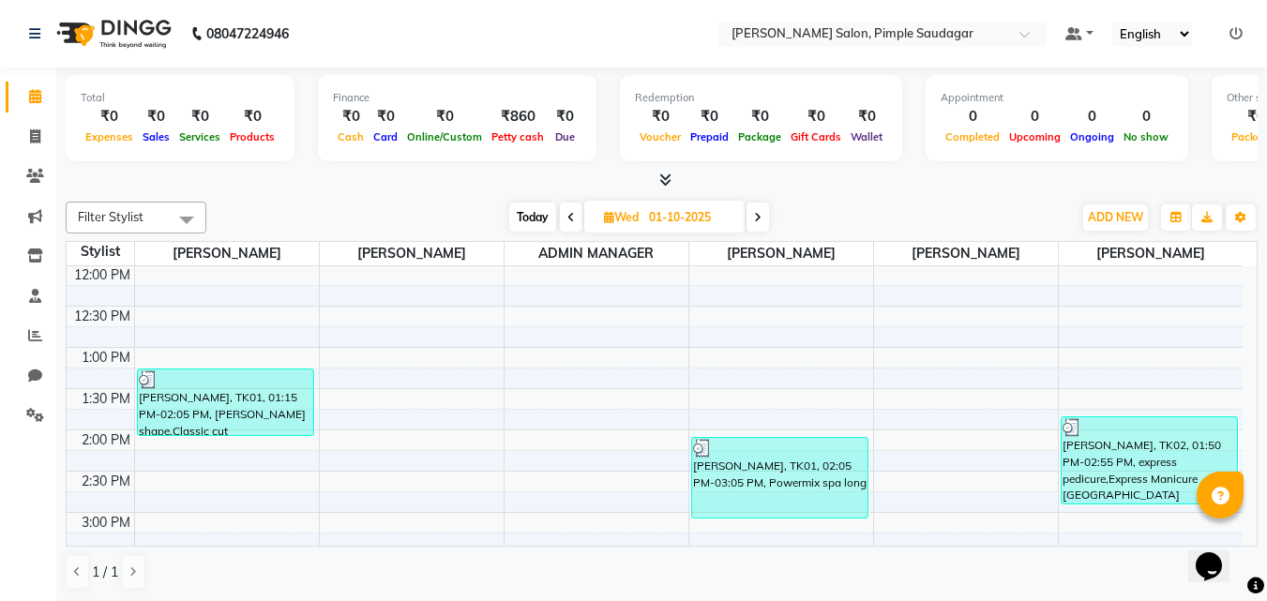
click at [754, 219] on span at bounding box center [758, 217] width 23 height 29
type input "02-10-2025"
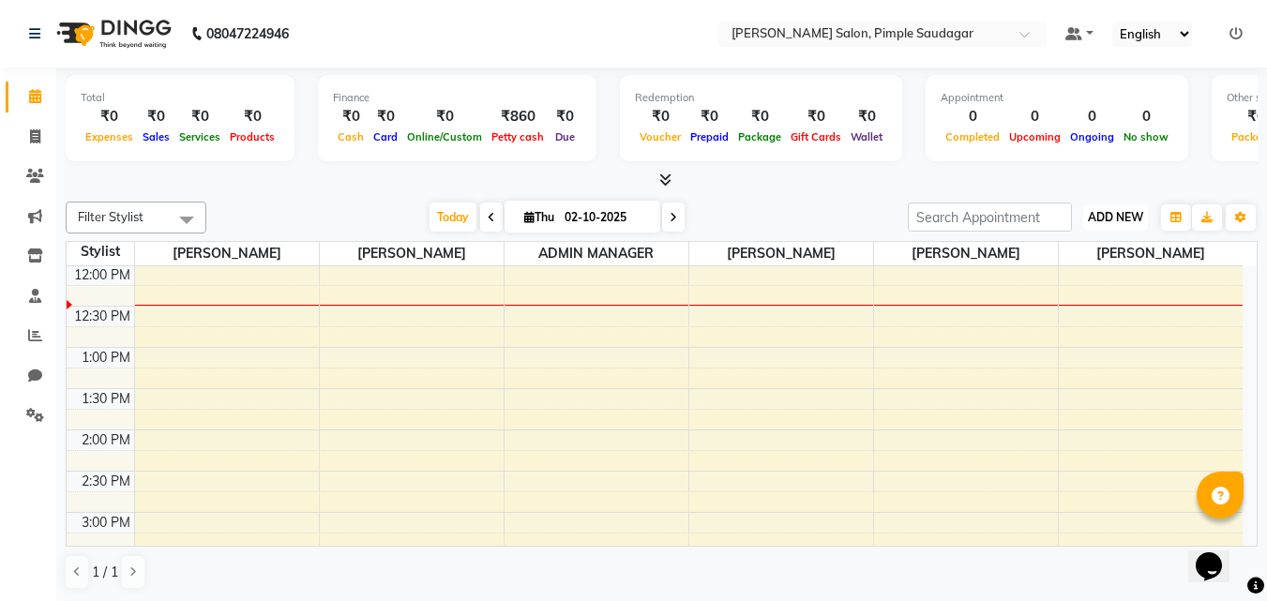
click at [1110, 225] on button "ADD NEW Toggle Dropdown" at bounding box center [1115, 217] width 65 height 26
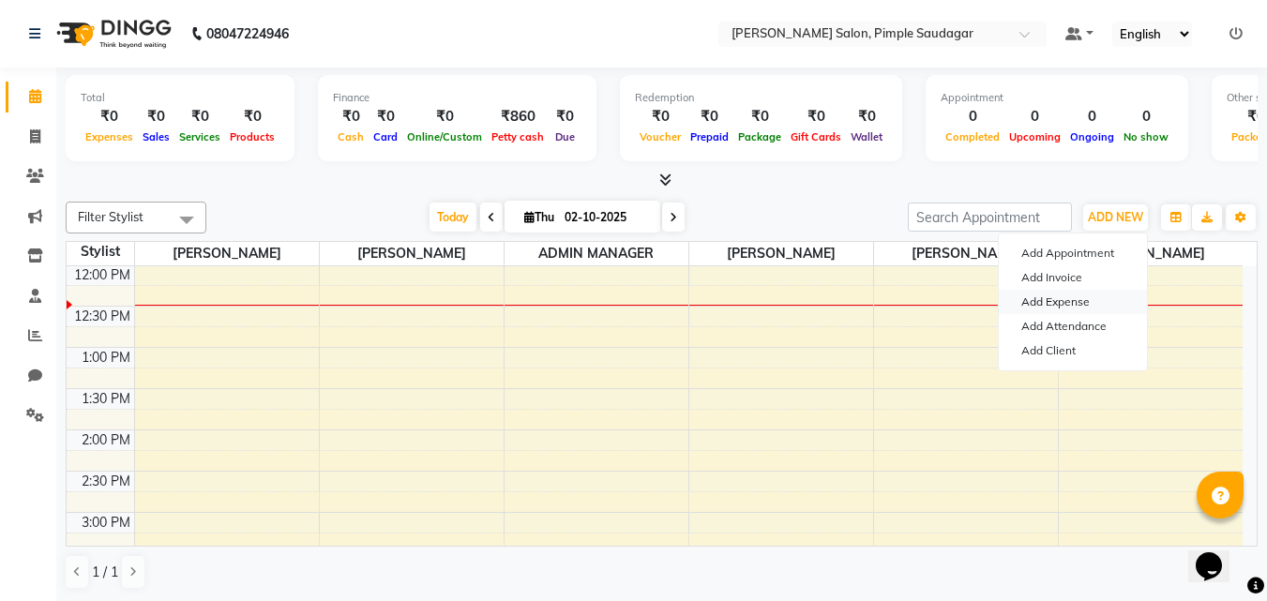
click at [1065, 299] on link "Add Expense" at bounding box center [1073, 302] width 148 height 24
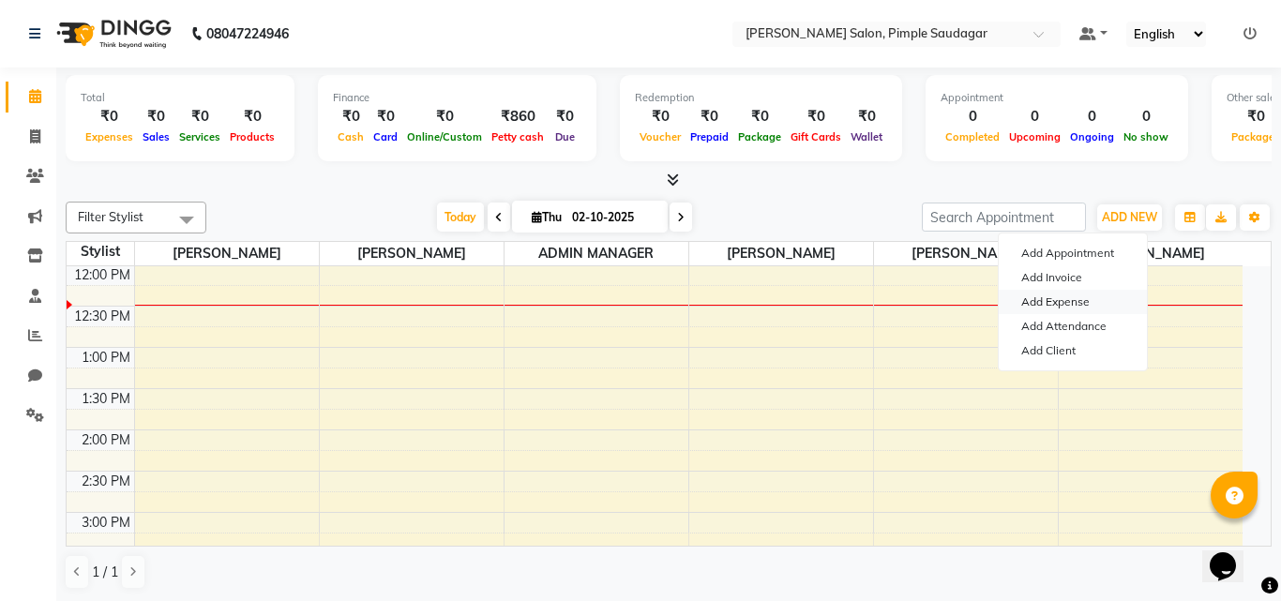
select select "1"
select select "6959"
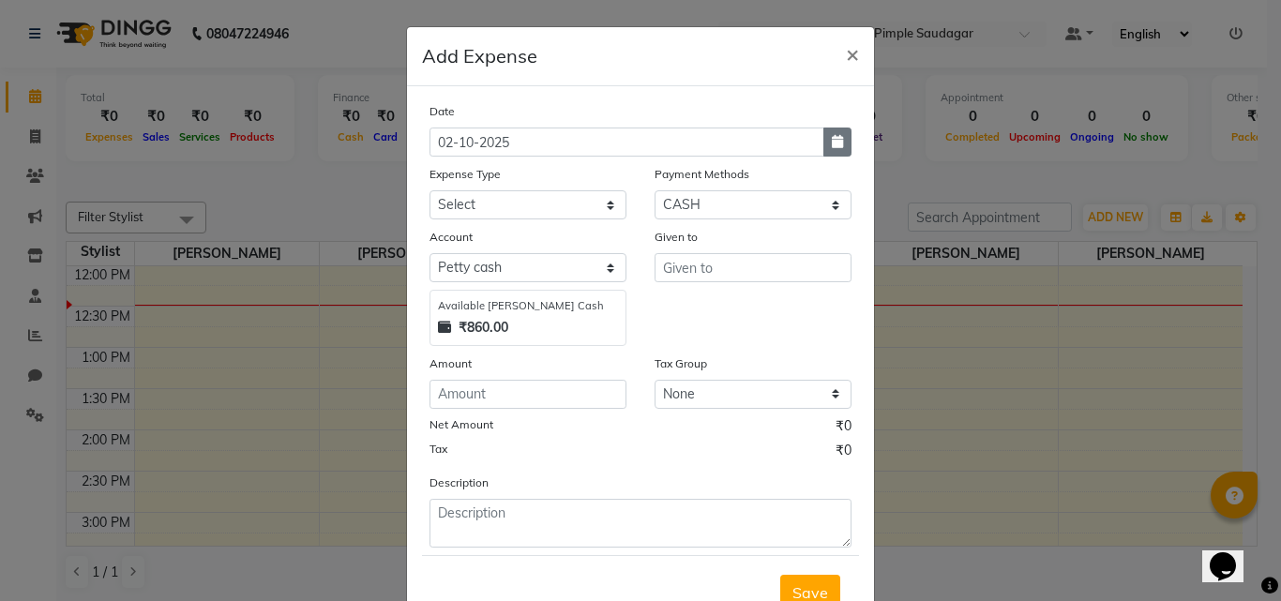
click at [833, 143] on icon "button" at bounding box center [837, 141] width 11 height 13
select select "10"
select select "2025"
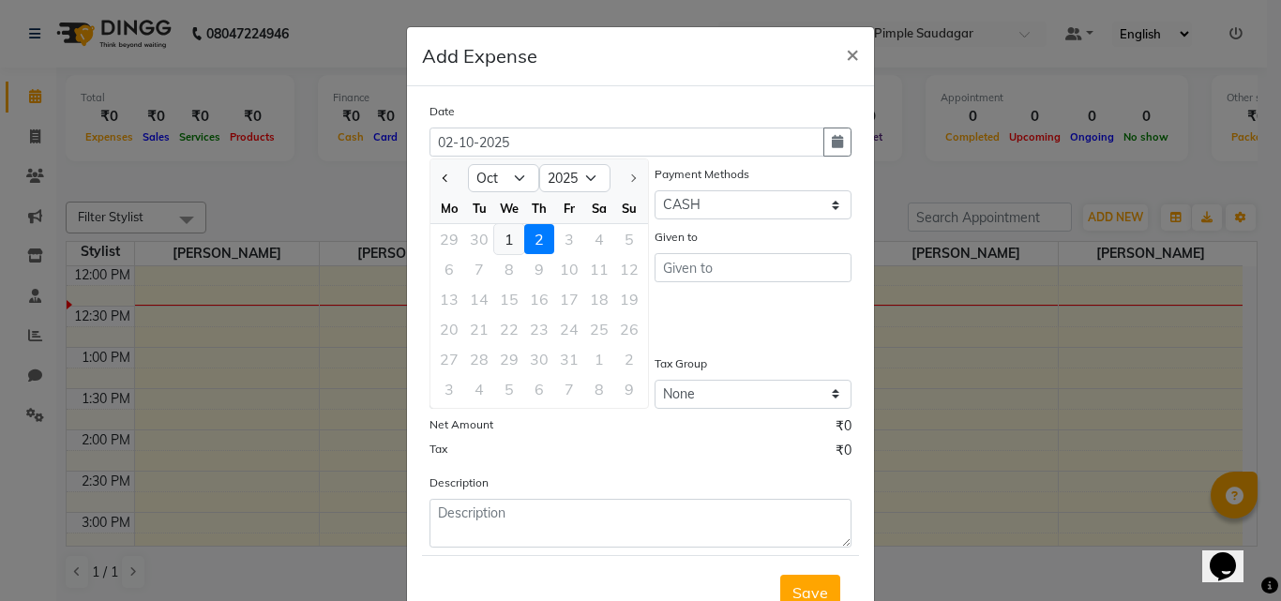
click at [501, 243] on div "1" at bounding box center [509, 239] width 30 height 30
type input "01-10-2025"
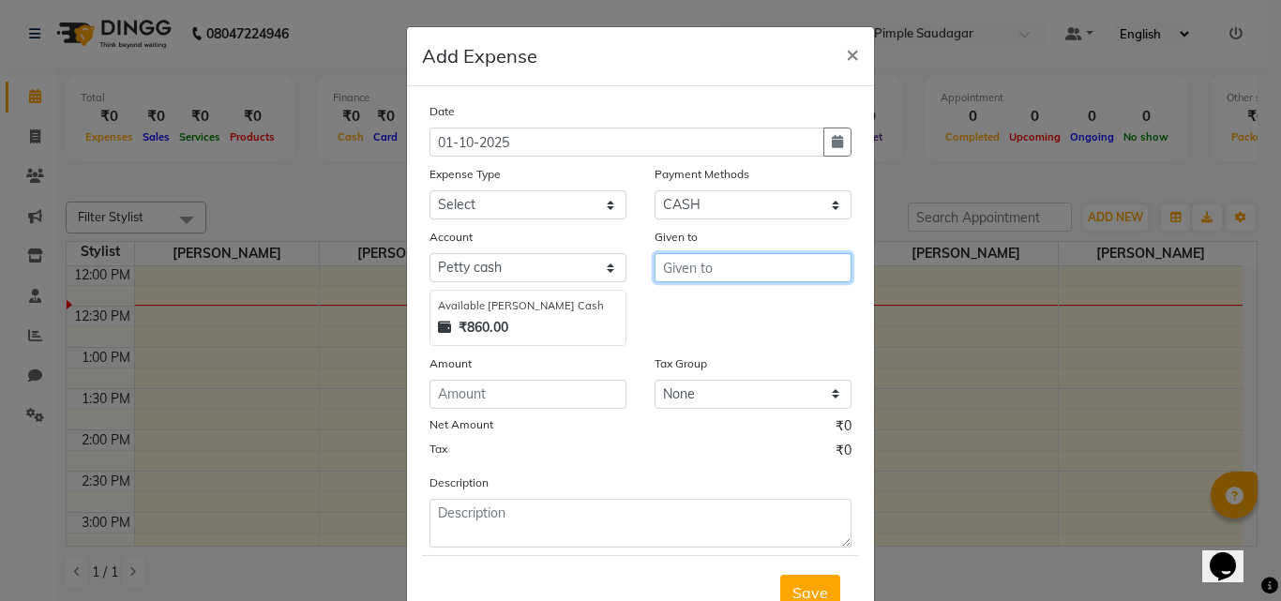
click at [695, 266] on input "text" at bounding box center [753, 267] width 197 height 29
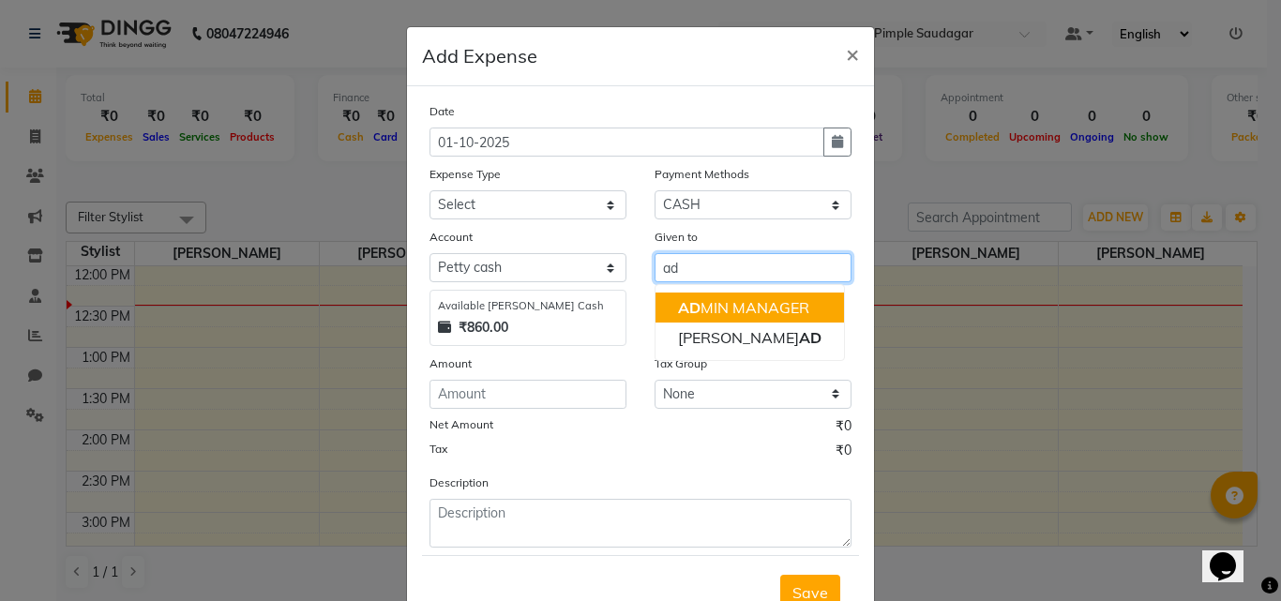
click at [706, 300] on ngb-highlight "AD MIN MANAGER" at bounding box center [743, 307] width 131 height 19
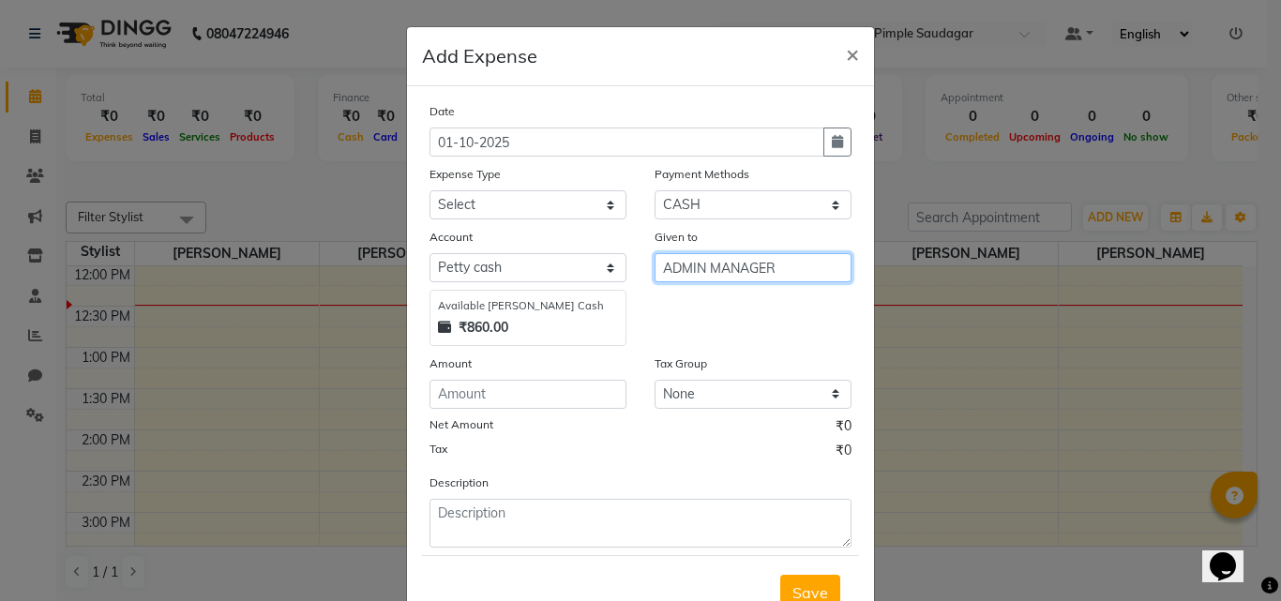
type input "ADMIN MANAGER"
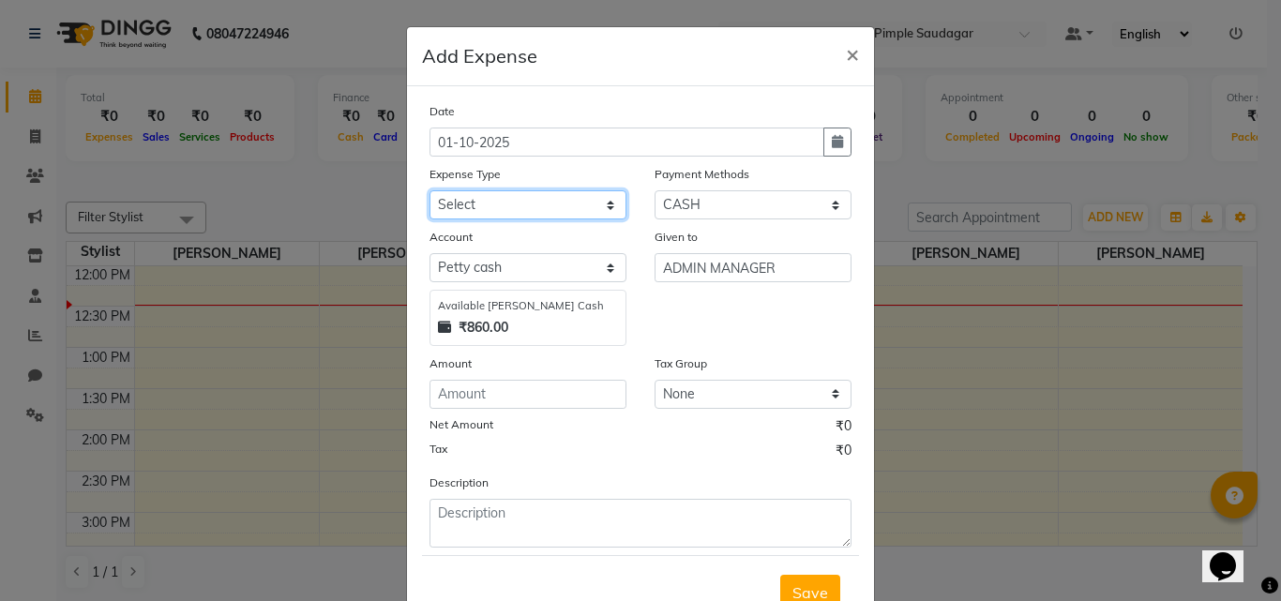
click at [456, 209] on select "Select Advance Salary Amezon parcel Bank charges birthday cake BLINKIT Car main…" at bounding box center [528, 204] width 197 height 29
select select "18216"
click at [430, 190] on select "Select Advance Salary Amezon parcel Bank charges birthday cake BLINKIT Car main…" at bounding box center [528, 204] width 197 height 29
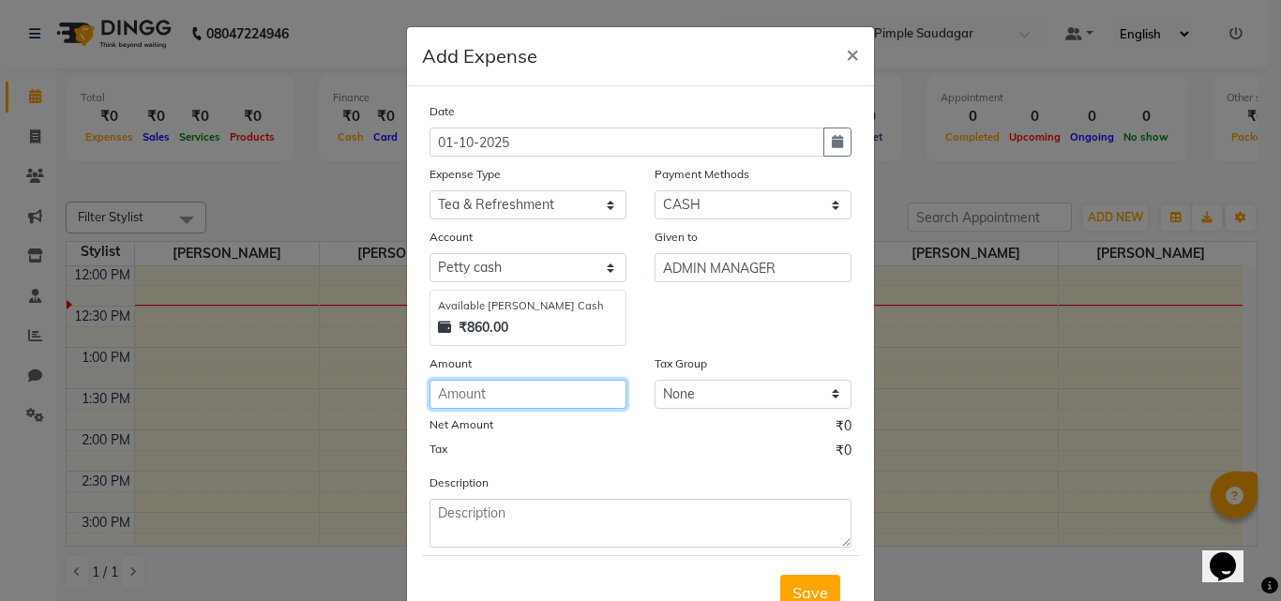
click at [474, 390] on input "number" at bounding box center [528, 394] width 197 height 29
type input "50"
click at [515, 435] on div "Net Amount ₹50.00" at bounding box center [641, 428] width 422 height 24
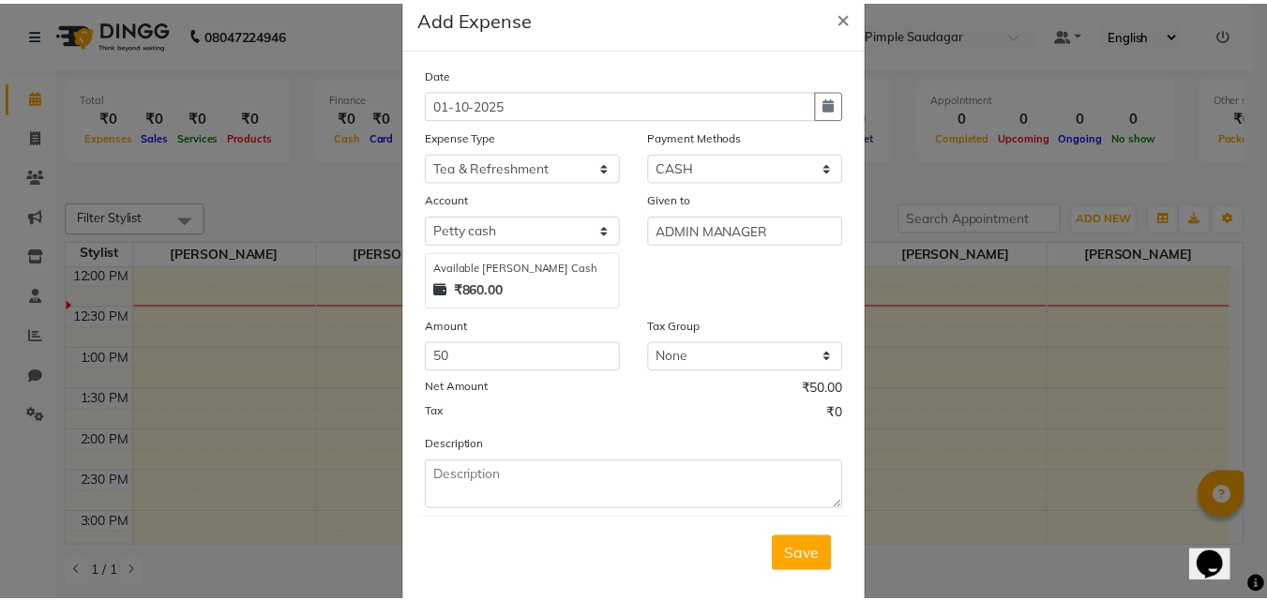
scroll to position [70, 0]
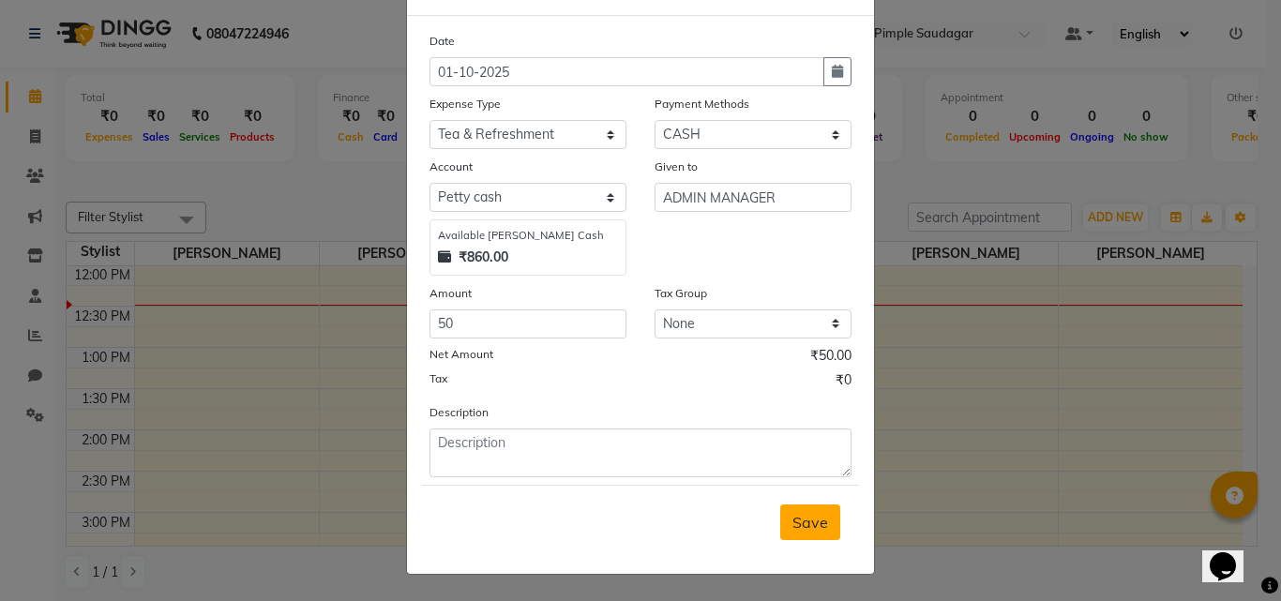
click at [793, 513] on span "Save" at bounding box center [811, 522] width 36 height 19
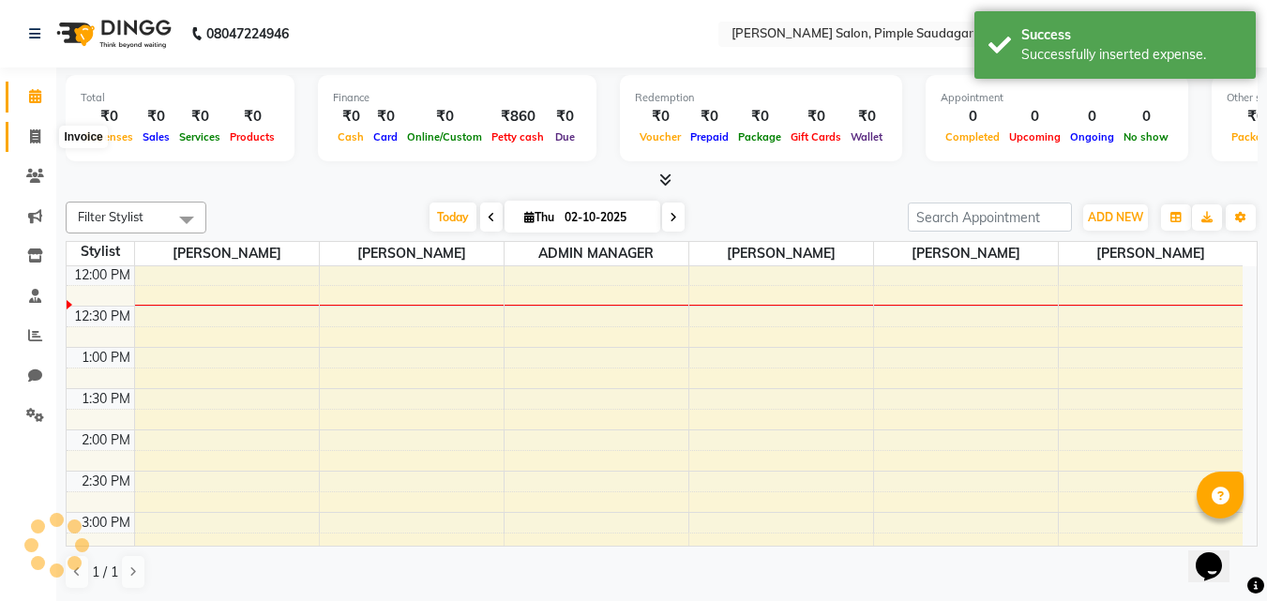
click at [34, 143] on span at bounding box center [35, 138] width 33 height 22
select select "service"
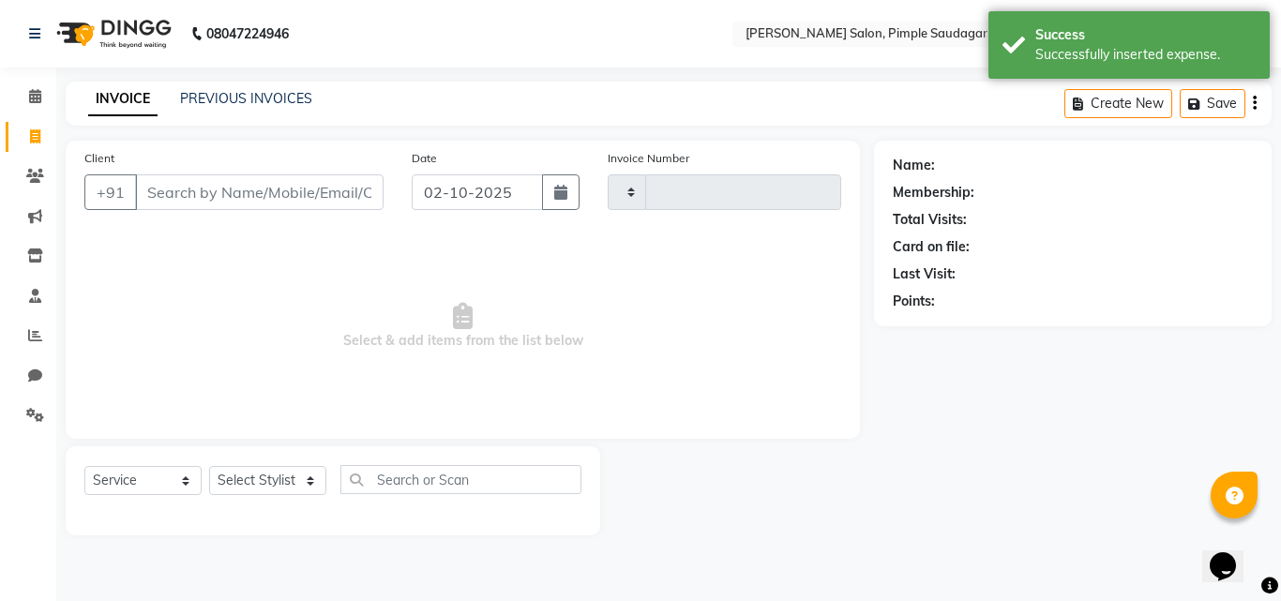
type input "0754"
select select "7816"
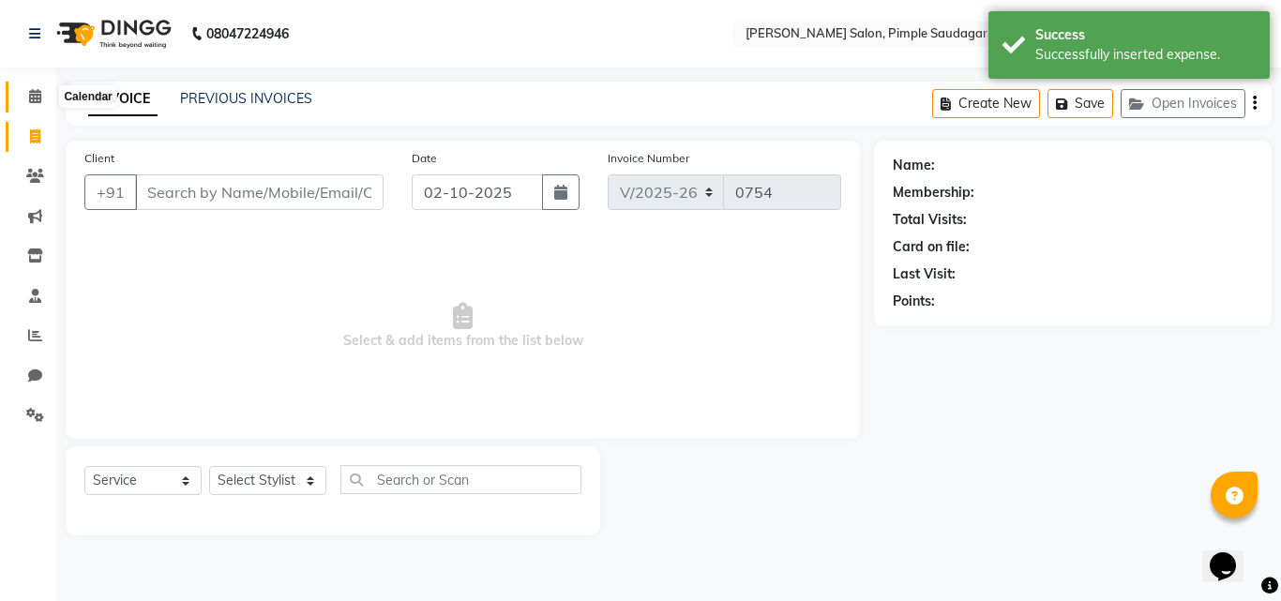
click at [32, 98] on icon at bounding box center [35, 96] width 12 height 14
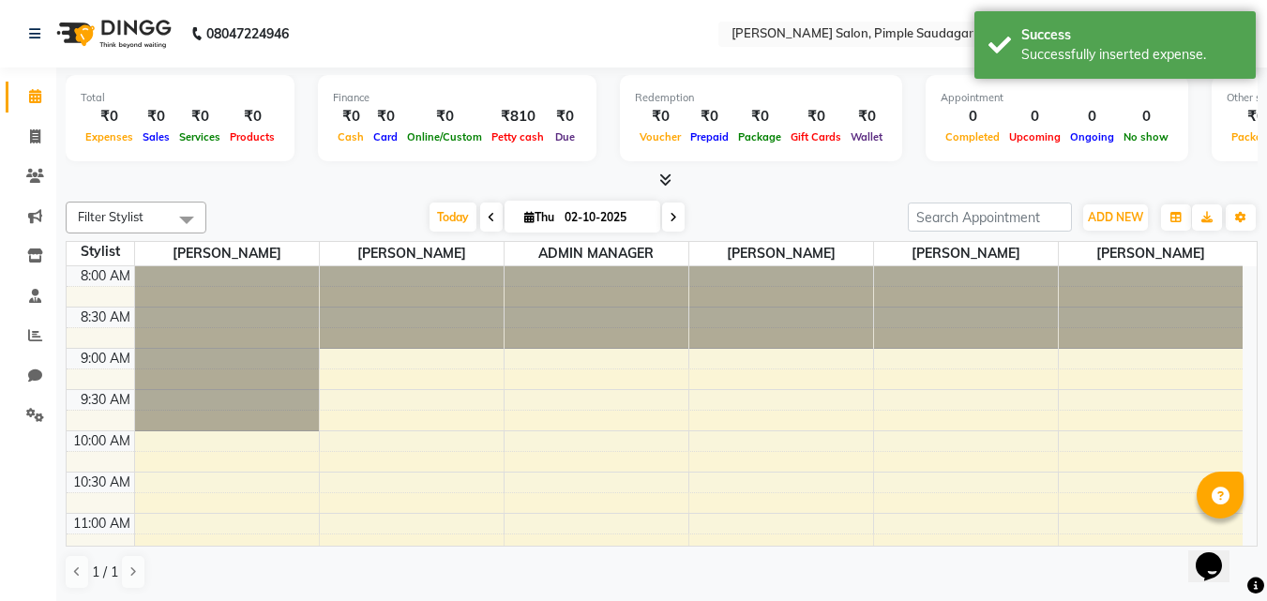
click at [491, 223] on span at bounding box center [491, 217] width 23 height 29
type input "01-10-2025"
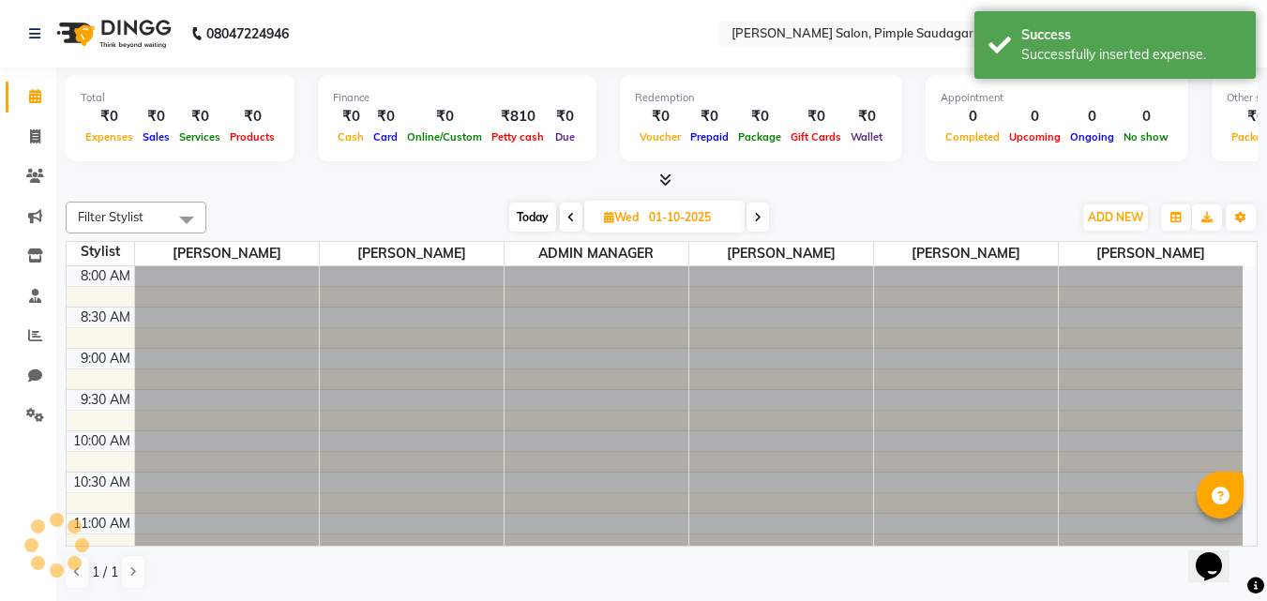
scroll to position [331, 0]
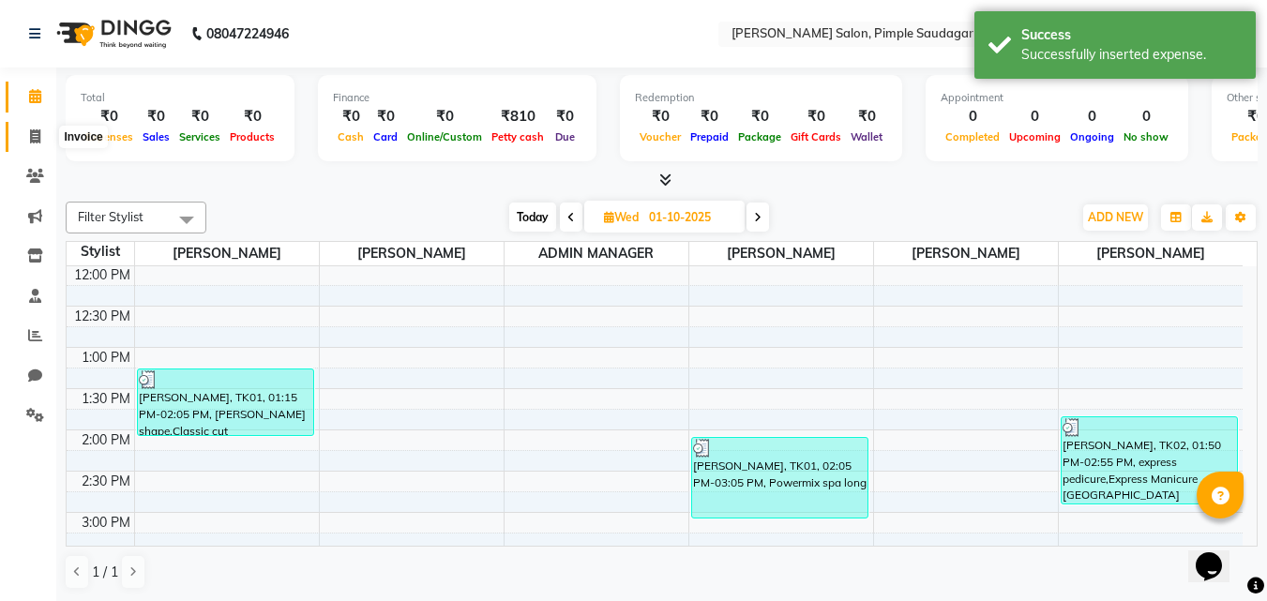
click at [37, 137] on icon at bounding box center [35, 136] width 10 height 14
select select "service"
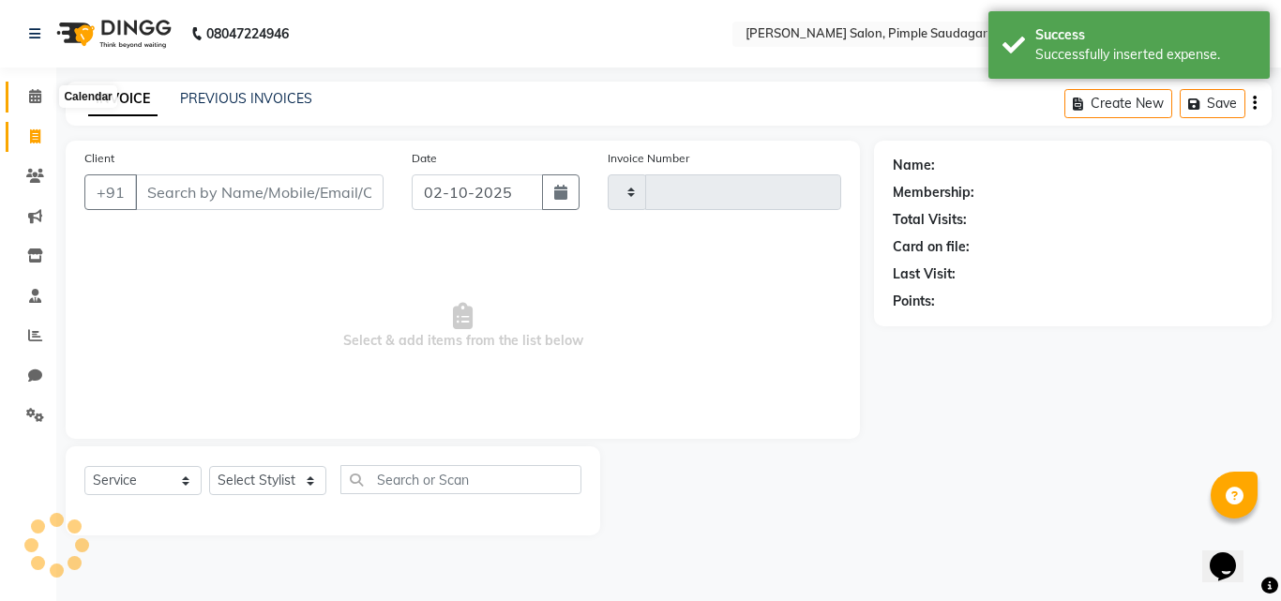
type input "0754"
select select "7816"
click at [38, 94] on icon at bounding box center [35, 96] width 12 height 14
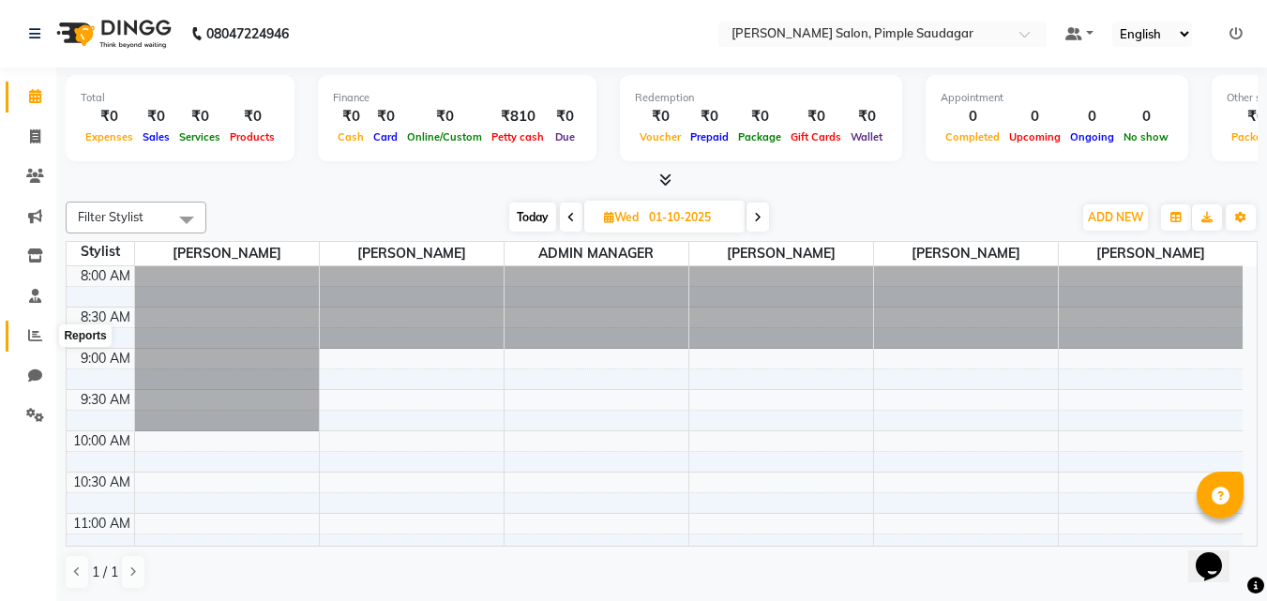
click at [38, 338] on icon at bounding box center [35, 335] width 14 height 14
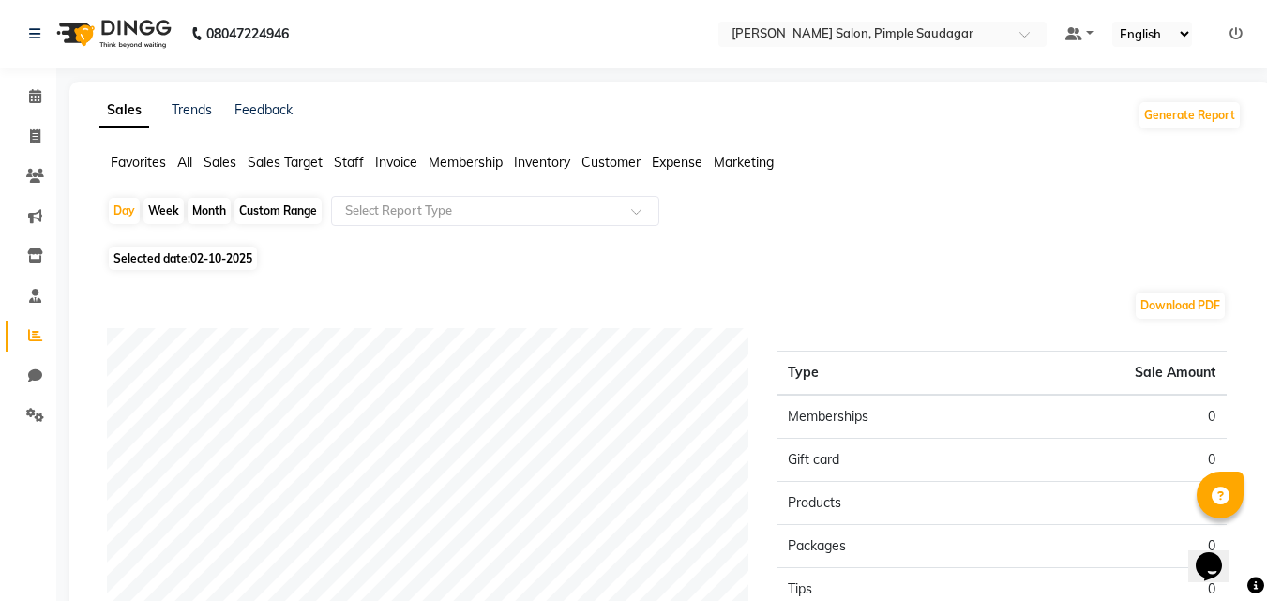
click at [210, 265] on span "Selected date: [DATE]" at bounding box center [183, 258] width 148 height 23
select select "10"
select select "2025"
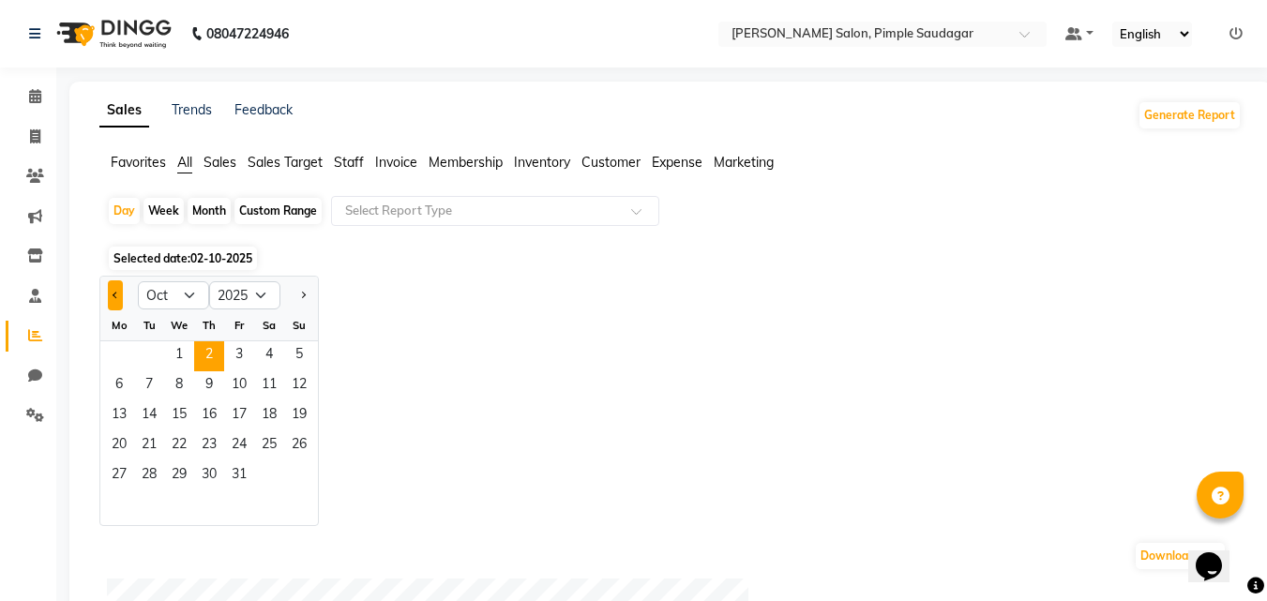
click at [114, 293] on span "Previous month" at bounding box center [116, 294] width 7 height 7
select select "9"
click at [143, 469] on span "30" at bounding box center [149, 476] width 30 height 30
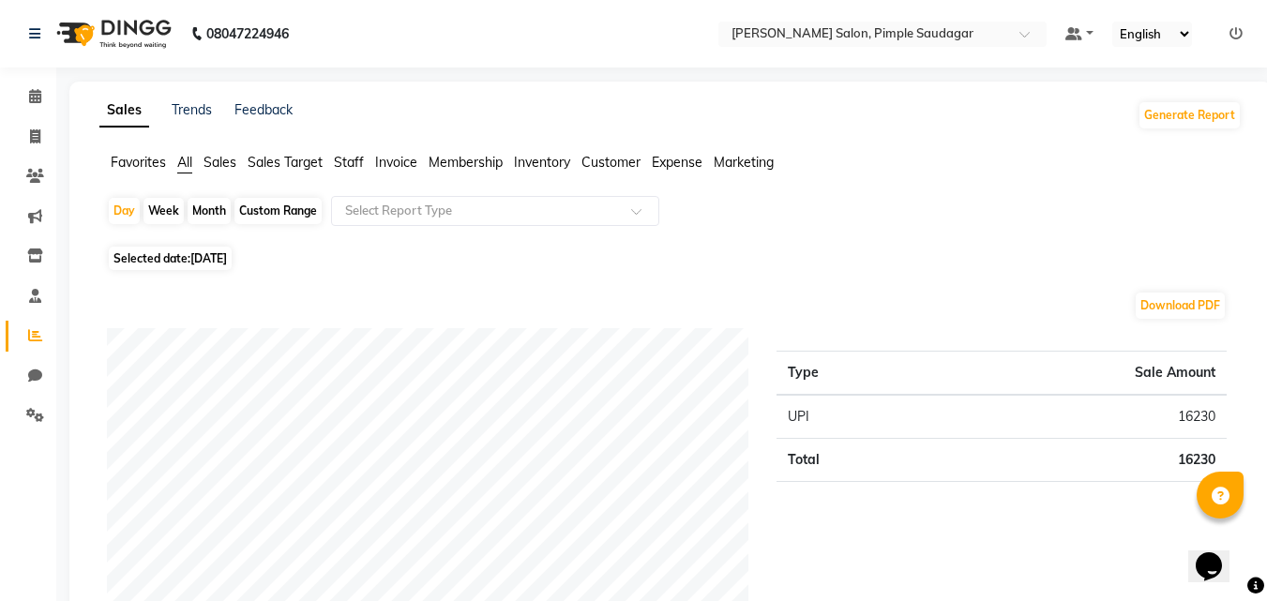
click at [347, 159] on span "Staff" at bounding box center [349, 162] width 30 height 17
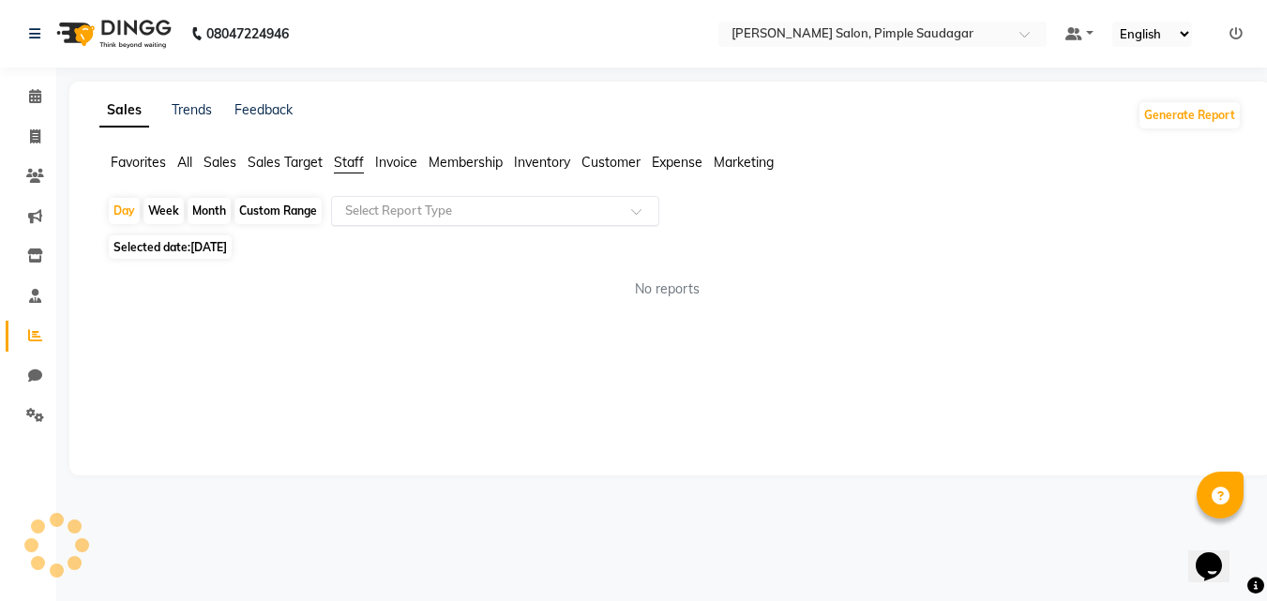
click at [402, 212] on input "text" at bounding box center [476, 211] width 270 height 19
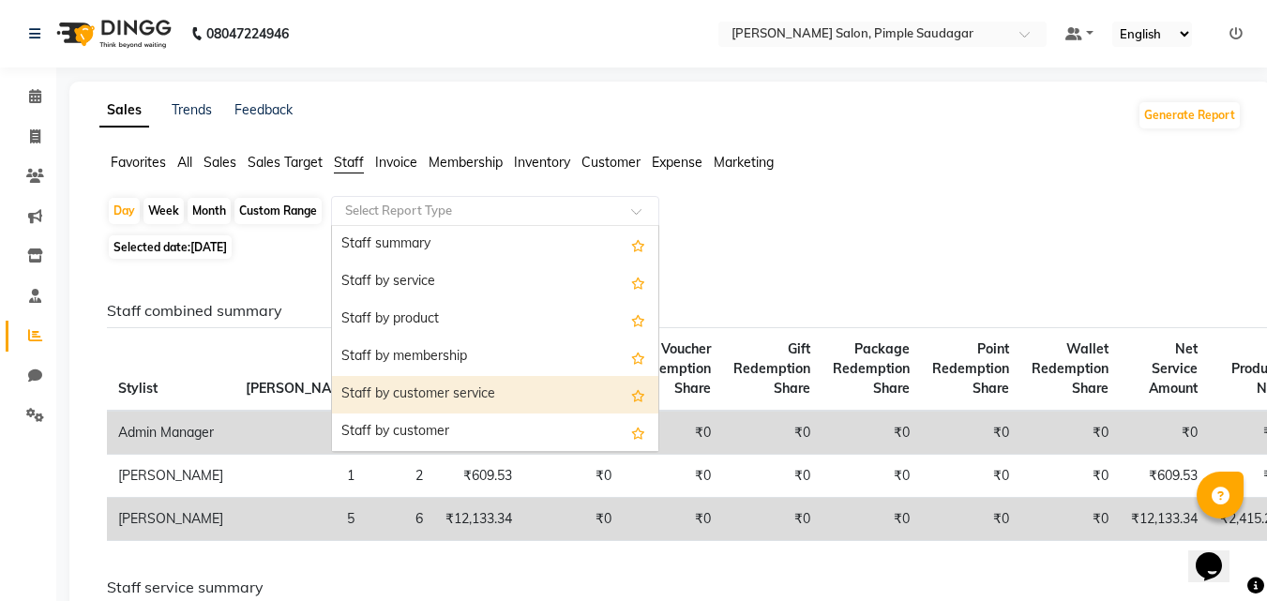
drag, startPoint x: 418, startPoint y: 386, endPoint x: 403, endPoint y: 360, distance: 30.2
click at [418, 387] on div "Staff by customer service" at bounding box center [495, 395] width 326 height 38
select select "full_report"
select select "pdf"
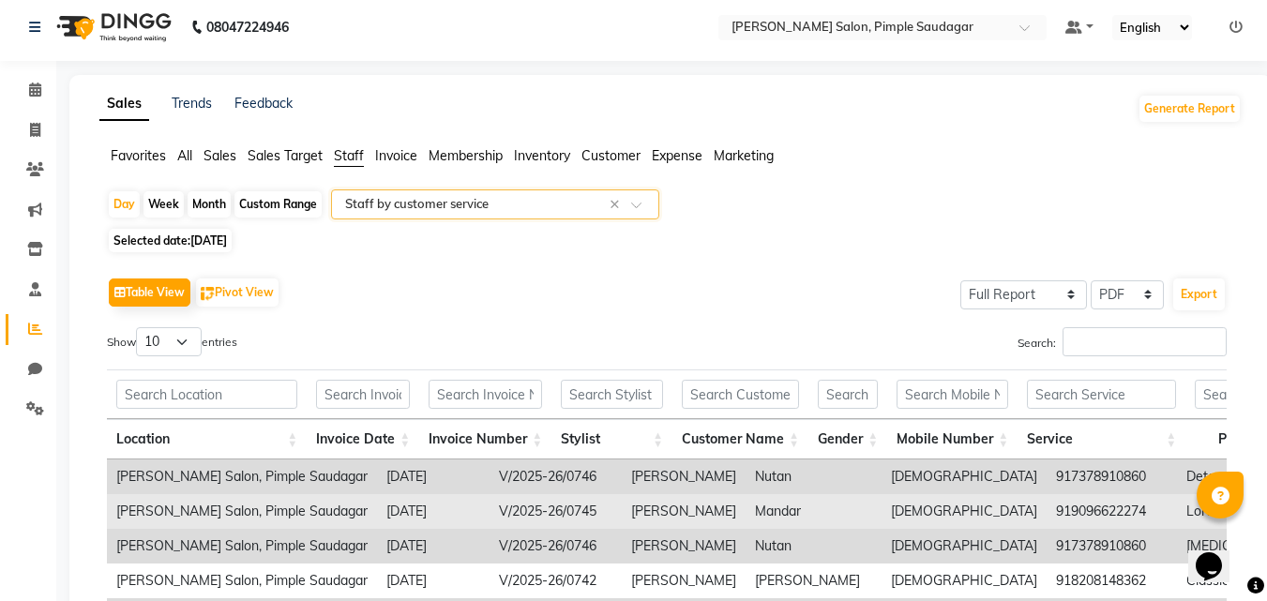
scroll to position [188, 0]
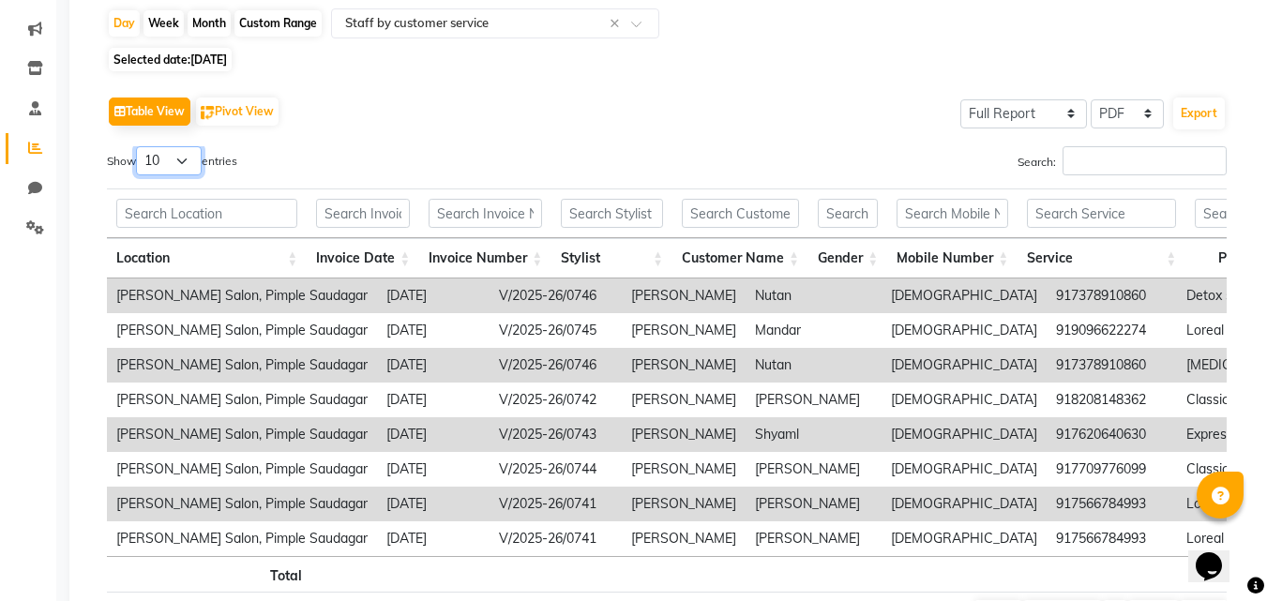
drag, startPoint x: 190, startPoint y: 158, endPoint x: 186, endPoint y: 171, distance: 13.9
click at [190, 158] on select "10 25 50 100" at bounding box center [169, 160] width 66 height 29
select select "25"
click at [139, 146] on select "10 25 50 100" at bounding box center [169, 160] width 66 height 29
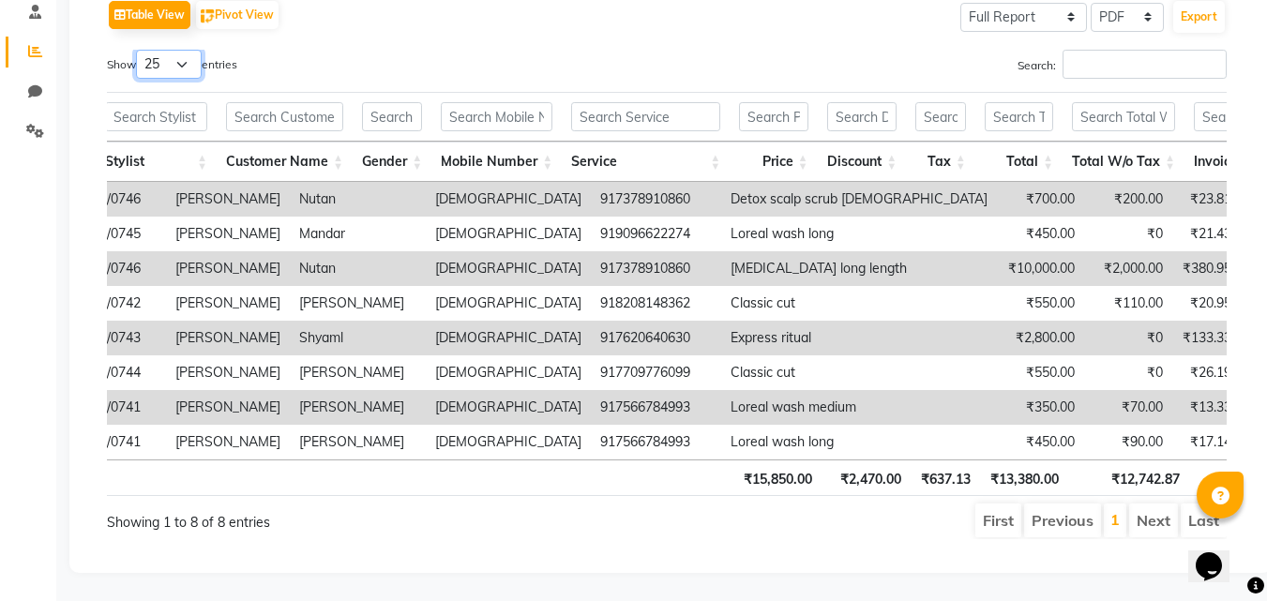
scroll to position [0, 425]
